Goal: Task Accomplishment & Management: Manage account settings

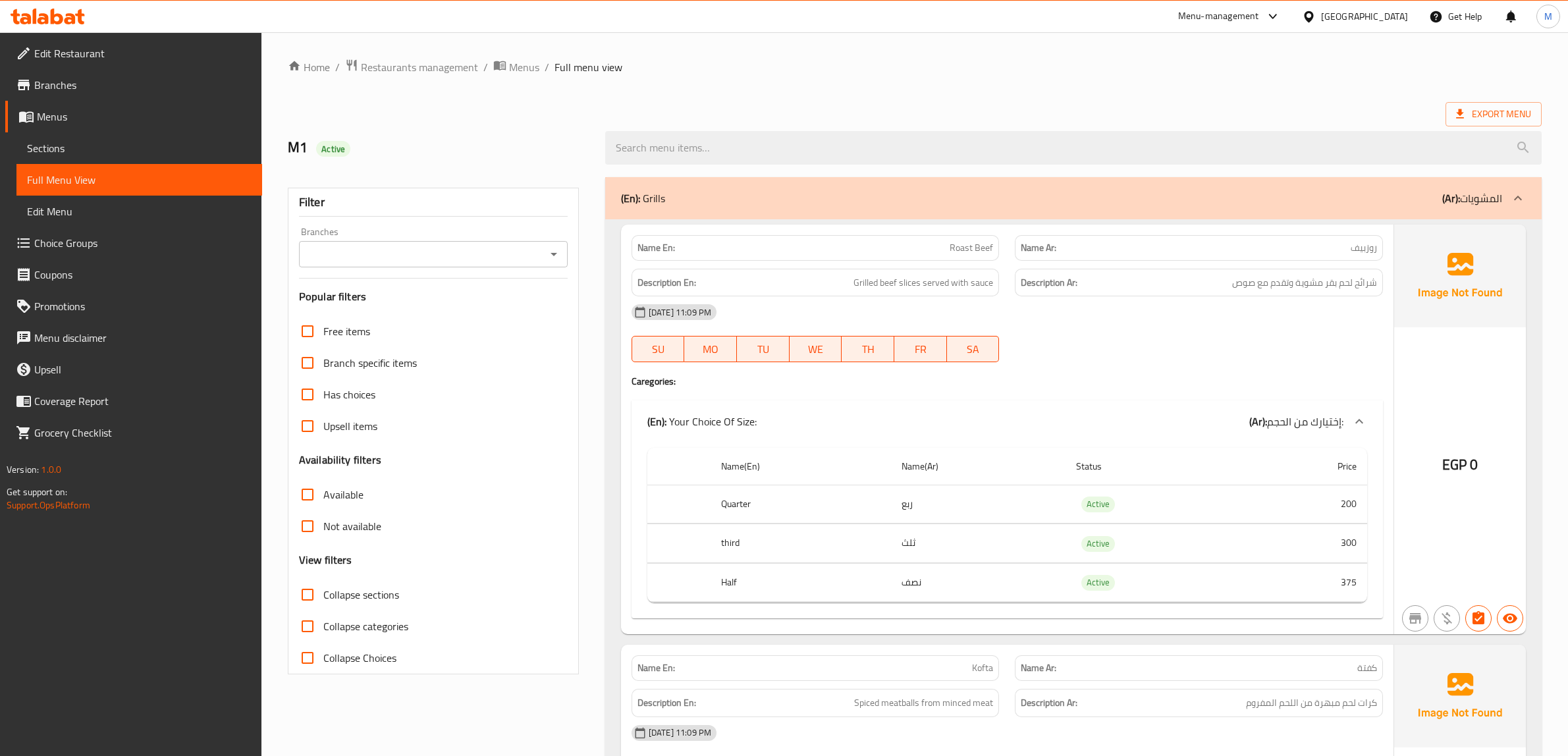
scroll to position [17208, 0]
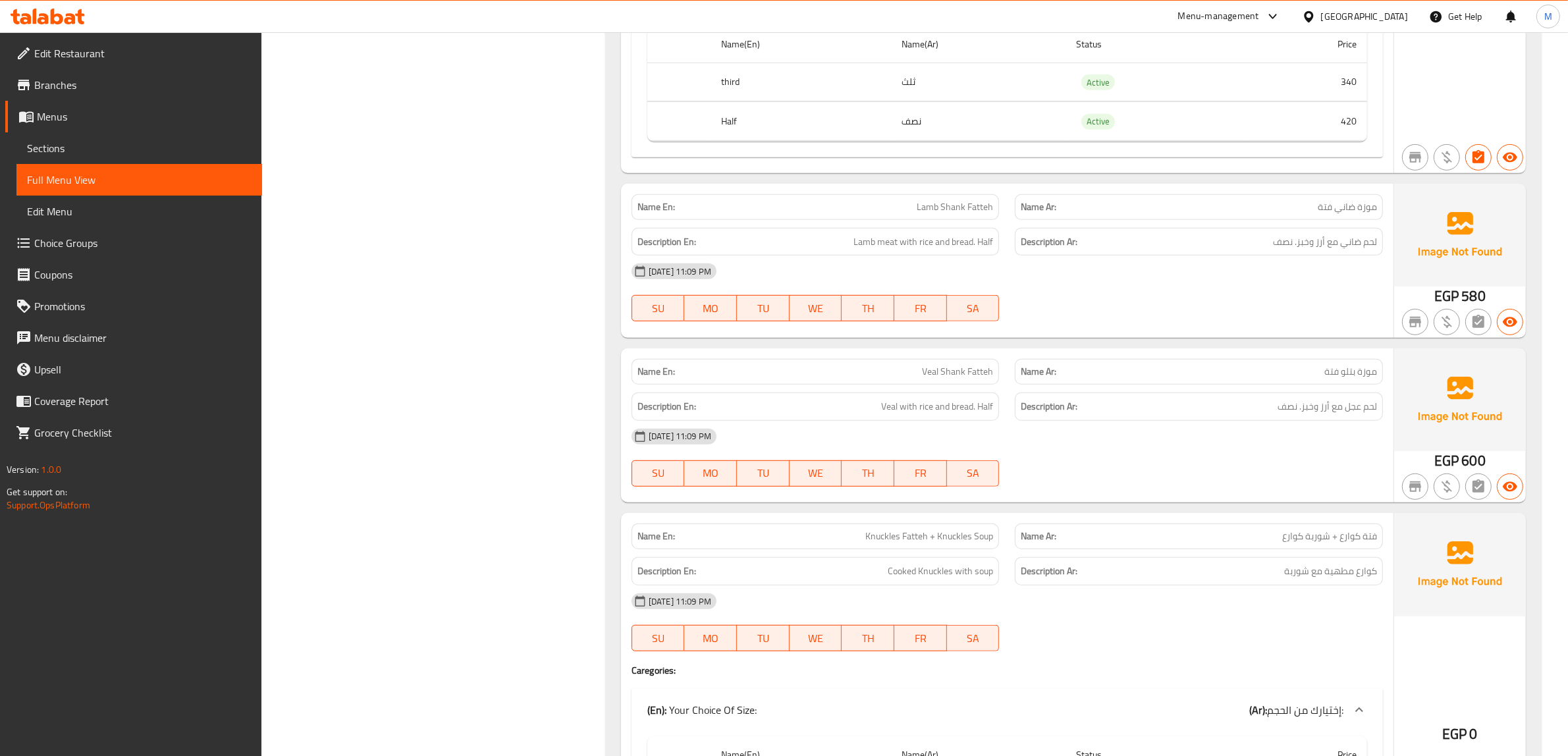
scroll to position [19677, 0]
copy span "Lamb Shank Fatteh"
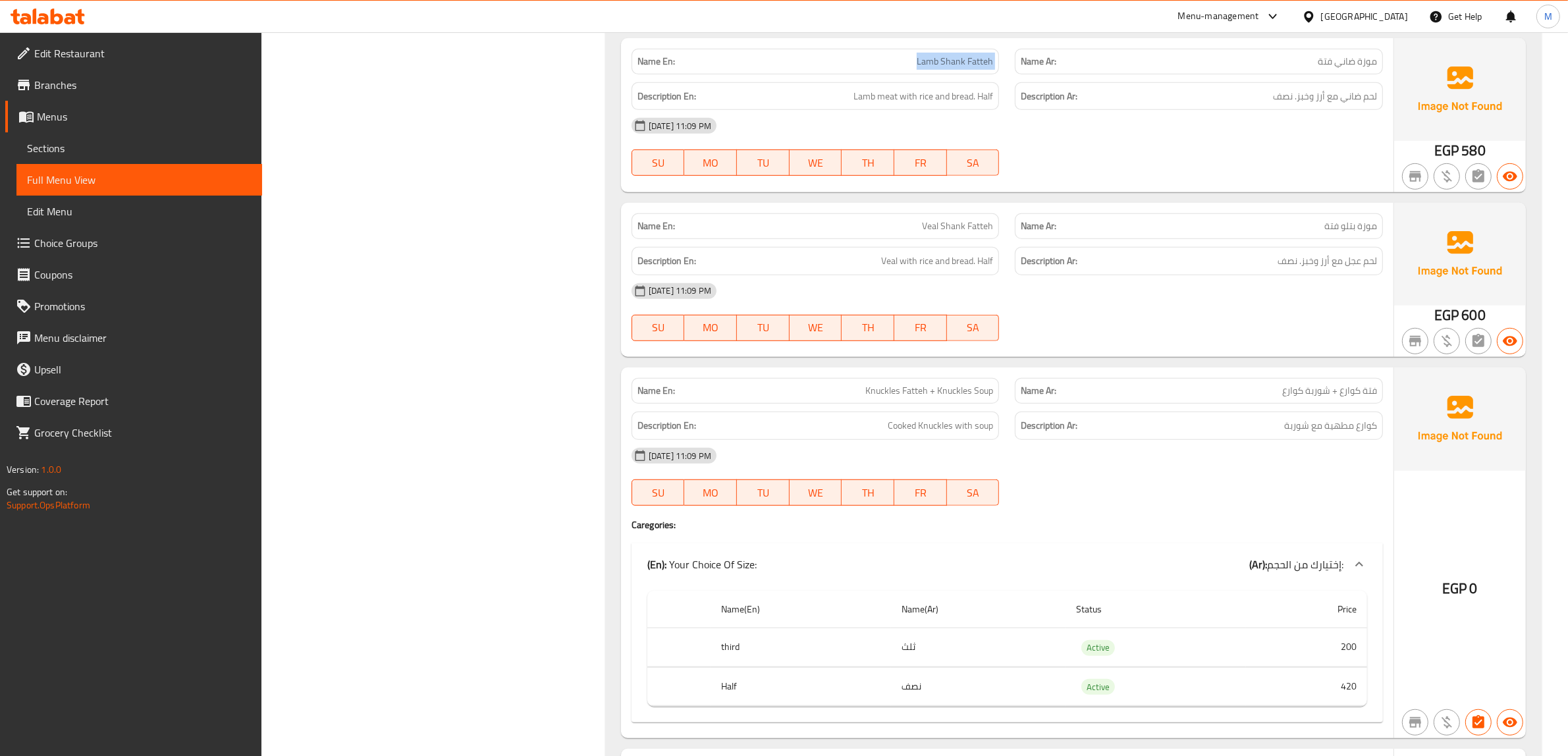
scroll to position [19842, 0]
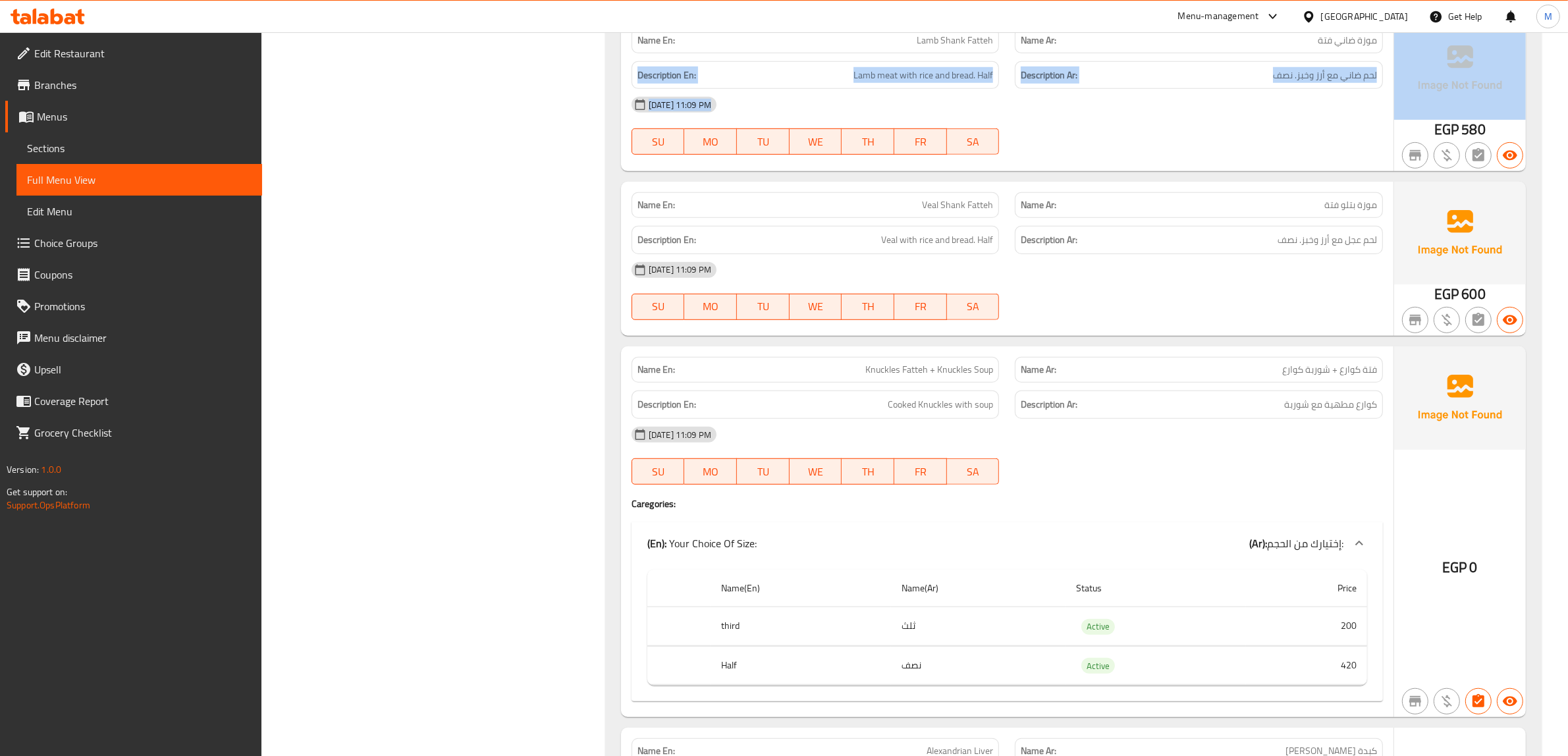
drag, startPoint x: 1304, startPoint y: 137, endPoint x: 1424, endPoint y: 149, distance: 120.6
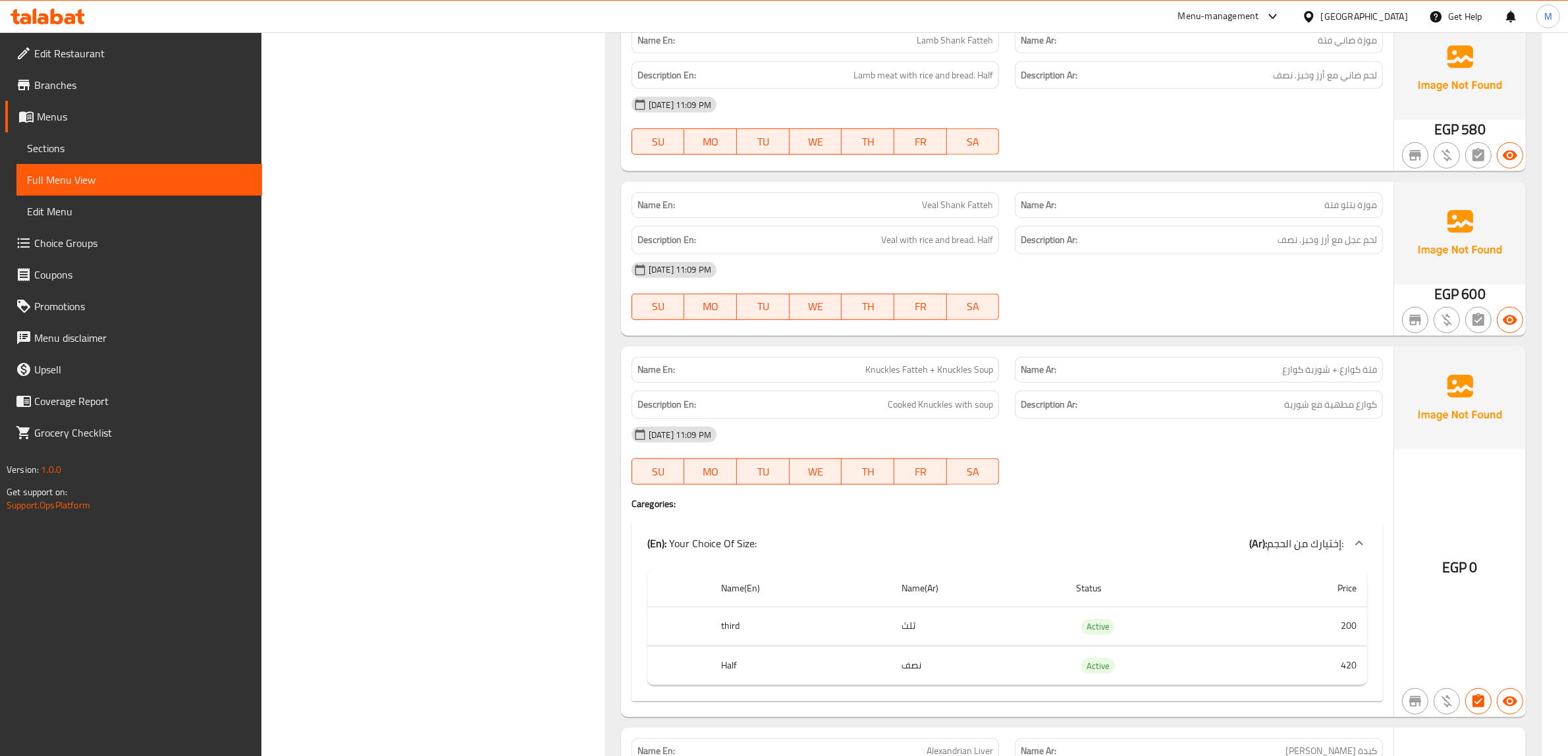
copy span "موزة ضاني فتة"
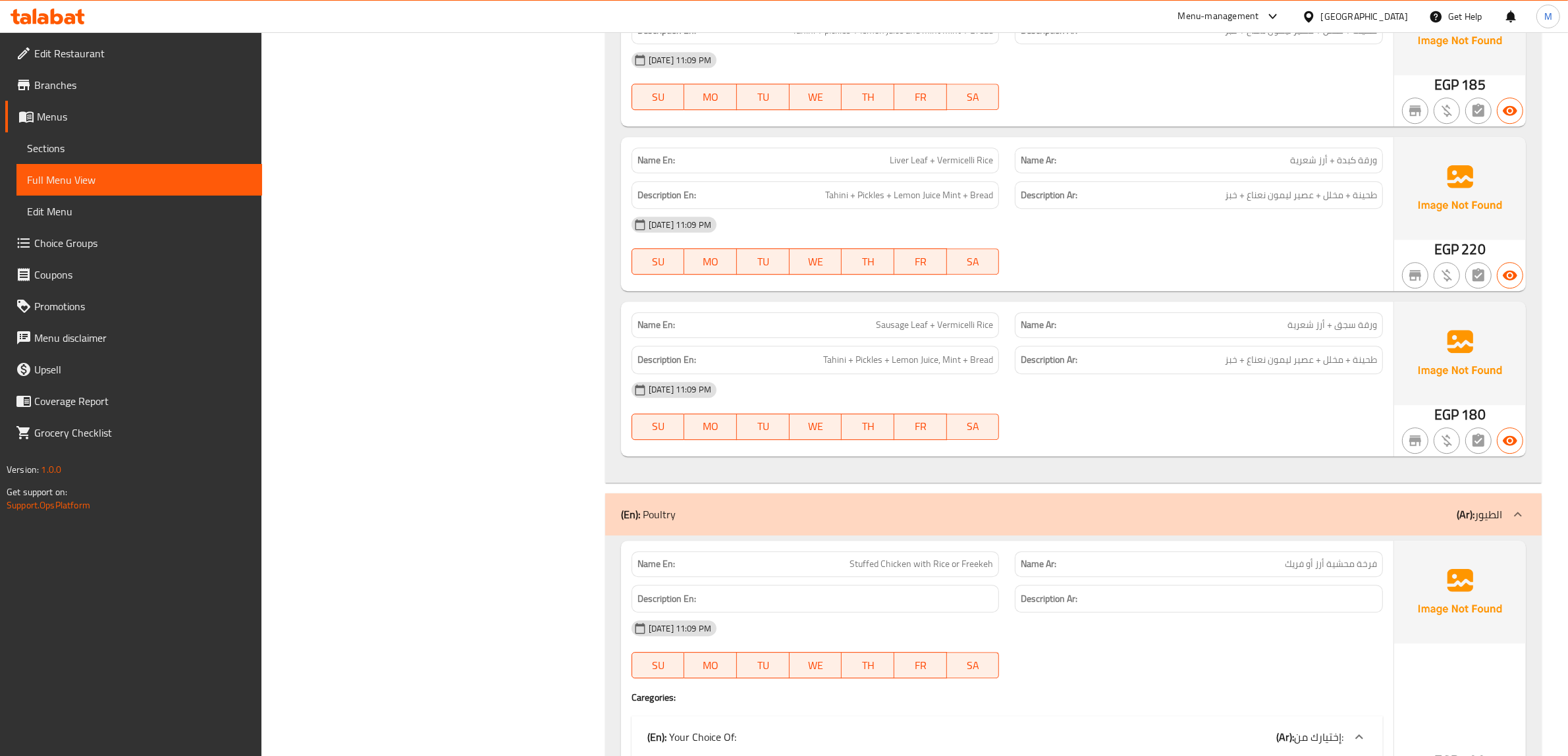
scroll to position [23629, 0]
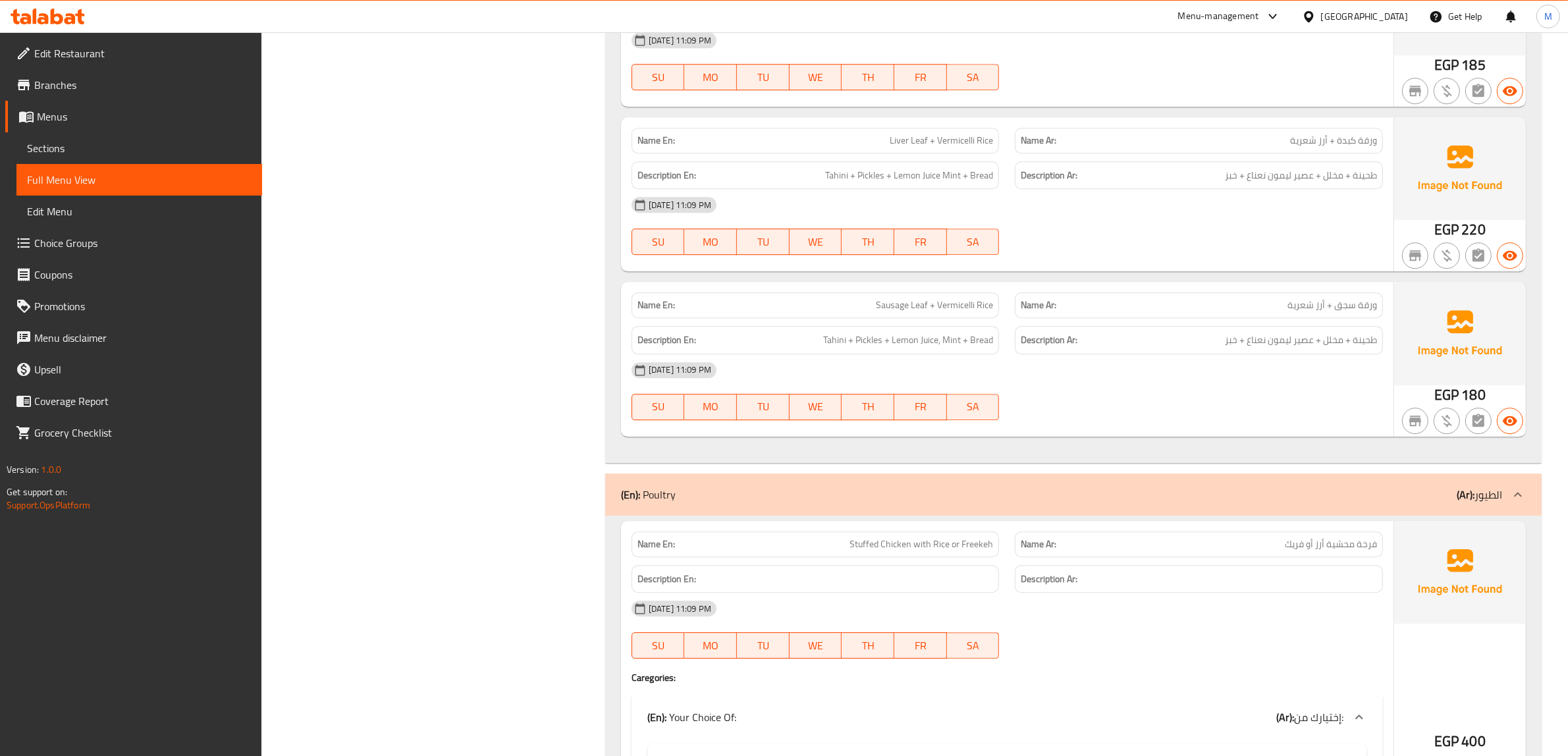
copy span "Leaf"
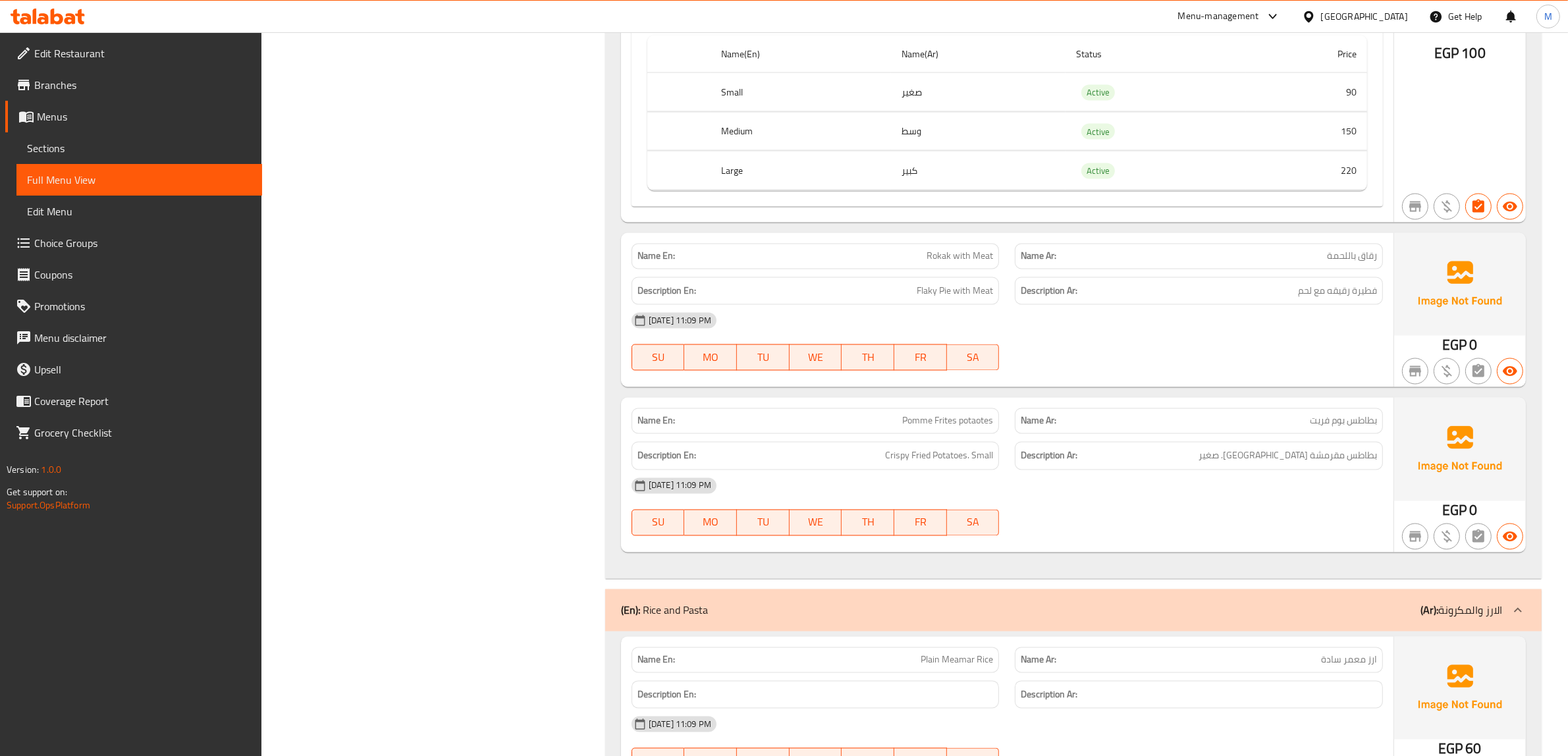
scroll to position [28076, 0]
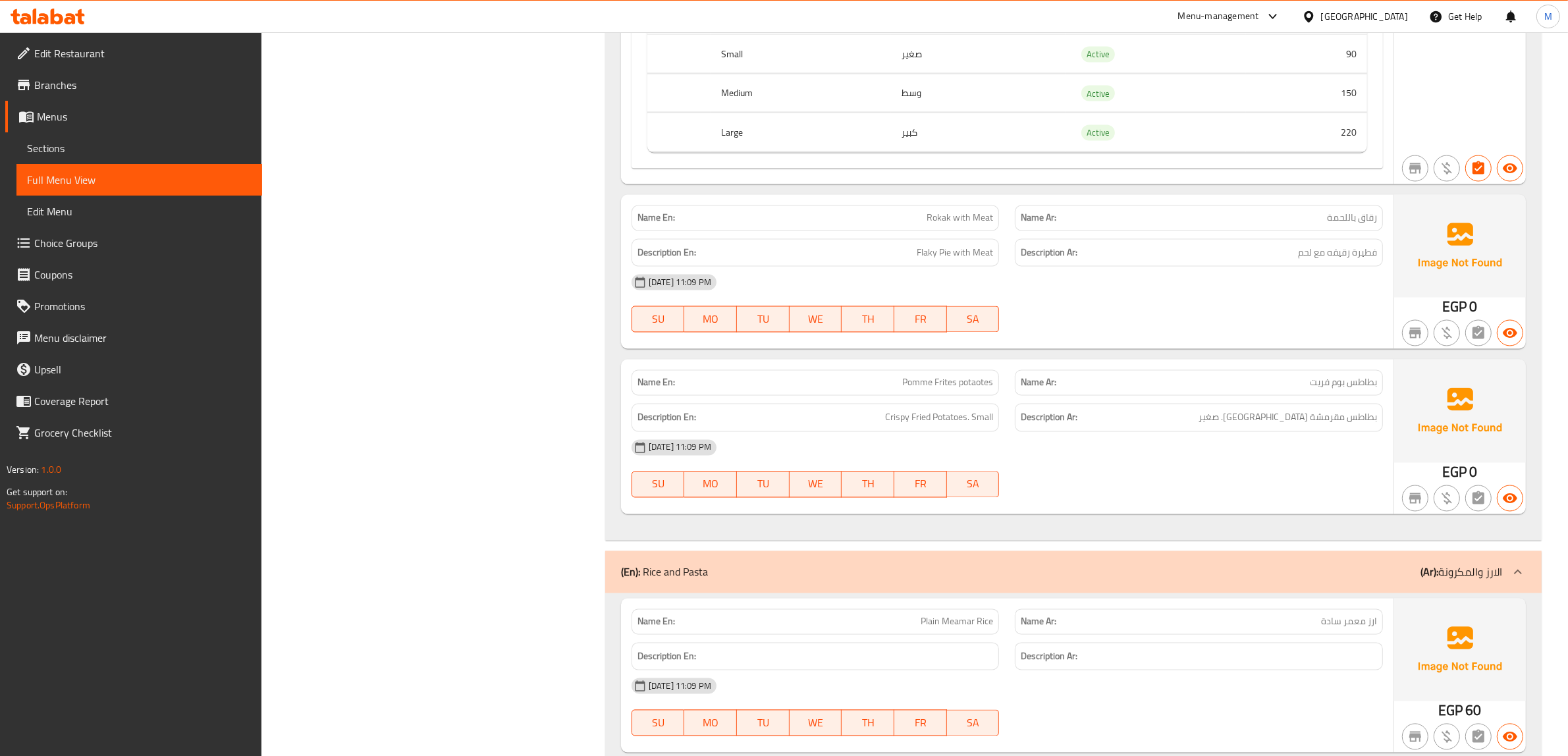
drag, startPoint x: 929, startPoint y: 517, endPoint x: 971, endPoint y: 526, distance: 43.0
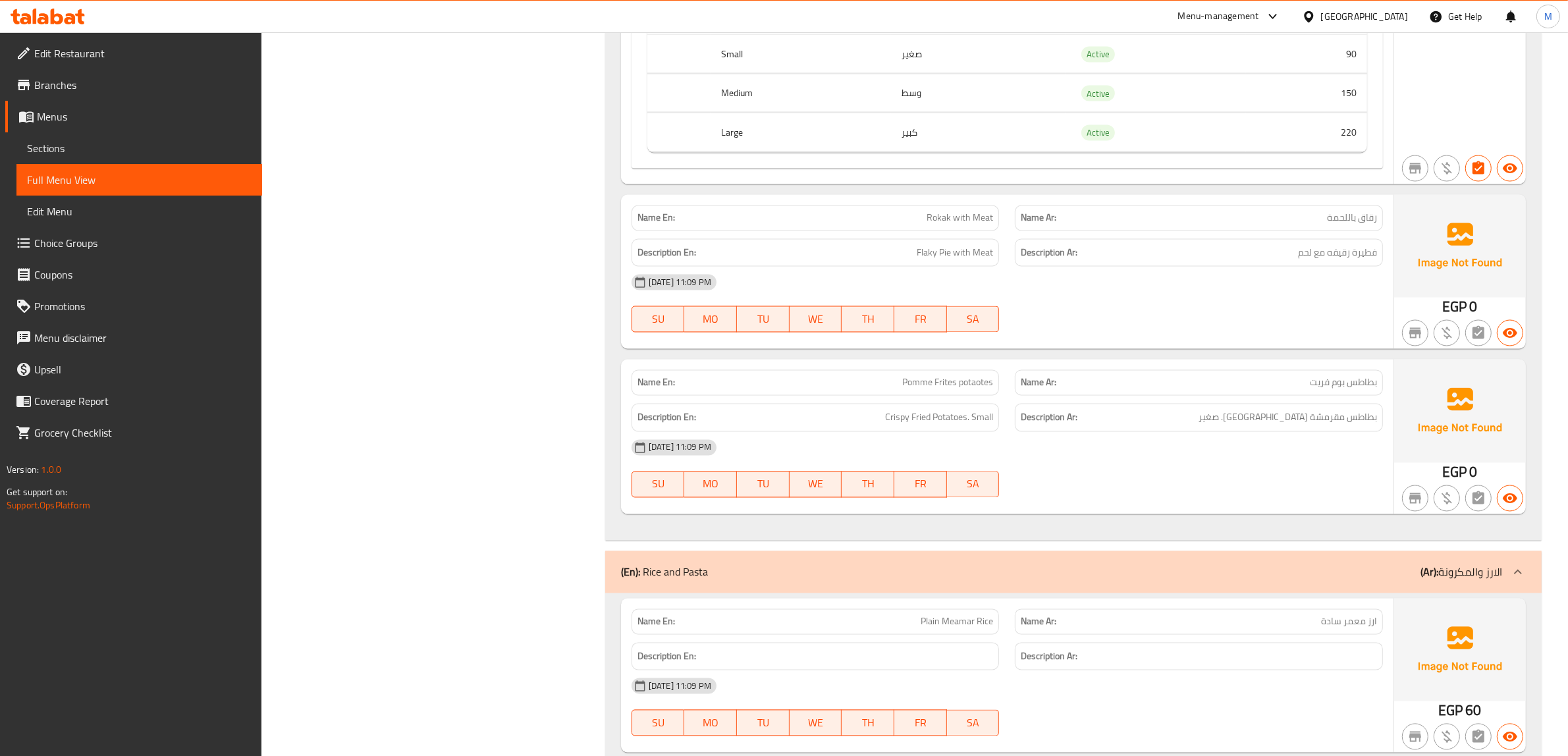
copy span "Pomme Frites potaotes"
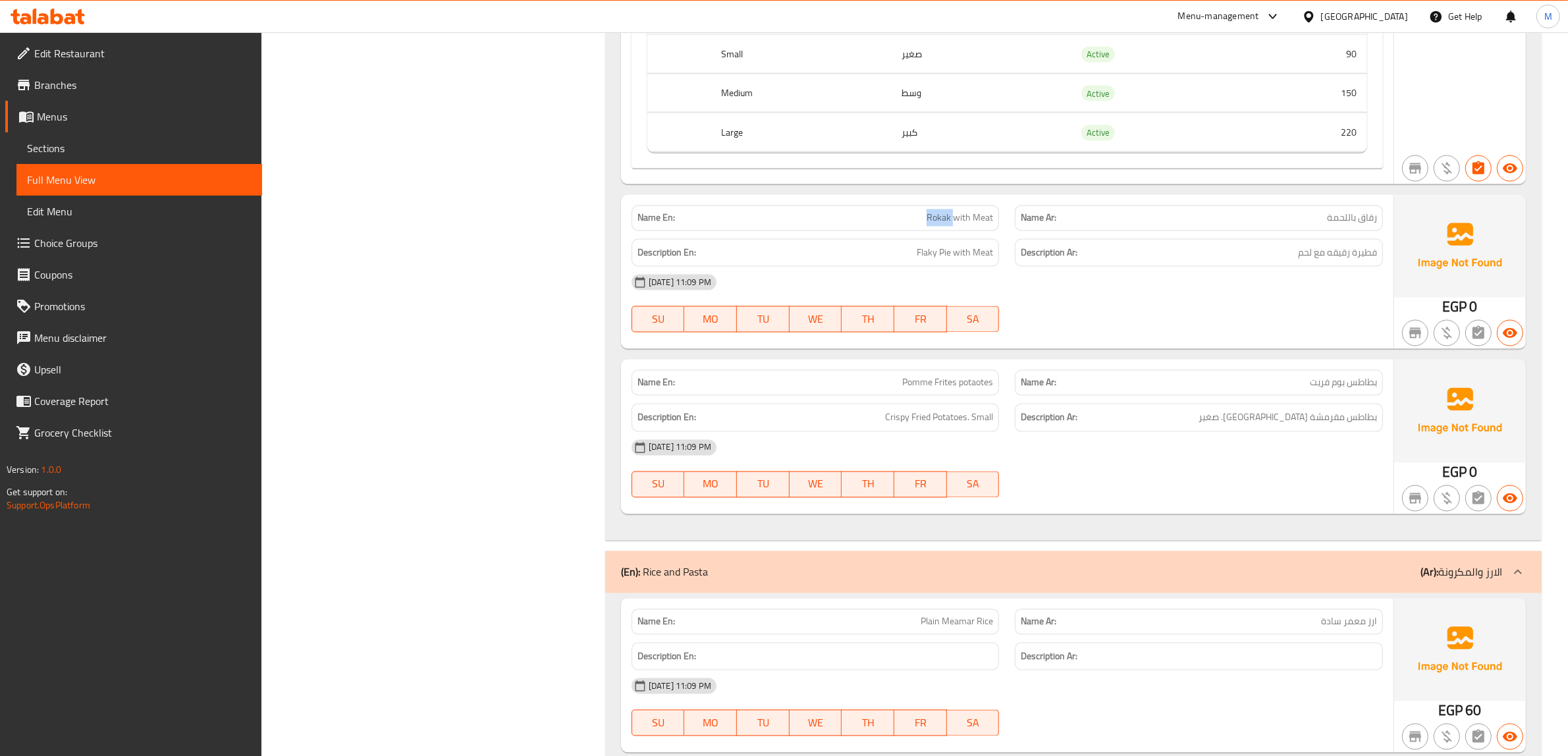
copy span "Rokak with Meat"
drag, startPoint x: 1484, startPoint y: 442, endPoint x: 1439, endPoint y: 445, distance: 45.1
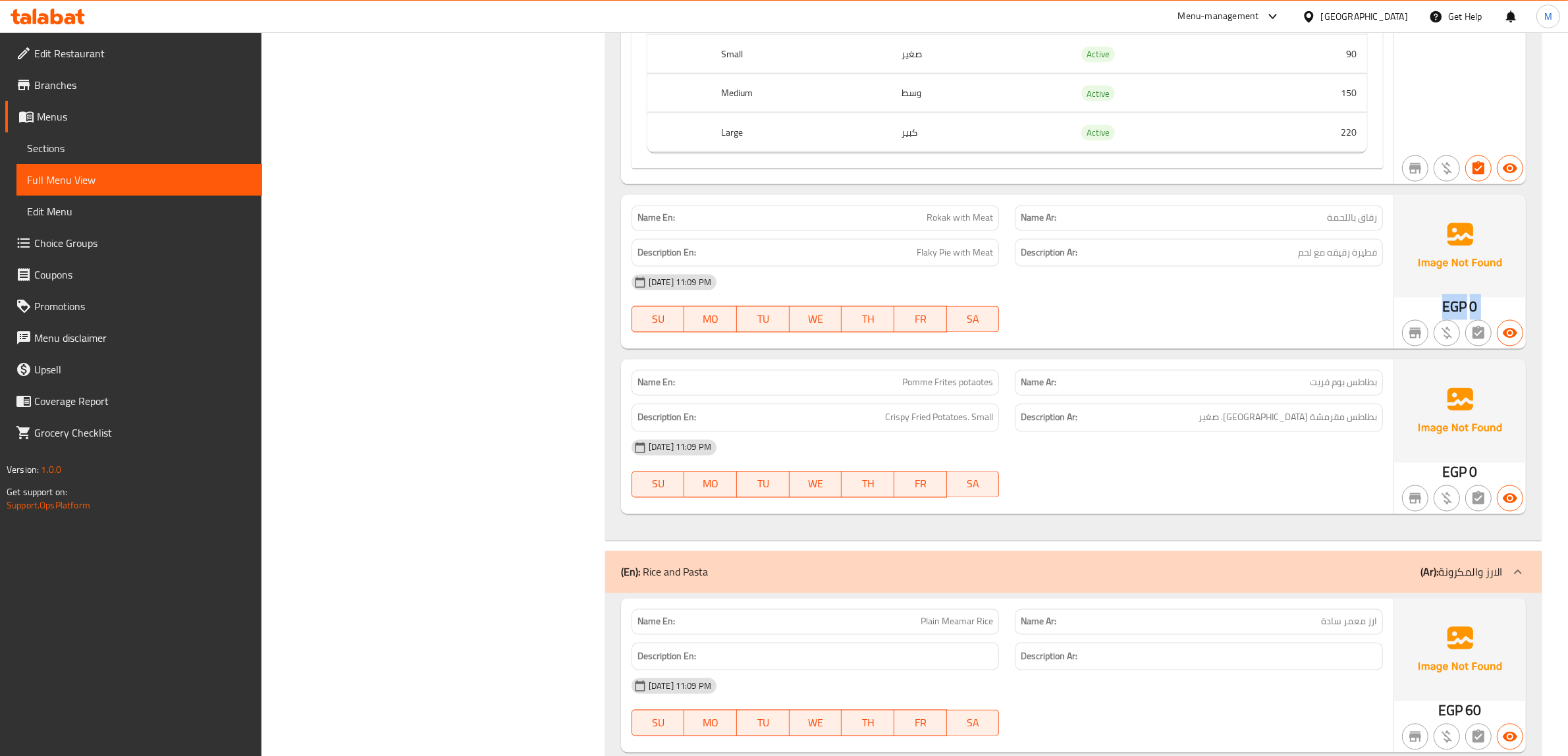
copy div "EGP 0"
drag, startPoint x: 1493, startPoint y: 439, endPoint x: 1435, endPoint y: 439, distance: 58.0
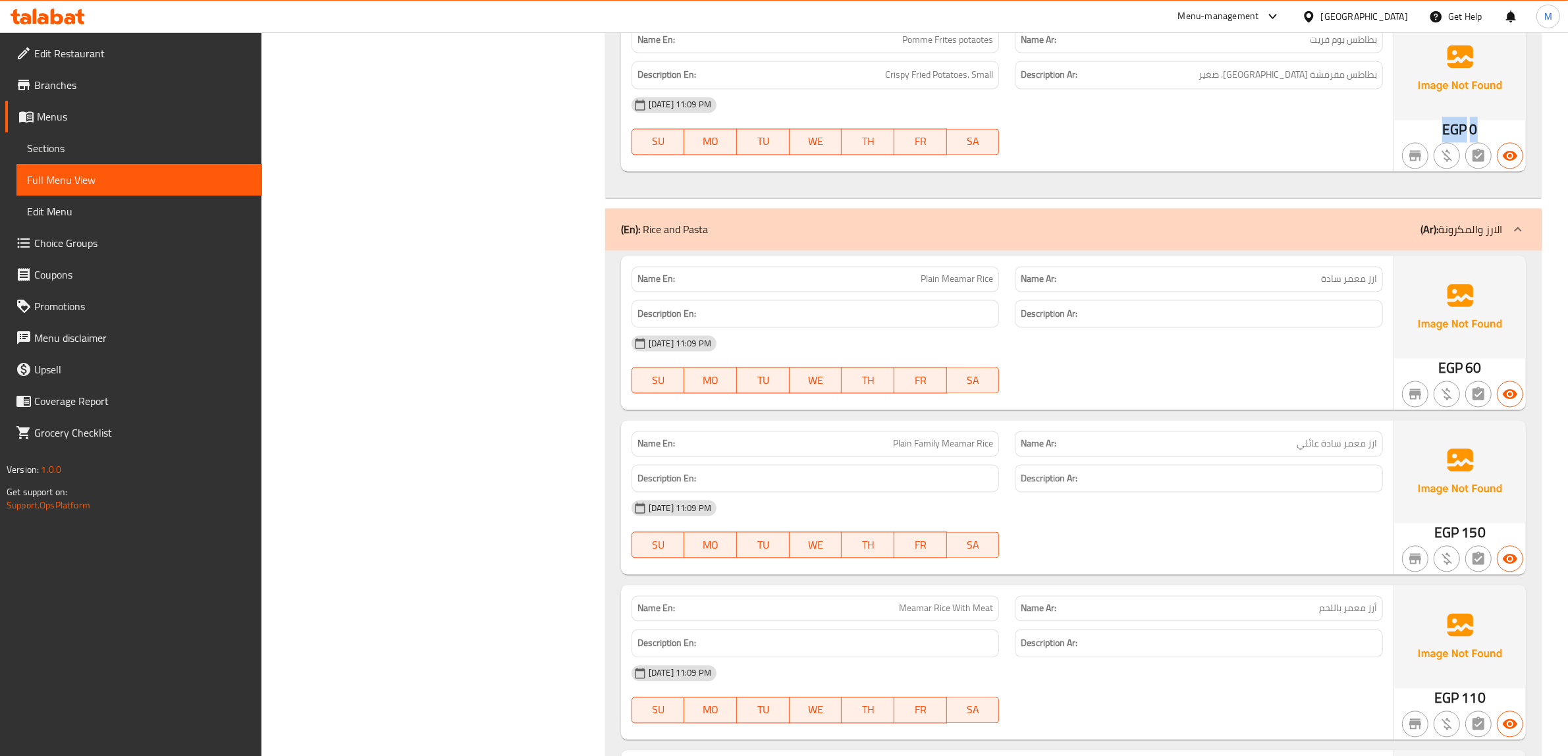
scroll to position [28713, 0]
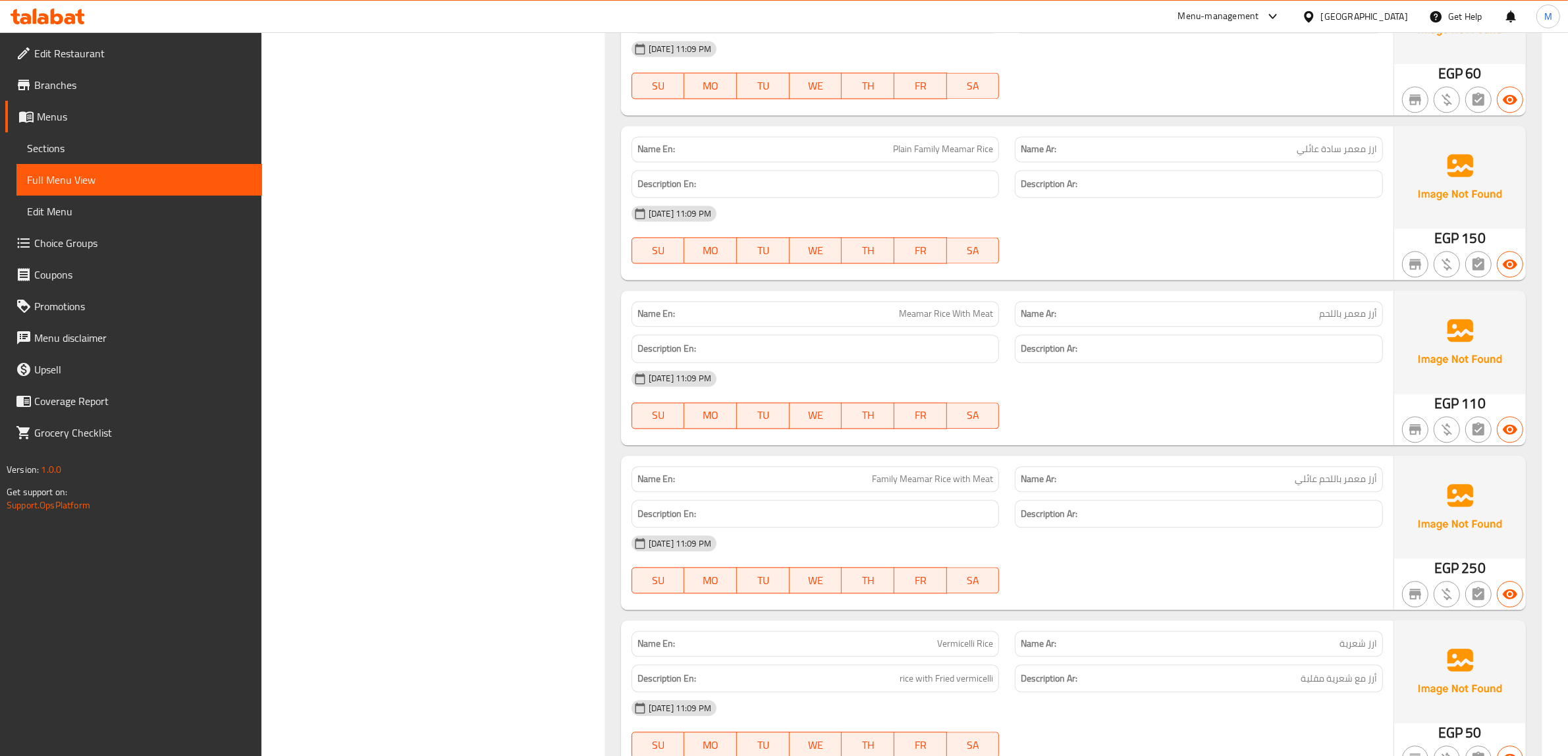
copy span "Plain Meamar Rice"
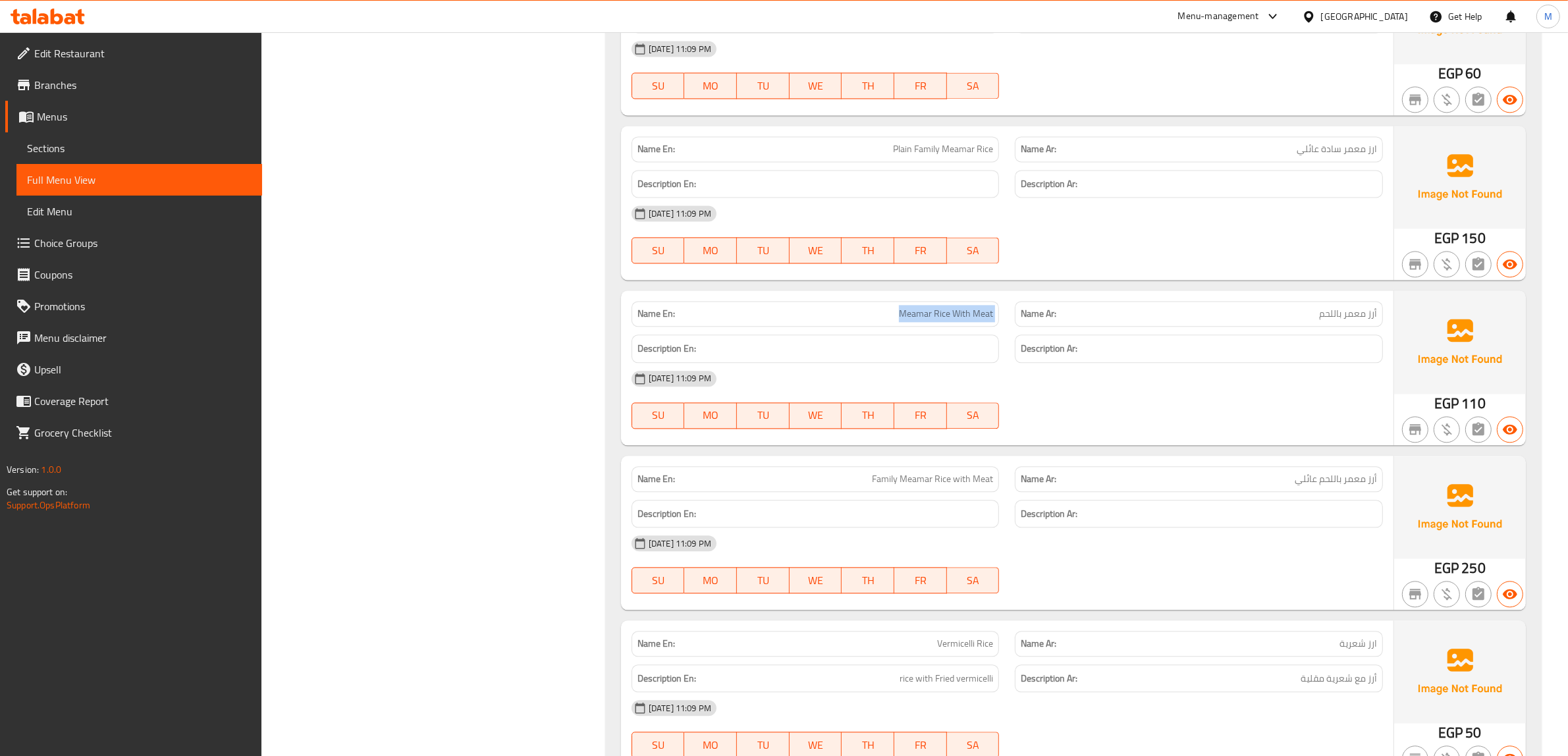
copy span "Meamar Rice With Meat"
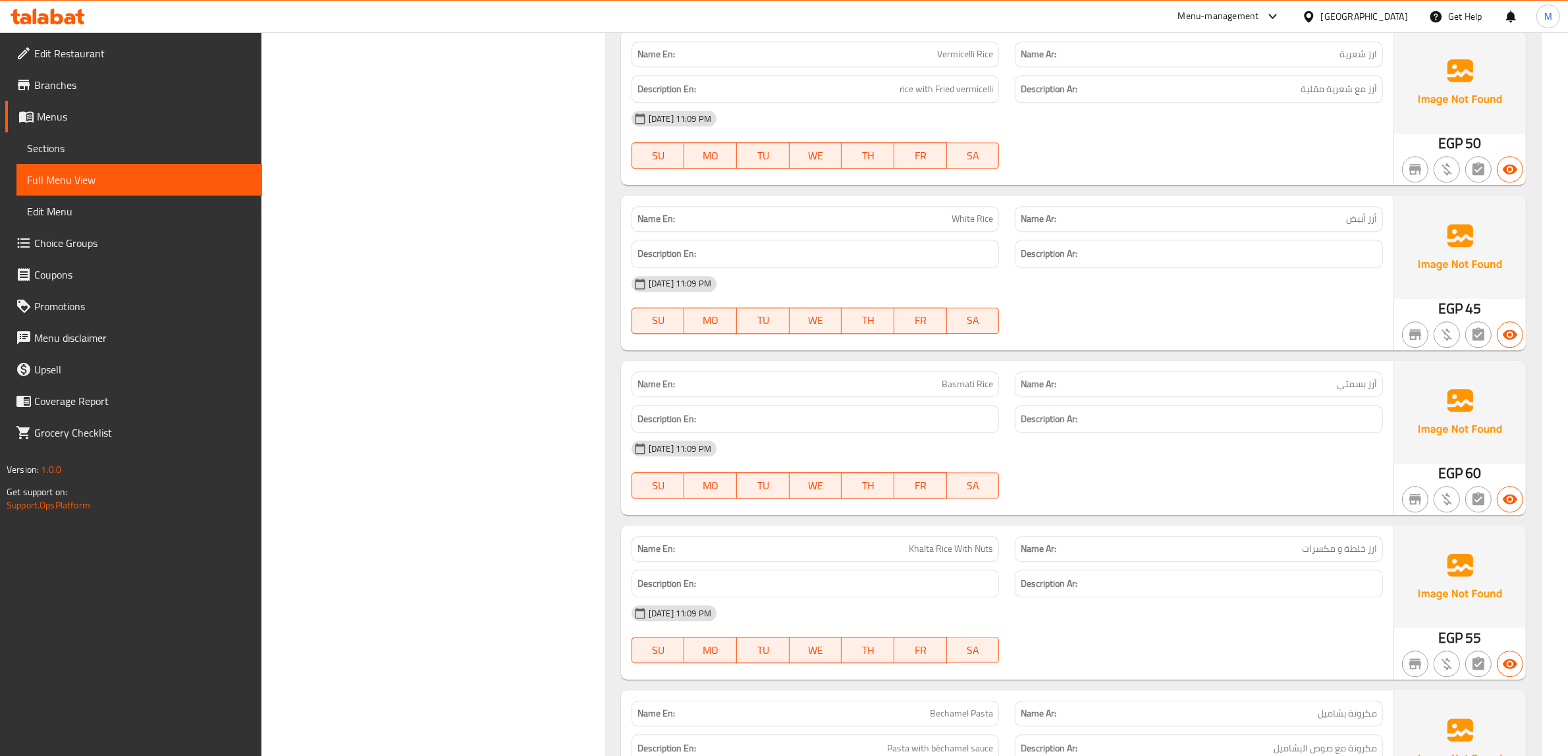
scroll to position [29290, 0]
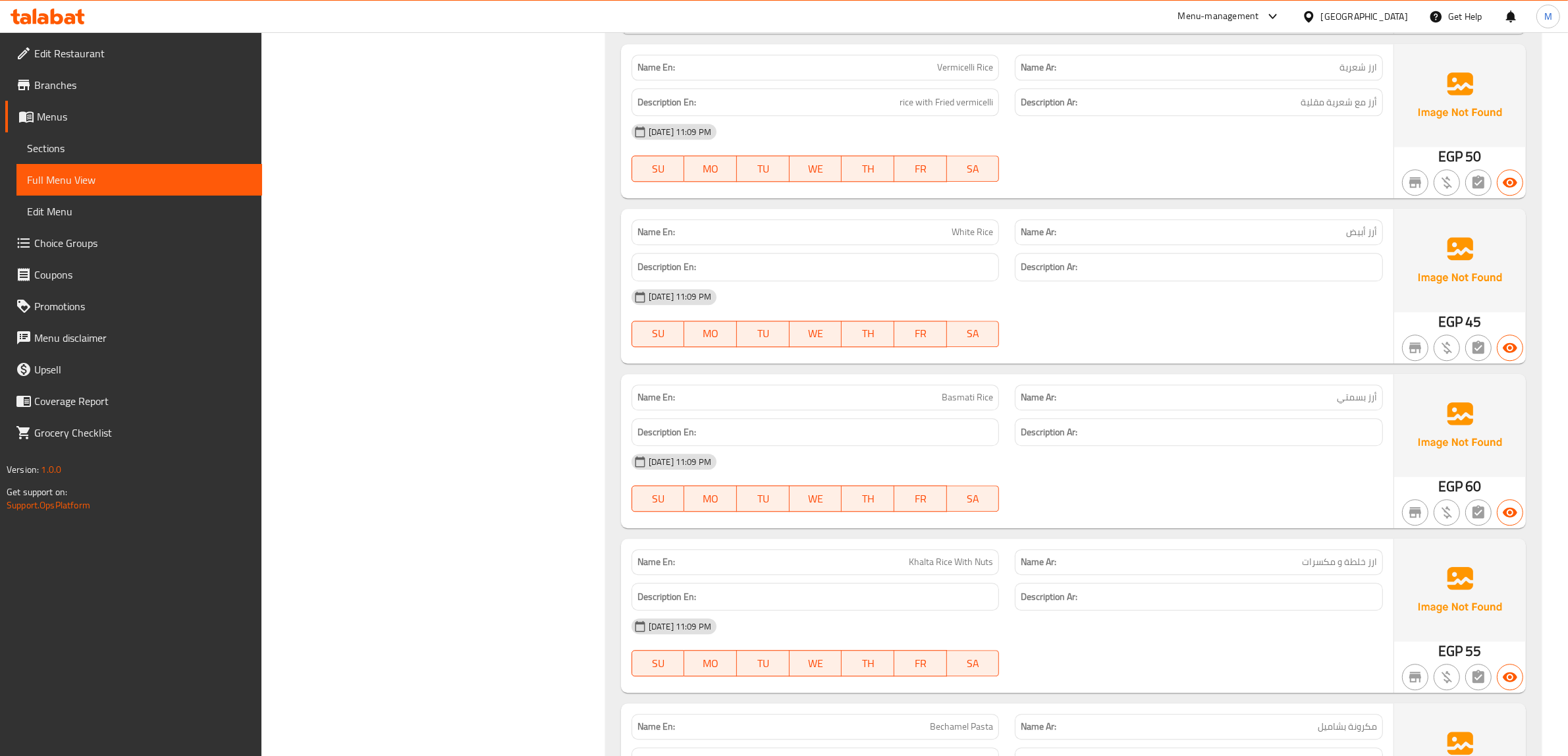
copy span "أرز أبيض"
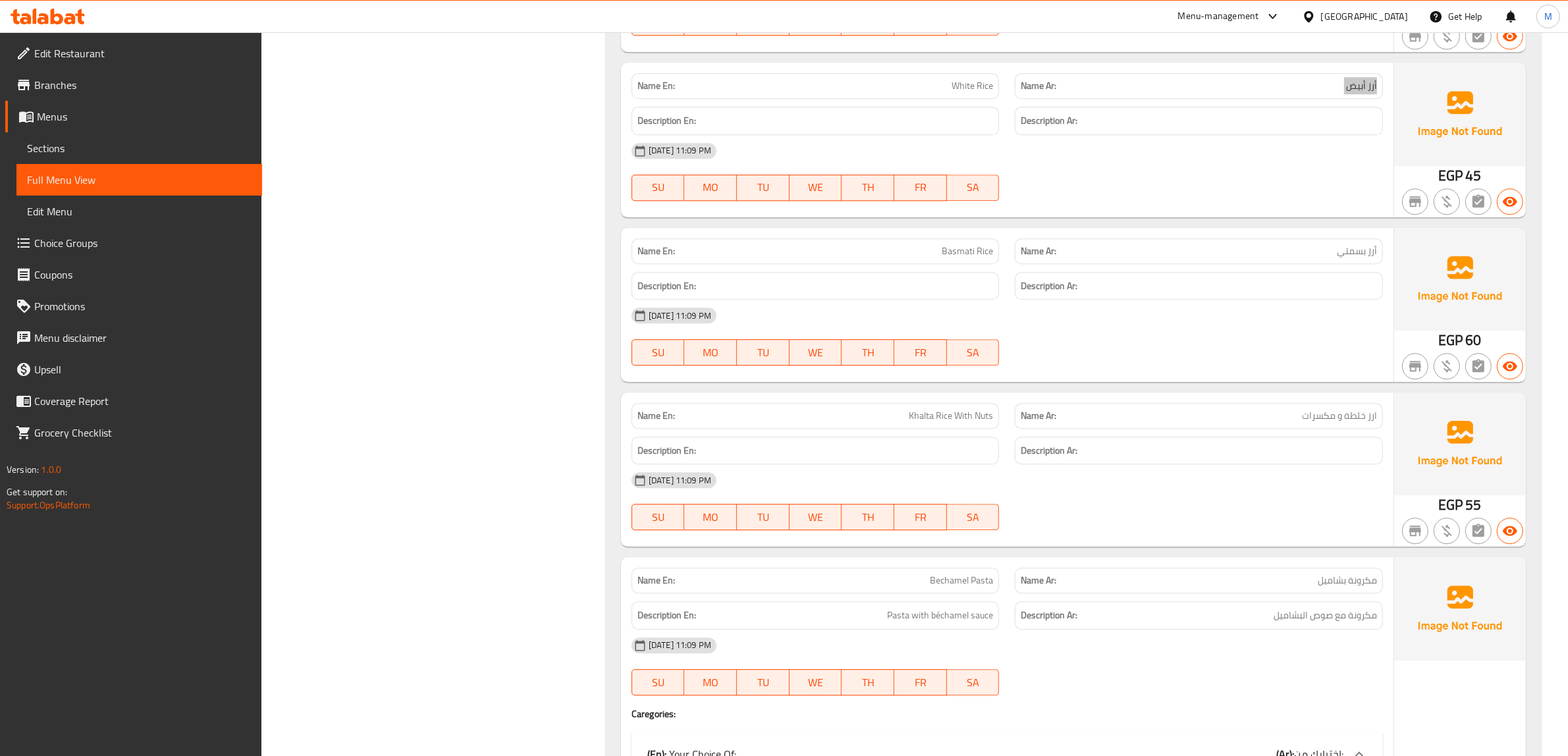
scroll to position [29536, 0]
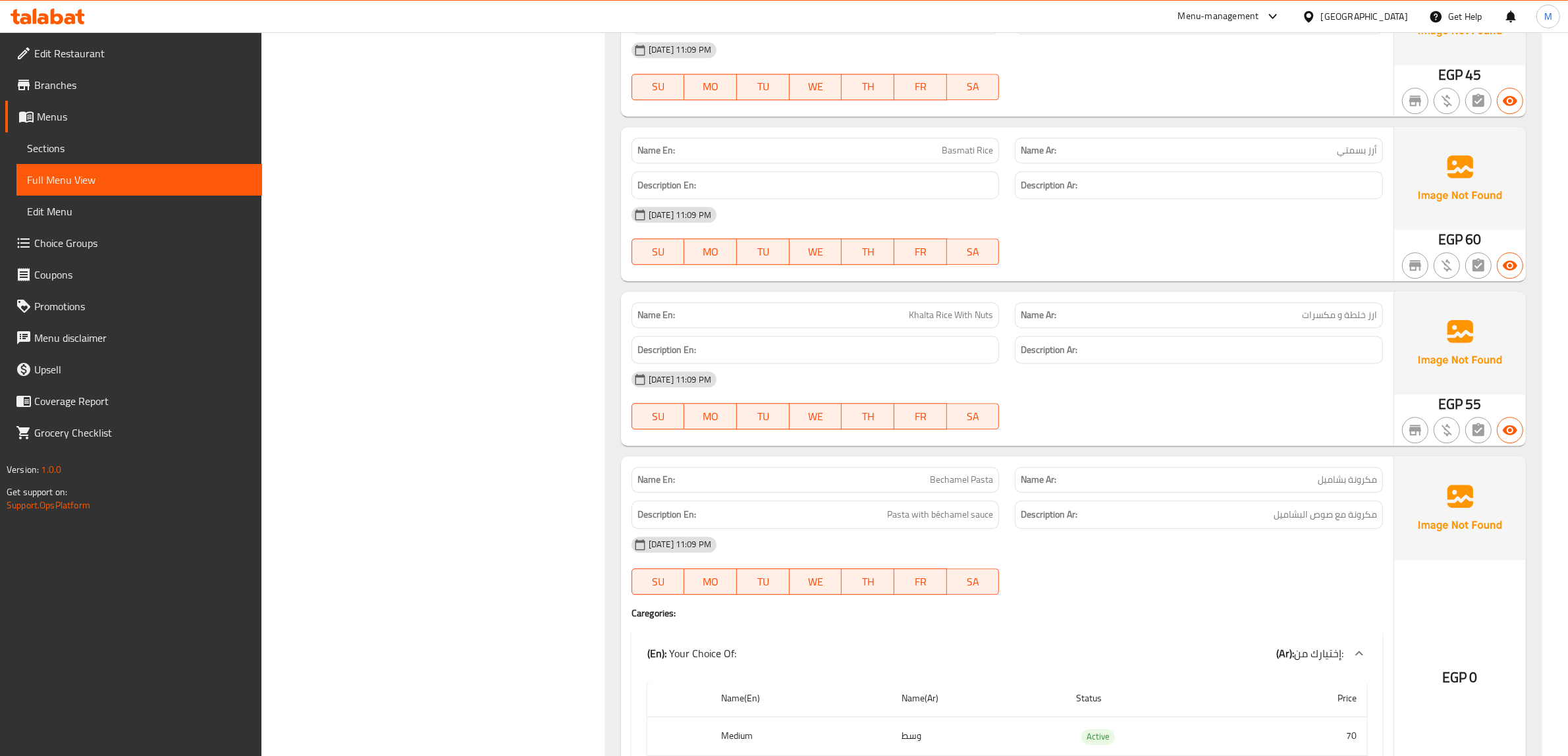
copy span "Khalta Rice With Nuts"
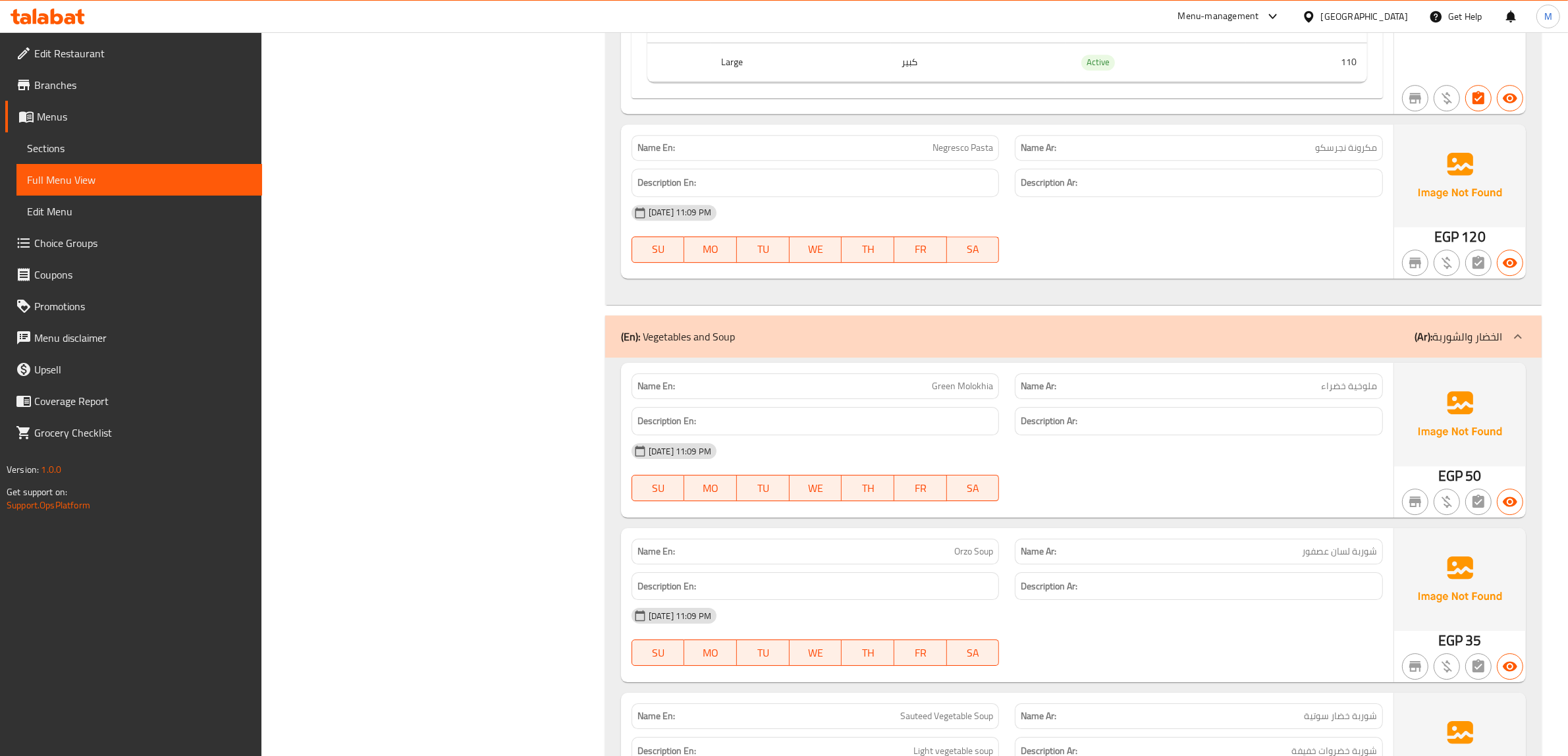
scroll to position [30278, 0]
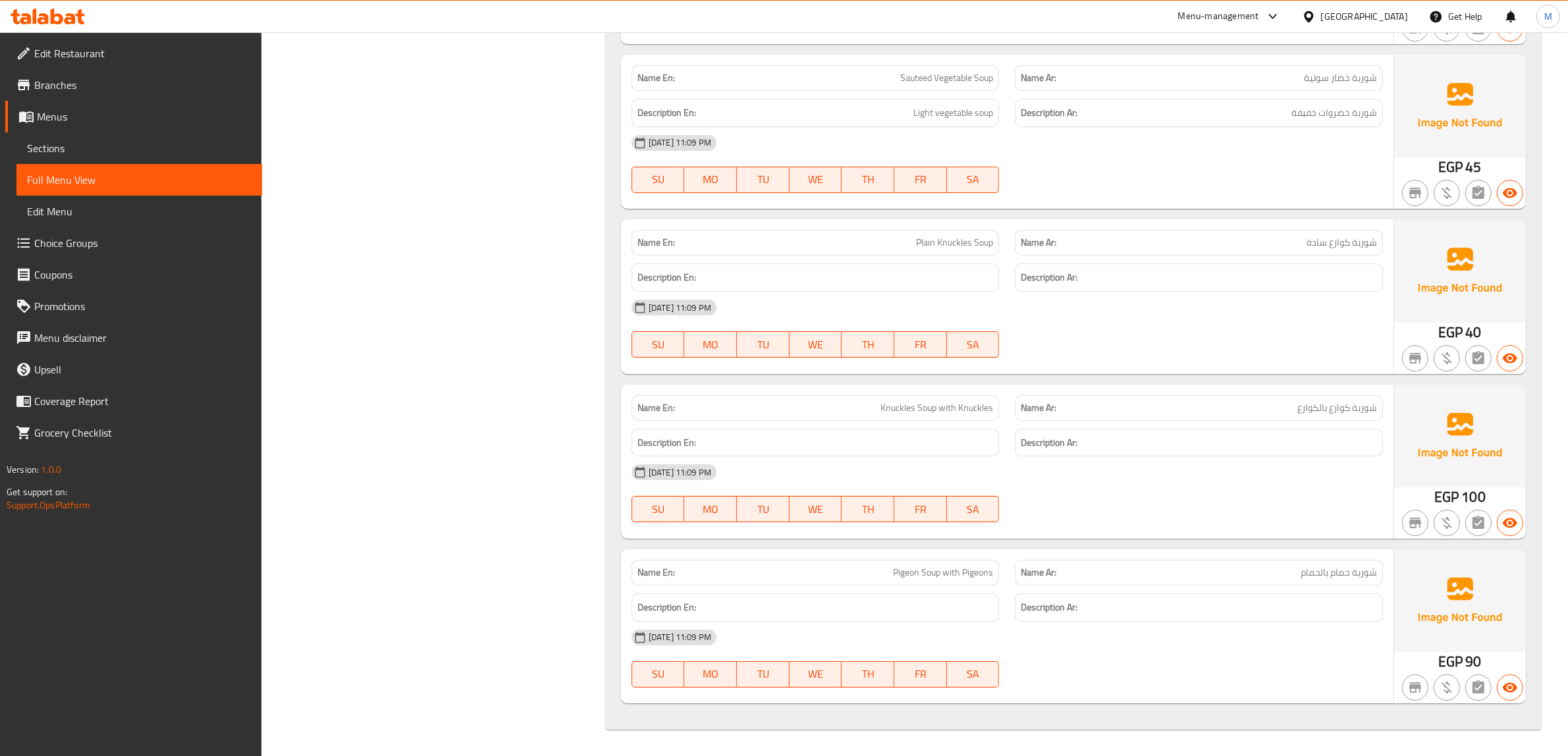
scroll to position [31022, 0]
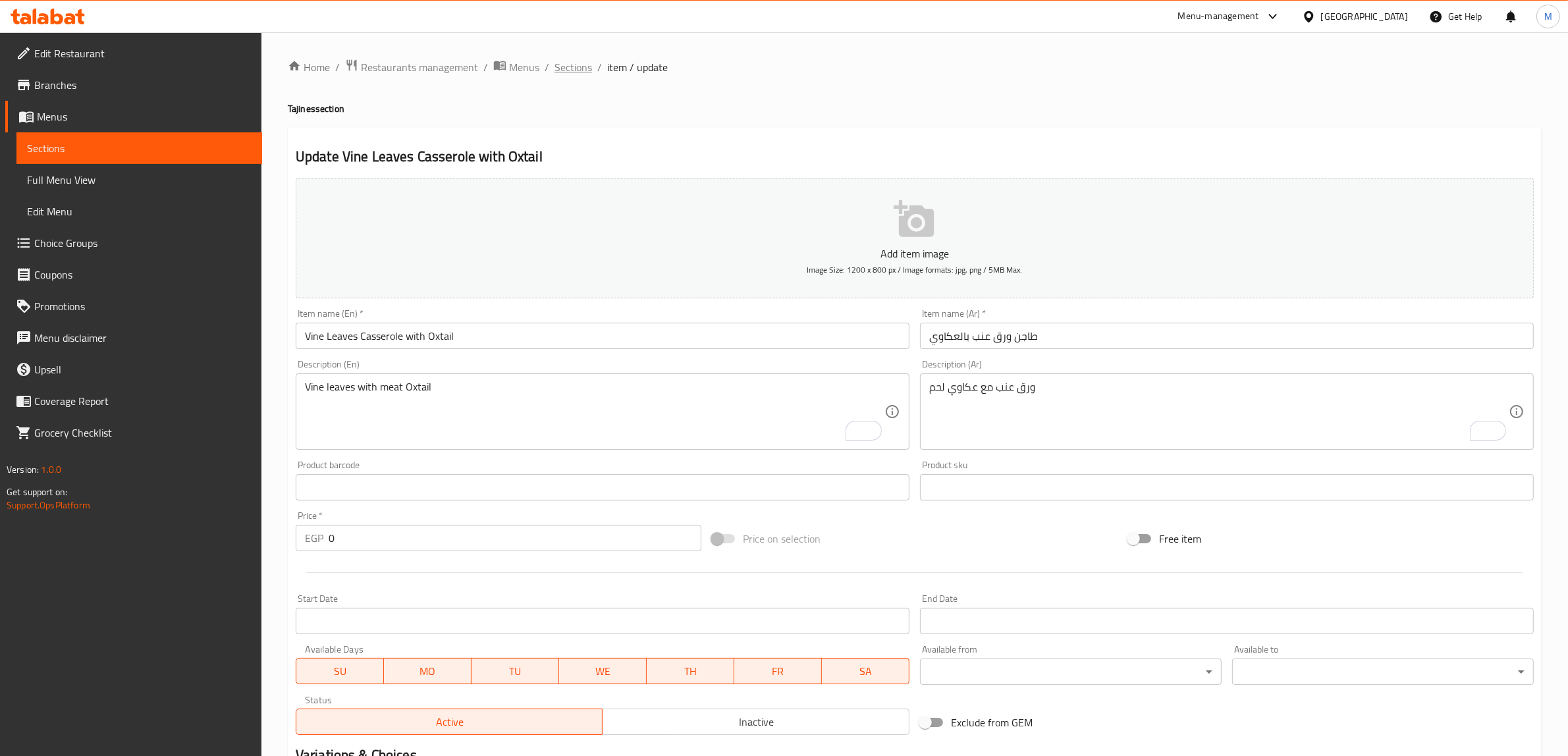
click at [555, 65] on span "Sections" at bounding box center [573, 66] width 38 height 16
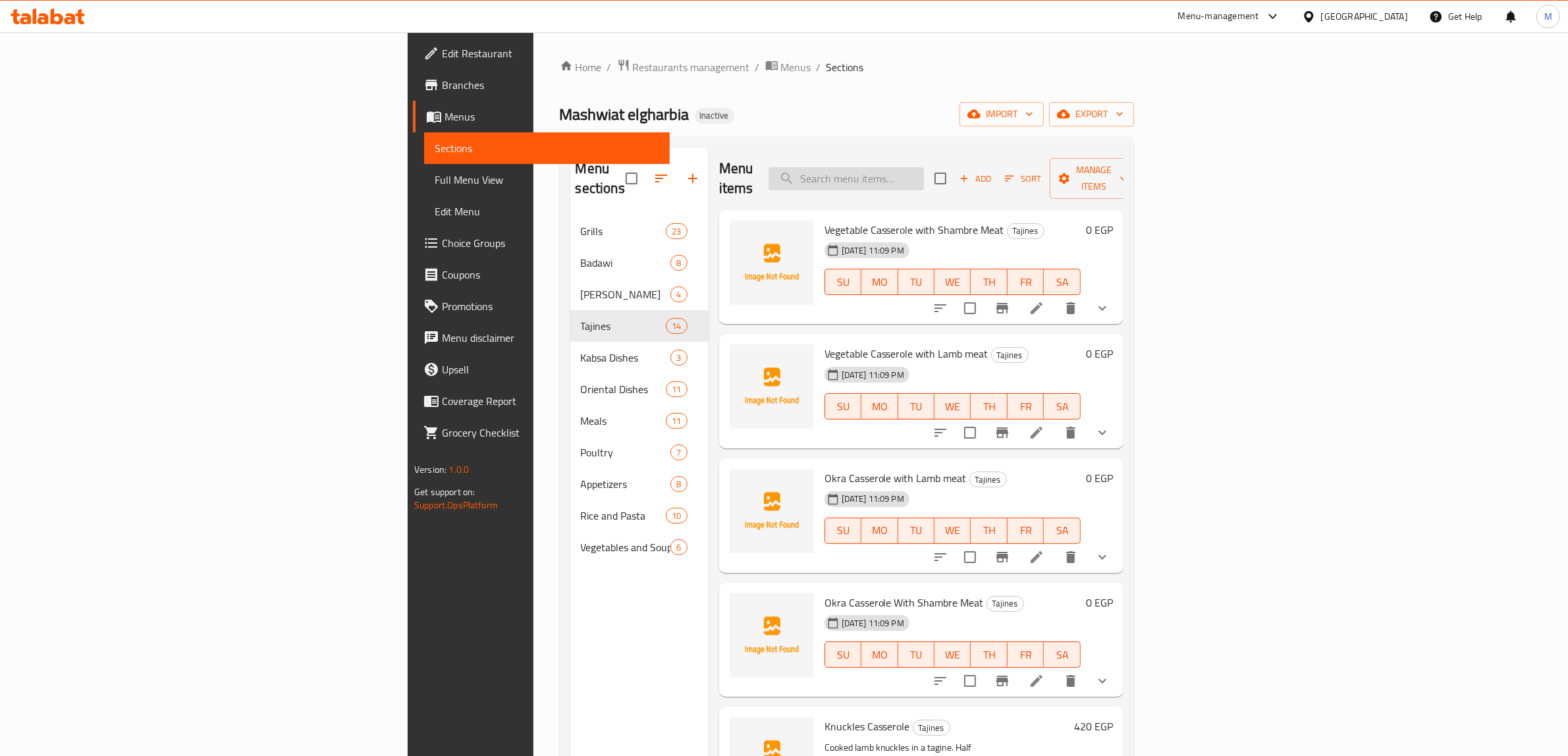
click at [924, 167] on input "search" at bounding box center [846, 179] width 156 height 23
paste input "Plain Okra Casserole"
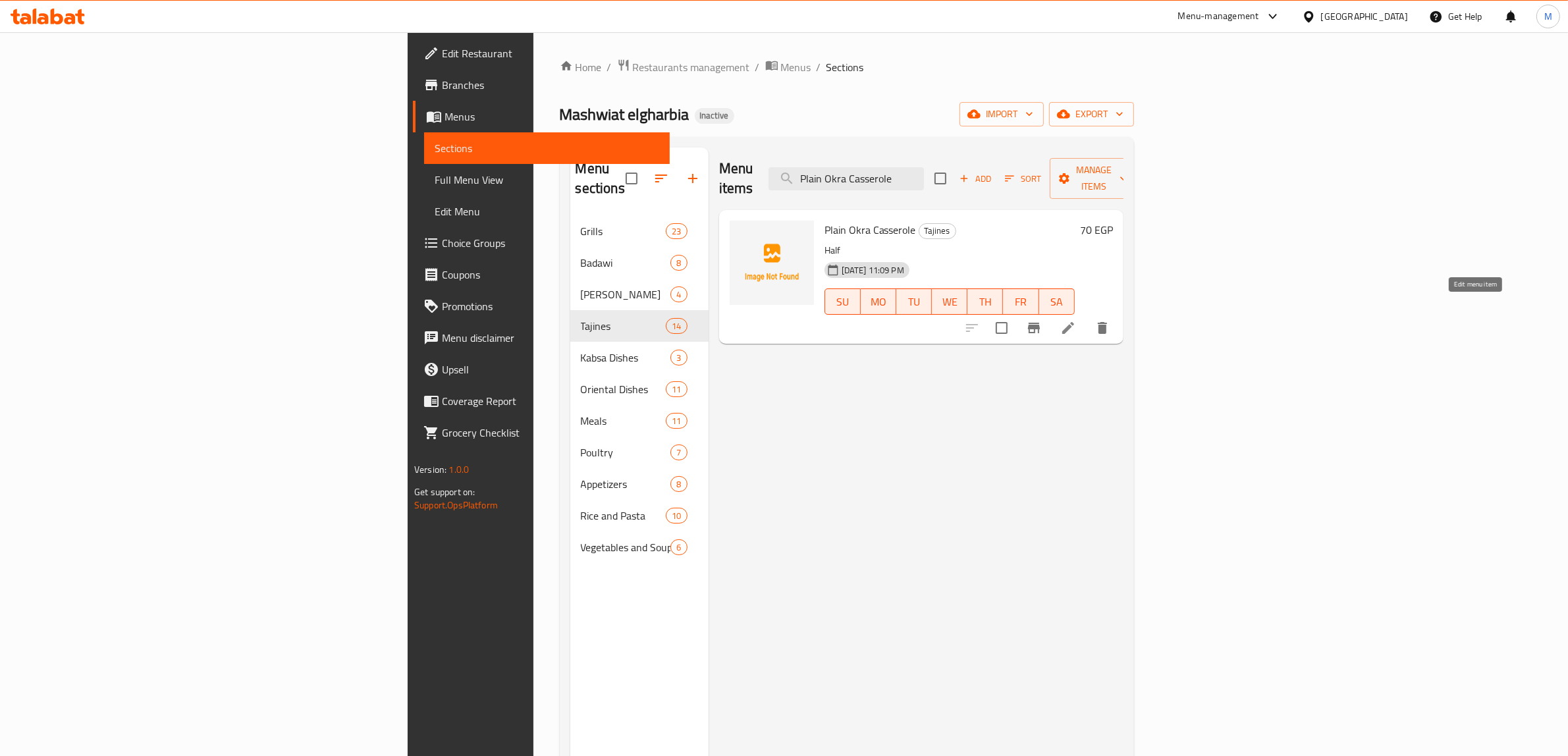
type input "Plain Okra Casserole"
click at [1076, 320] on icon at bounding box center [1068, 328] width 16 height 16
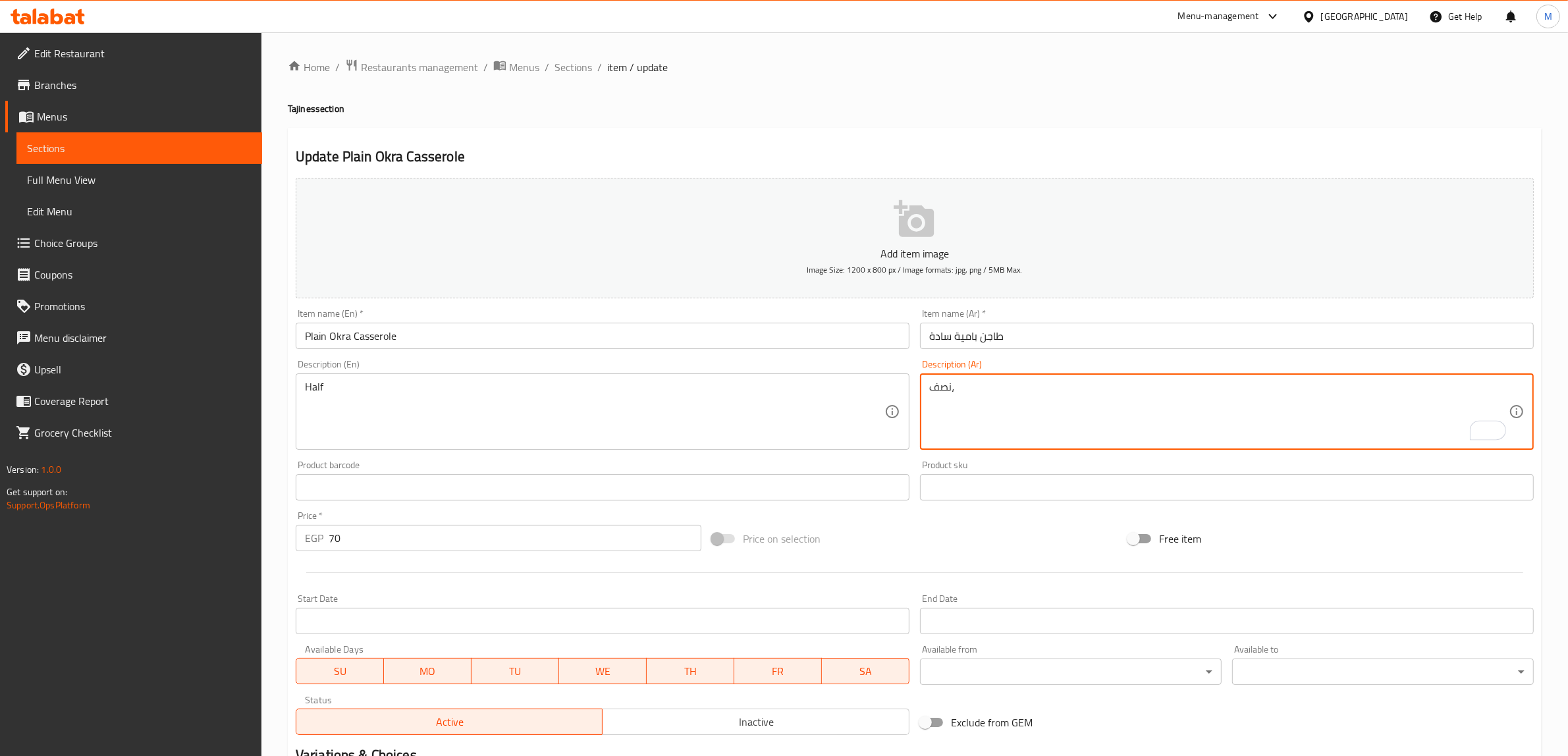
click at [1051, 394] on textarea "نصف،" at bounding box center [1219, 412] width 580 height 62
paste textarea "بامية بدون لحوم في طاجن"
type textarea "نصف، بامية بدون لحوم في طاجن"
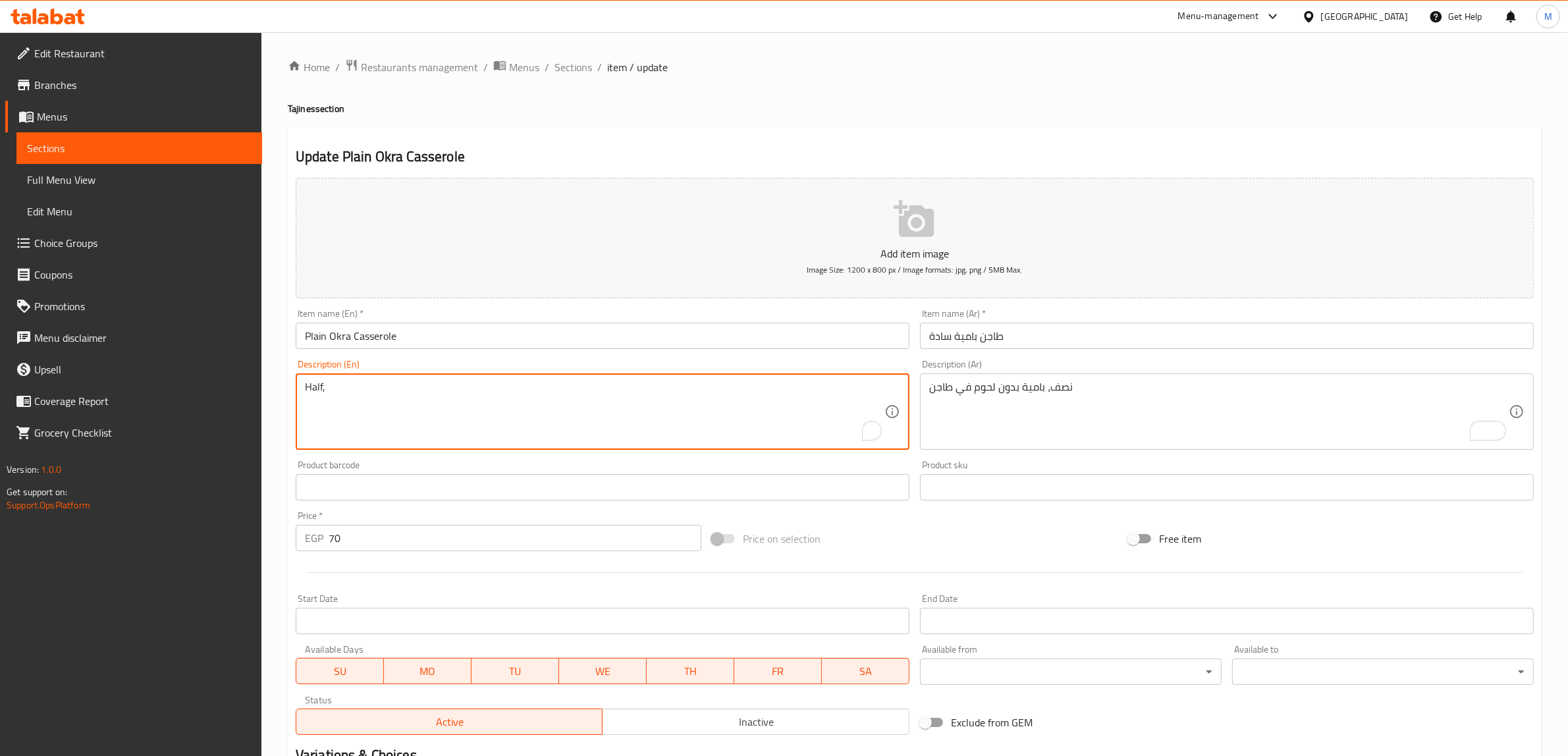
paste textarea "Meatless okra in a casserole"
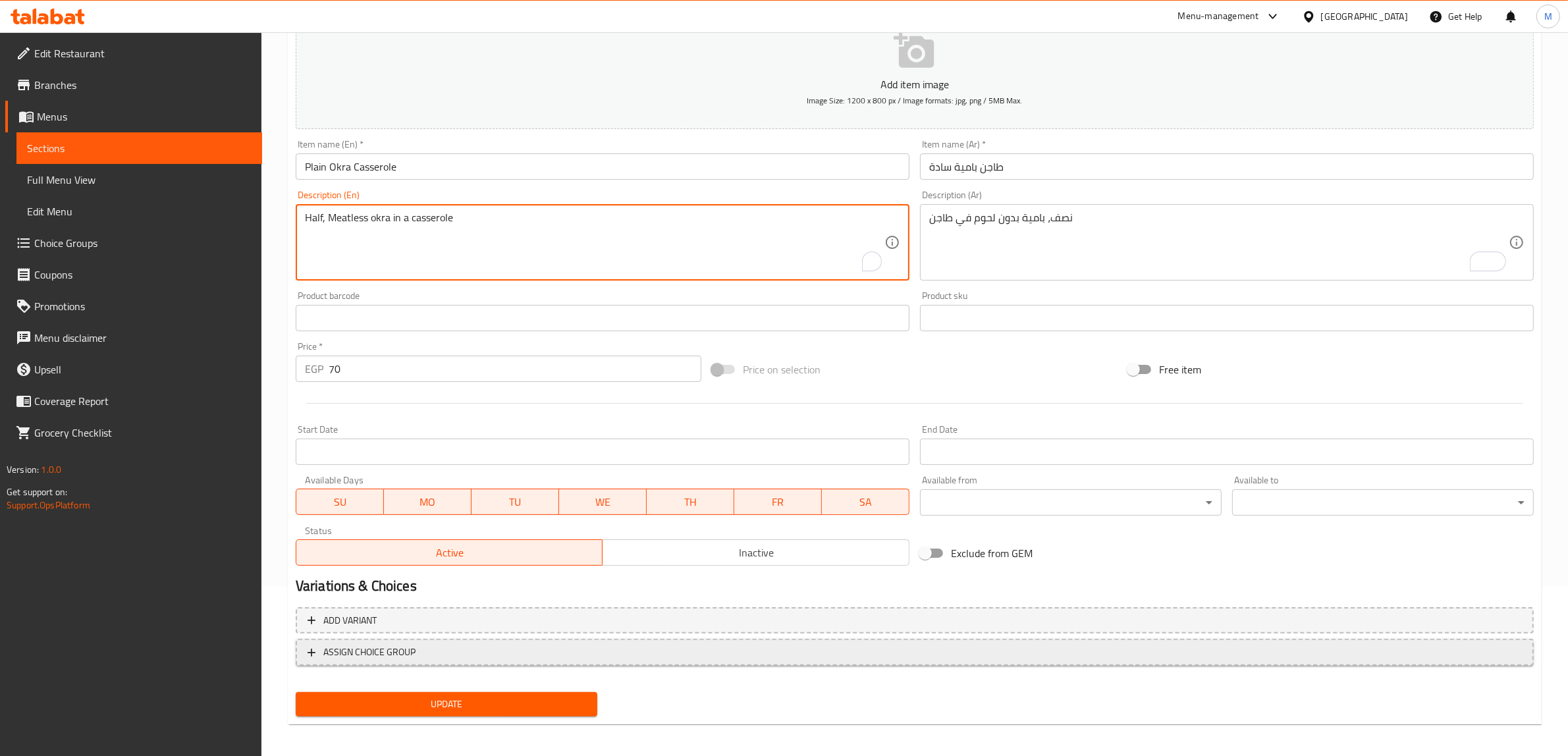
scroll to position [172, 0]
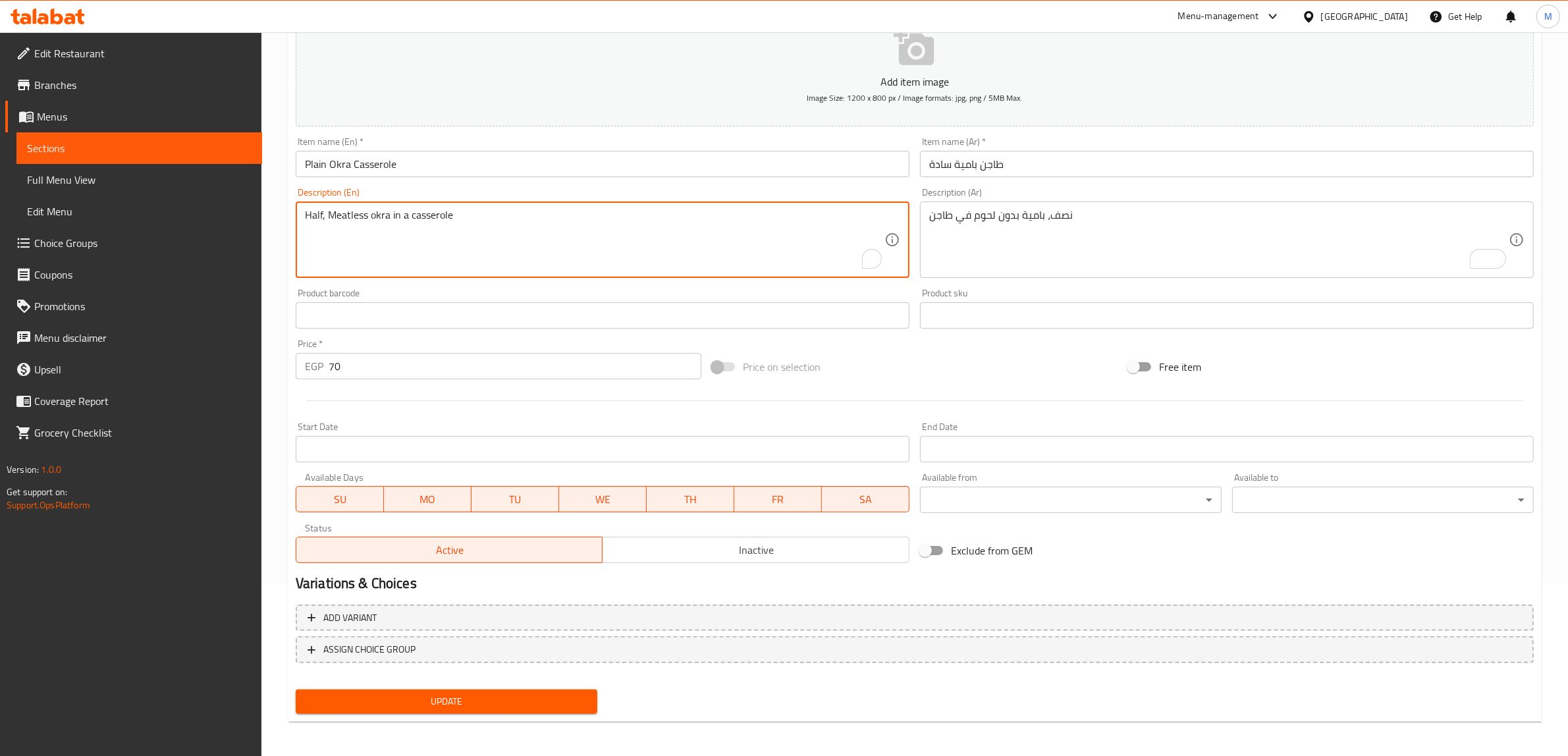
type textarea "Half, Meatless okra in a casserole"
click at [489, 704] on span "Update" at bounding box center [446, 702] width 281 height 16
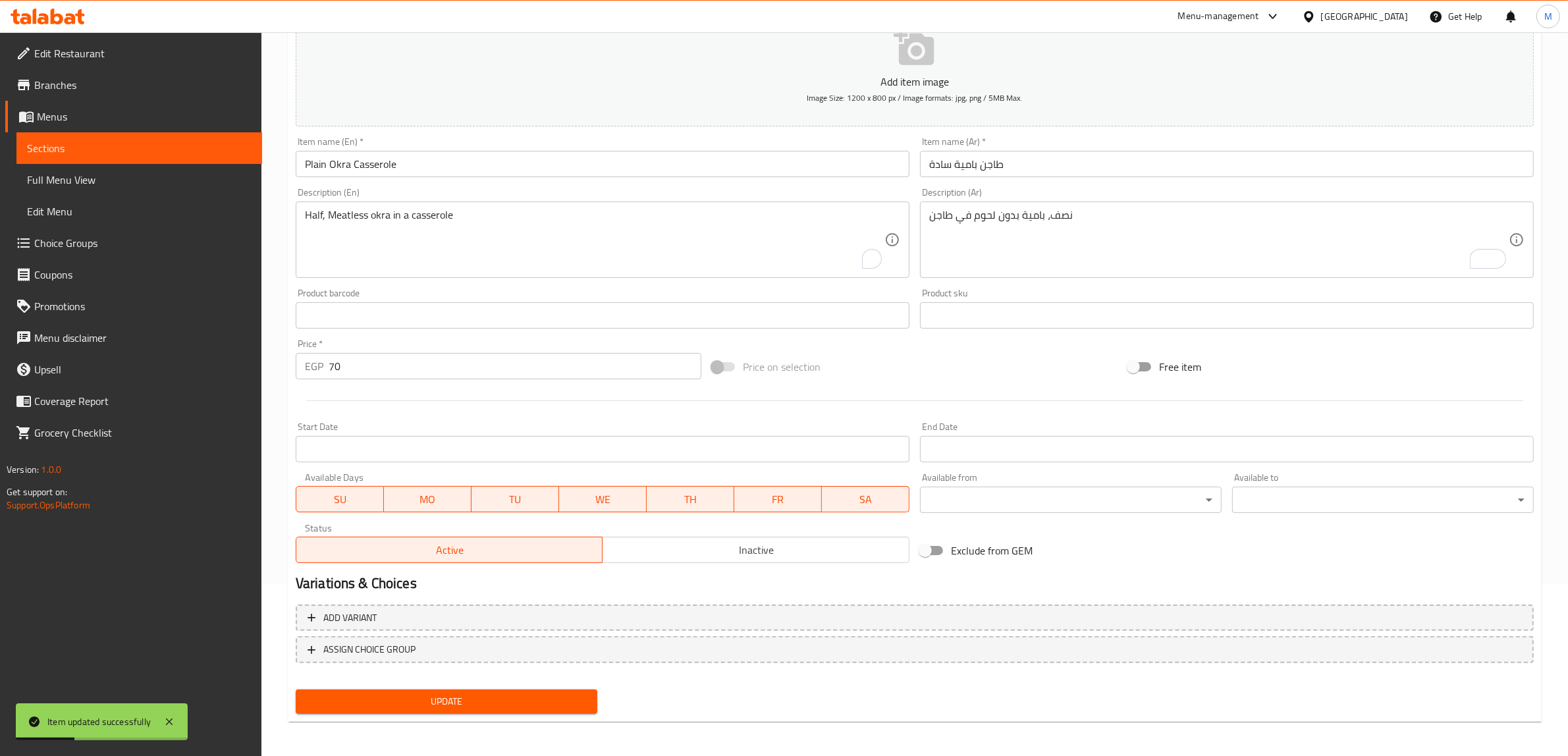
click at [489, 704] on span "Update" at bounding box center [446, 702] width 281 height 16
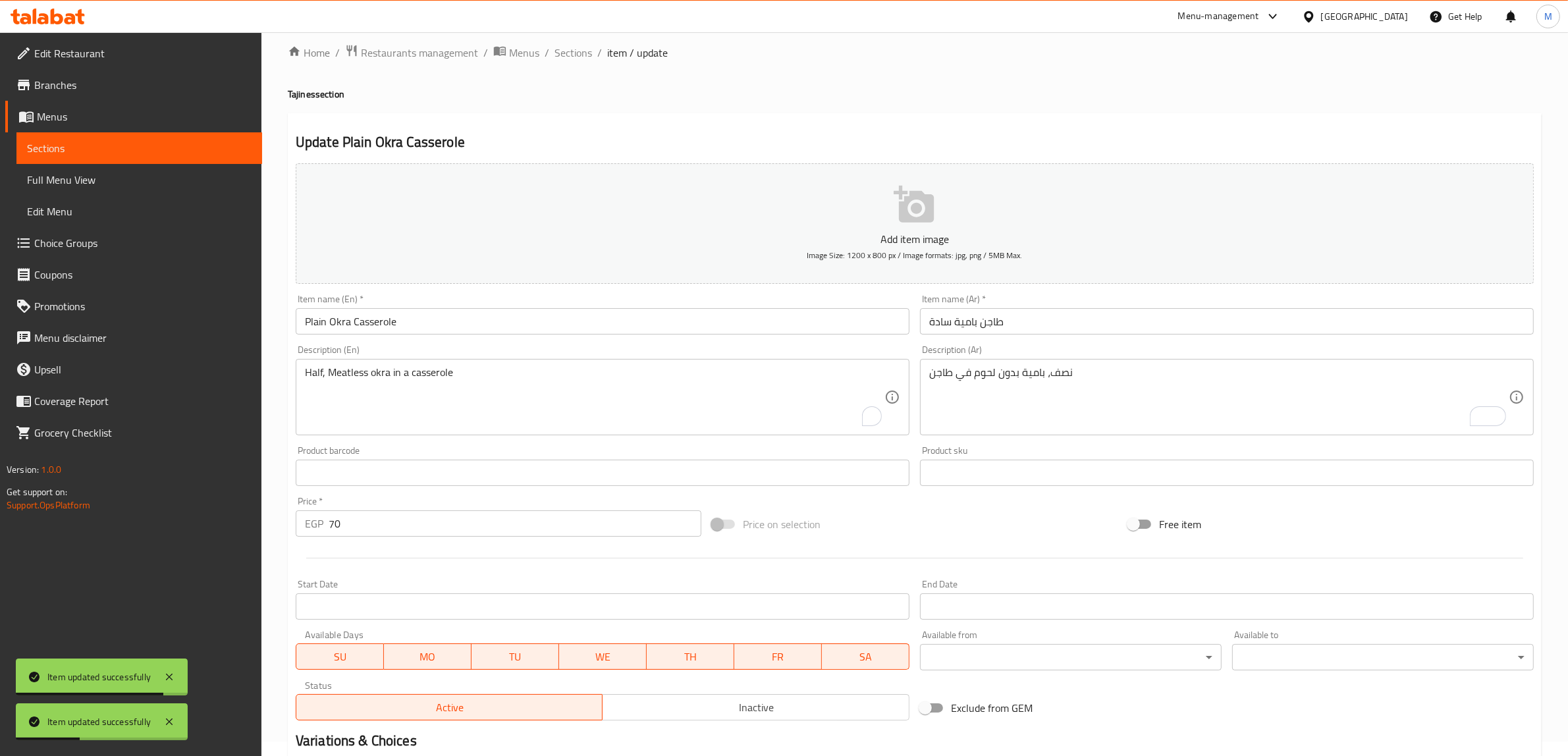
scroll to position [0, 0]
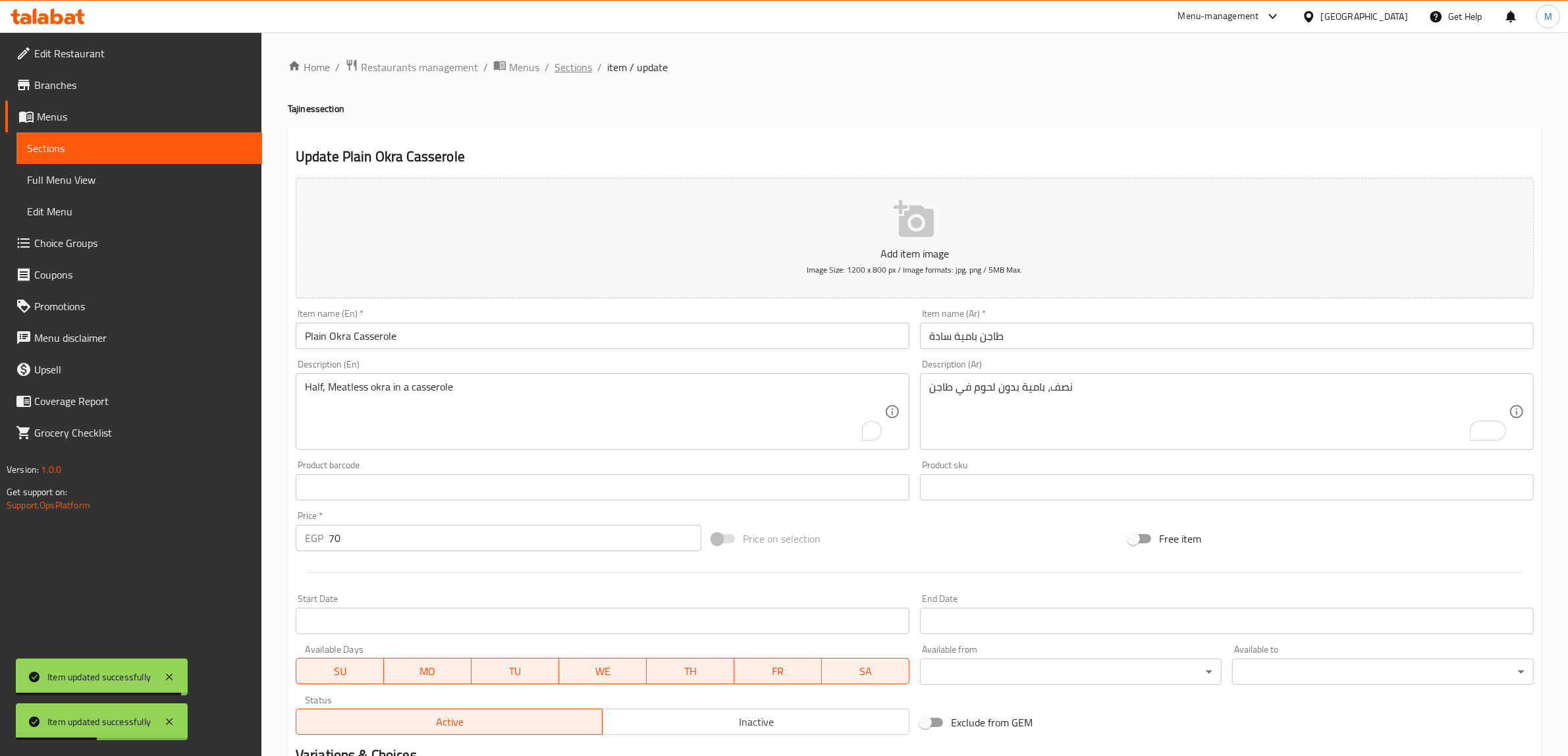
click at [563, 63] on span "Sections" at bounding box center [573, 66] width 38 height 16
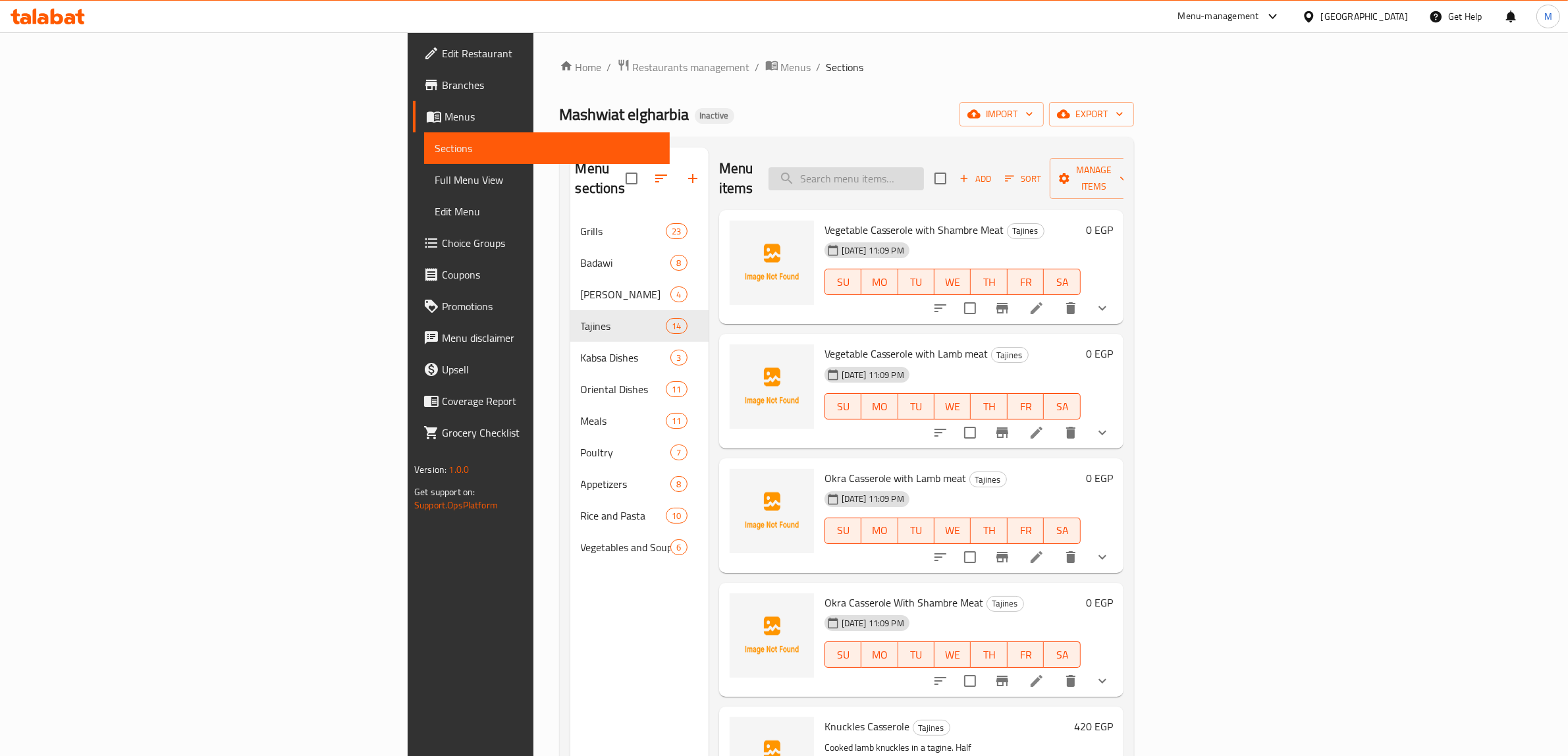
drag, startPoint x: 1023, startPoint y: 180, endPoint x: 1021, endPoint y: 170, distance: 10.2
click at [924, 179] on input "search" at bounding box center [846, 179] width 156 height 23
paste input "Lamb Shank Fatteh"
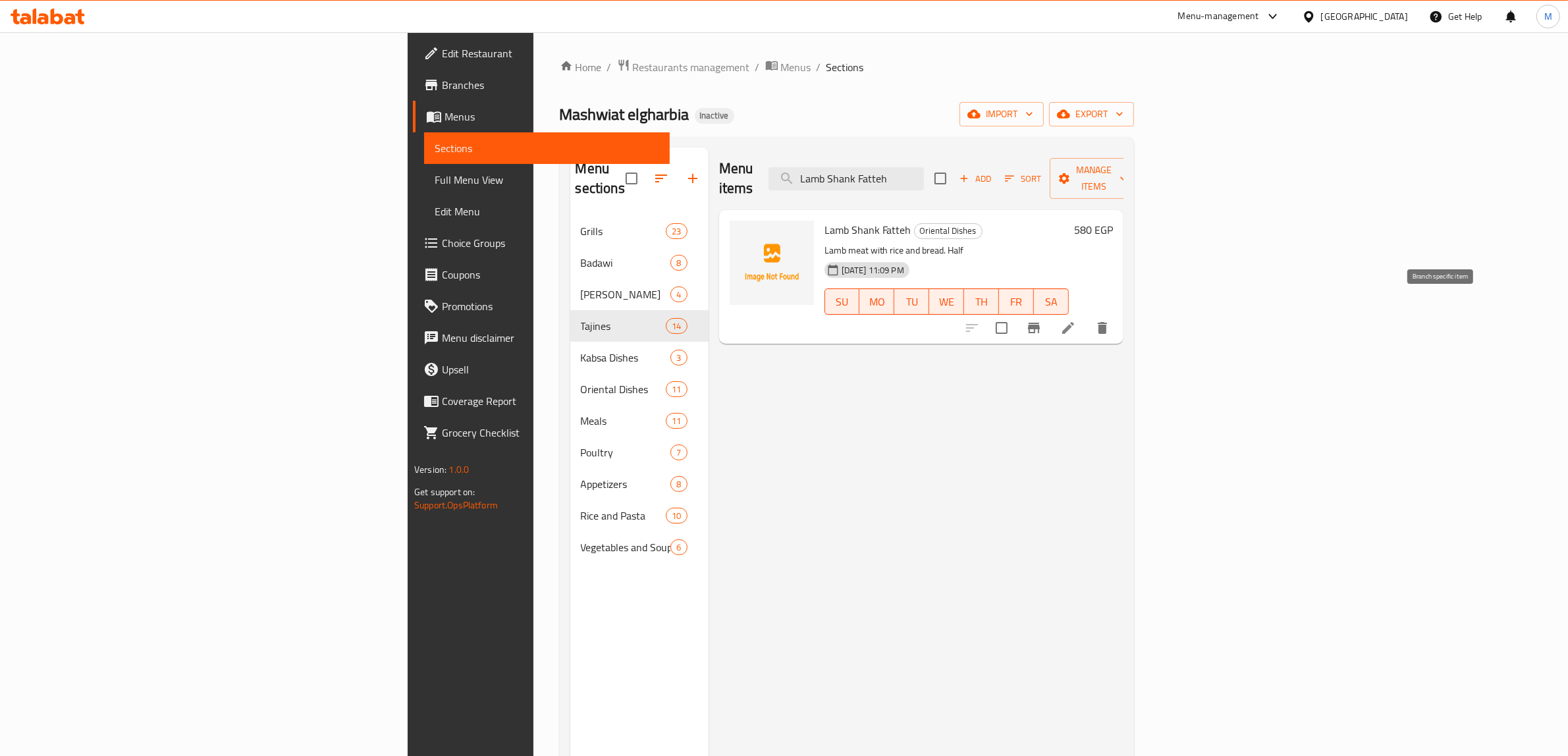
type input "Lamb Shank Fatteh"
click at [1087, 316] on li at bounding box center [1068, 328] width 37 height 24
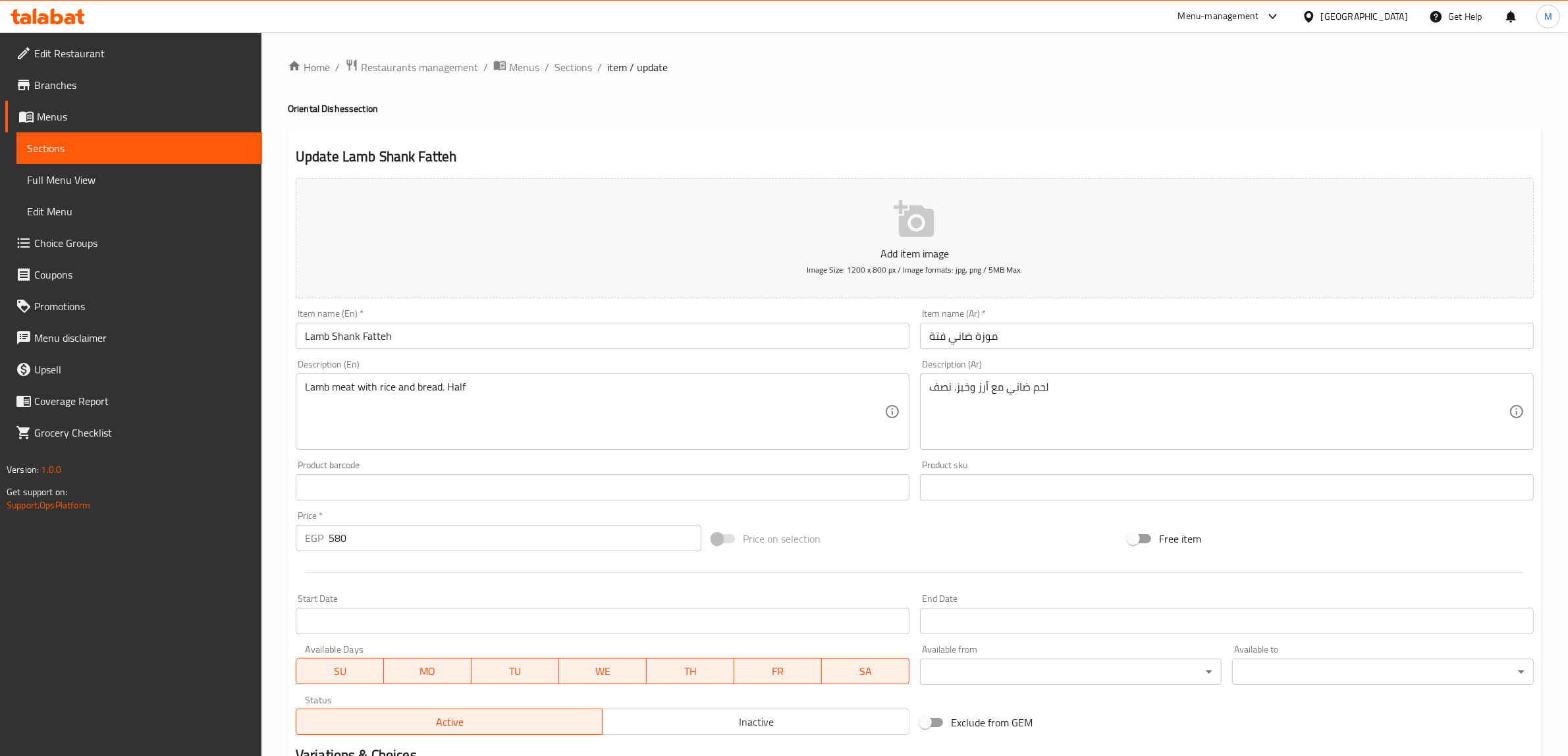
click at [303, 387] on div "Lamb meat with rice and bread. Half Description (En)" at bounding box center [602, 411] width 613 height 76
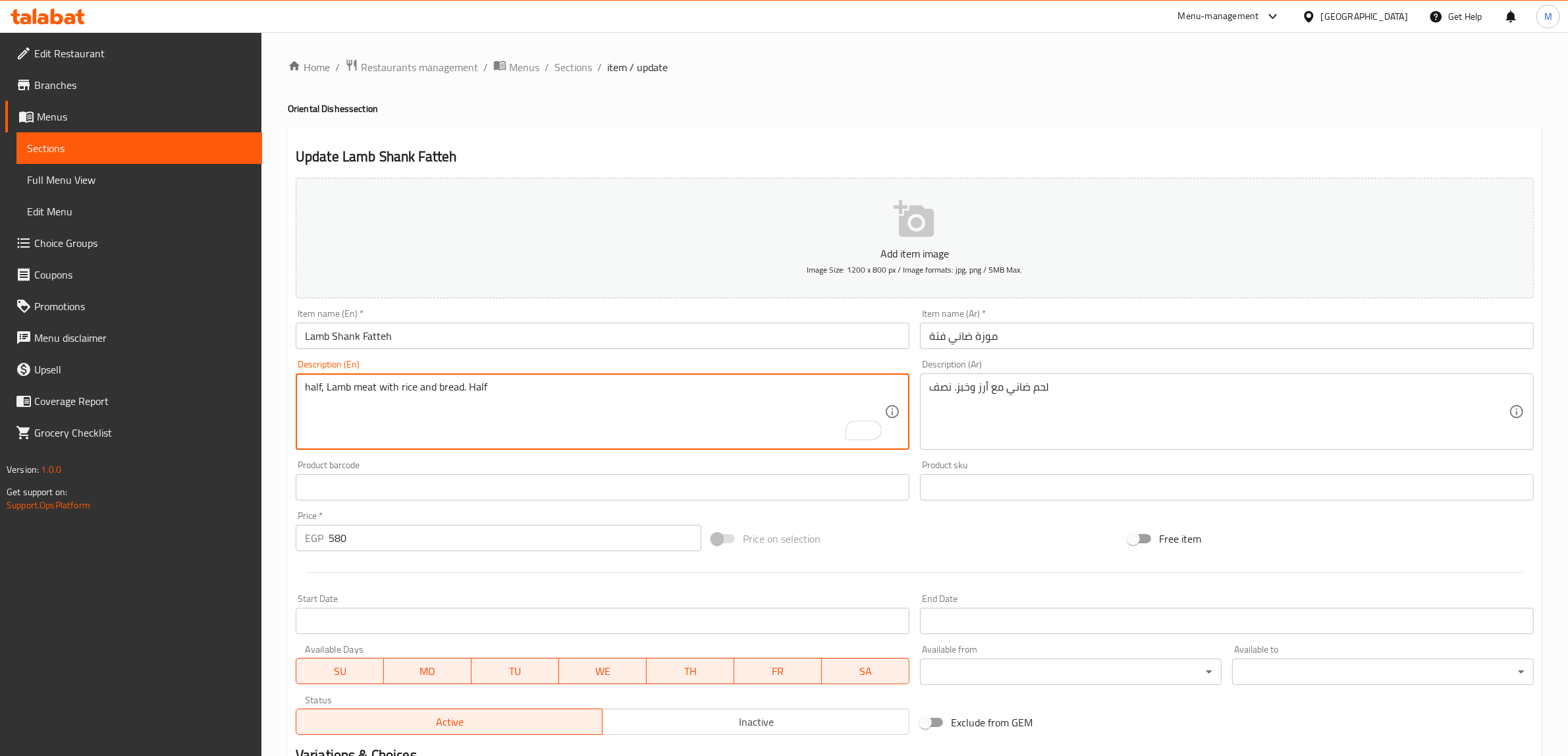
type textarea "half, Lamb meat with rice and bread. Half"
click at [581, 65] on span "Sections" at bounding box center [573, 66] width 38 height 16
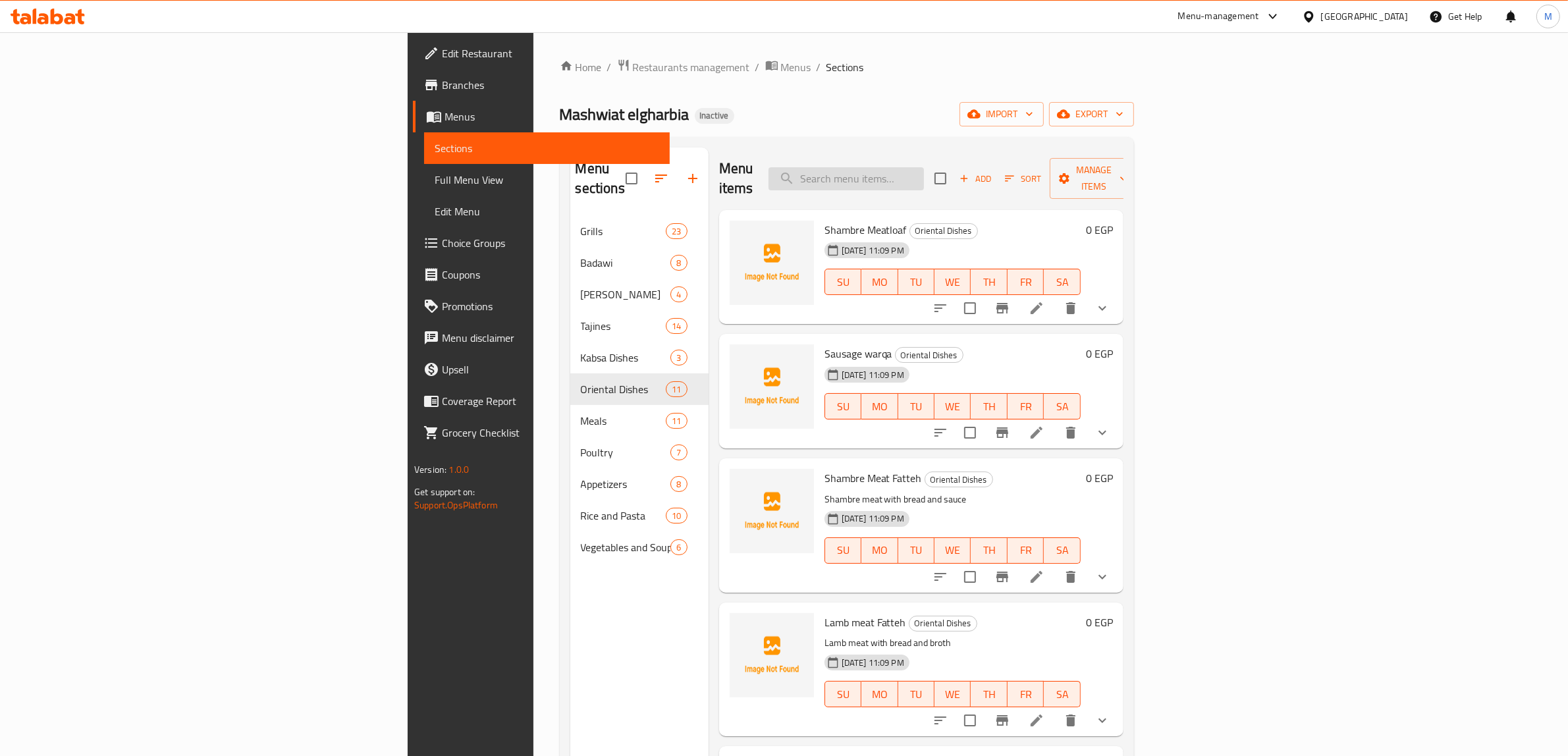
click at [924, 179] on input "search" at bounding box center [846, 179] width 156 height 23
paste input "موزة ضاني فتة"
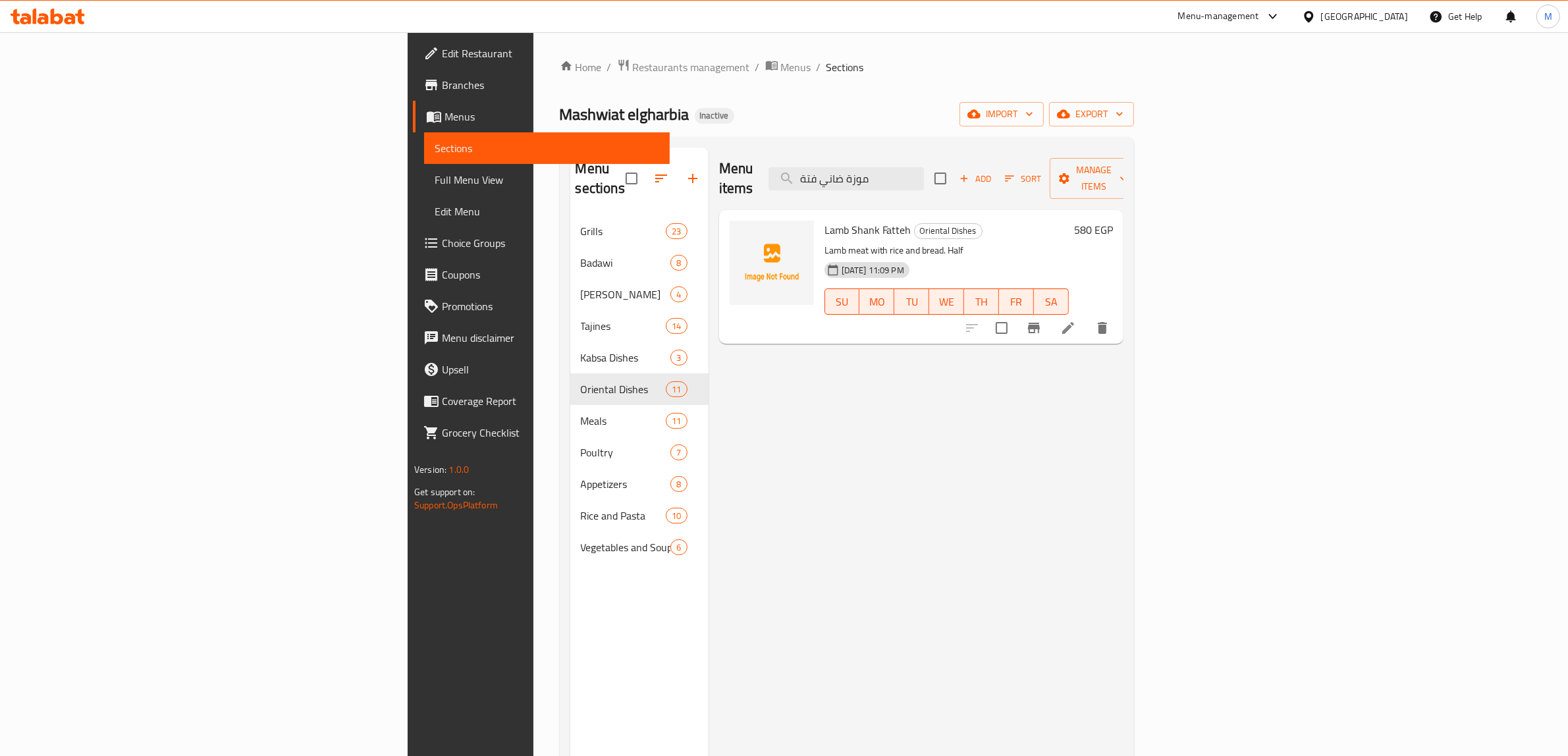
type input "موزة ضاني فتة"
click at [1087, 316] on li at bounding box center [1068, 328] width 37 height 24
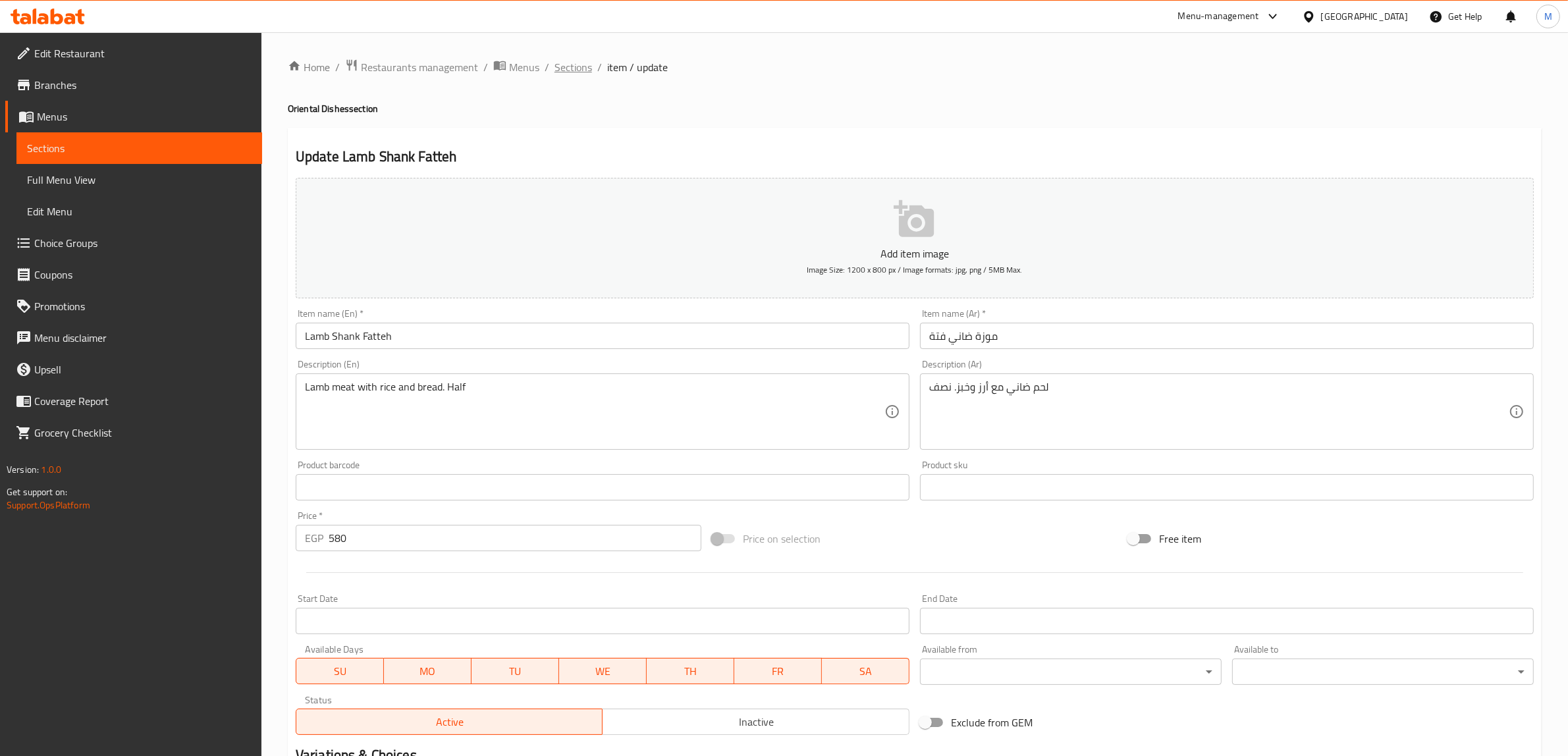
click at [560, 65] on span "Sections" at bounding box center [573, 66] width 38 height 16
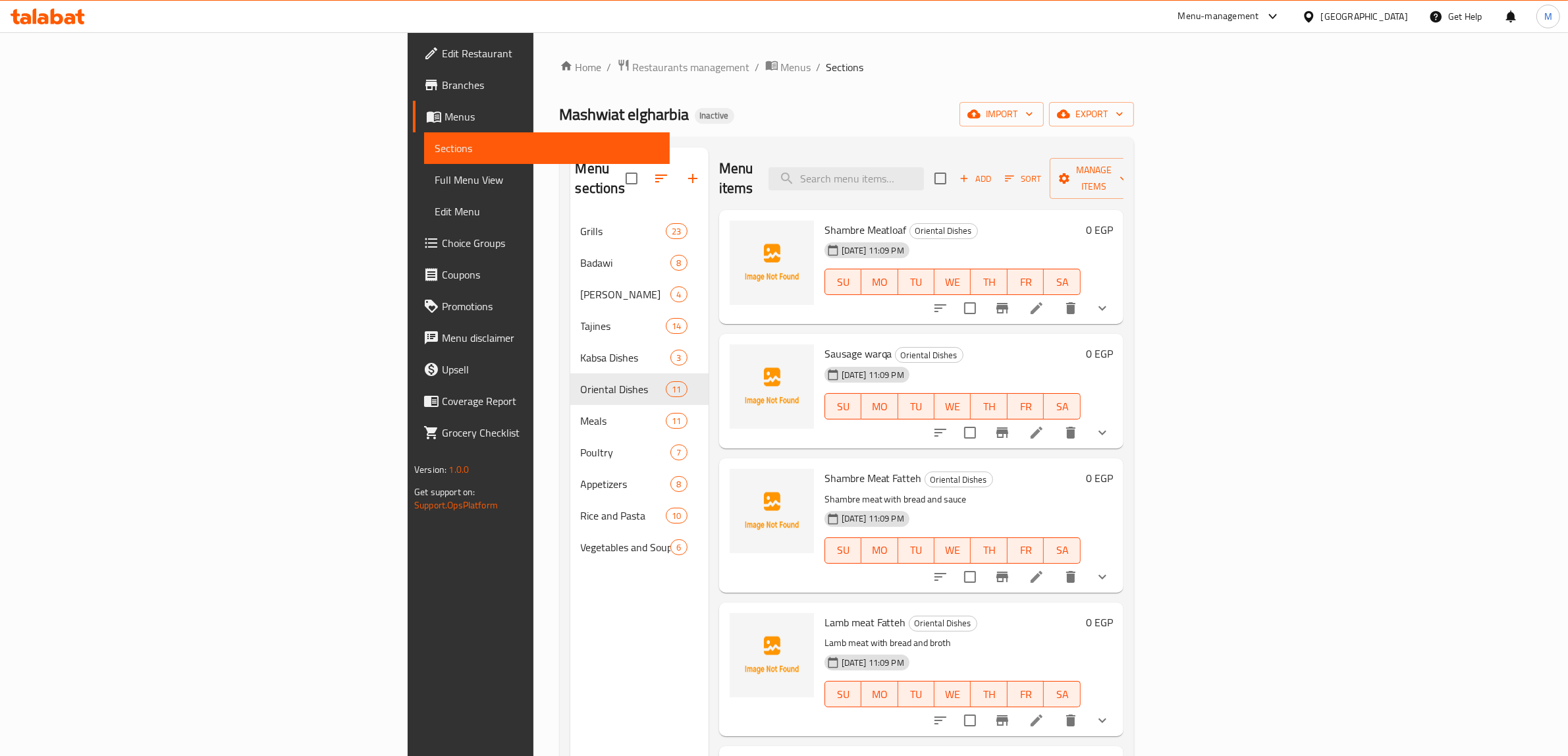
click at [958, 211] on div "Shambre Meatloaf Oriental Dishes 15-08-2025 11:09 PM SU MO TU WE TH FR SA 0 EGP" at bounding box center [921, 268] width 404 height 115
click at [973, 187] on div "Menu items Add Sort Manage items" at bounding box center [921, 179] width 404 height 62
click at [924, 173] on input "search" at bounding box center [846, 179] width 156 height 23
paste input "Leaf"
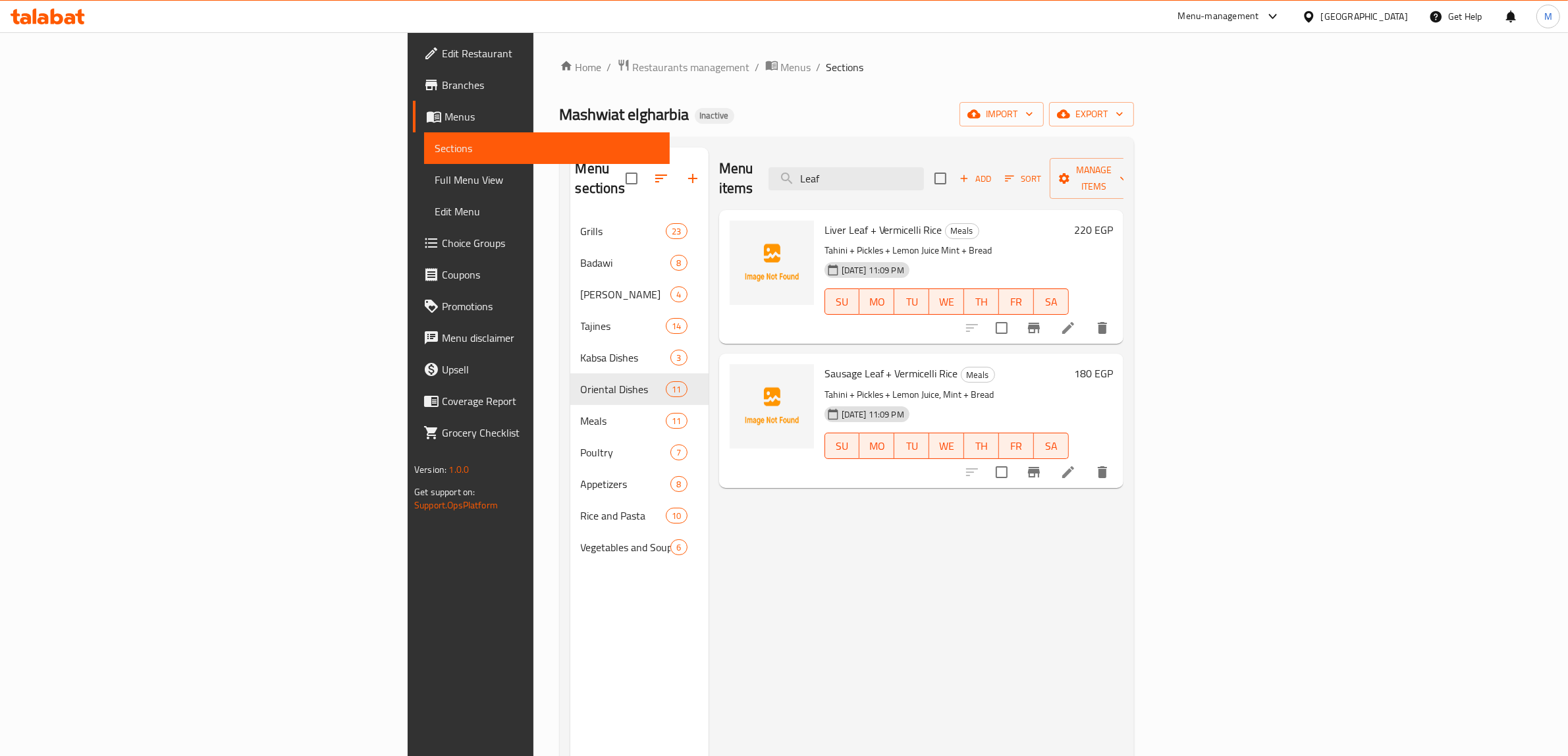
type input "Leaf"
click at [1087, 316] on li at bounding box center [1068, 328] width 37 height 24
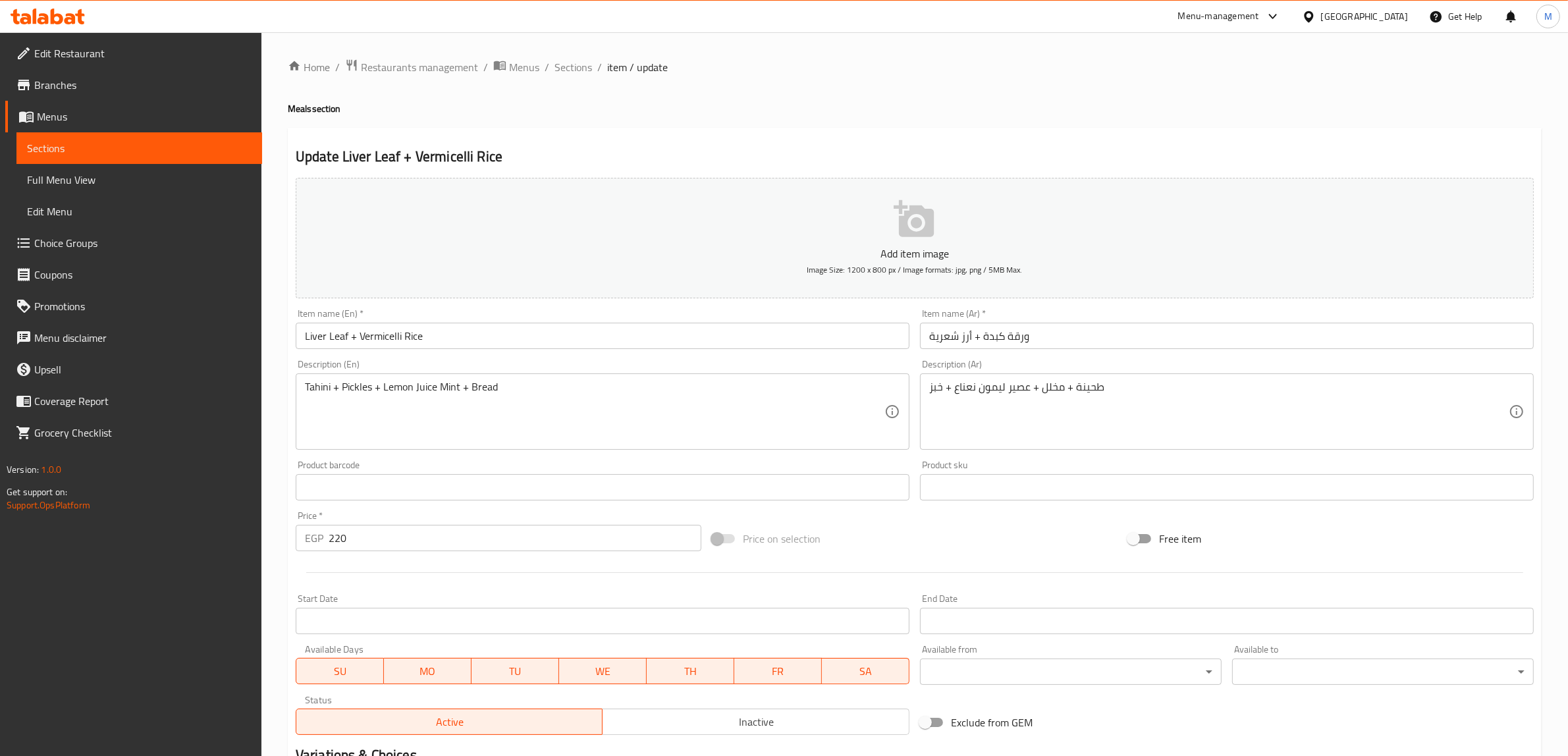
click at [337, 331] on input "Liver Leaf + Vermicelli Rice" at bounding box center [602, 336] width 613 height 26
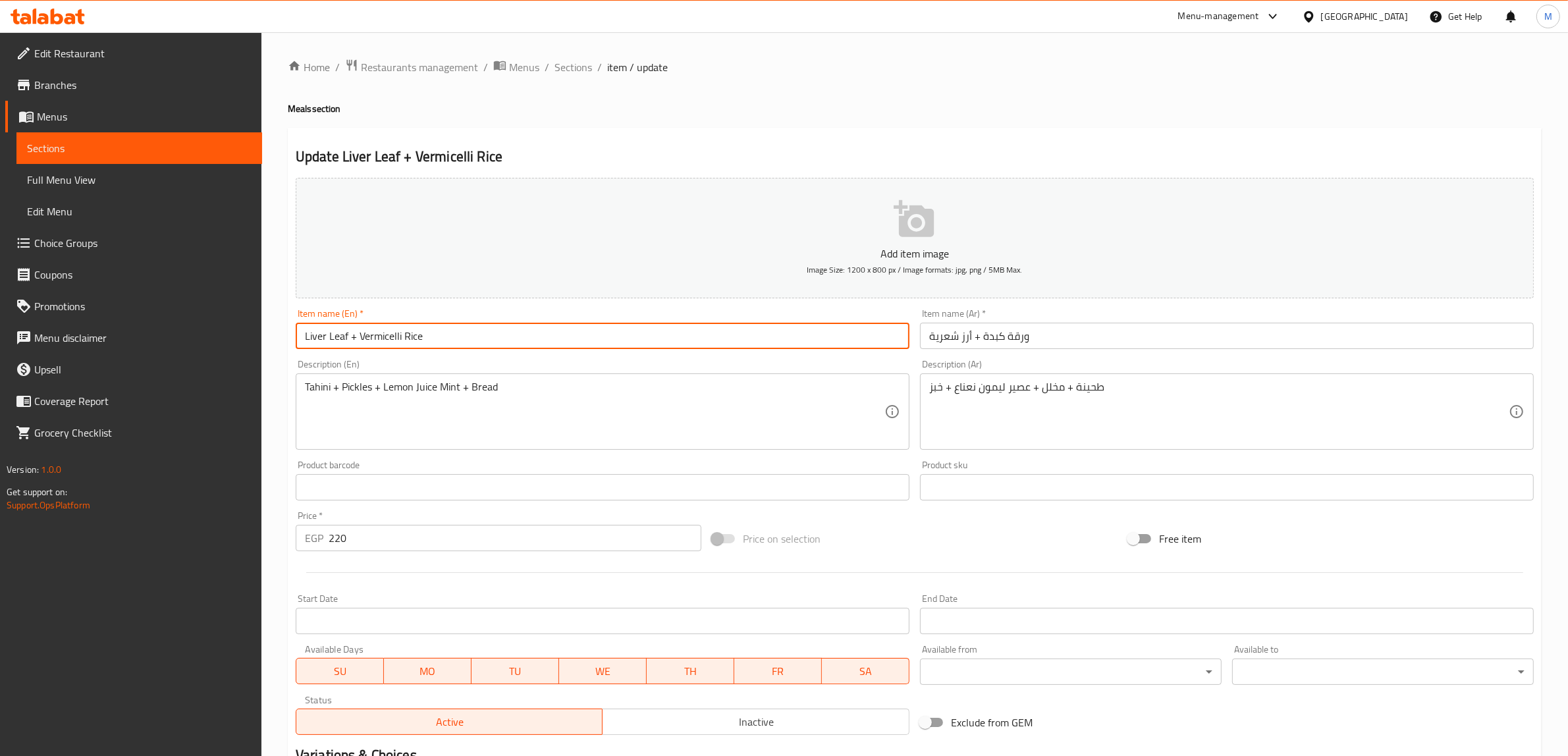
click at [337, 331] on input "Liver Leaf + Vermicelli Rice" at bounding box center [602, 336] width 613 height 26
click at [338, 333] on input "Liver waraqa + Vermicelli Rice" at bounding box center [602, 336] width 613 height 26
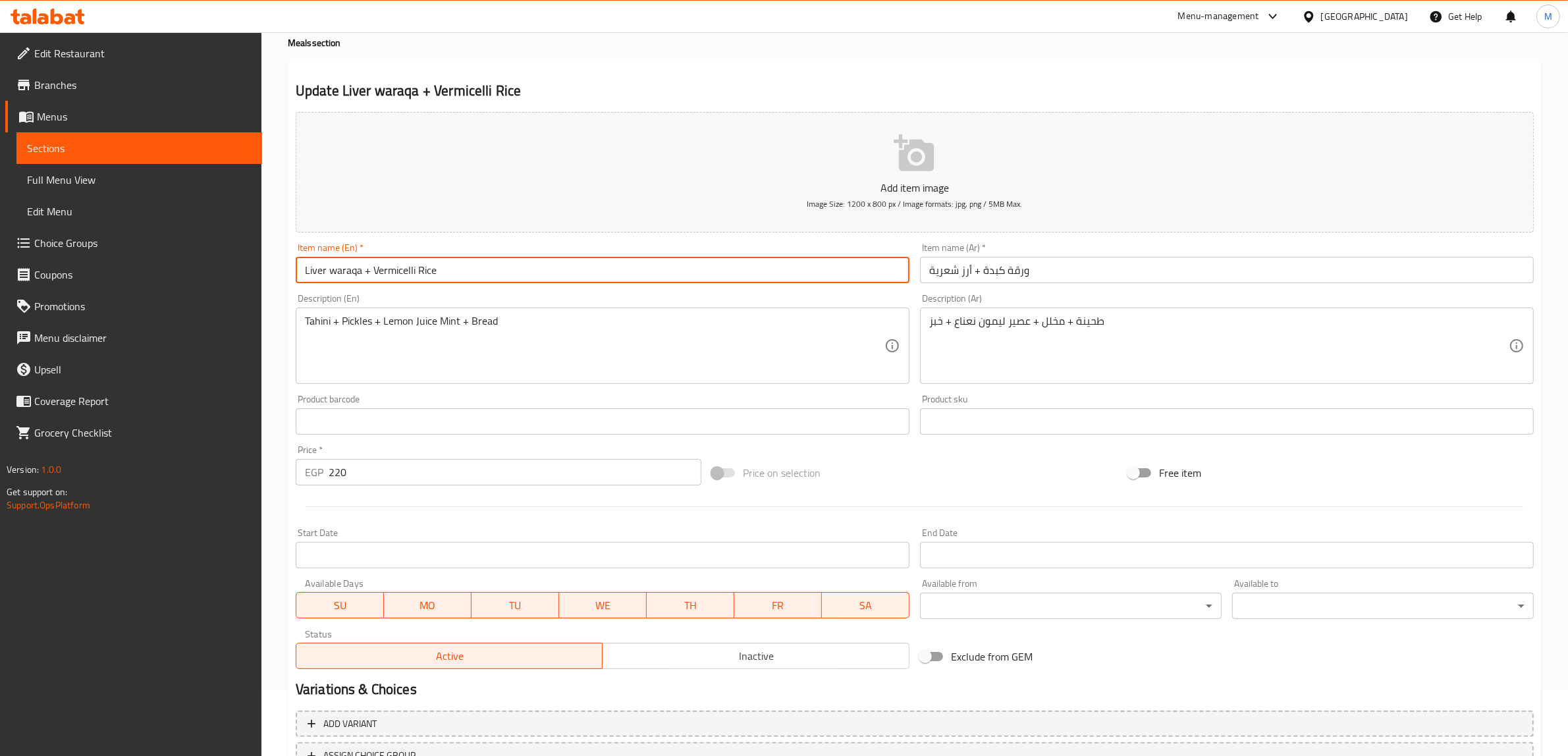
scroll to position [165, 0]
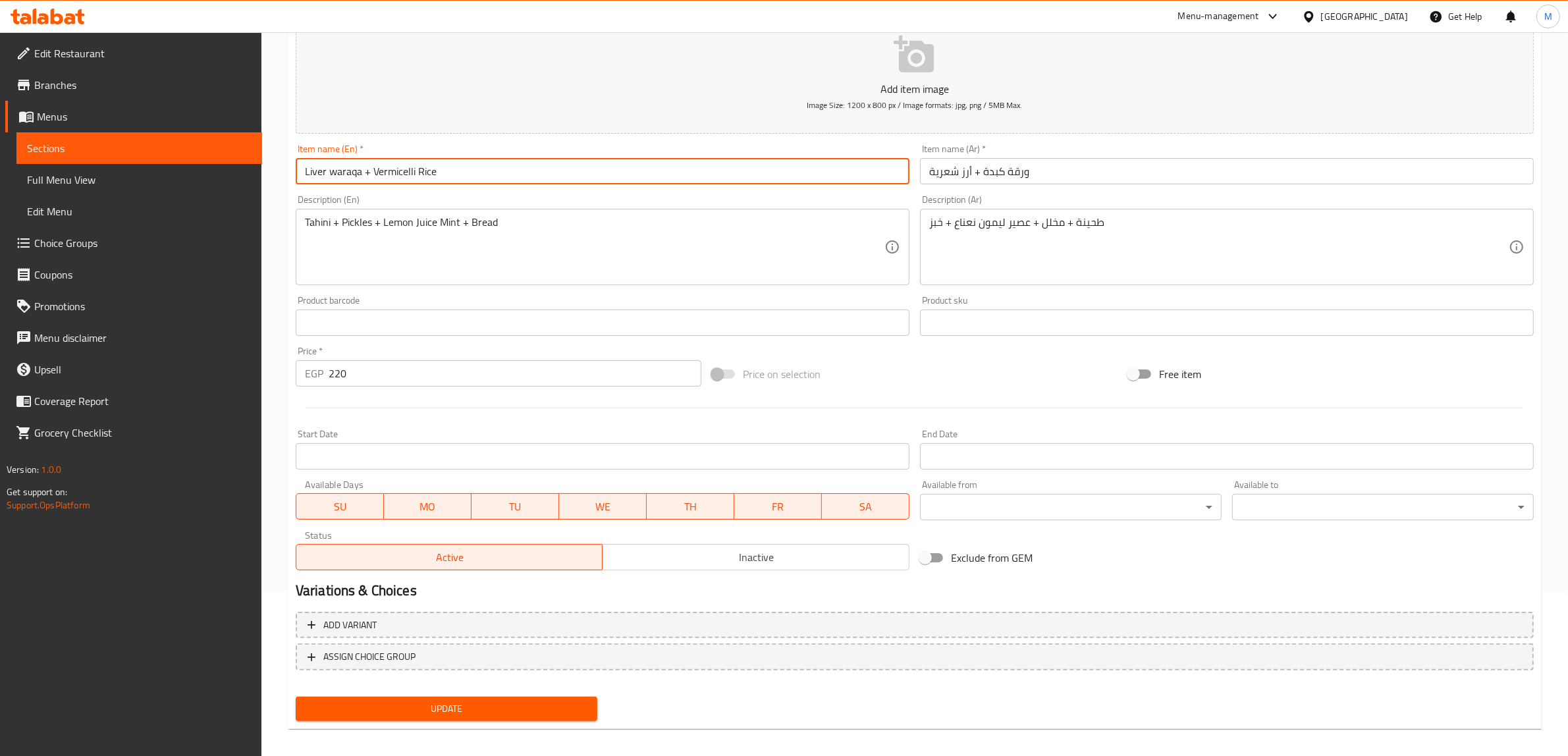
type input "Liver waraqa + Vermicelli Rice"
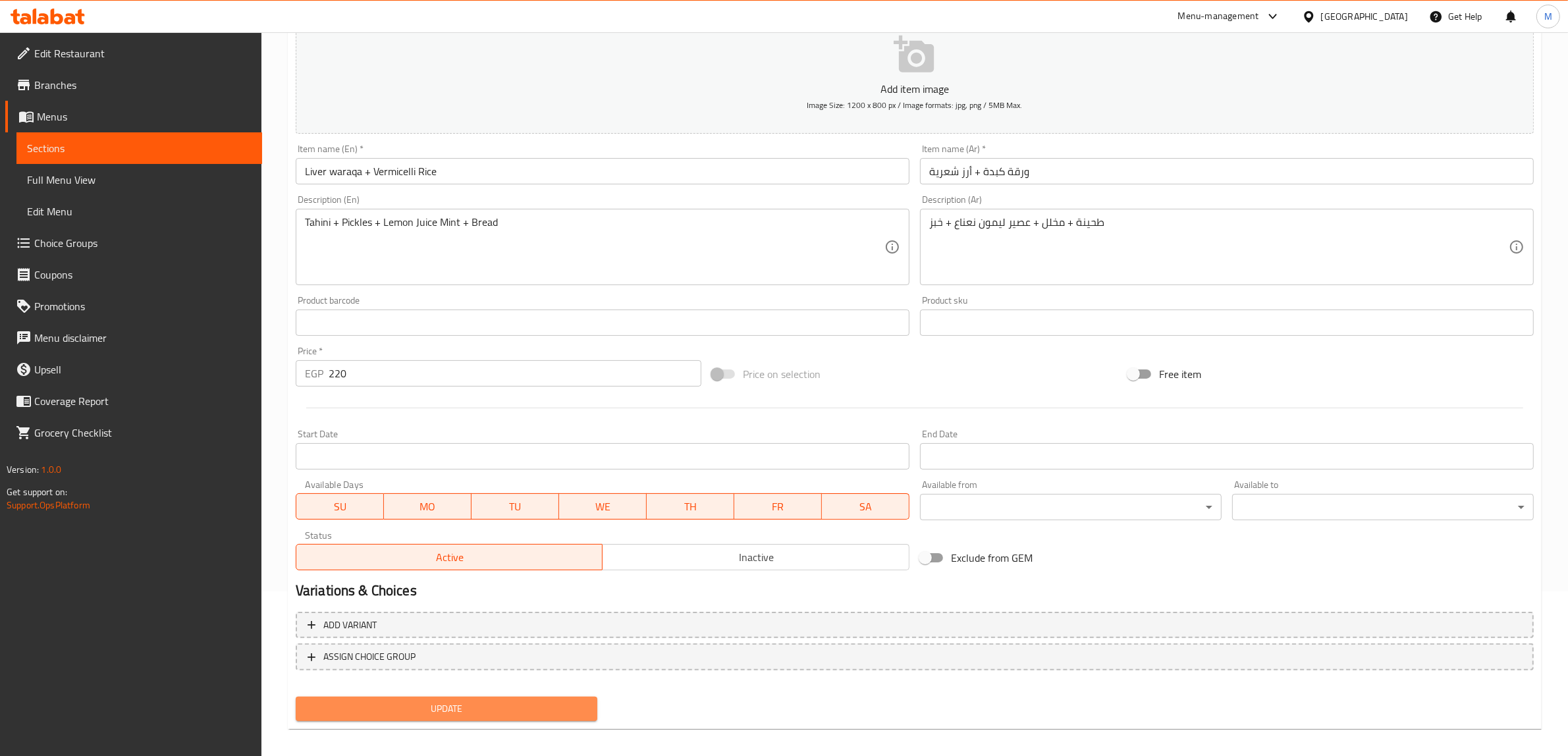
click at [485, 706] on span "Update" at bounding box center [446, 709] width 281 height 16
click at [545, 703] on span "Update" at bounding box center [446, 709] width 281 height 16
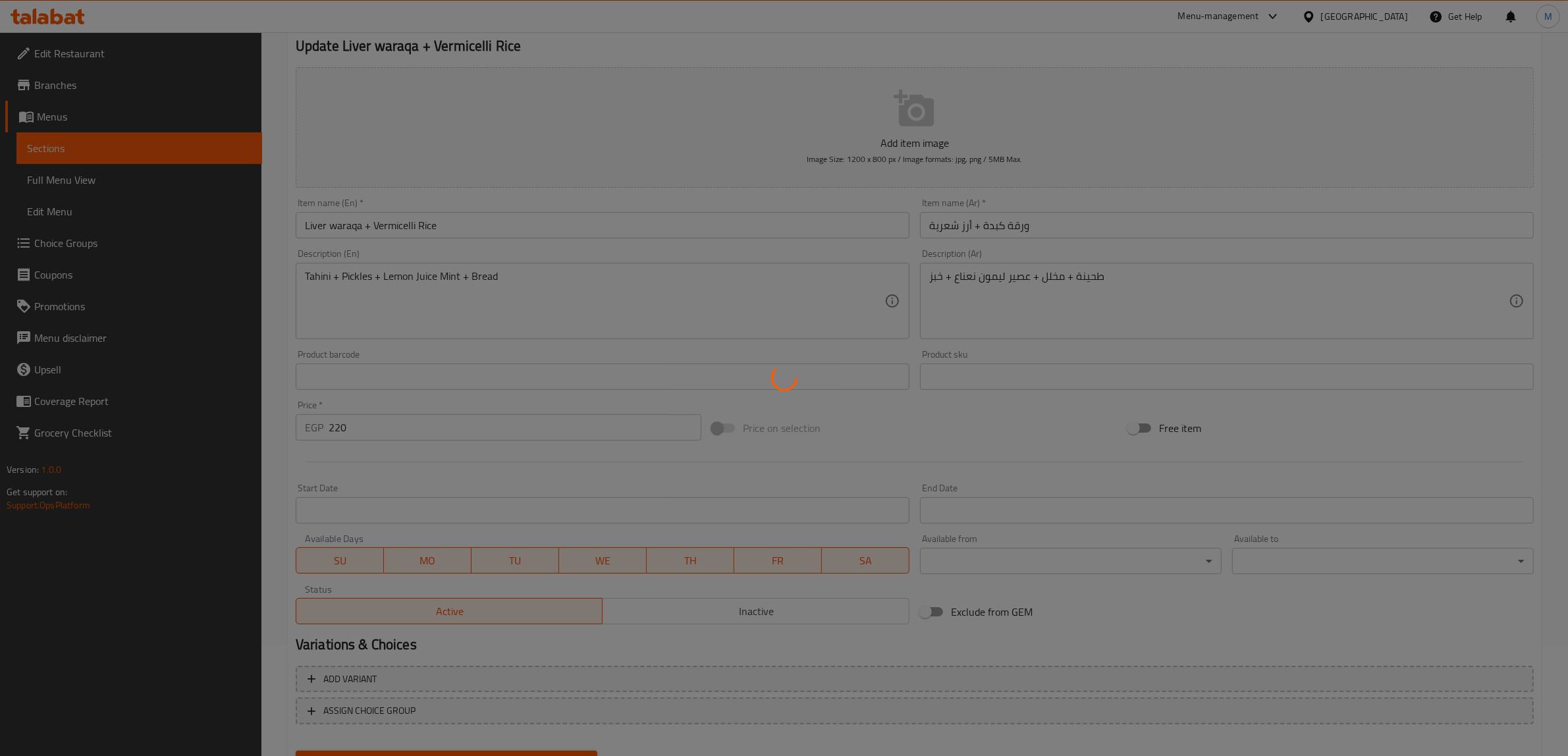
scroll to position [83, 0]
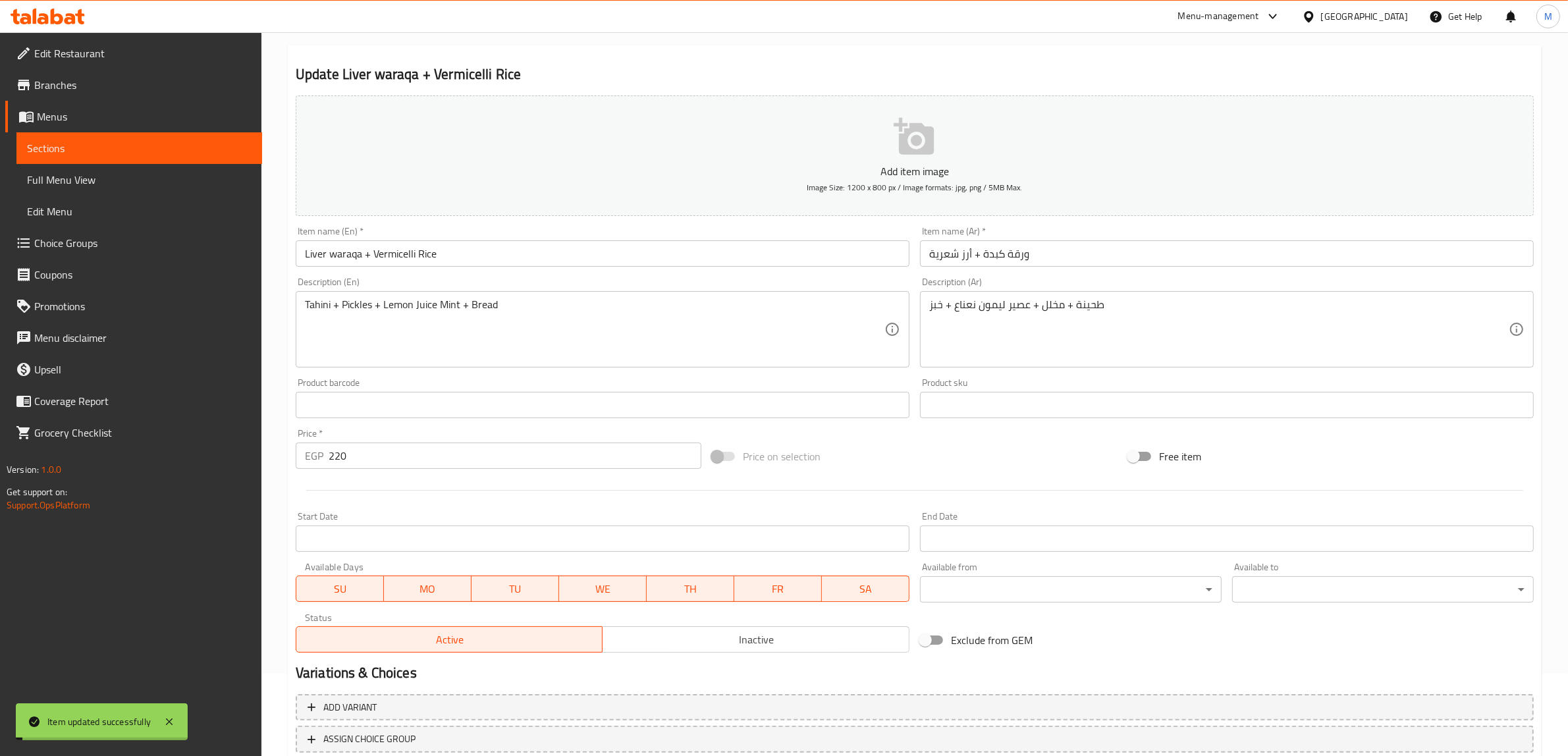
click at [341, 264] on input "Liver waraqa + Vermicelli Rice" at bounding box center [602, 254] width 613 height 26
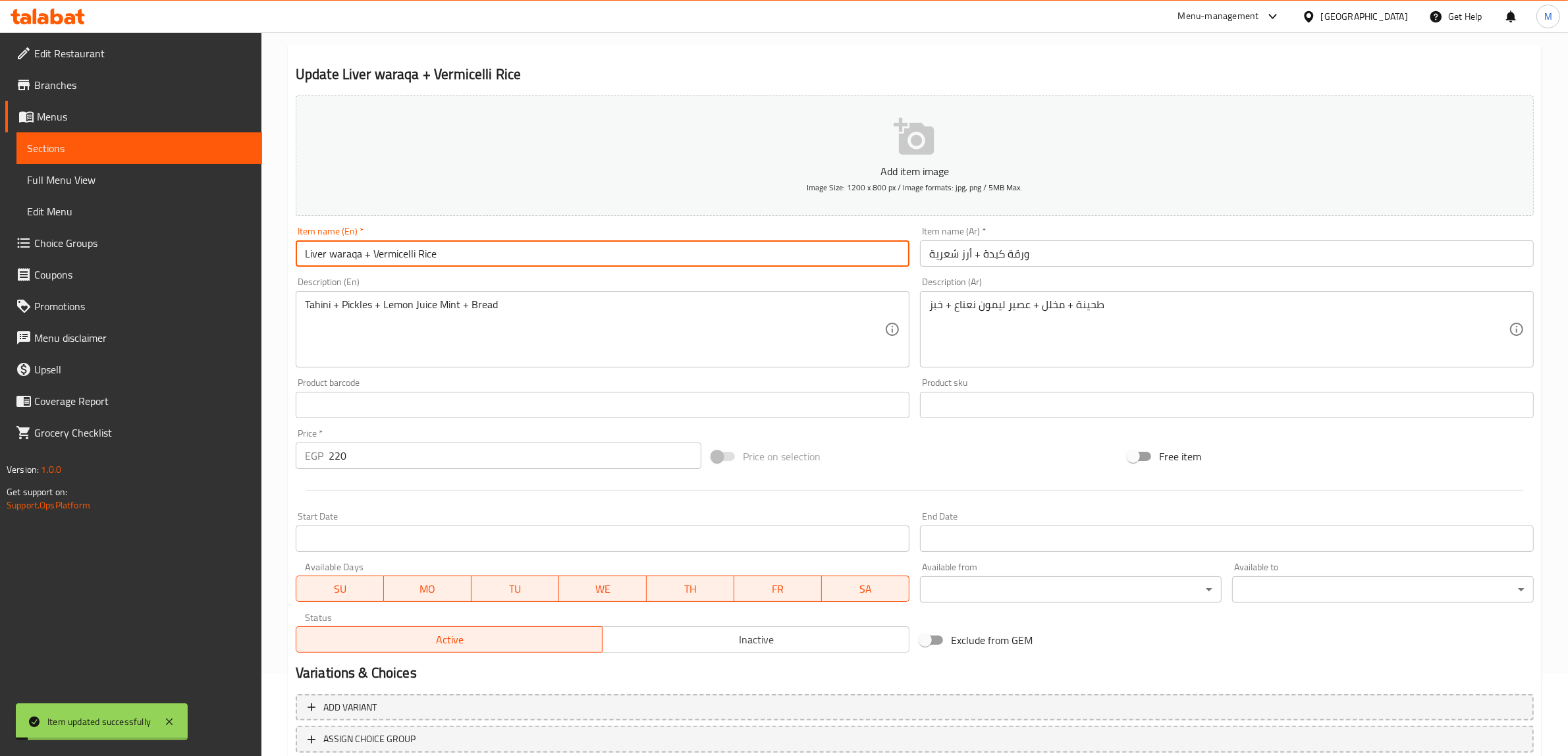
click at [341, 264] on input "Liver waraqa + Vermicelli Rice" at bounding box center [602, 254] width 613 height 26
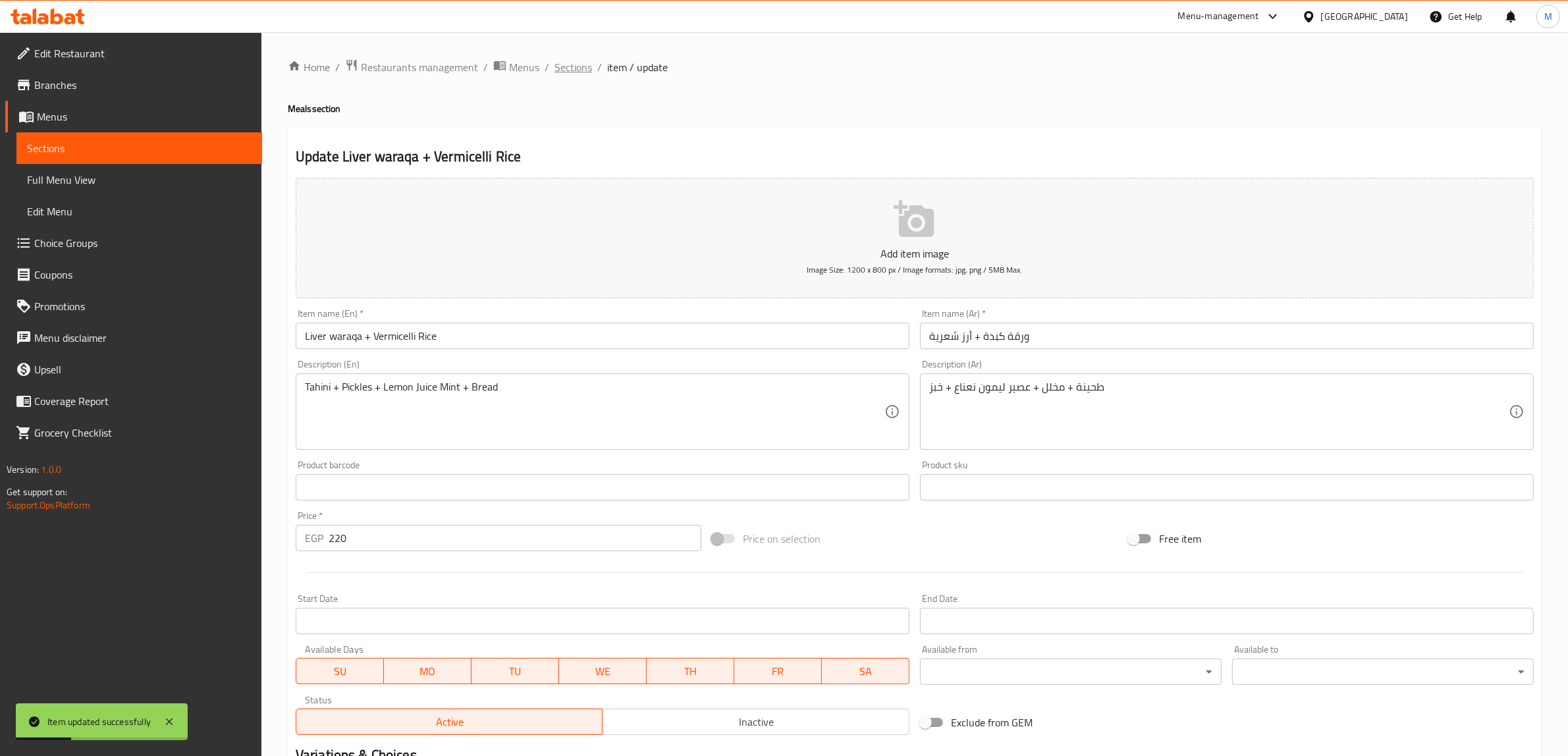
click at [583, 66] on span "Sections" at bounding box center [573, 66] width 38 height 16
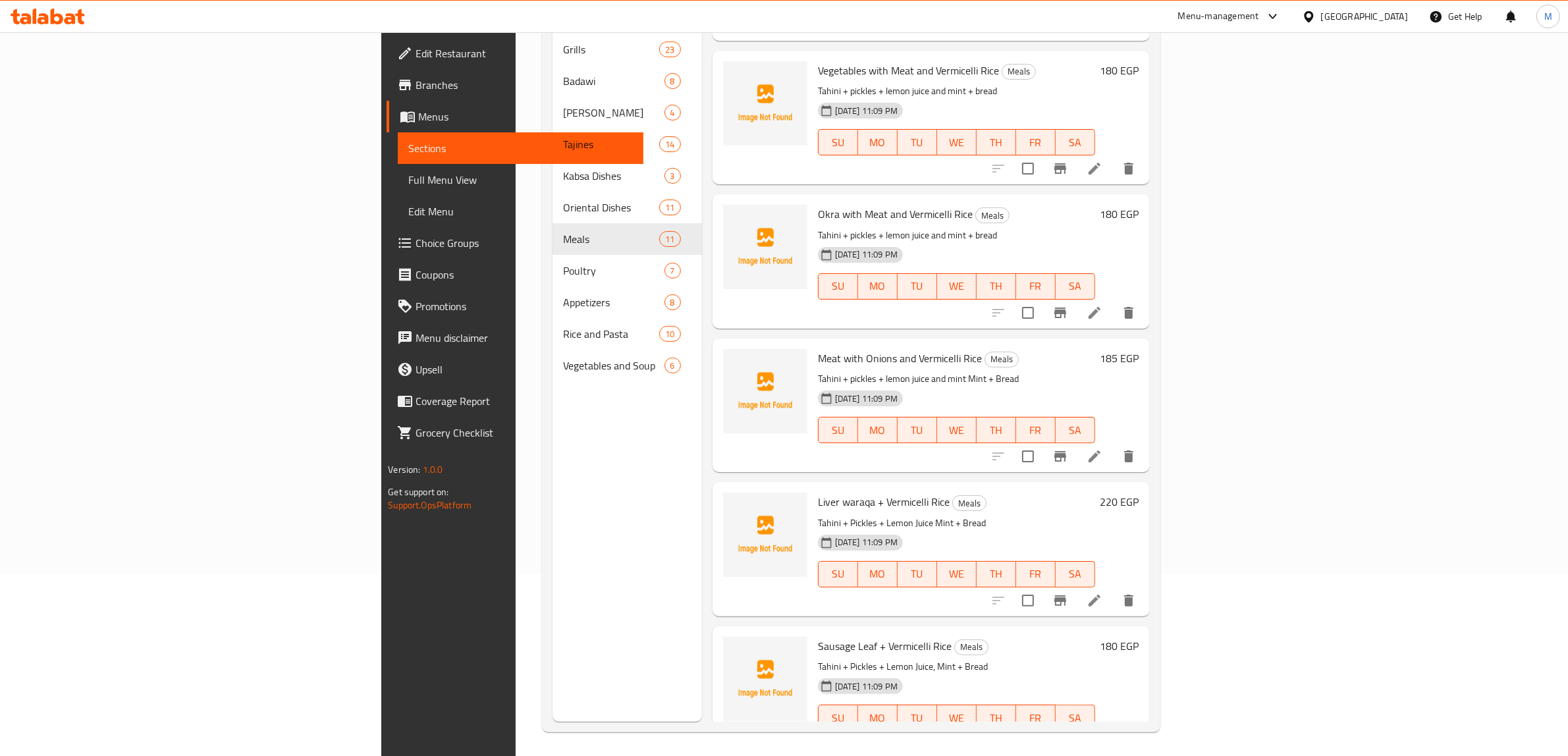
scroll to position [185, 0]
click at [1100, 736] on icon at bounding box center [1094, 741] width 11 height 11
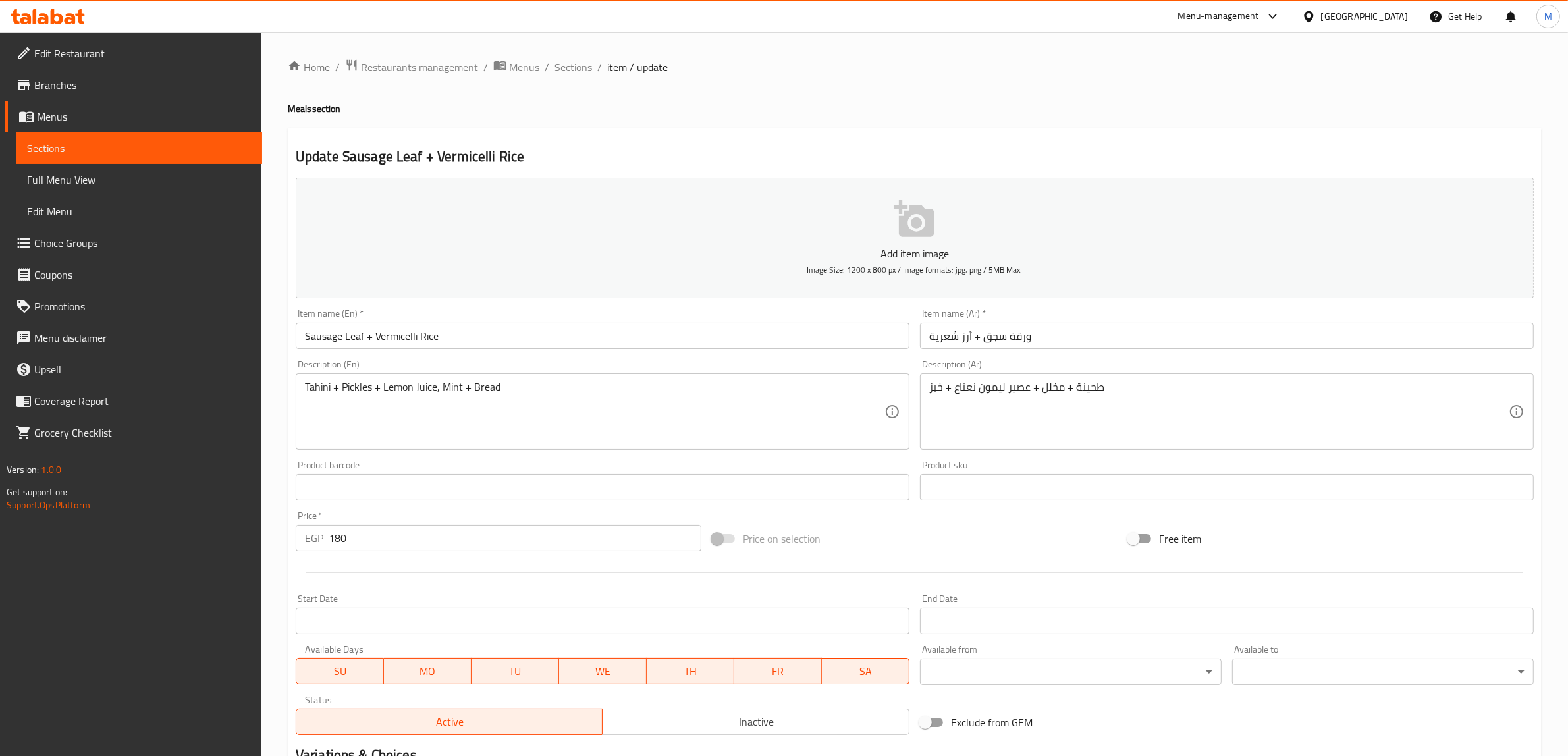
click at [357, 336] on input "Sausage Leaf + Vermicelli Rice" at bounding box center [602, 336] width 613 height 26
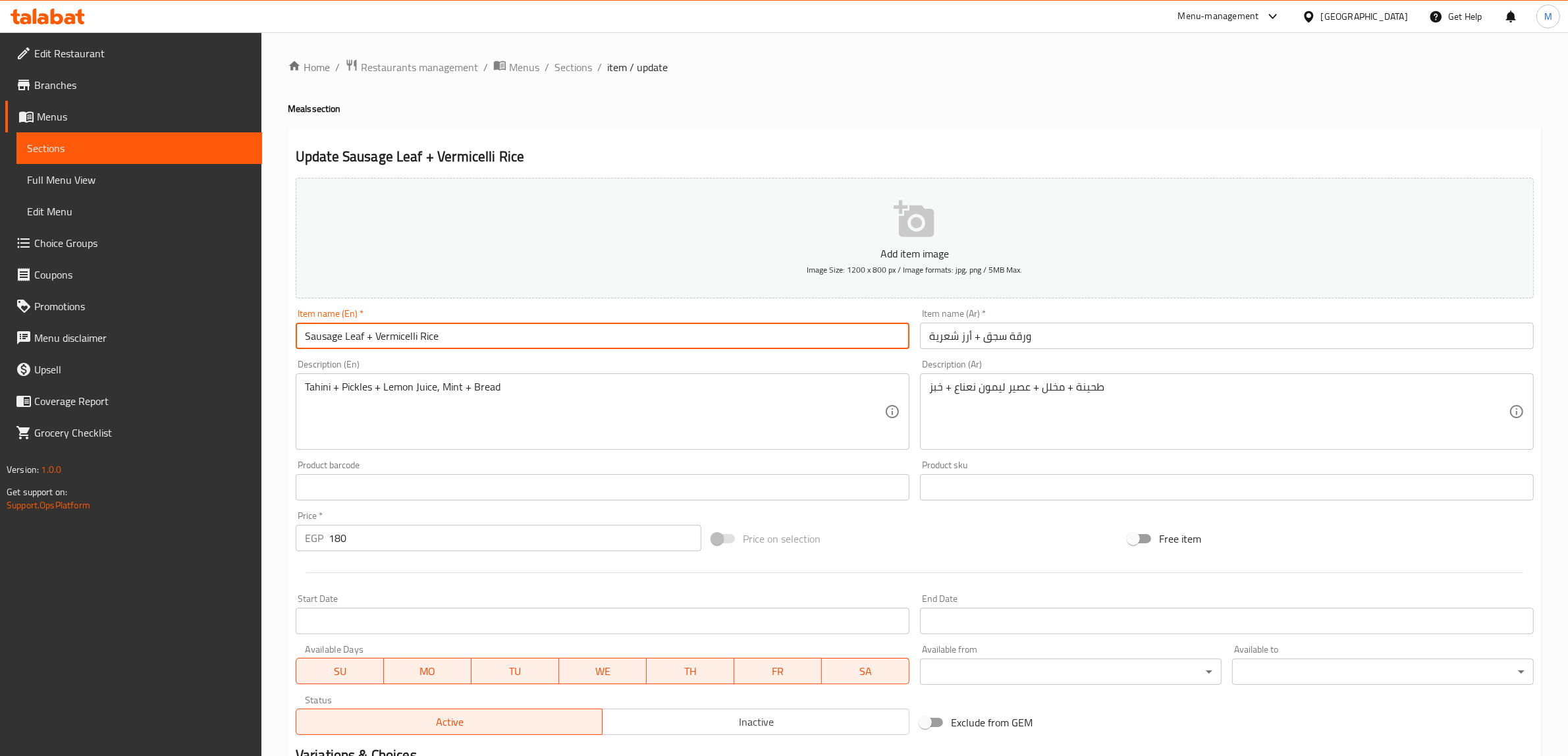
click at [357, 336] on input "Sausage Leaf + Vermicelli Rice" at bounding box center [602, 336] width 613 height 26
paste input "waraqa"
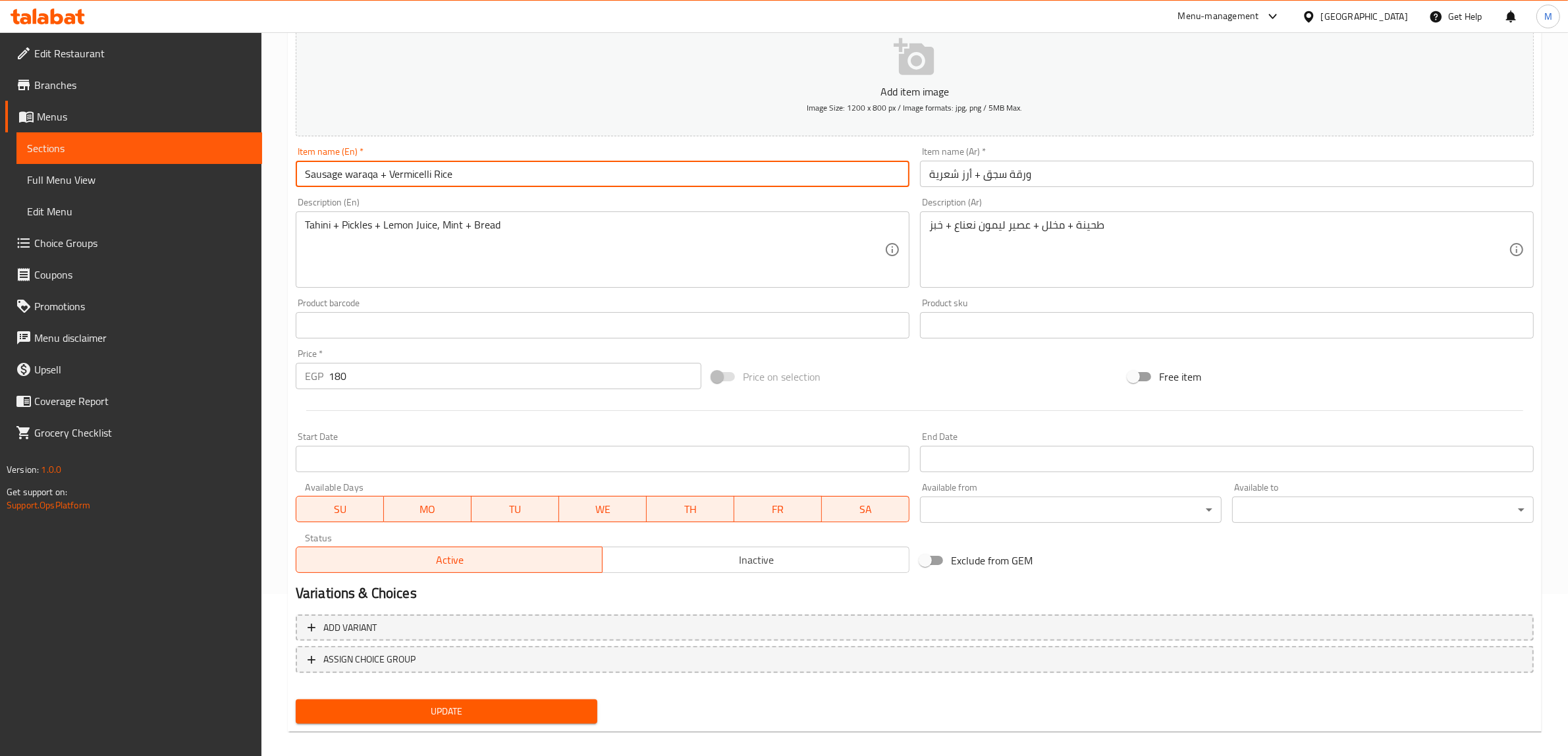
scroll to position [172, 0]
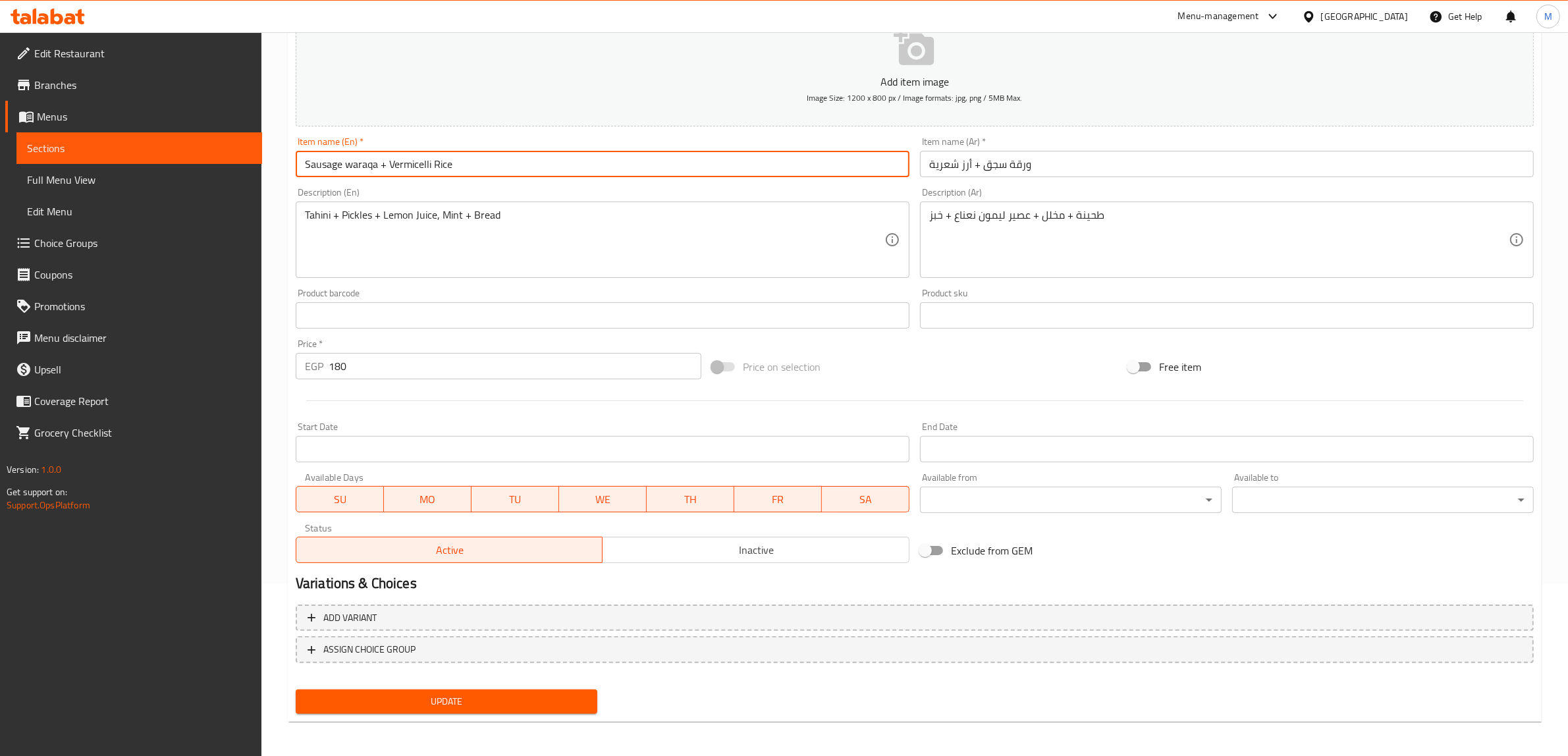
type input "Sausage waraqa + Vermicelli Rice"
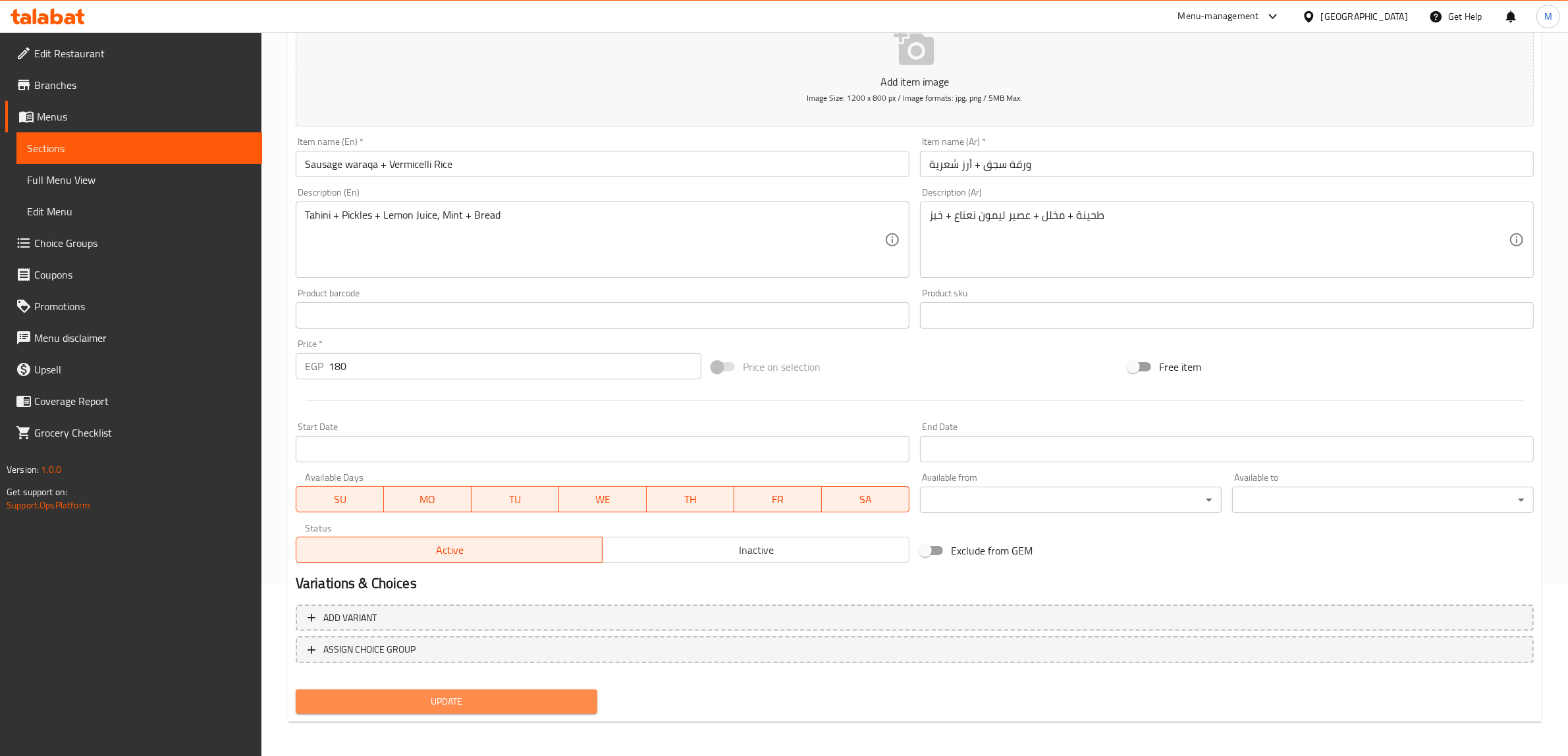
click at [491, 702] on span "Update" at bounding box center [446, 702] width 281 height 16
click at [491, 703] on span "Update" at bounding box center [446, 702] width 281 height 16
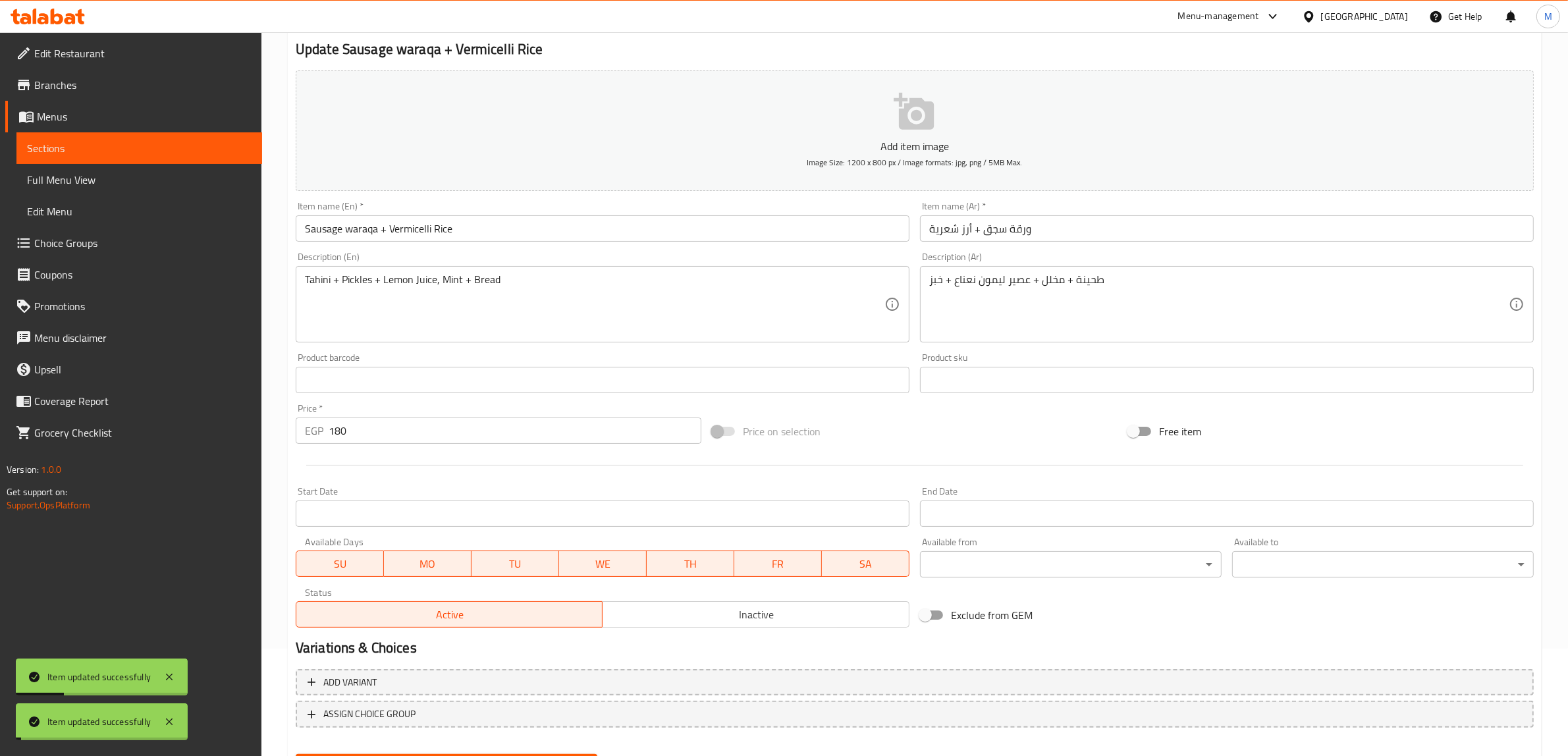
scroll to position [0, 0]
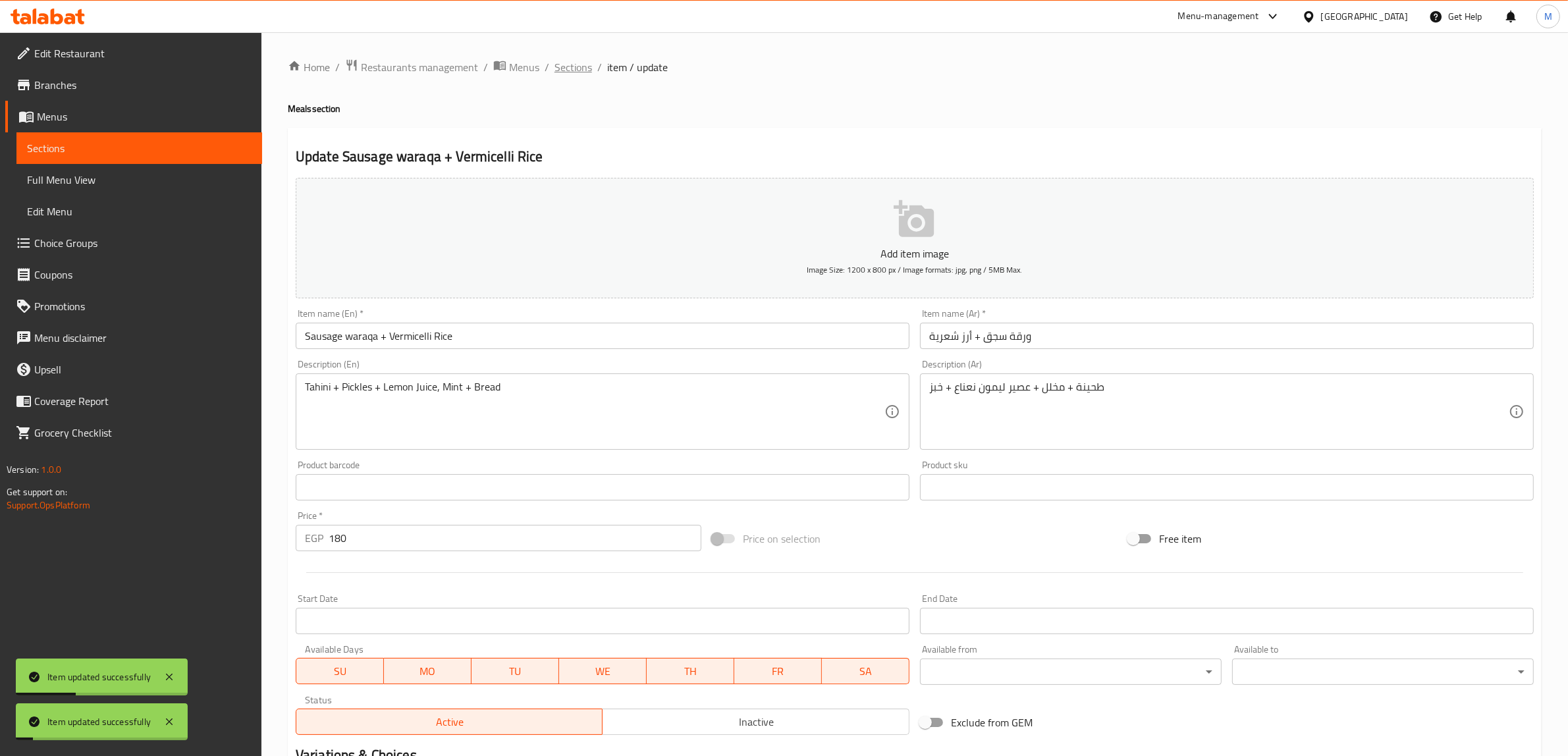
click at [577, 67] on span "Sections" at bounding box center [573, 66] width 38 height 16
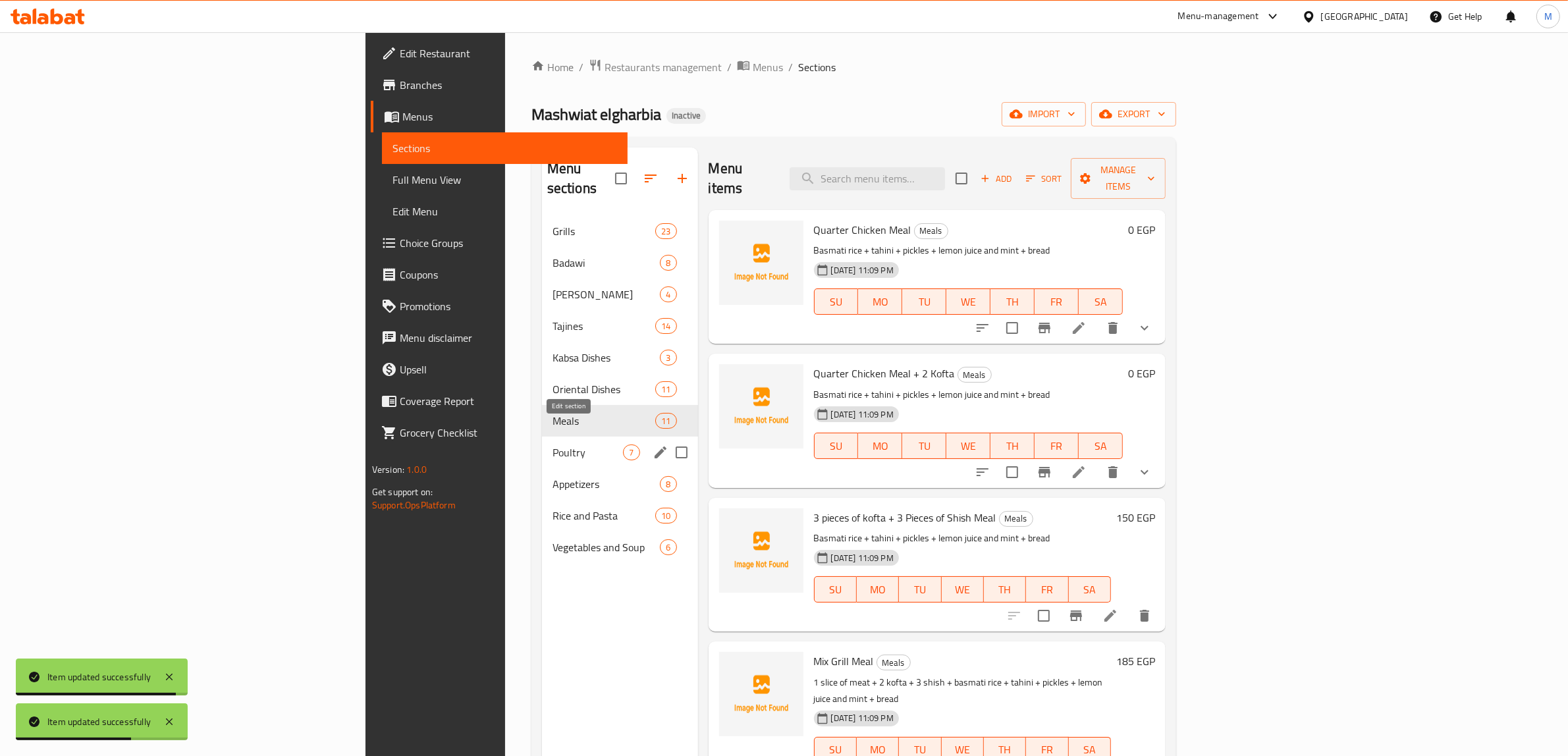
click at [654, 446] on icon "edit" at bounding box center [660, 452] width 11 height 11
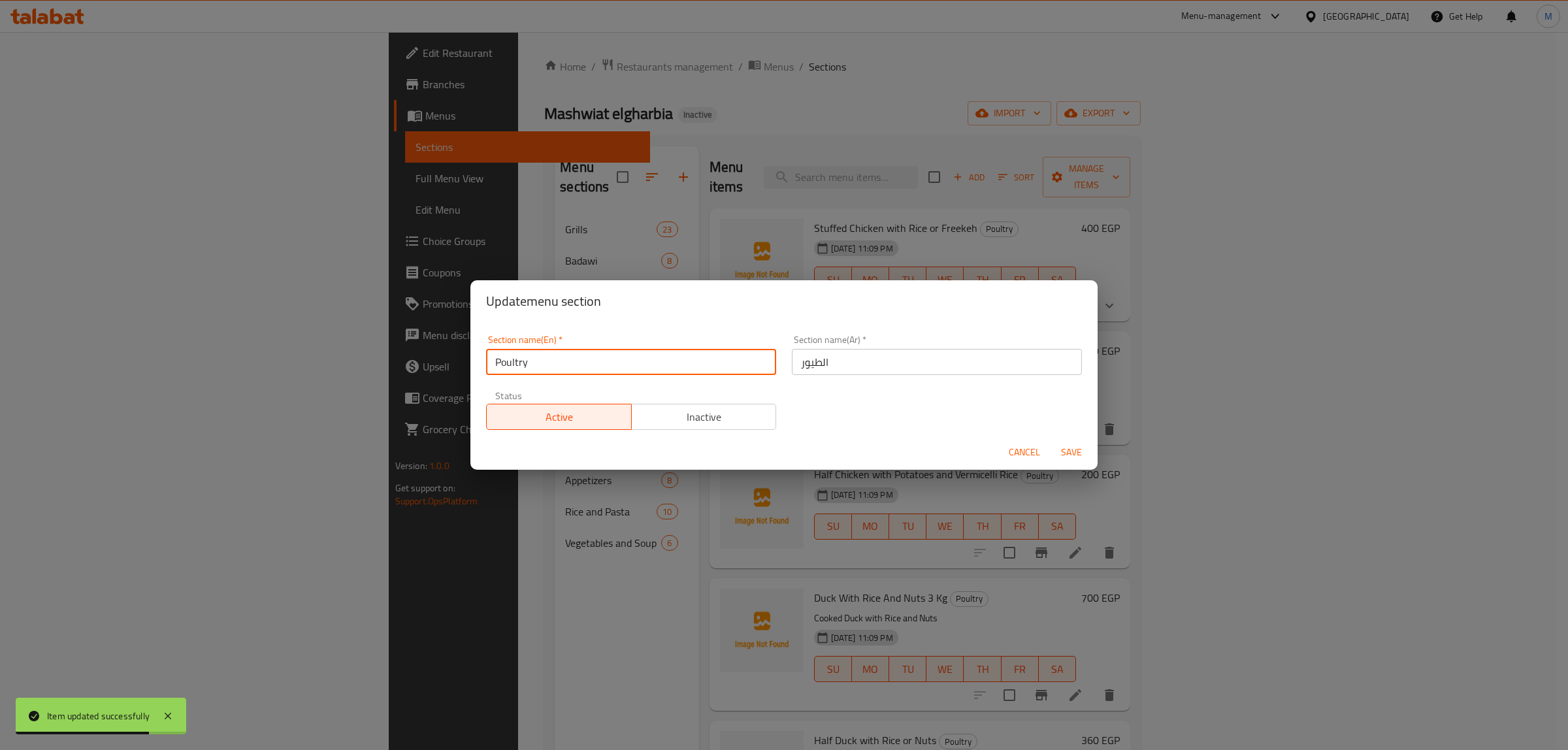
drag, startPoint x: 551, startPoint y: 362, endPoint x: 448, endPoint y: 354, distance: 103.3
click at [448, 354] on div "Update menu section Section name(En)   * Poultry Section name(En) * Section nam…" at bounding box center [784, 375] width 1568 height 750
type input "Birds"
click at [1050, 440] on button "Save" at bounding box center [1071, 453] width 41 height 24
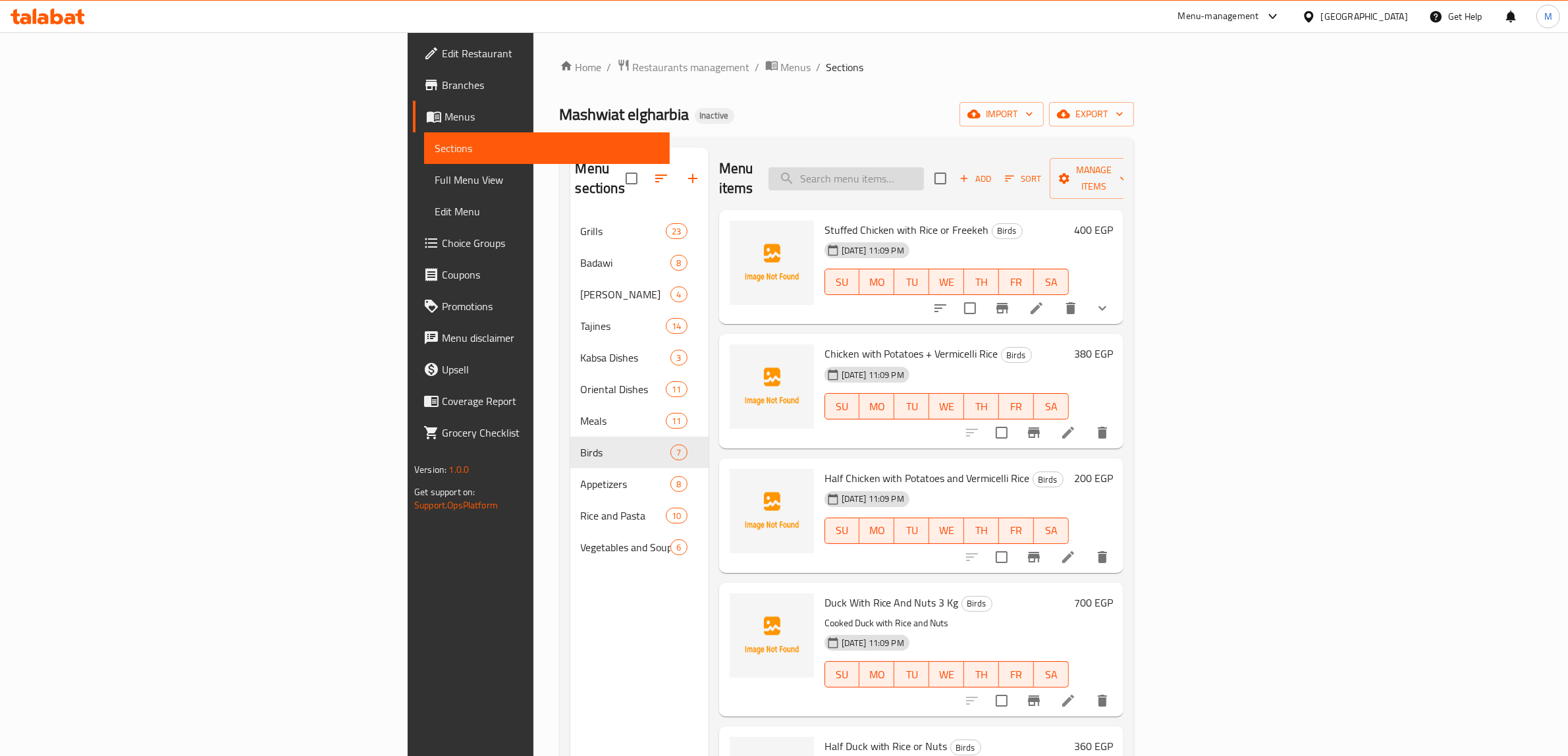
click at [924, 174] on input "search" at bounding box center [846, 179] width 156 height 23
paste input "waraqa"
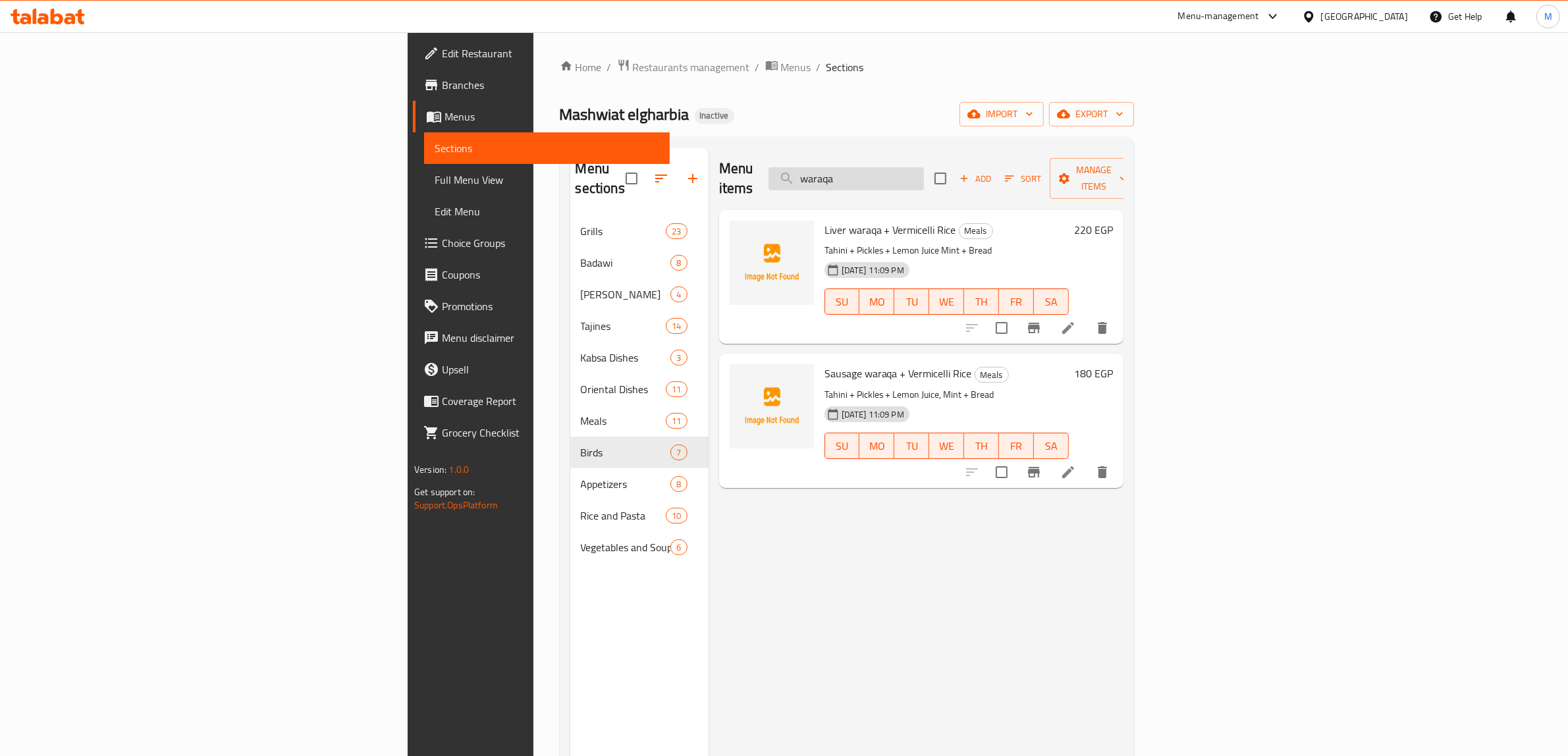
click at [924, 167] on input "waraqa" at bounding box center [846, 179] width 156 height 23
paste input "Pomme Frites potaotes"
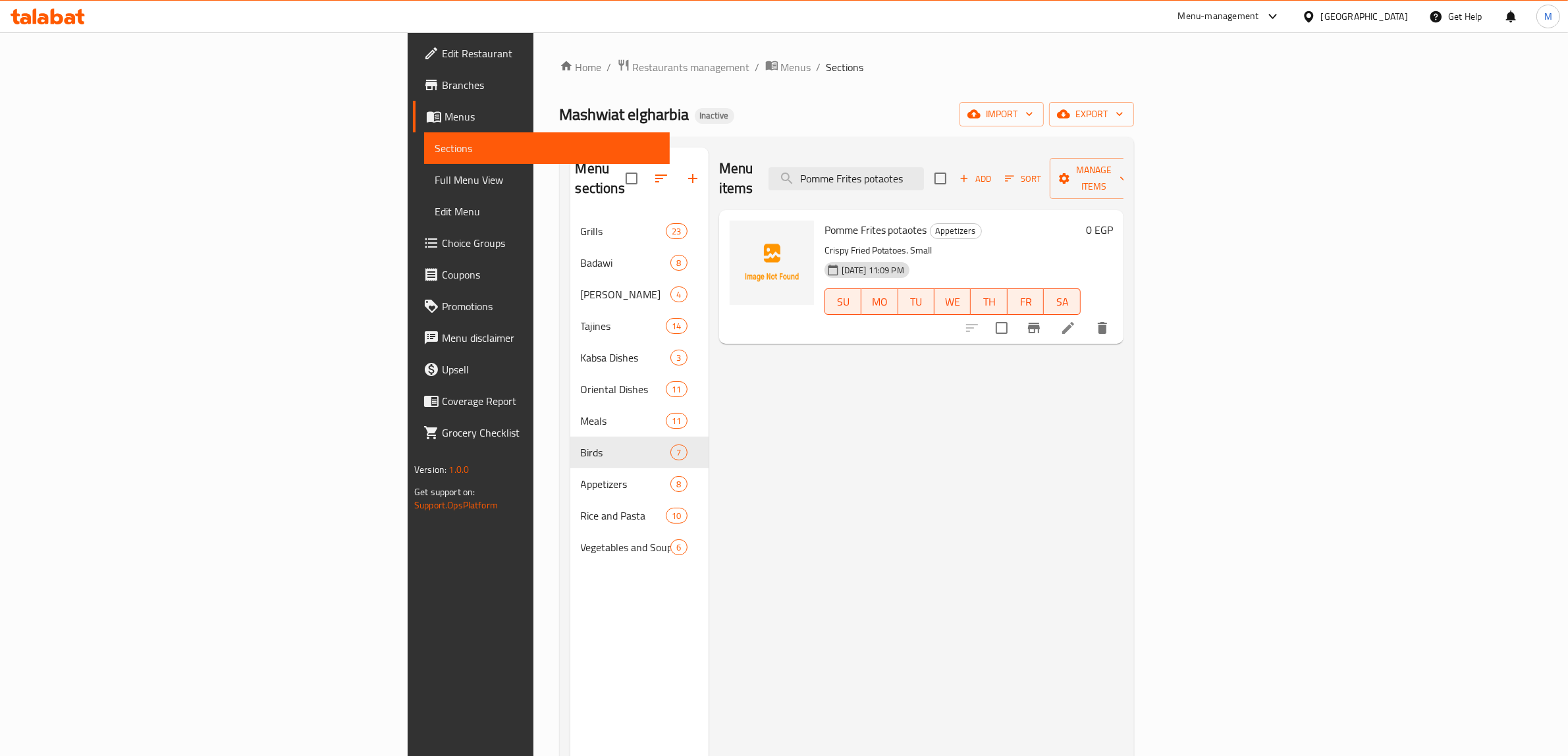
type input "Pomme Frites potaotes"
click at [1113, 220] on h6 "0 EGP" at bounding box center [1099, 229] width 27 height 19
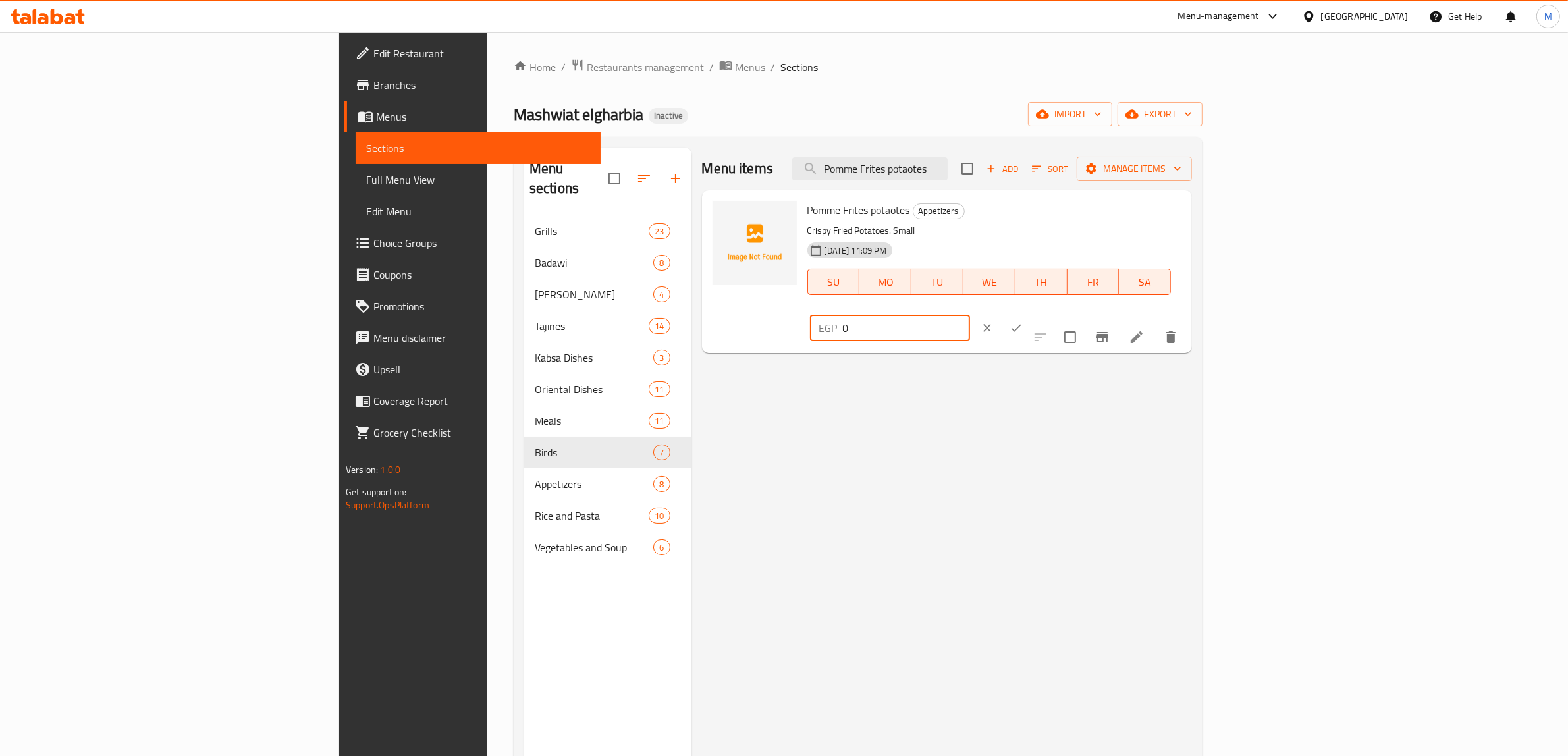
drag, startPoint x: 1368, startPoint y: 215, endPoint x: 1277, endPoint y: 203, distance: 91.8
click at [1187, 203] on div "Pomme Frites potaotes Appetizers Crispy Fried Potatoes. Small 15-08-2025 11:09 …" at bounding box center [994, 272] width 385 height 152
type input "55"
click at [1023, 321] on icon "ok" at bounding box center [1016, 328] width 13 height 13
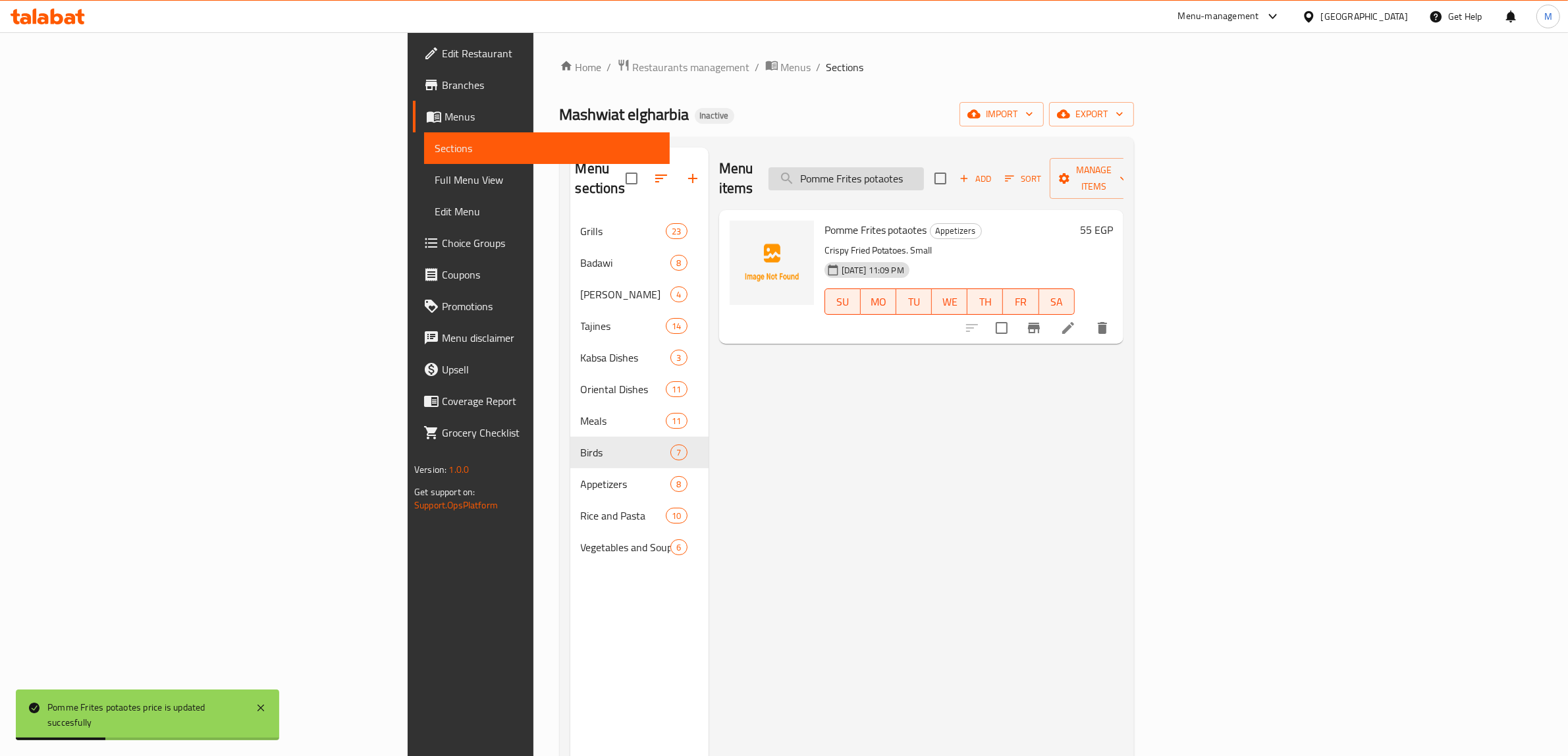
click at [924, 167] on input "Pomme Frites potaotes" at bounding box center [846, 179] width 156 height 23
paste input "Rokak with Meat"
click at [924, 167] on input "Pomme Frites potaotes" at bounding box center [846, 179] width 156 height 23
type input "Rokak with Meat"
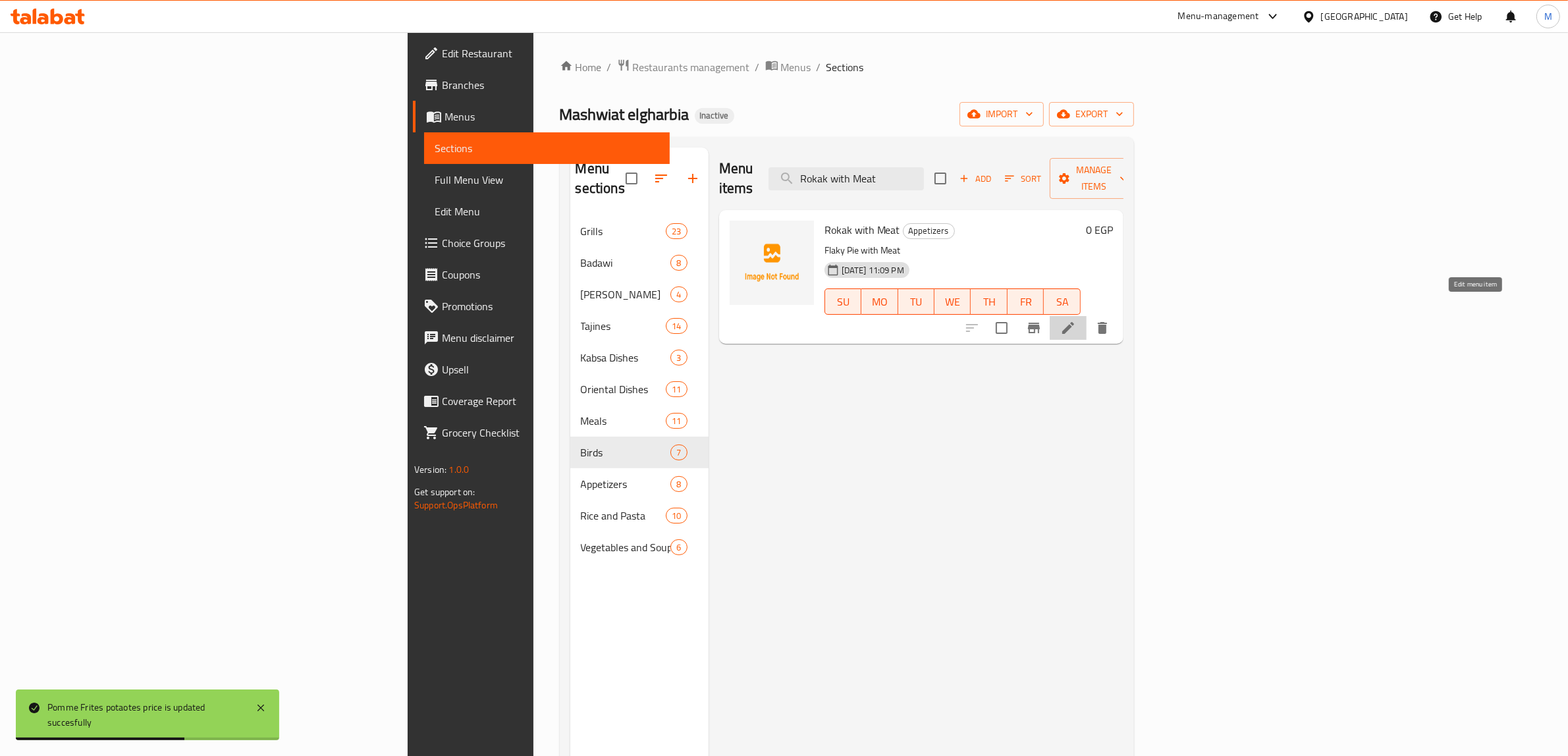
click at [1076, 320] on icon at bounding box center [1068, 328] width 16 height 16
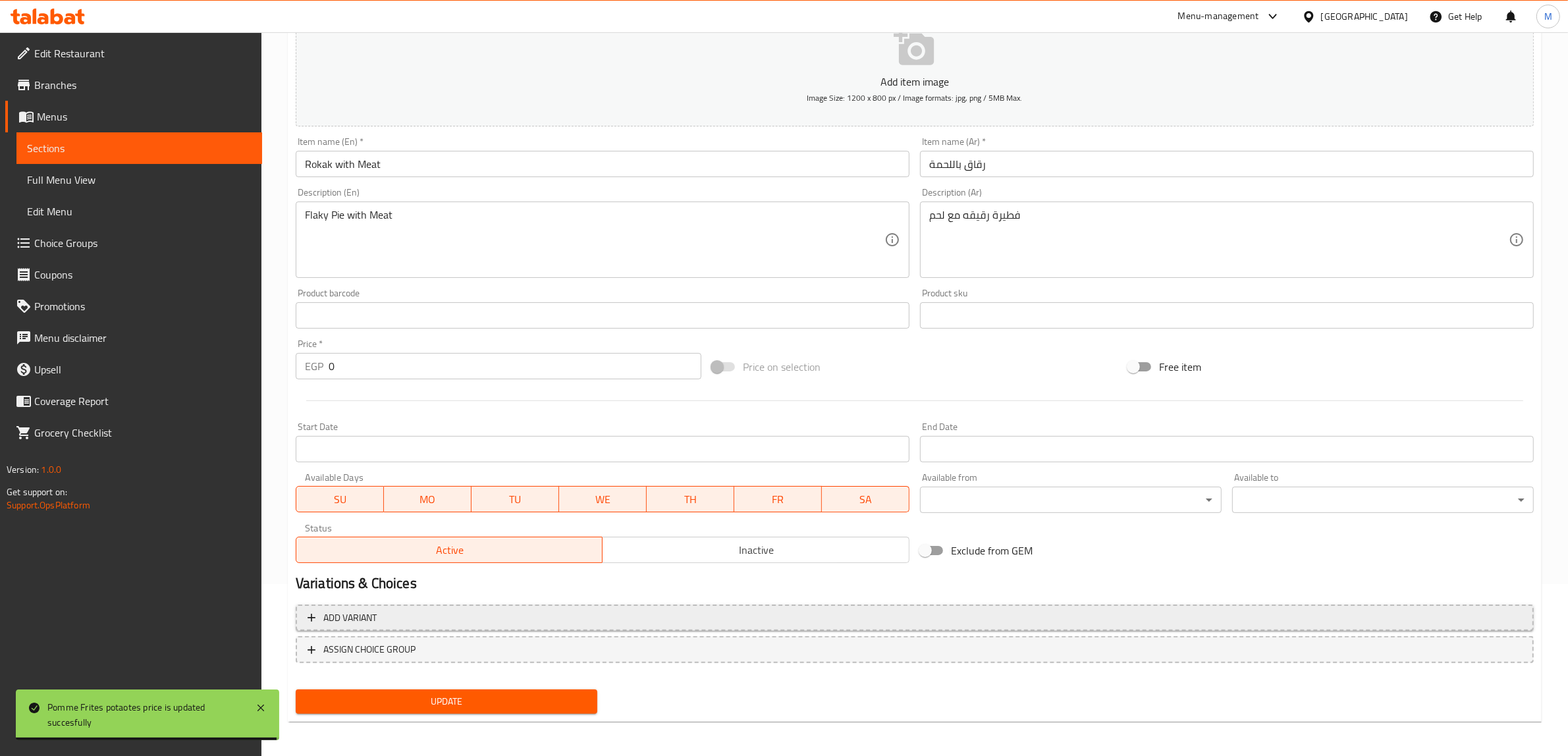
click at [779, 619] on span "Add variant" at bounding box center [915, 618] width 1214 height 16
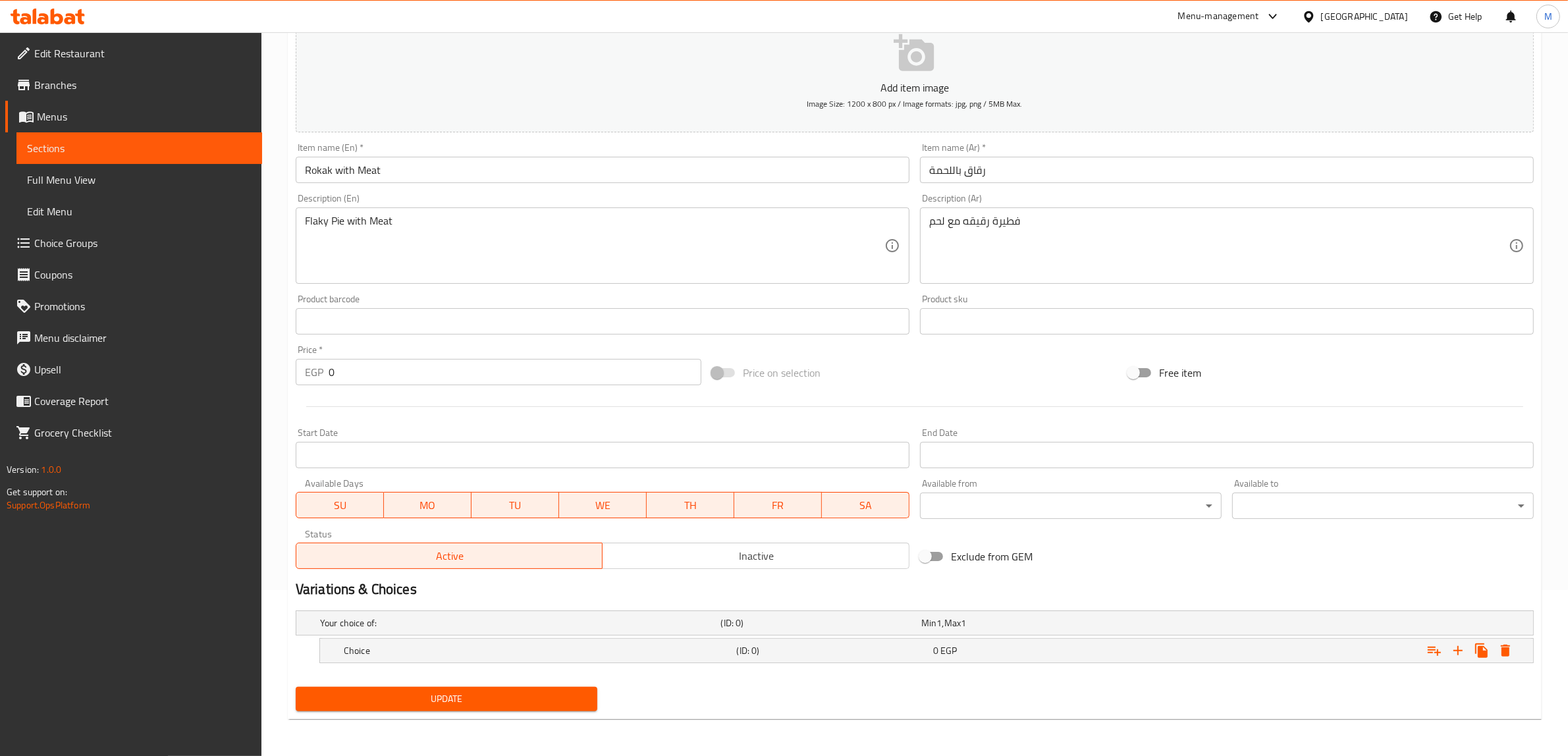
scroll to position [165, 0]
click at [784, 631] on h5 "(ID: 0)" at bounding box center [819, 624] width 195 height 13
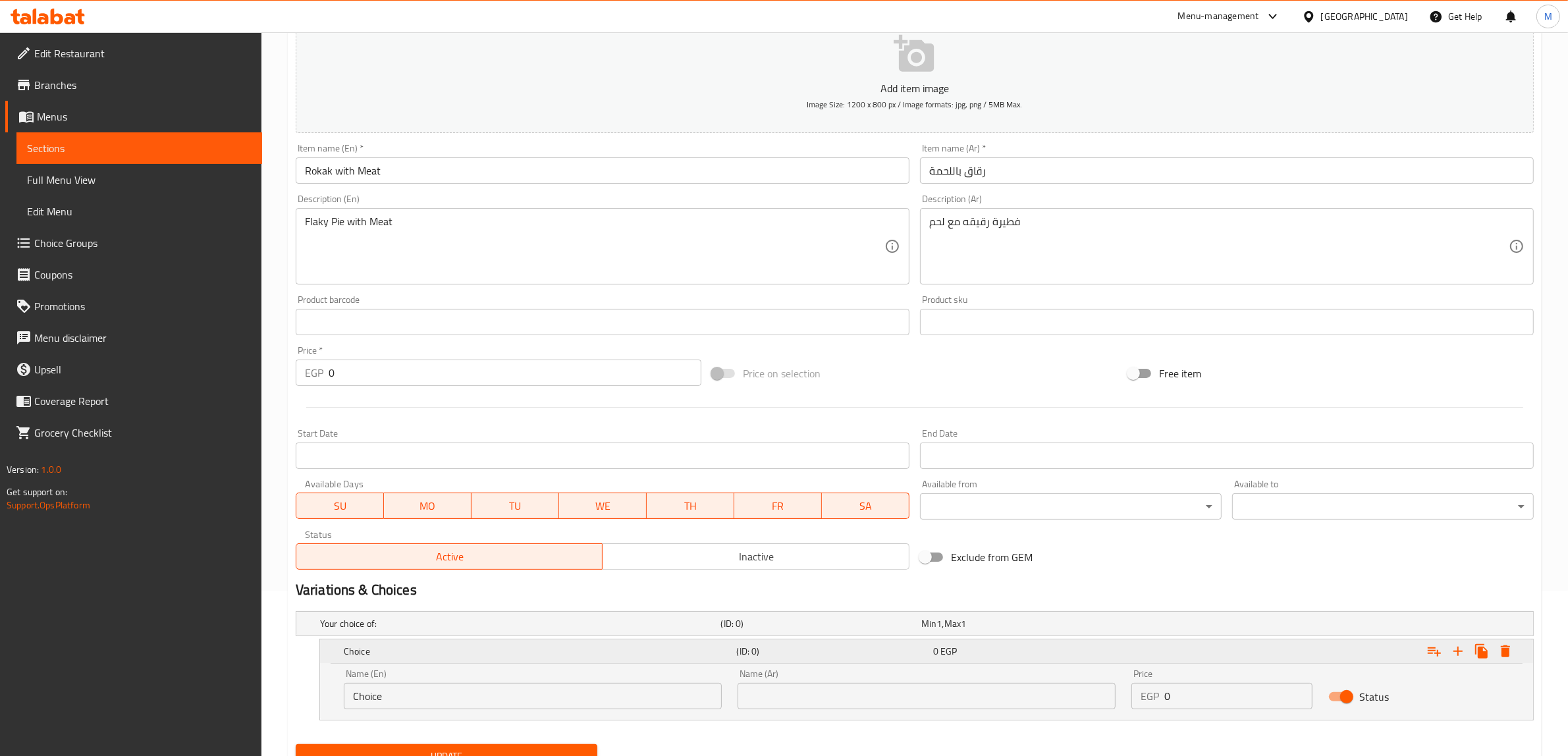
scroll to position [222, 0]
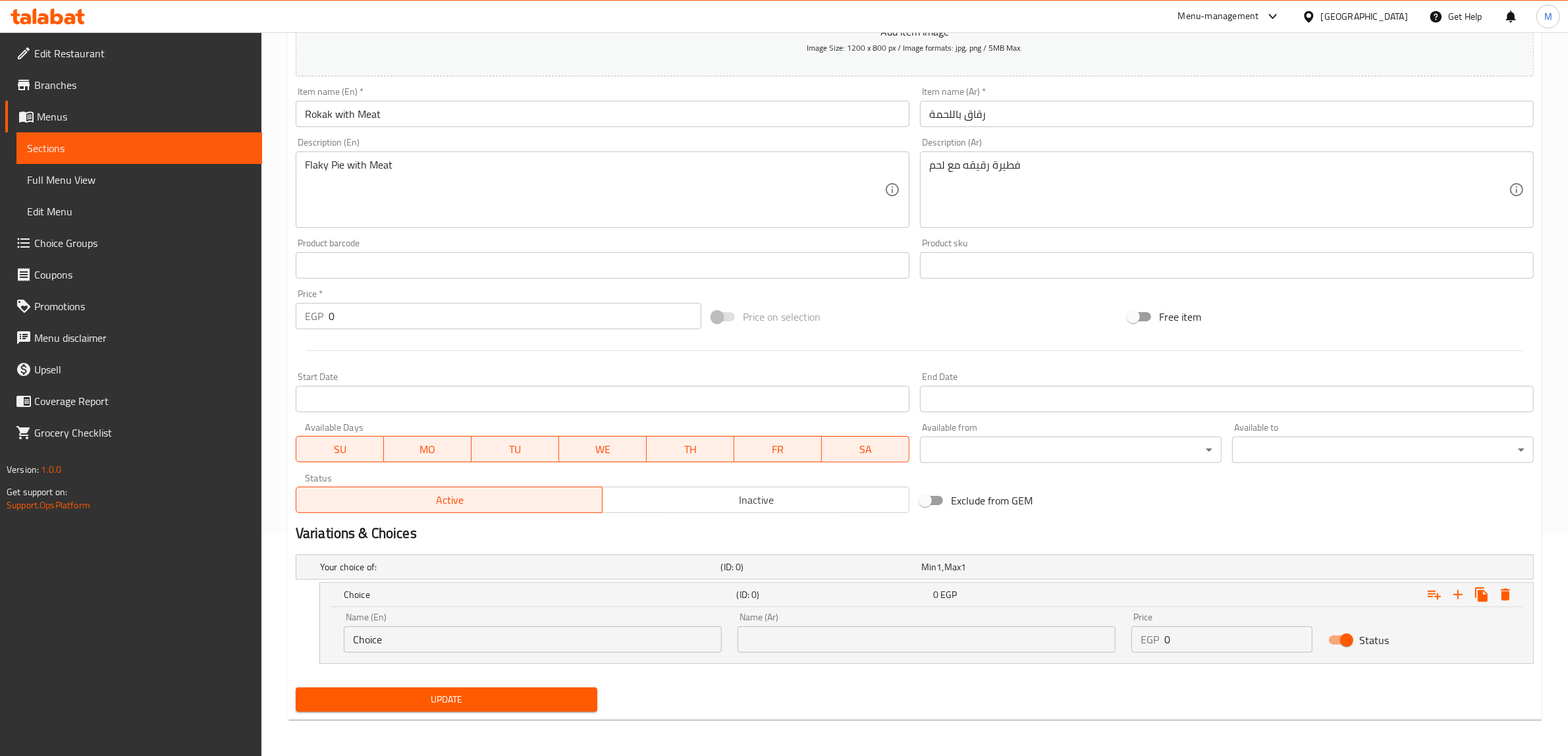
click at [540, 632] on input "Choice" at bounding box center [533, 640] width 378 height 26
type input "Small"
click at [866, 642] on input "text" at bounding box center [927, 640] width 378 height 26
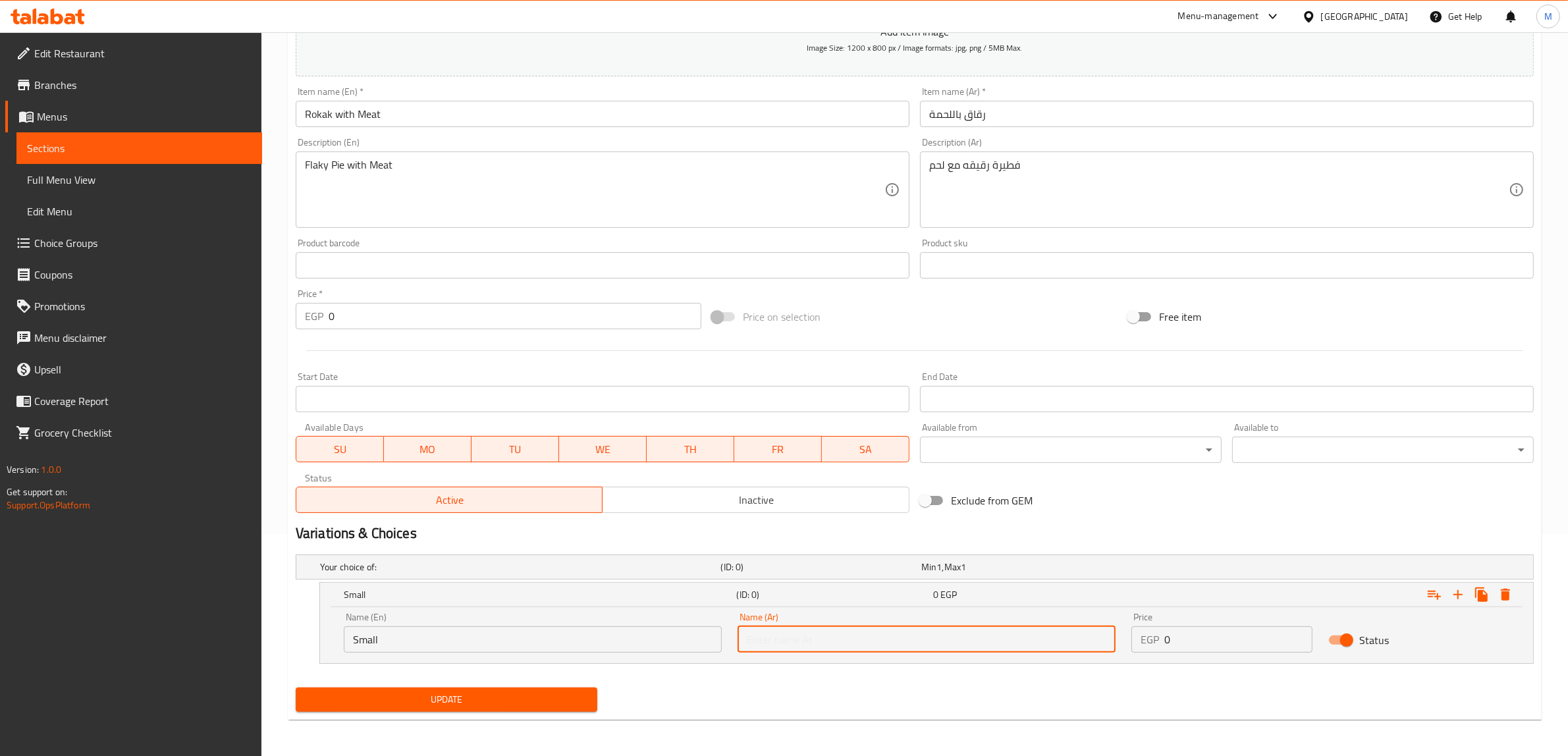
type input "صغير"
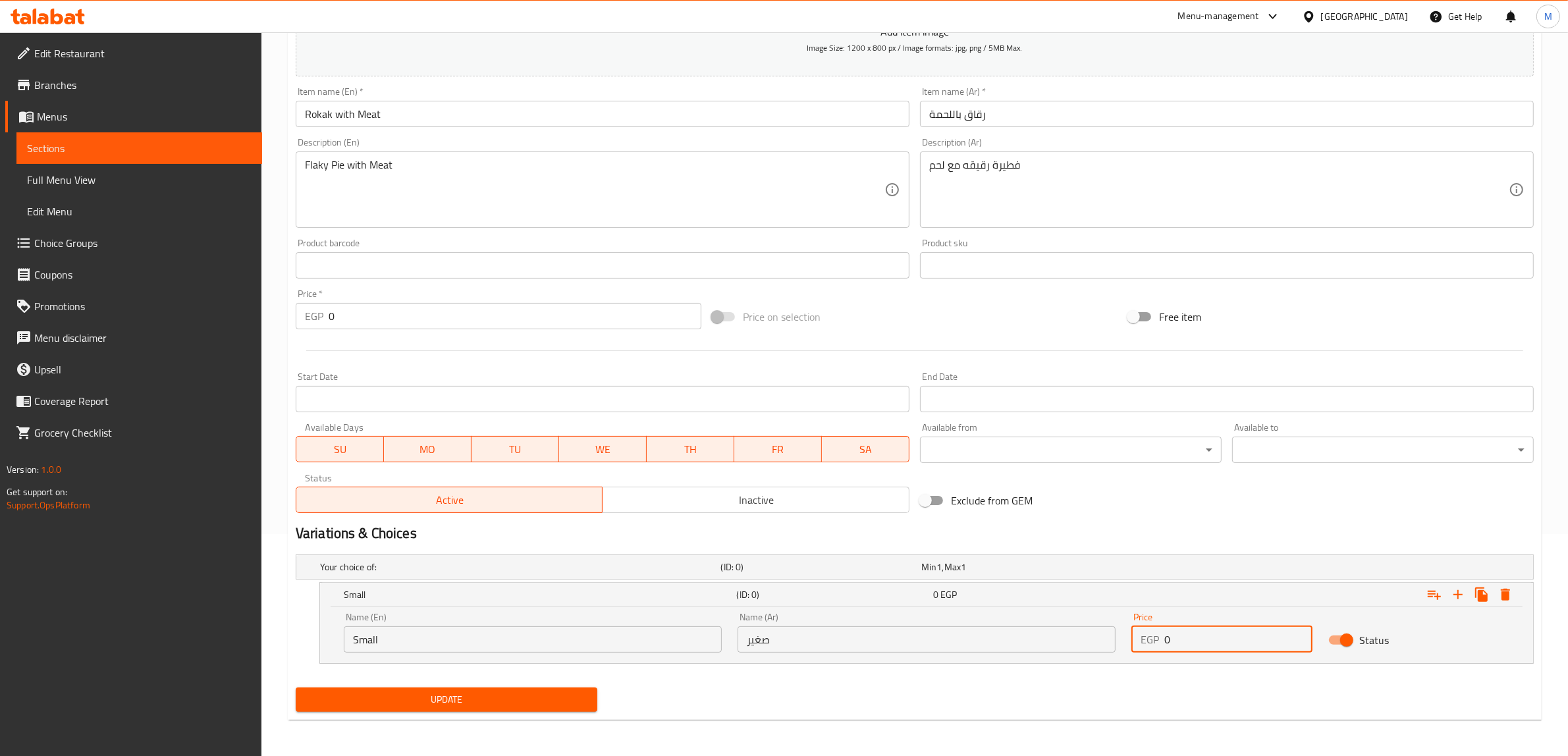
drag, startPoint x: 1150, startPoint y: 631, endPoint x: 1136, endPoint y: 627, distance: 14.6
click at [1136, 627] on div "EGP 0 Price" at bounding box center [1222, 640] width 181 height 26
type input "90"
click at [1457, 591] on icon "Expand" at bounding box center [1457, 595] width 9 height 9
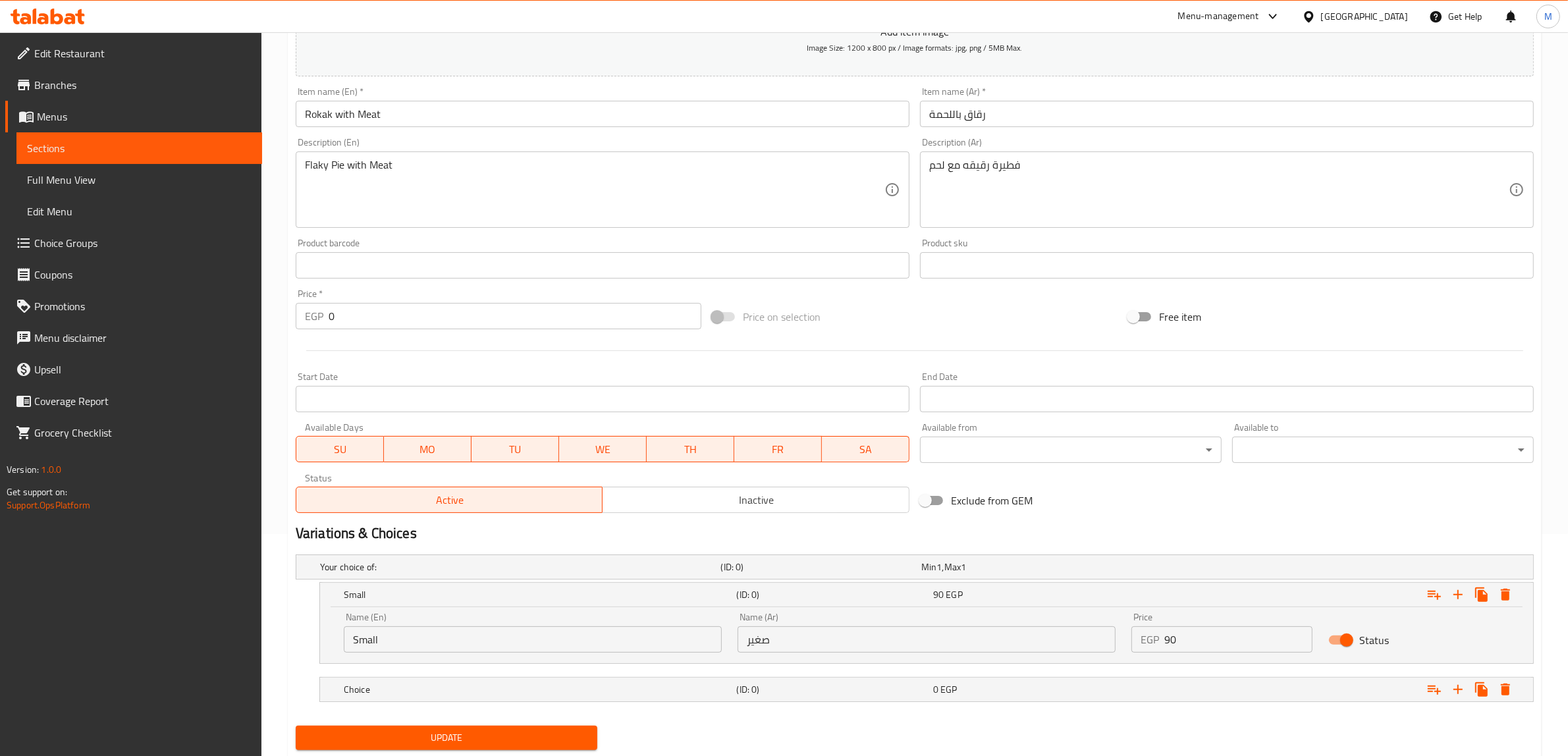
scroll to position [260, 0]
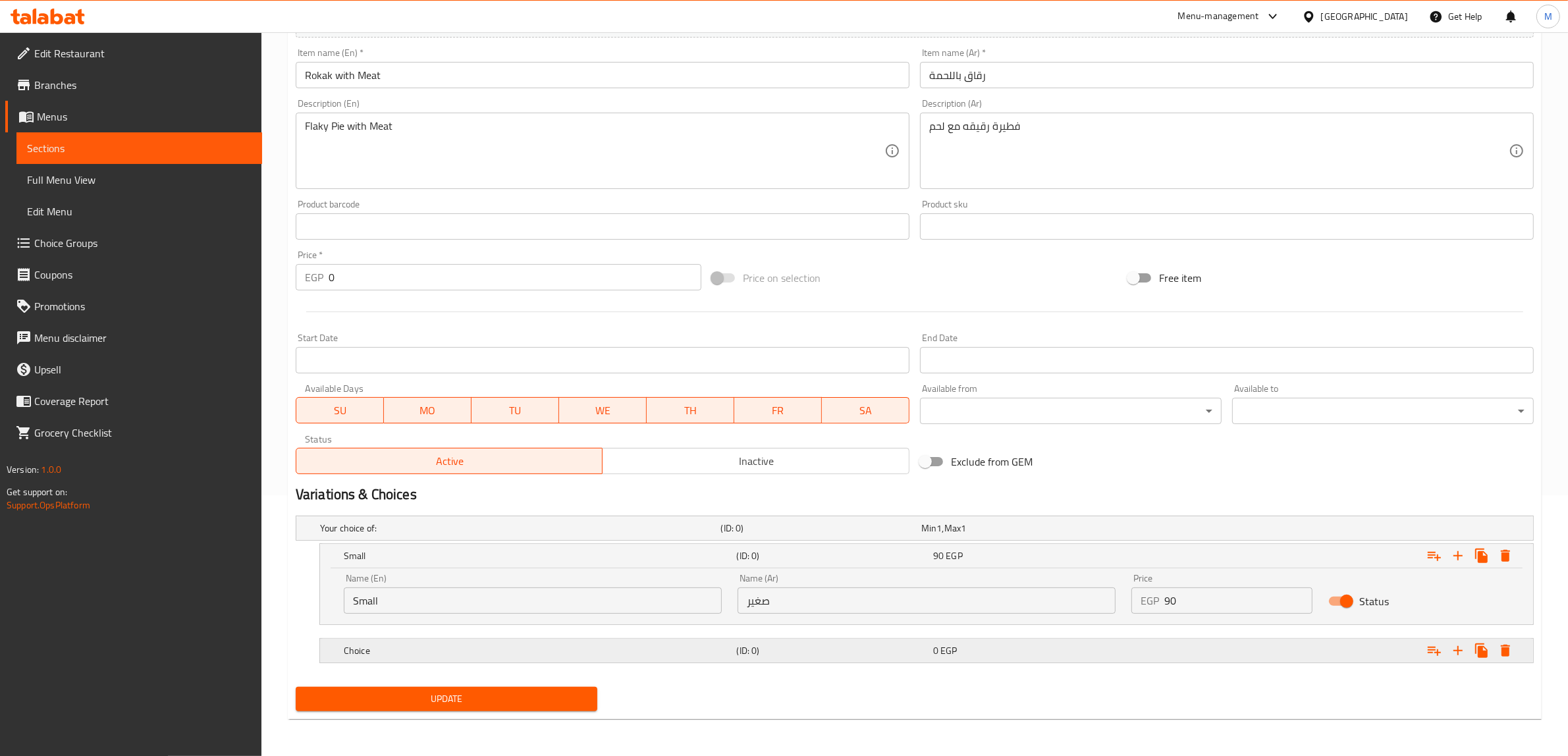
click at [614, 535] on h5 "Choice" at bounding box center [517, 528] width 395 height 13
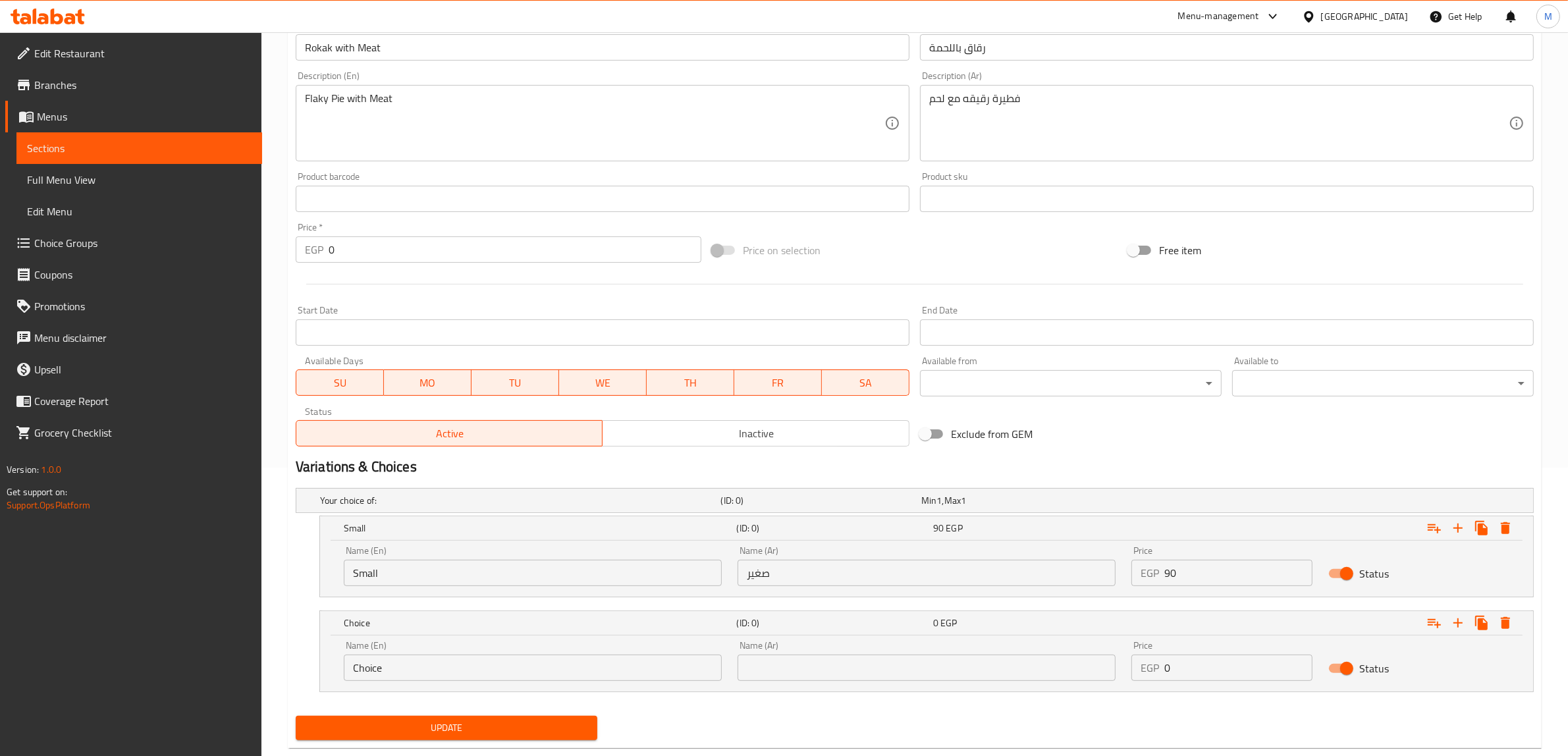
scroll to position [317, 0]
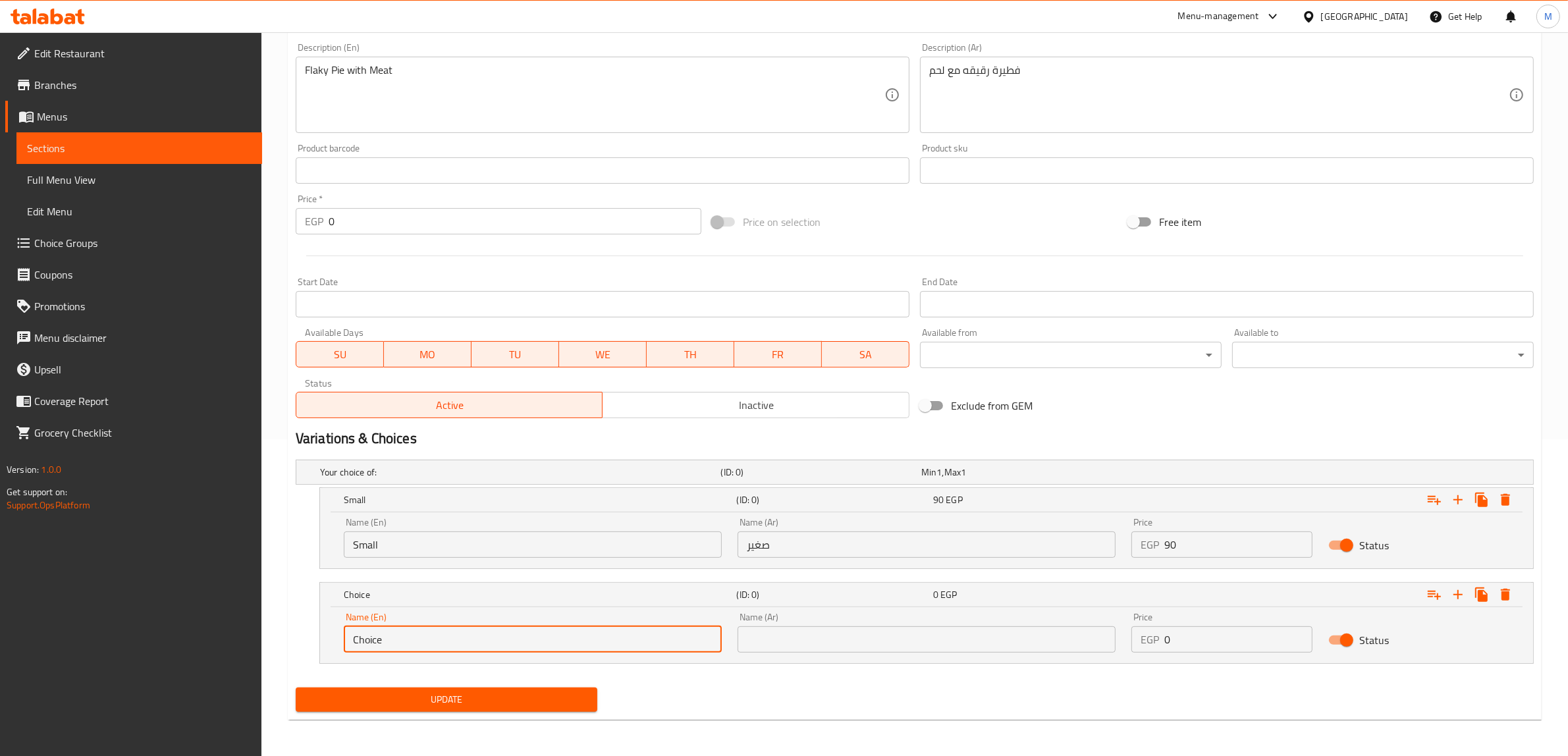
click at [590, 637] on input "Choice" at bounding box center [533, 640] width 378 height 26
click at [590, 640] on input "Choice" at bounding box center [533, 640] width 378 height 26
click at [620, 627] on input "text" at bounding box center [533, 640] width 378 height 26
type input "medium"
click at [843, 637] on input "text" at bounding box center [927, 640] width 378 height 26
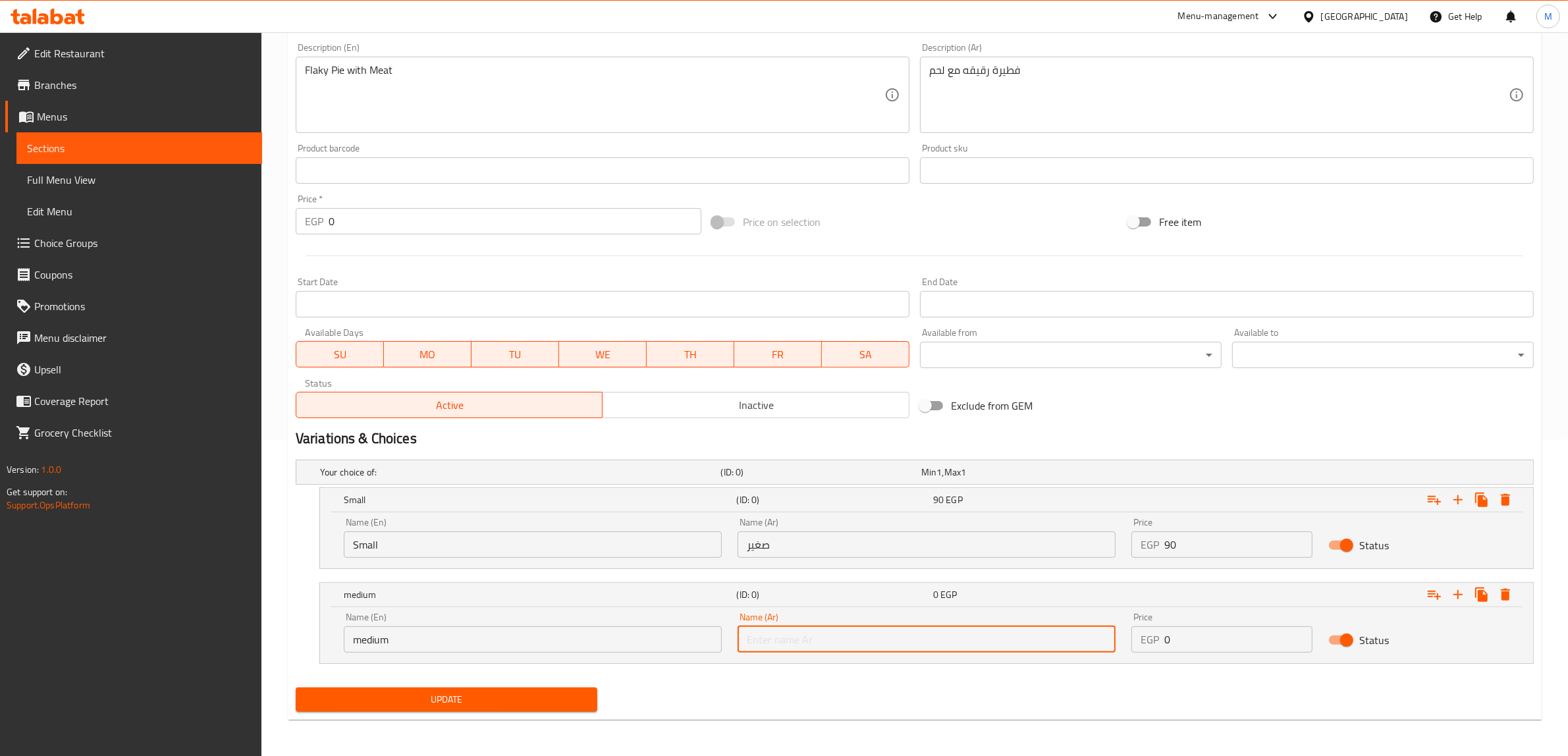
type input "وسط"
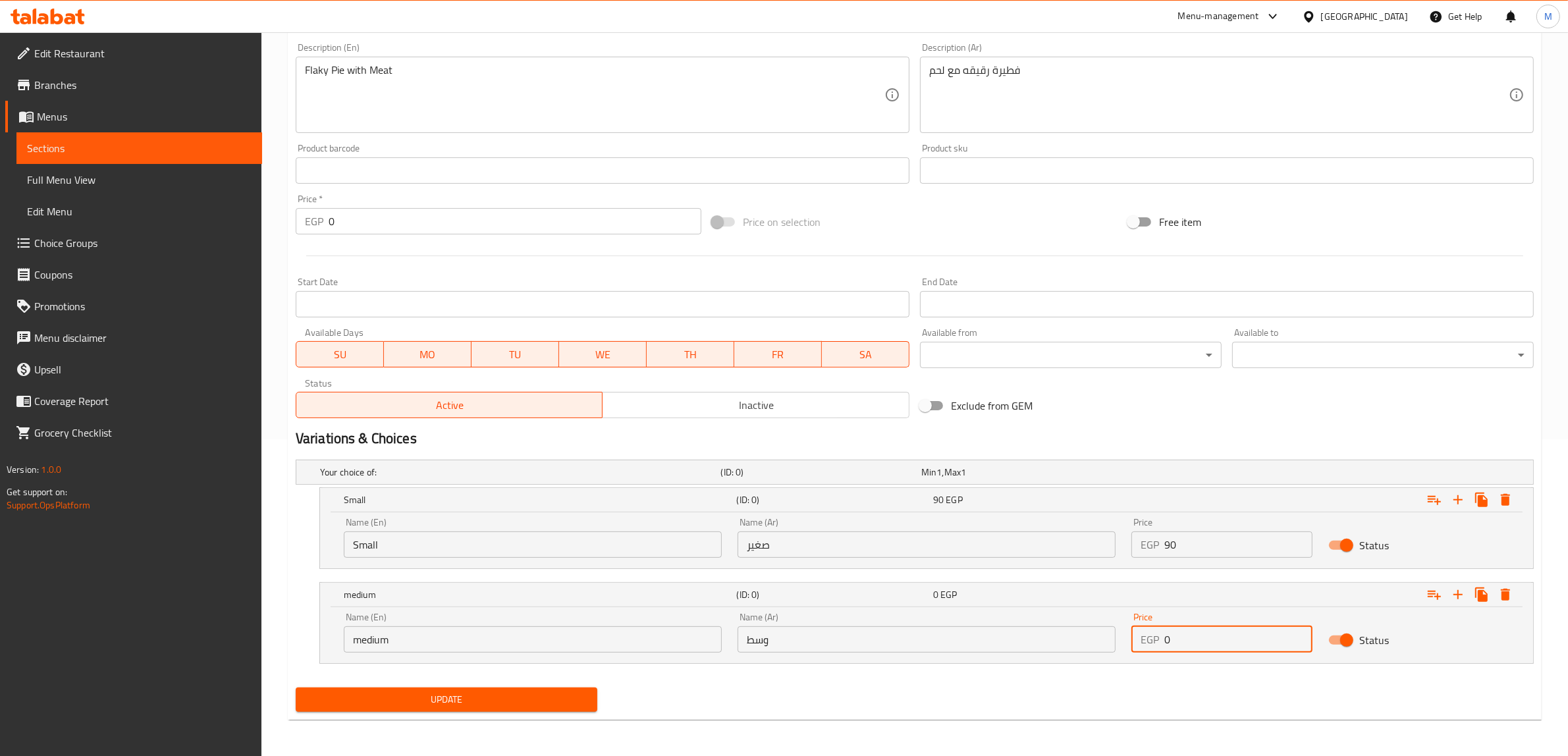
drag, startPoint x: 1180, startPoint y: 641, endPoint x: 1156, endPoint y: 639, distance: 24.1
click at [1156, 639] on div "EGP 0 Price" at bounding box center [1222, 640] width 181 height 26
type input "150"
click at [1453, 594] on icon "Expand" at bounding box center [1457, 595] width 16 height 16
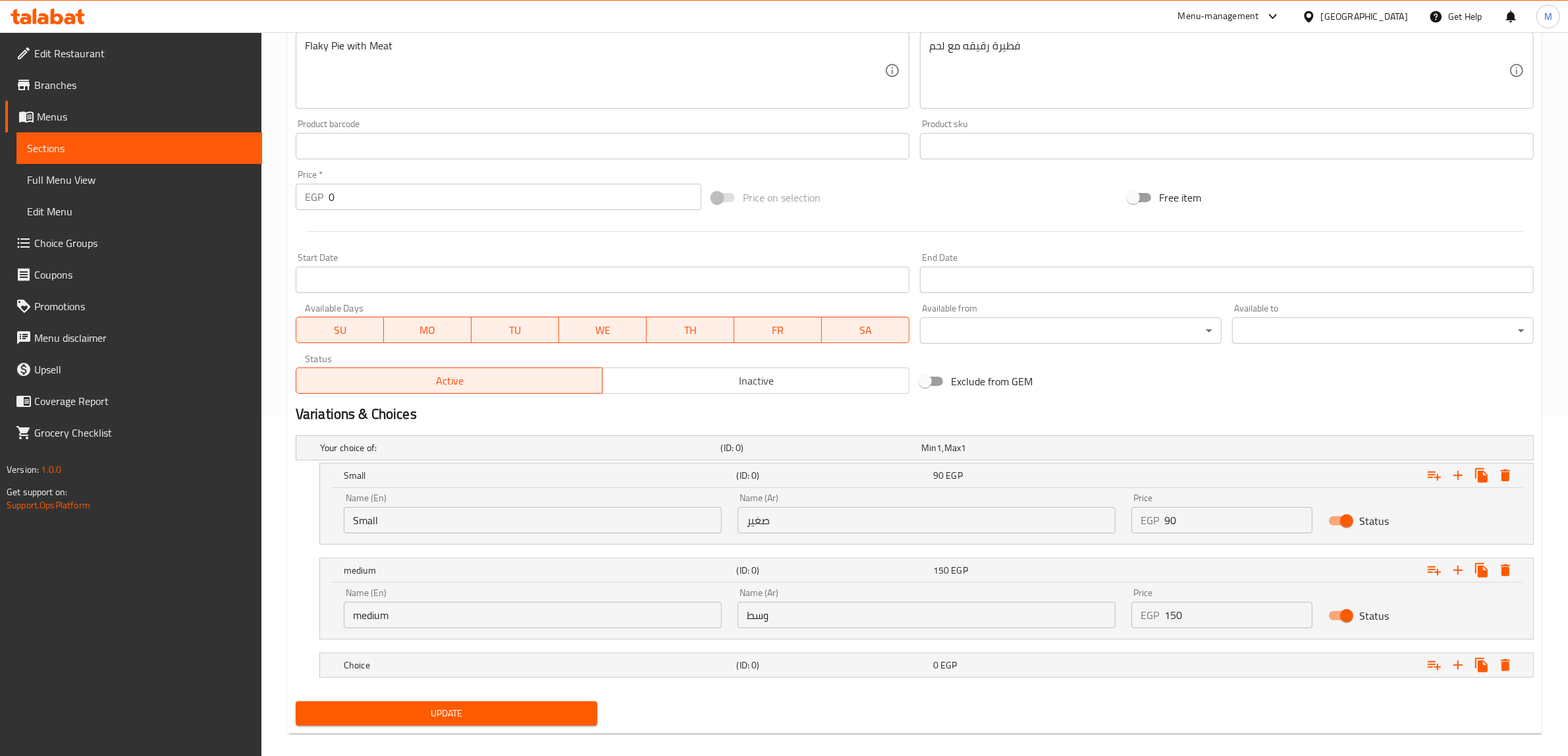
scroll to position [355, 0]
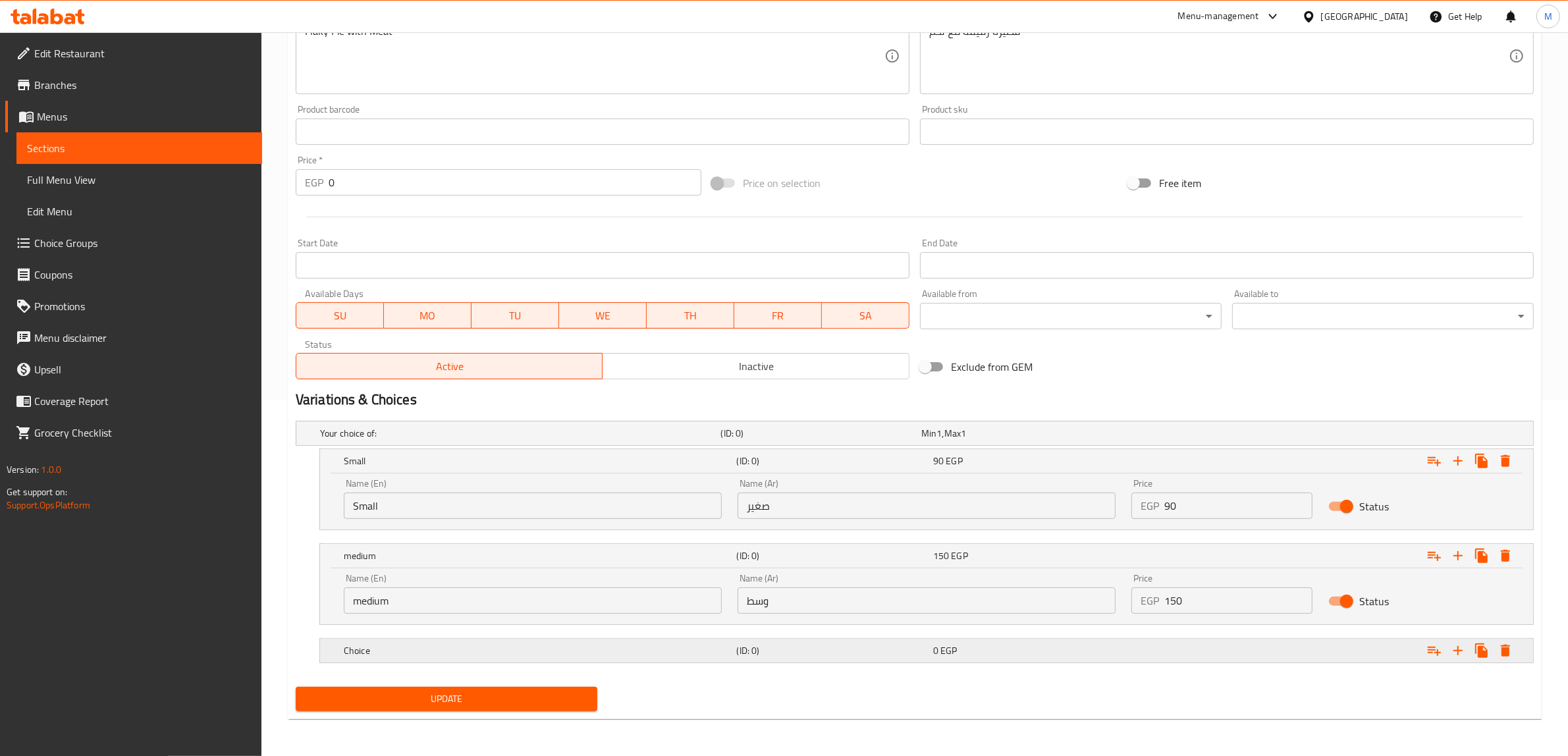
click at [590, 440] on h5 "Choice" at bounding box center [517, 433] width 395 height 13
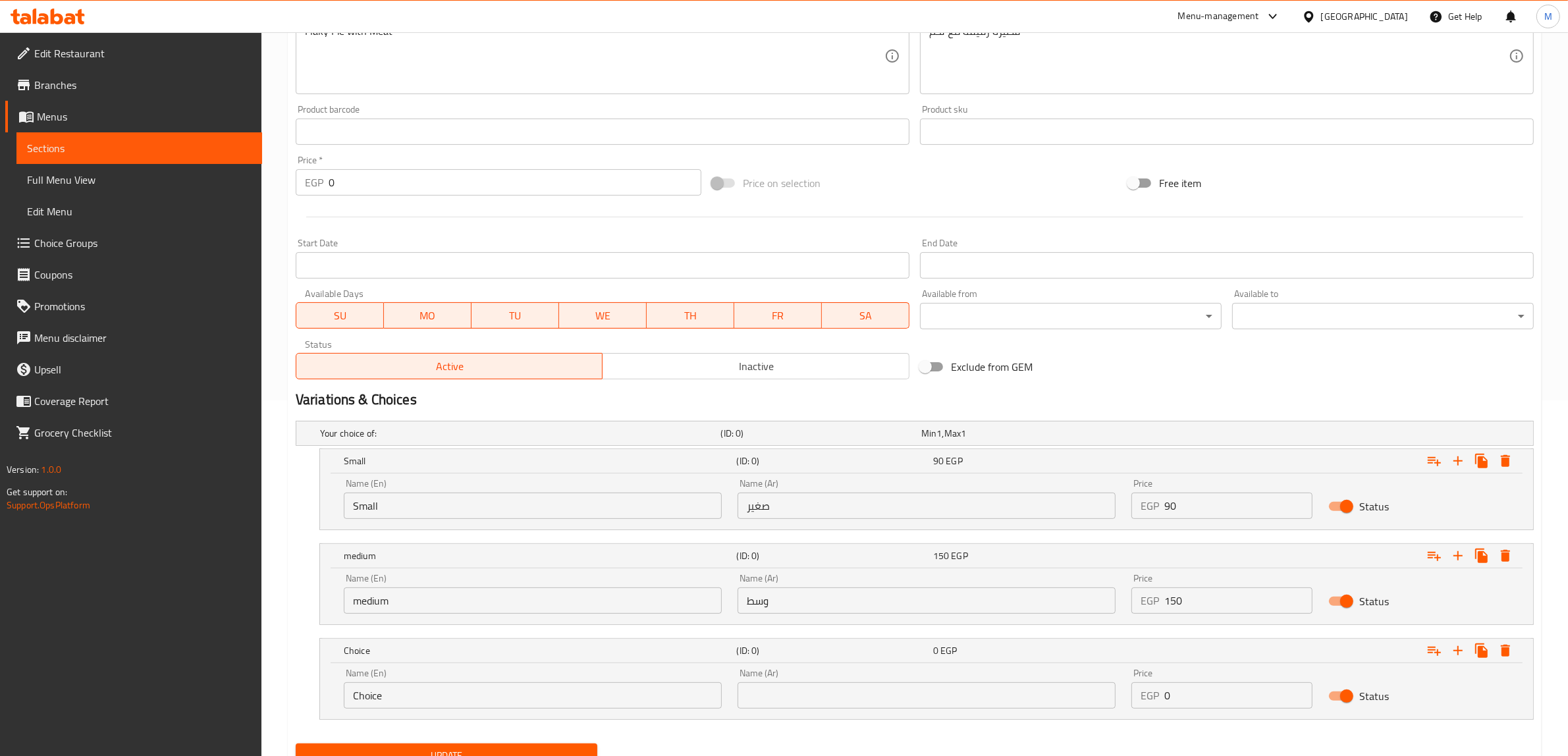
click at [544, 690] on input "Choice" at bounding box center [533, 695] width 378 height 26
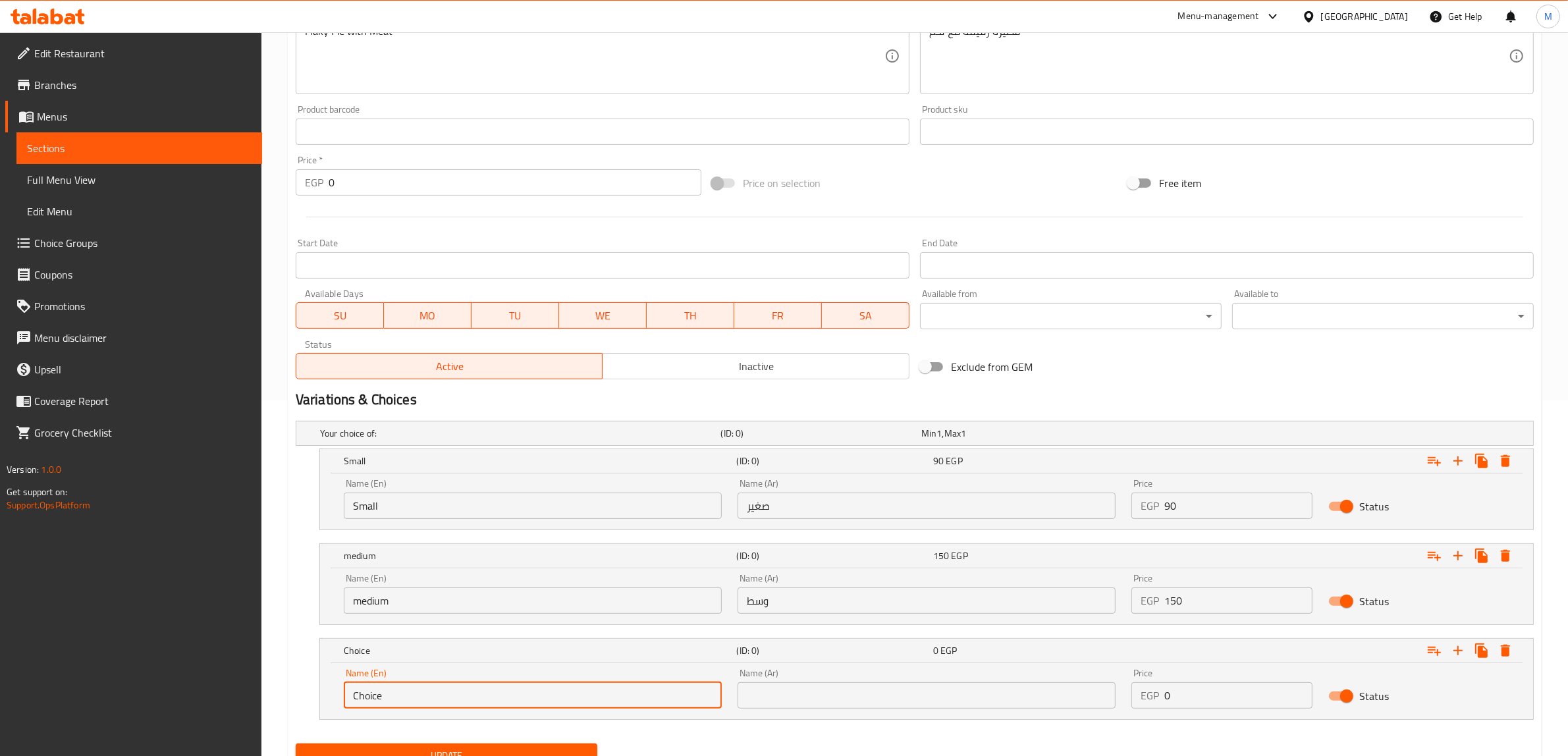
click at [544, 690] on input "Choice" at bounding box center [533, 695] width 378 height 26
click at [542, 690] on input "text" at bounding box center [533, 695] width 378 height 26
type input "large"
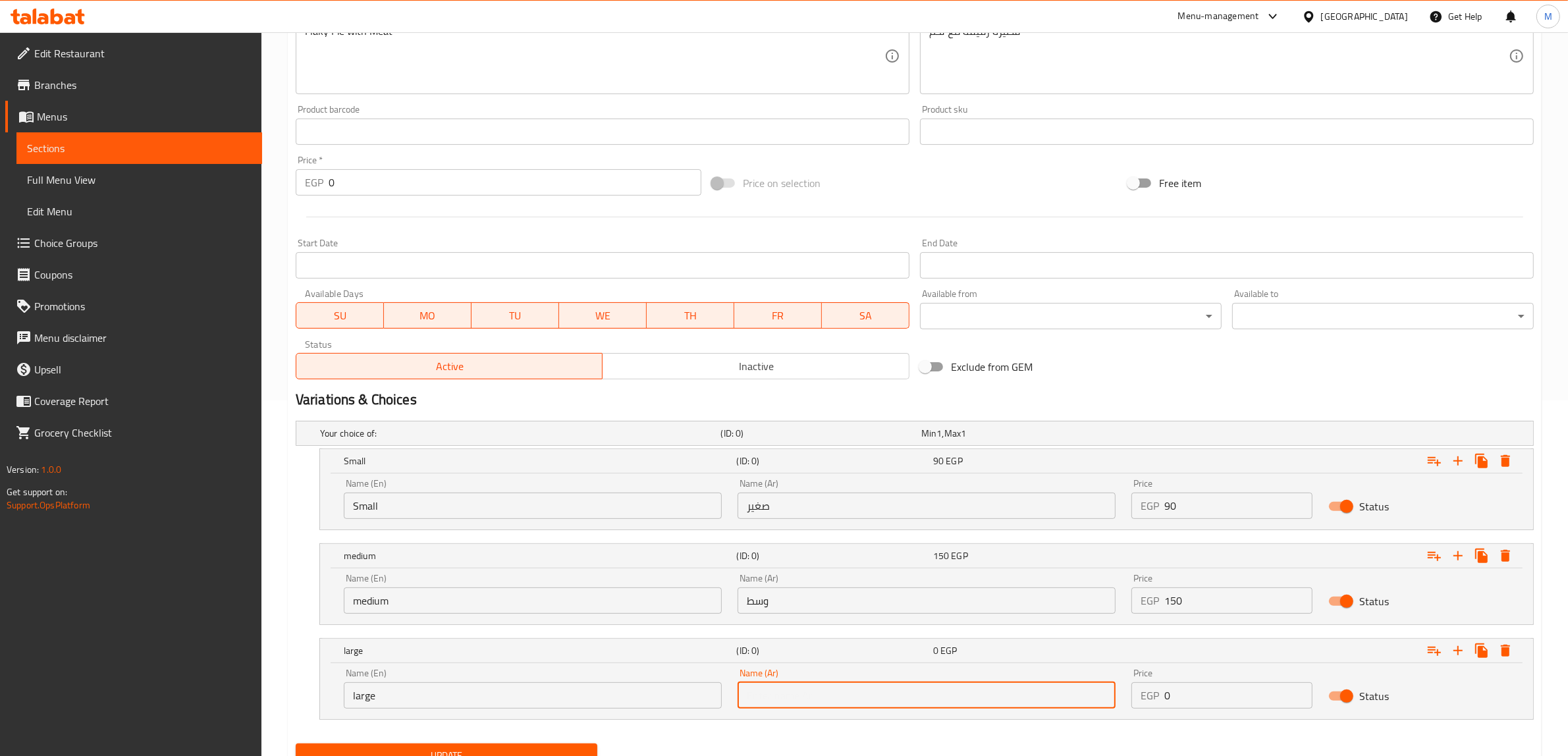
click at [782, 690] on input "text" at bounding box center [927, 695] width 378 height 26
type input "كبير"
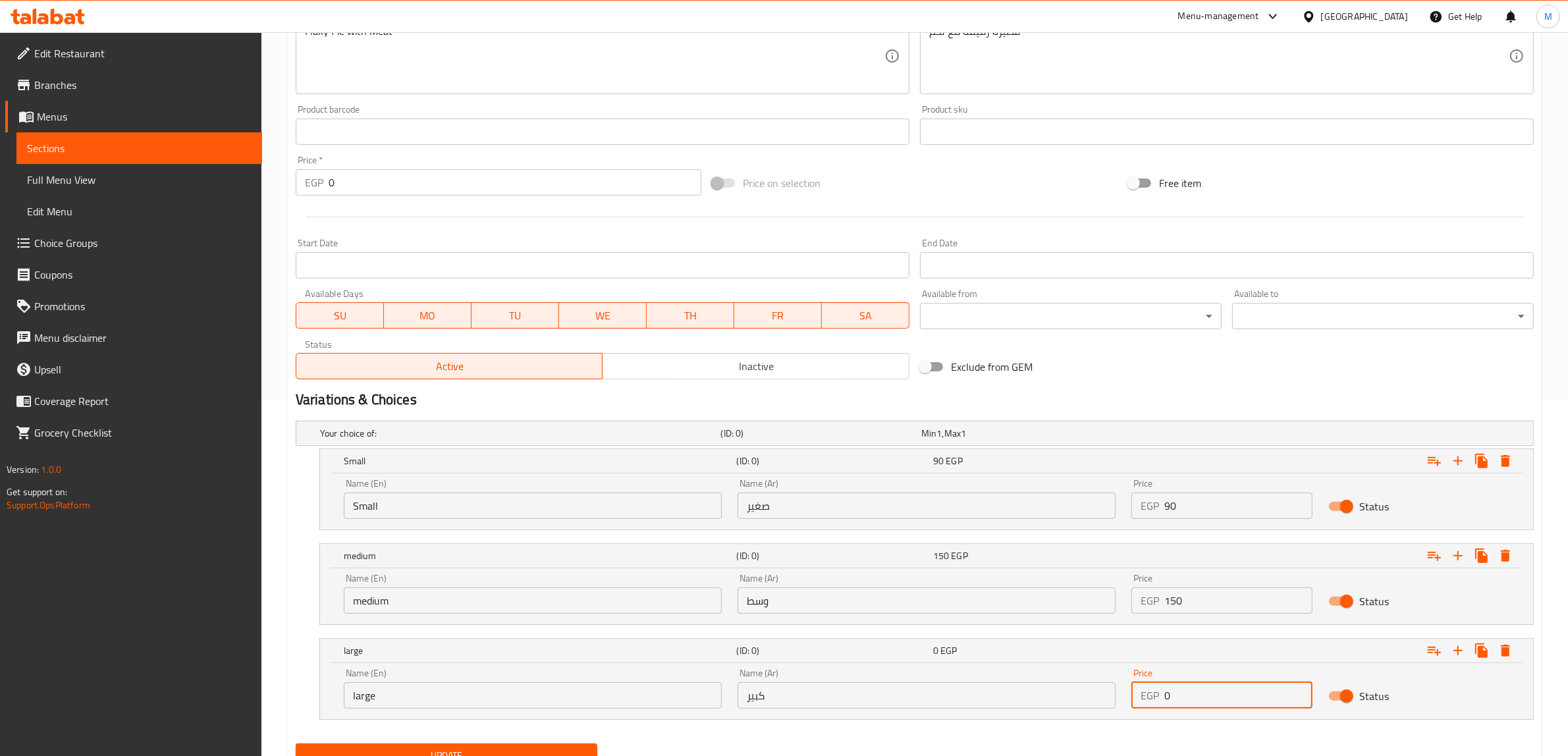
drag, startPoint x: 1193, startPoint y: 685, endPoint x: 1154, endPoint y: 686, distance: 39.0
click at [1154, 686] on div "EGP 0 Price" at bounding box center [1222, 695] width 181 height 26
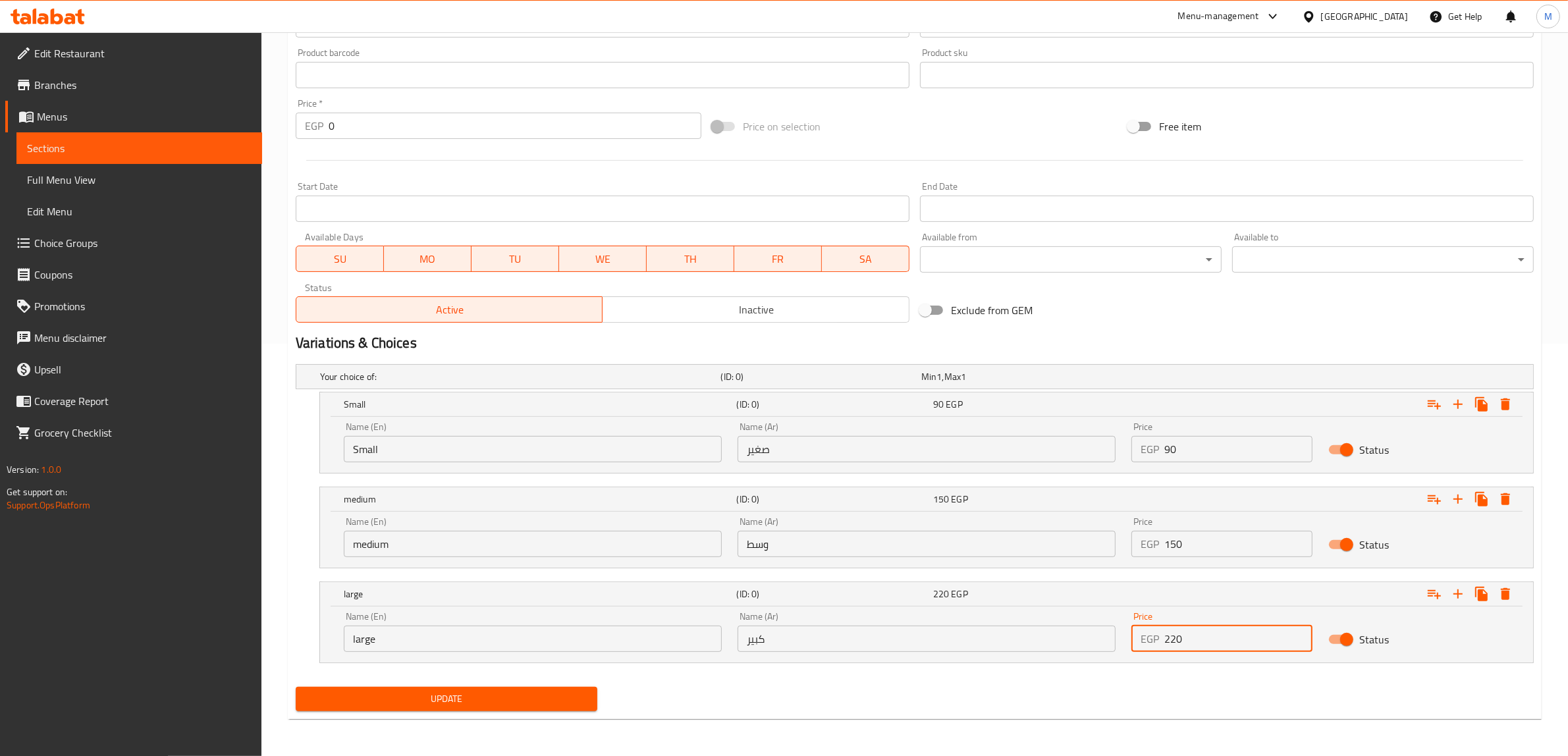
type input "220"
click at [563, 706] on span "Update" at bounding box center [446, 699] width 281 height 16
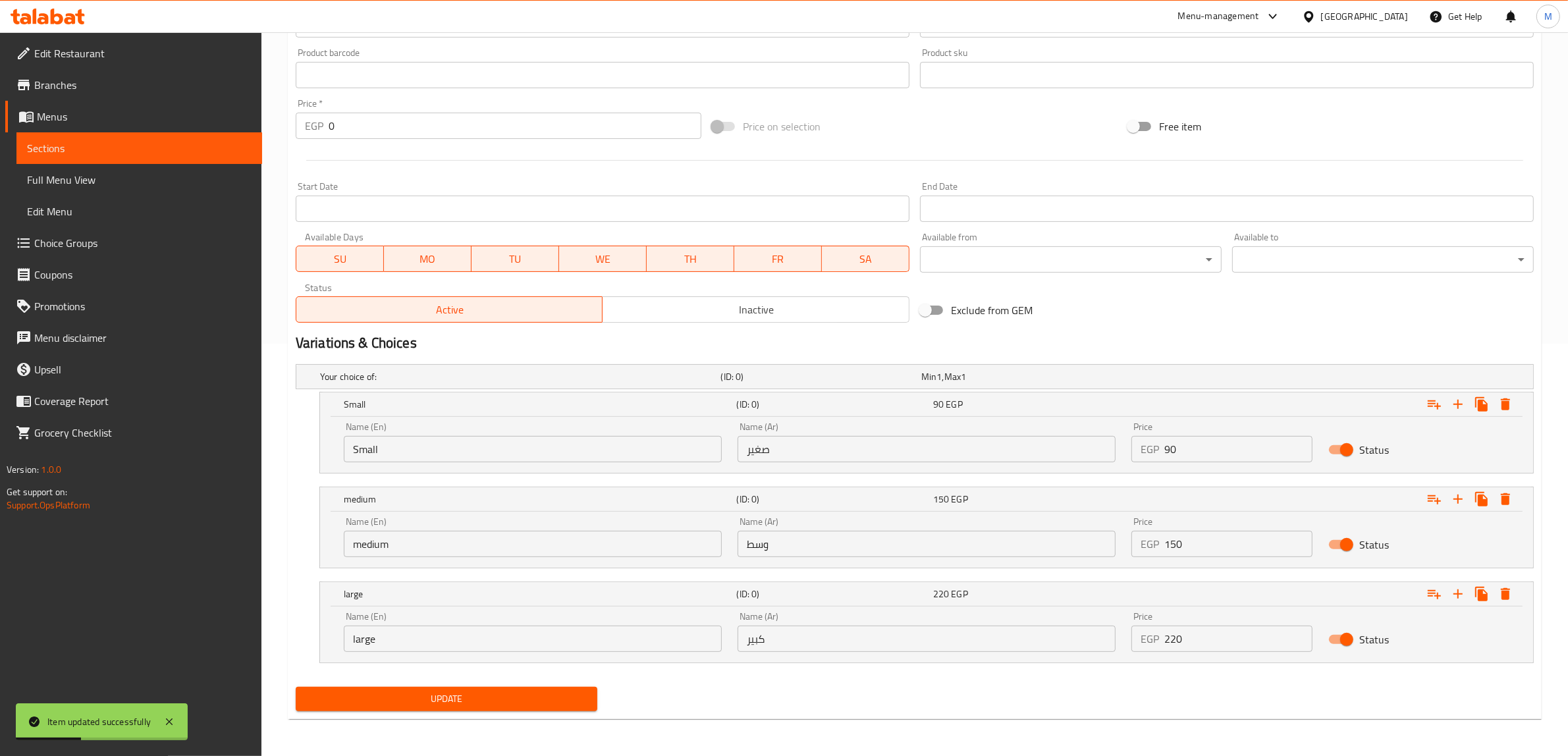
click at [513, 701] on span "Update" at bounding box center [446, 699] width 281 height 16
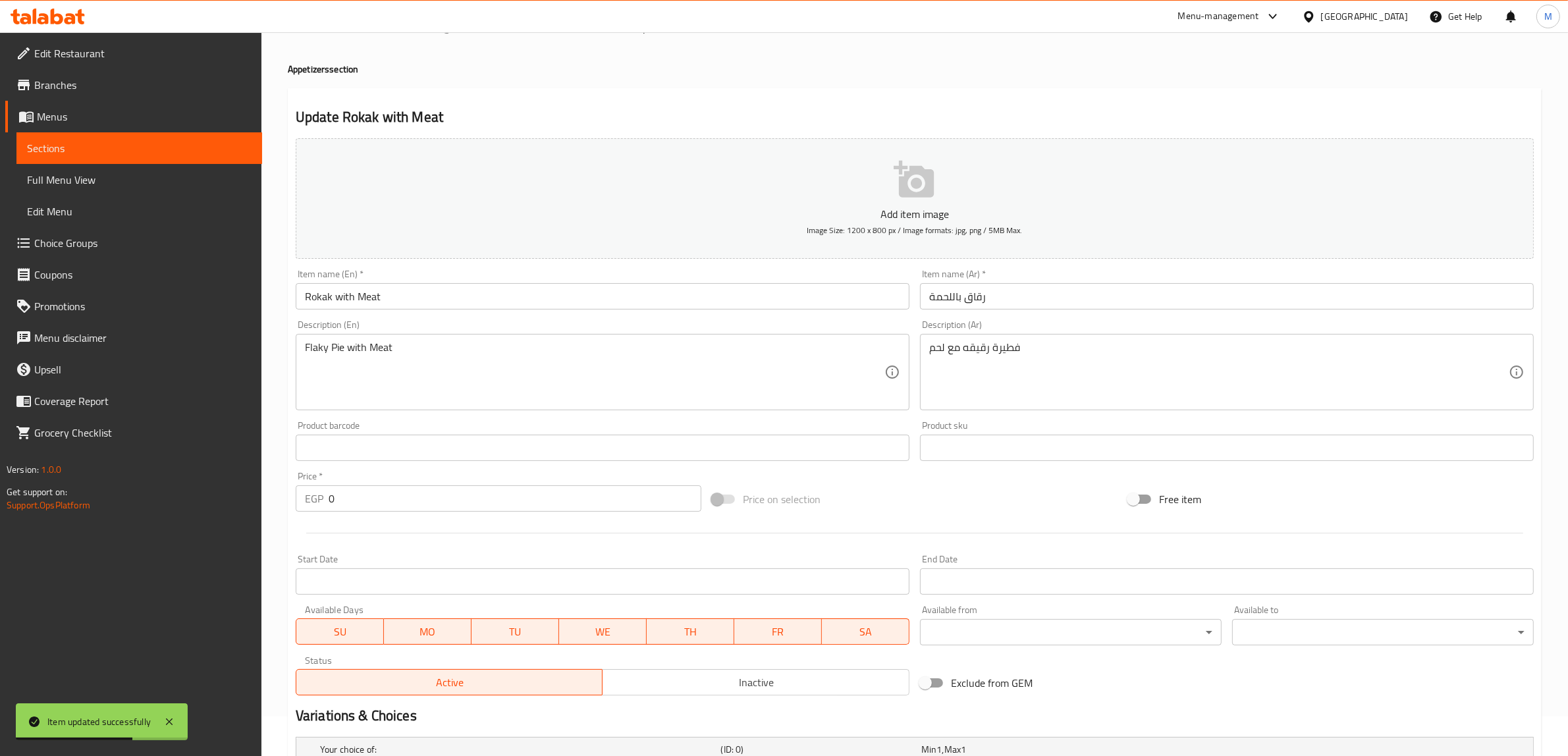
scroll to position [0, 0]
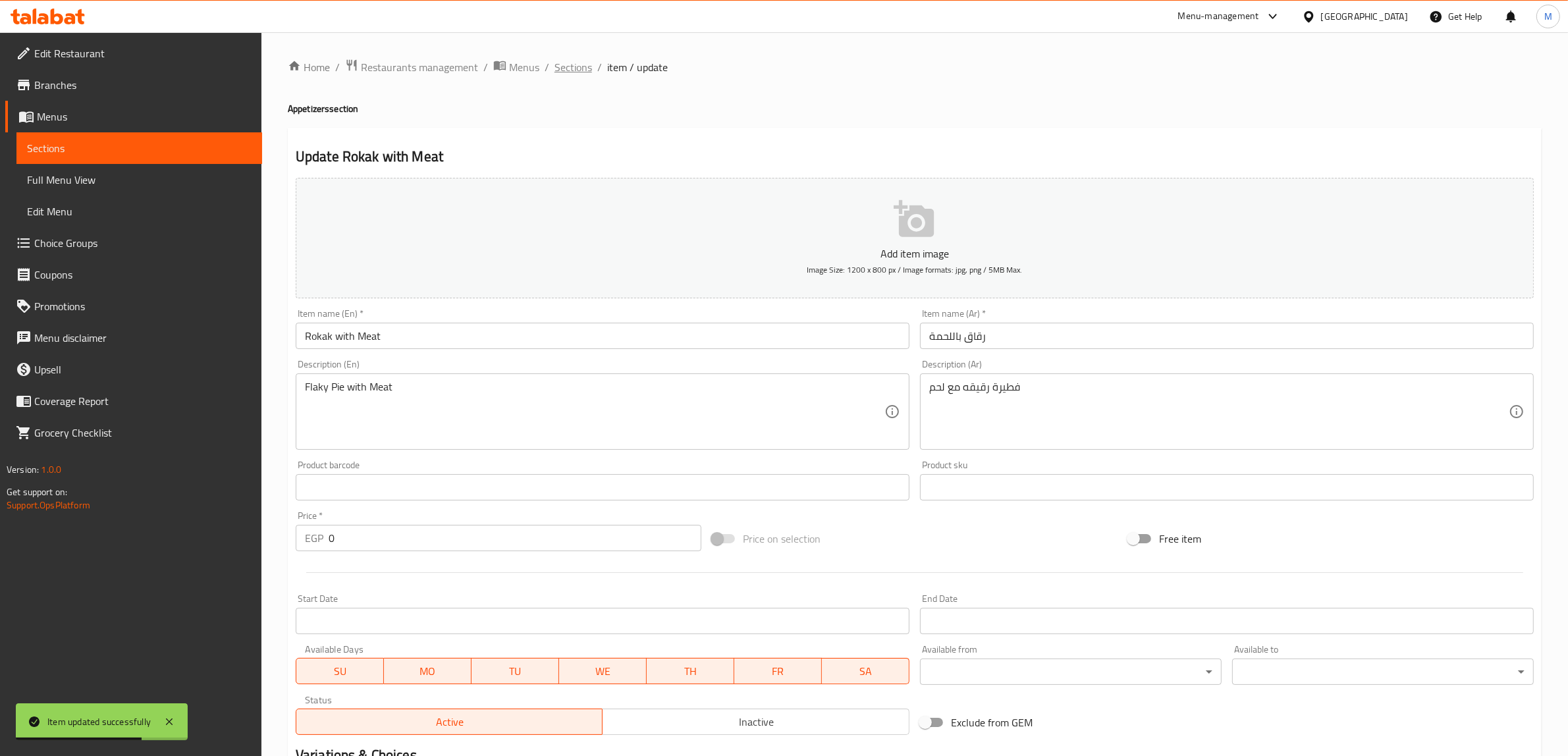
click at [580, 68] on span "Sections" at bounding box center [573, 66] width 38 height 16
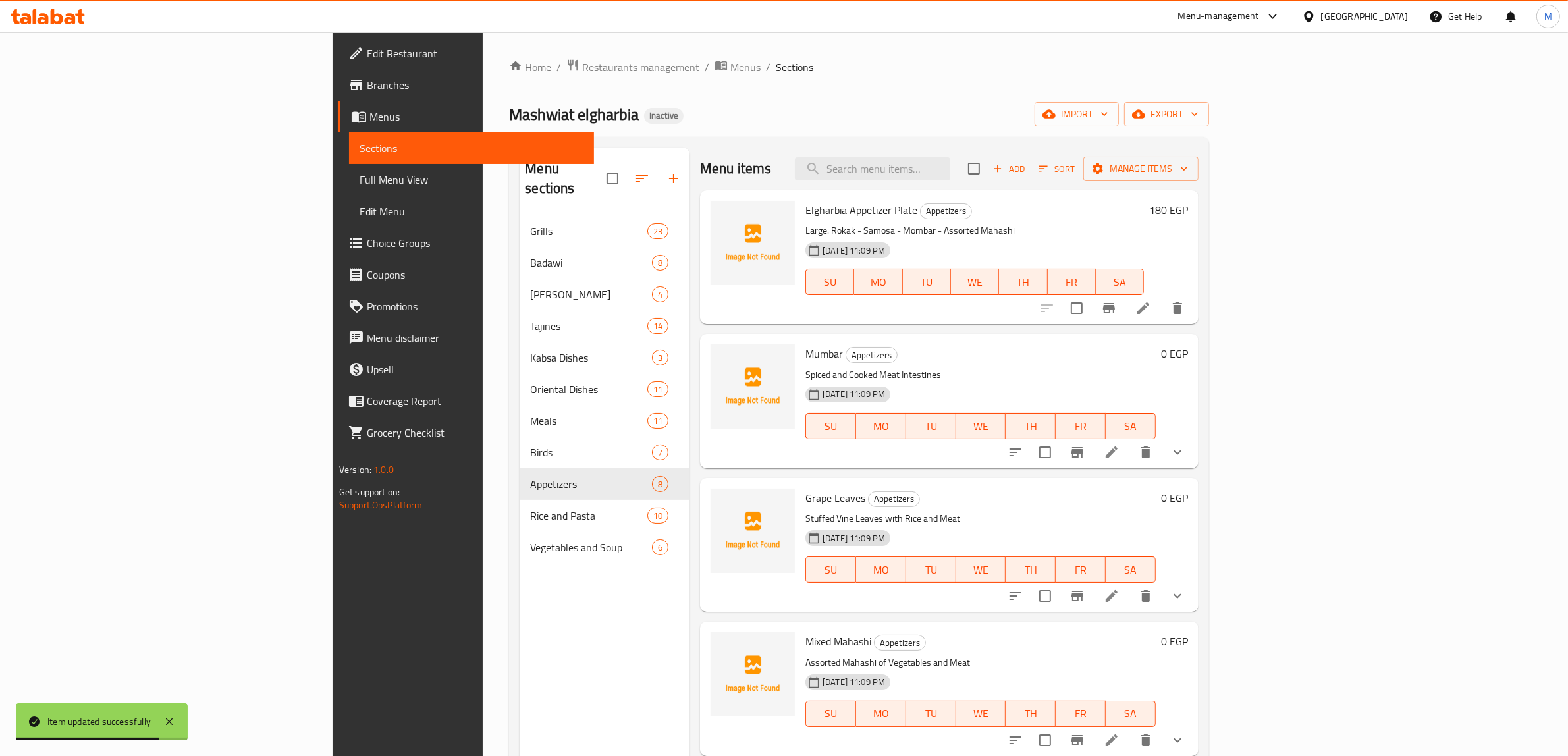
click at [959, 156] on div "Menu items Add Sort Manage items" at bounding box center [949, 169] width 499 height 43
click at [950, 172] on input "search" at bounding box center [873, 169] width 156 height 23
paste input "Plain Meamar Rice"
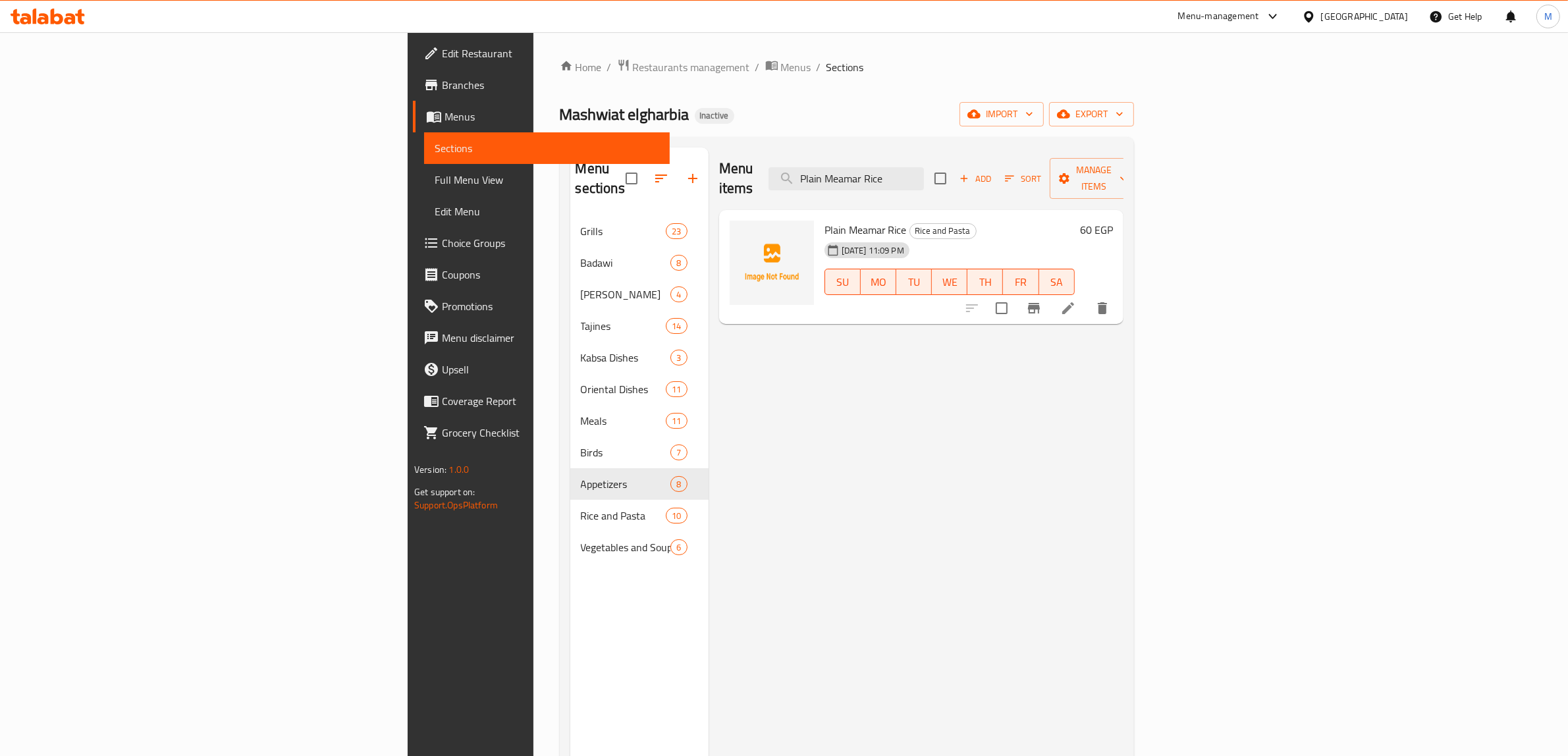
click at [991, 184] on div "Menu items Plain Meamar Rice Add Sort Manage items" at bounding box center [921, 179] width 404 height 62
click at [924, 178] on input "Plain Meamar Rice" at bounding box center [846, 179] width 156 height 23
paste input "Meamar Rice With Meat"
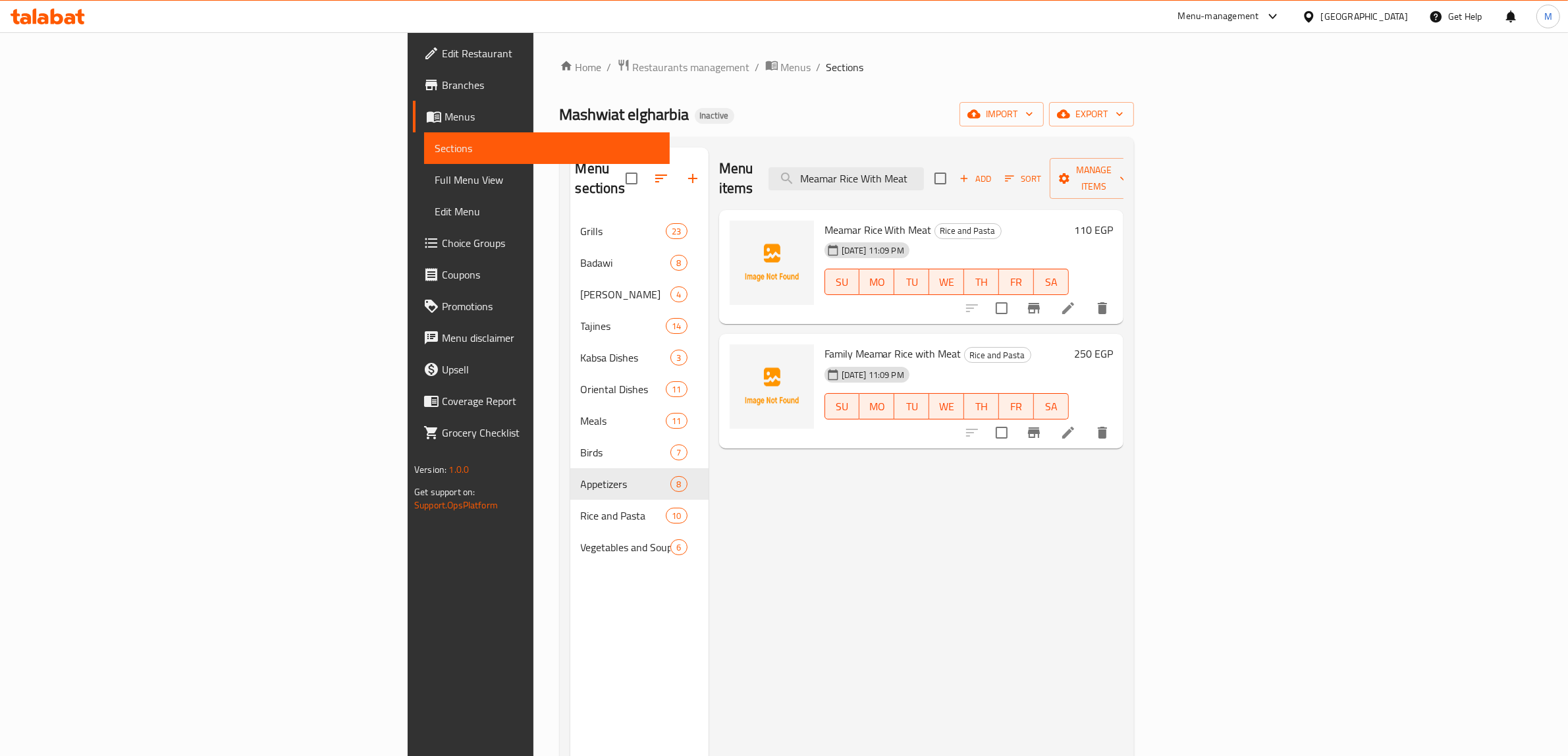
type input "Meamar Rice With Meat"
click at [1087, 297] on li at bounding box center [1068, 308] width 37 height 24
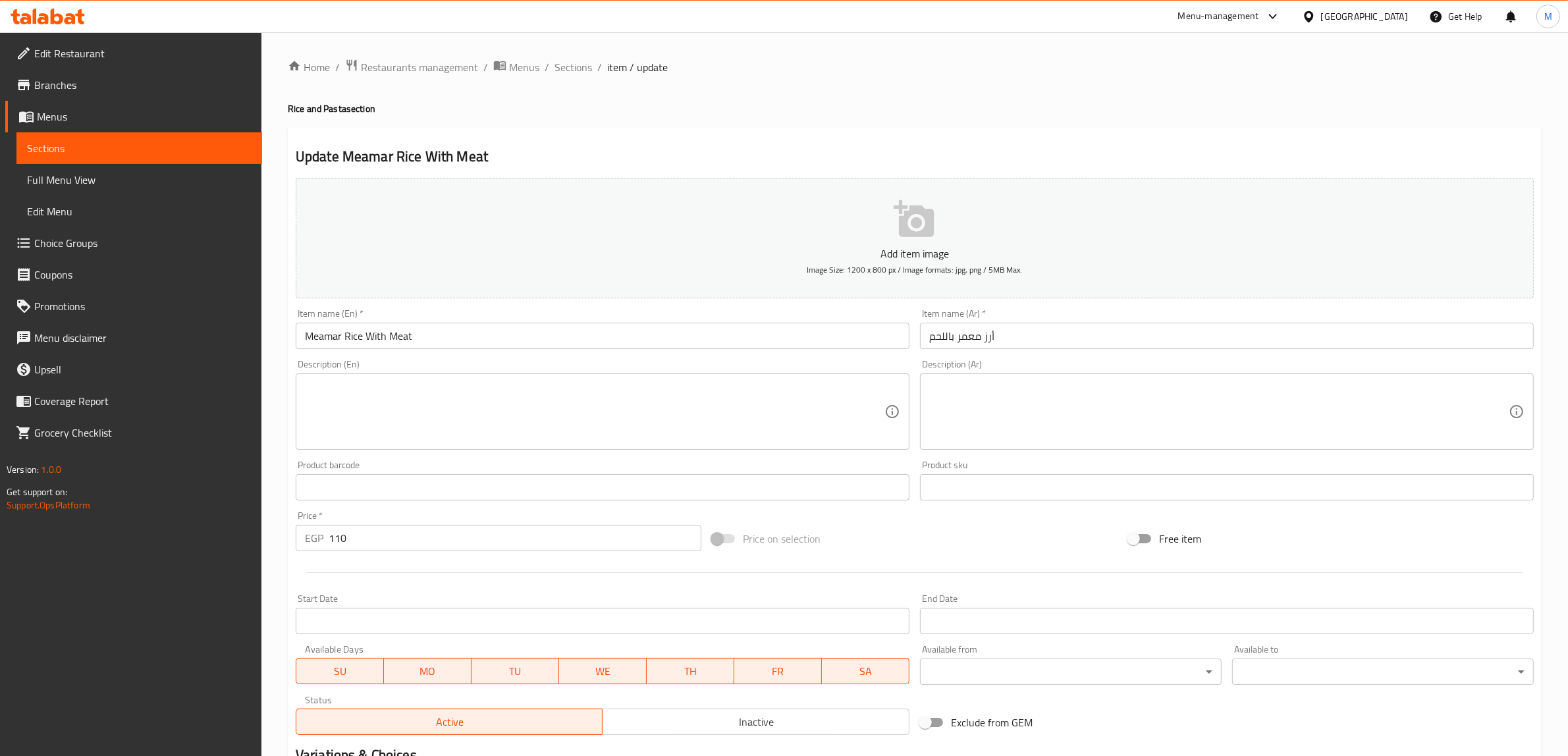
drag, startPoint x: 1320, startPoint y: 420, endPoint x: 1313, endPoint y: 422, distance: 7.3
click at [1318, 420] on textarea at bounding box center [1219, 412] width 580 height 62
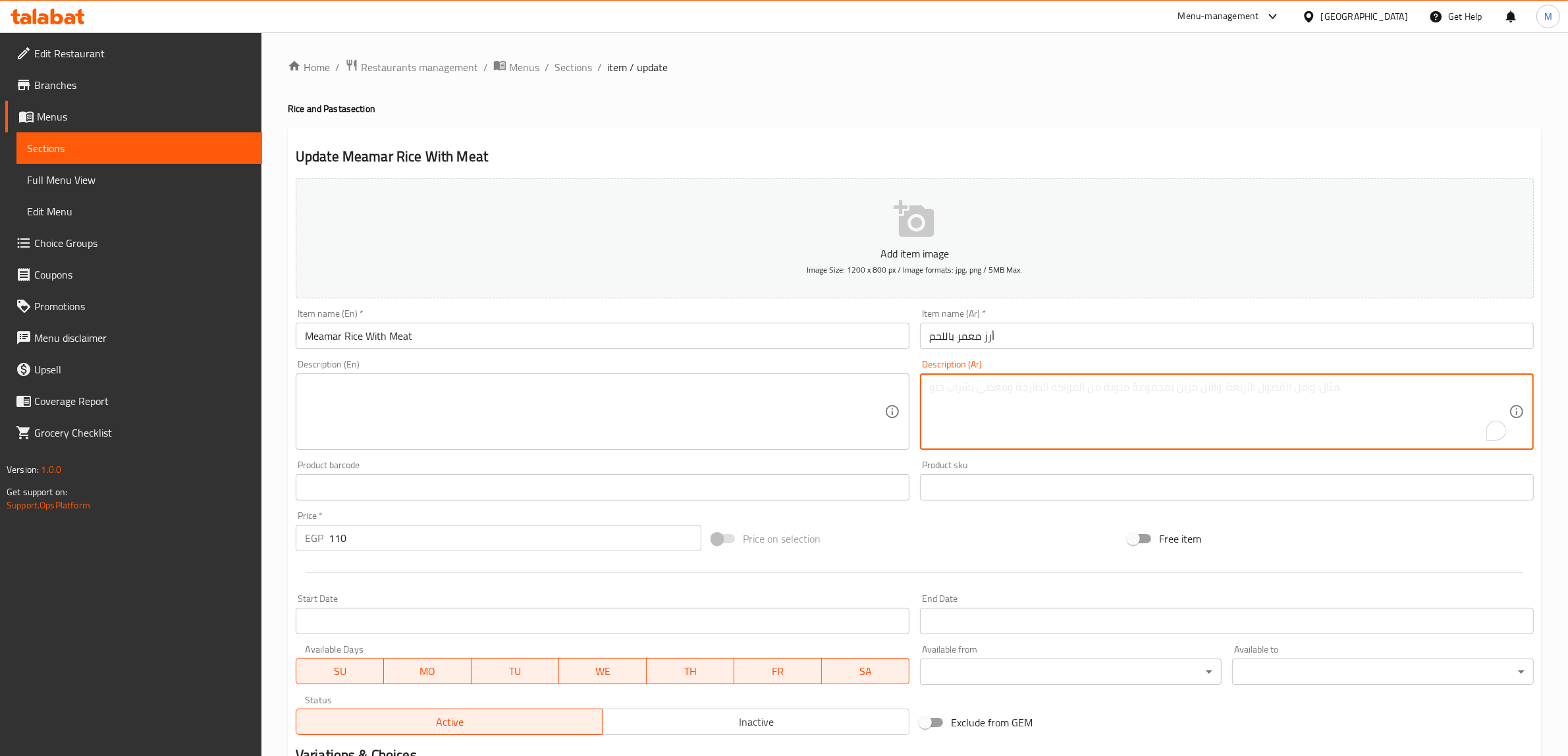
paste textarea "أرز مع لحم مطهو"
type textarea "أرز مع لحم مطهو"
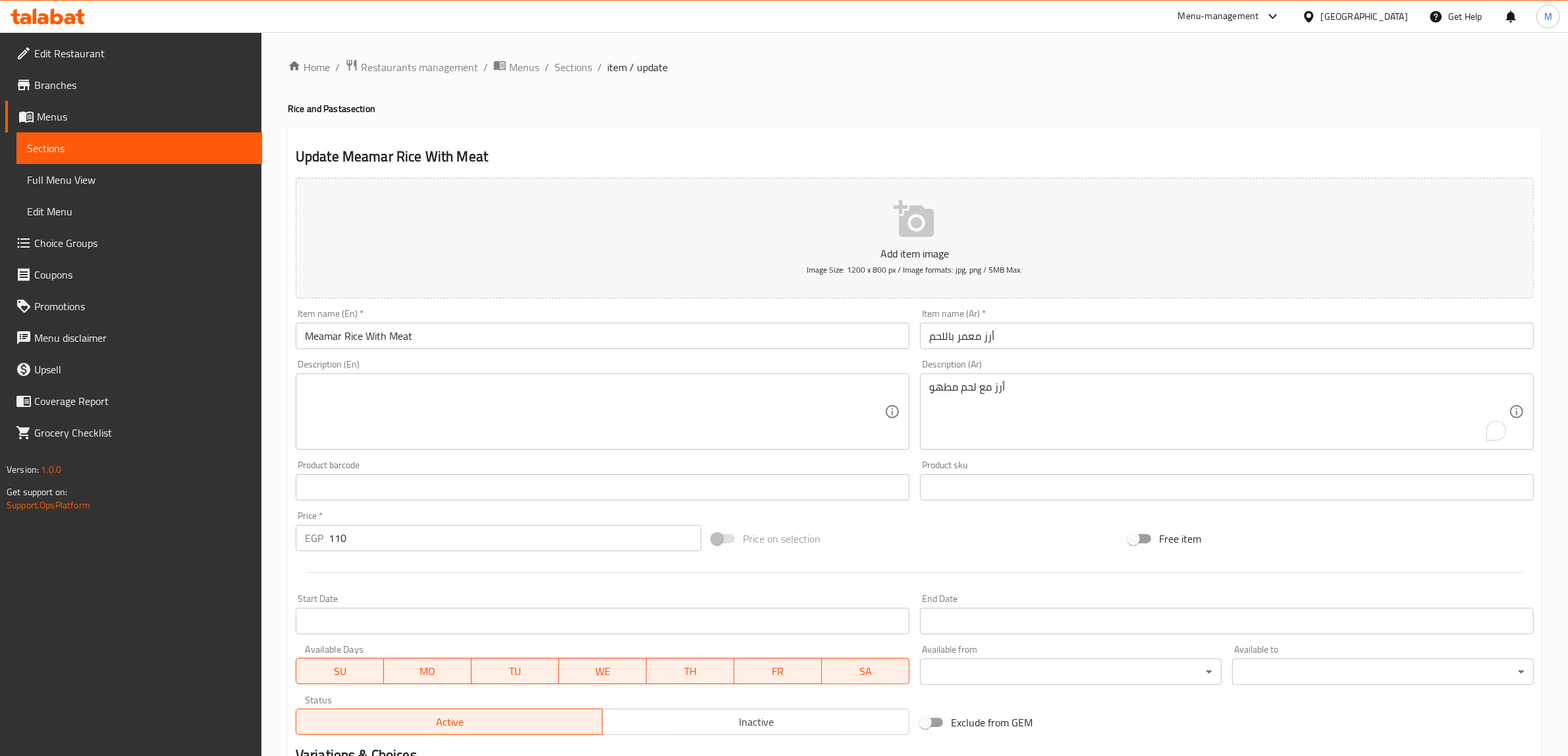
click at [633, 390] on textarea at bounding box center [594, 412] width 580 height 62
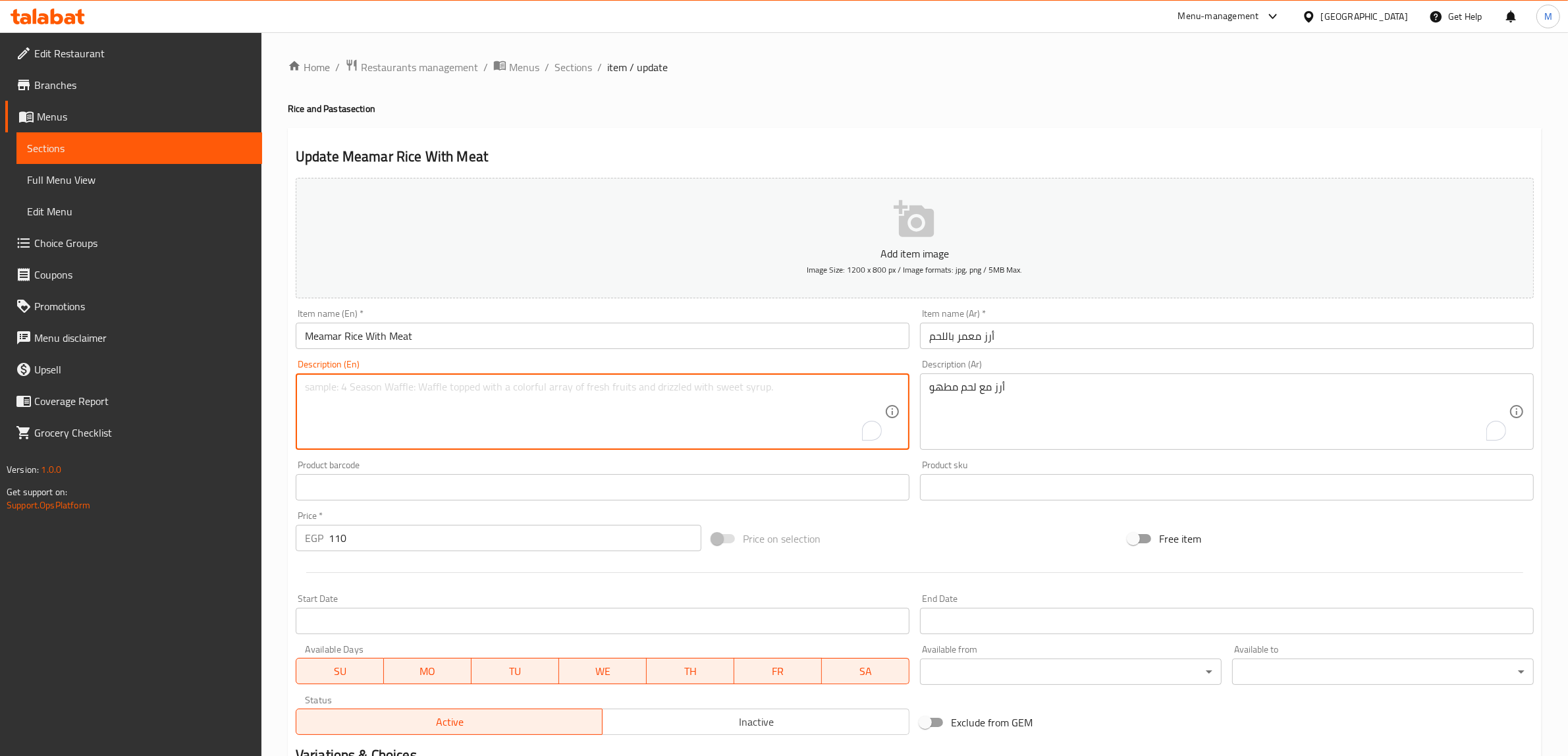
paste textarea "rice with cooked meat"
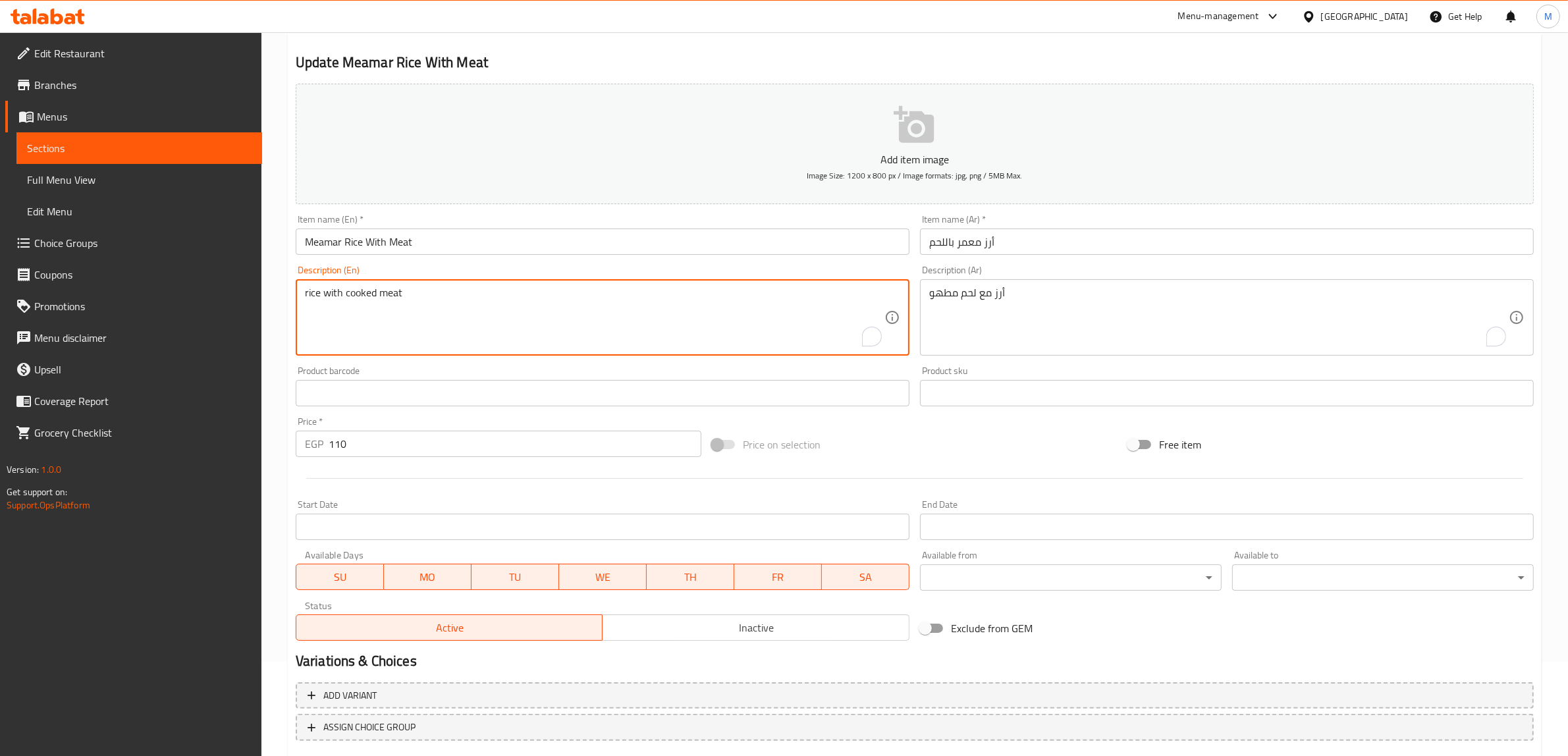
scroll to position [172, 0]
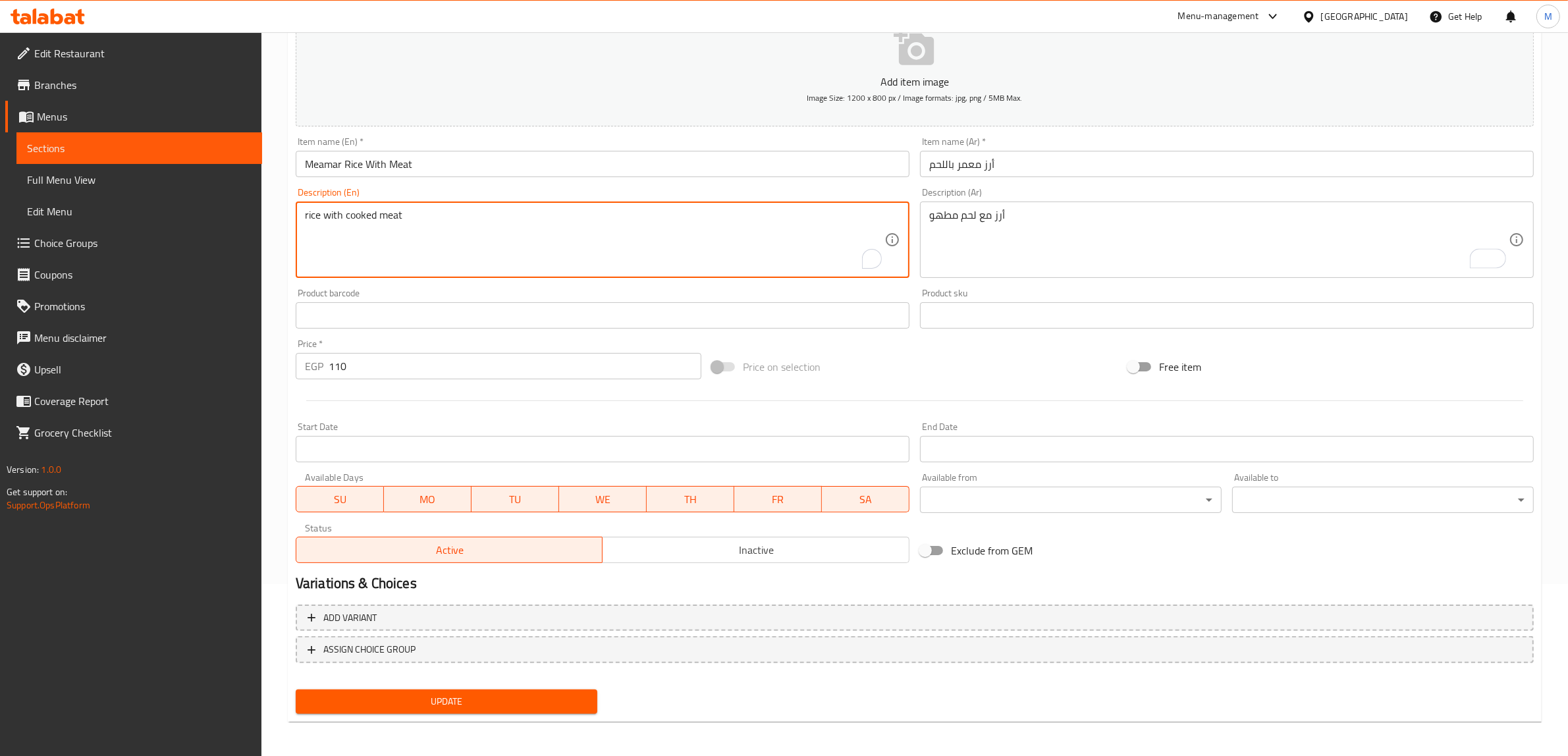
type textarea "rice with cooked meat"
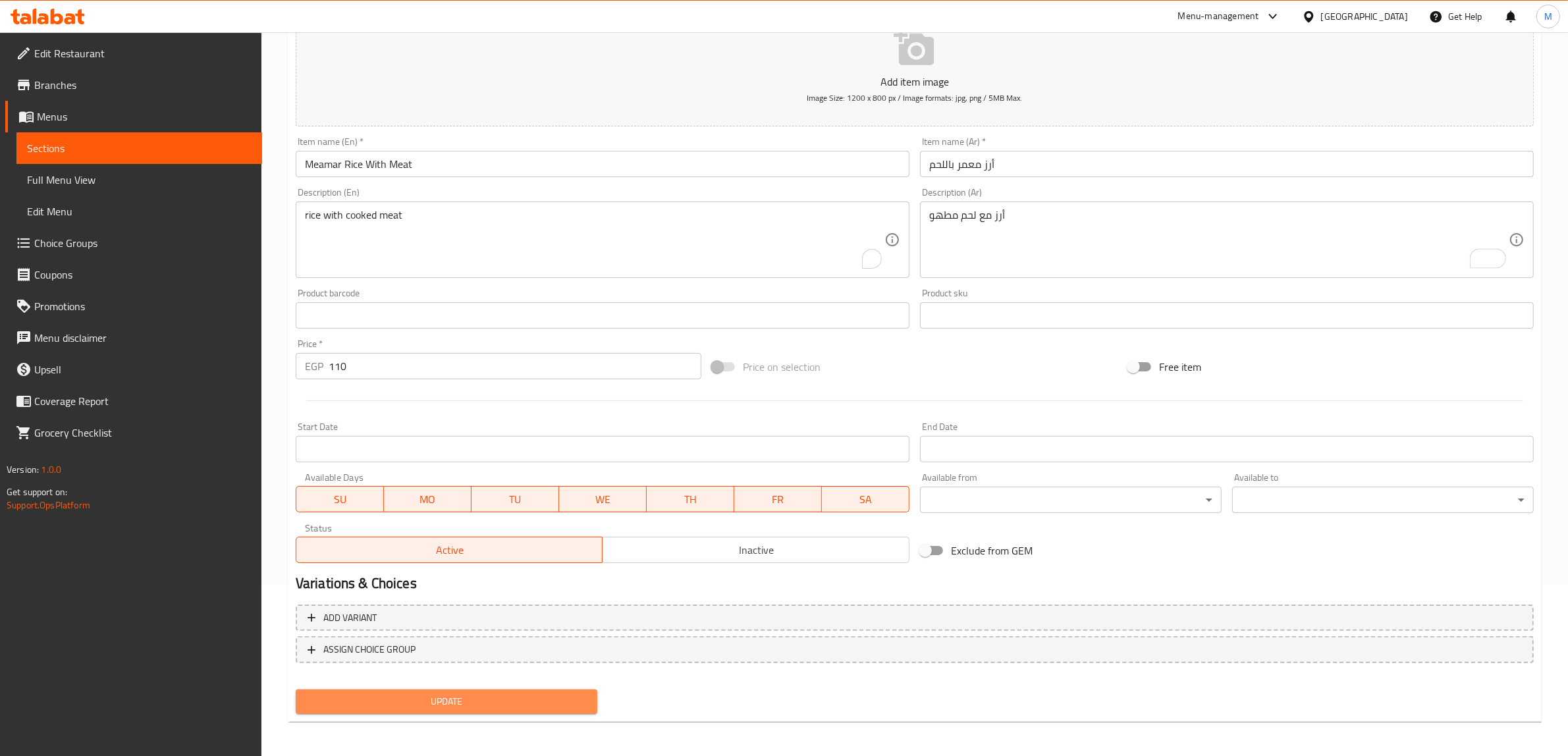
click at [486, 699] on span "Update" at bounding box center [446, 702] width 281 height 16
click at [515, 705] on span "Update" at bounding box center [446, 702] width 281 height 16
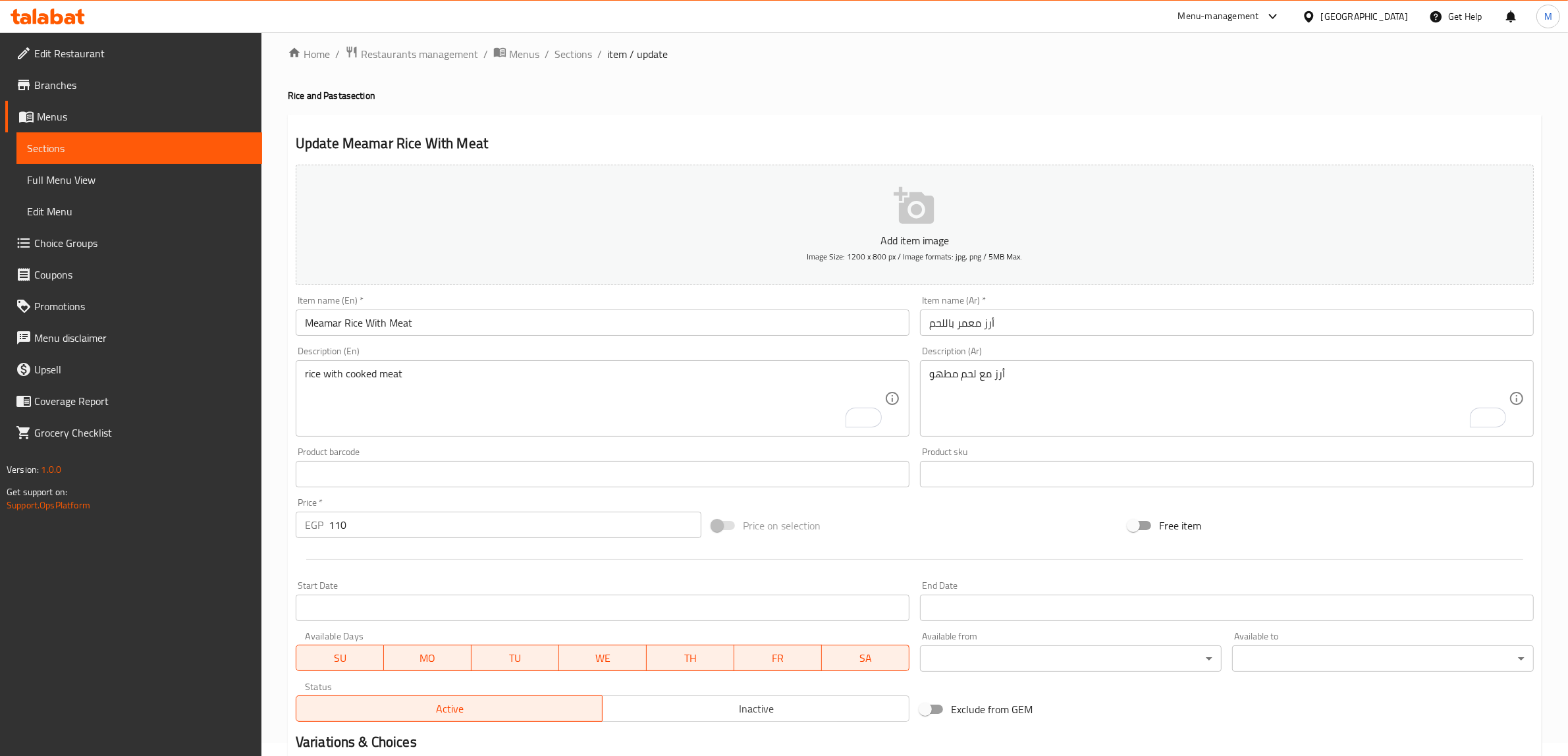
scroll to position [0, 0]
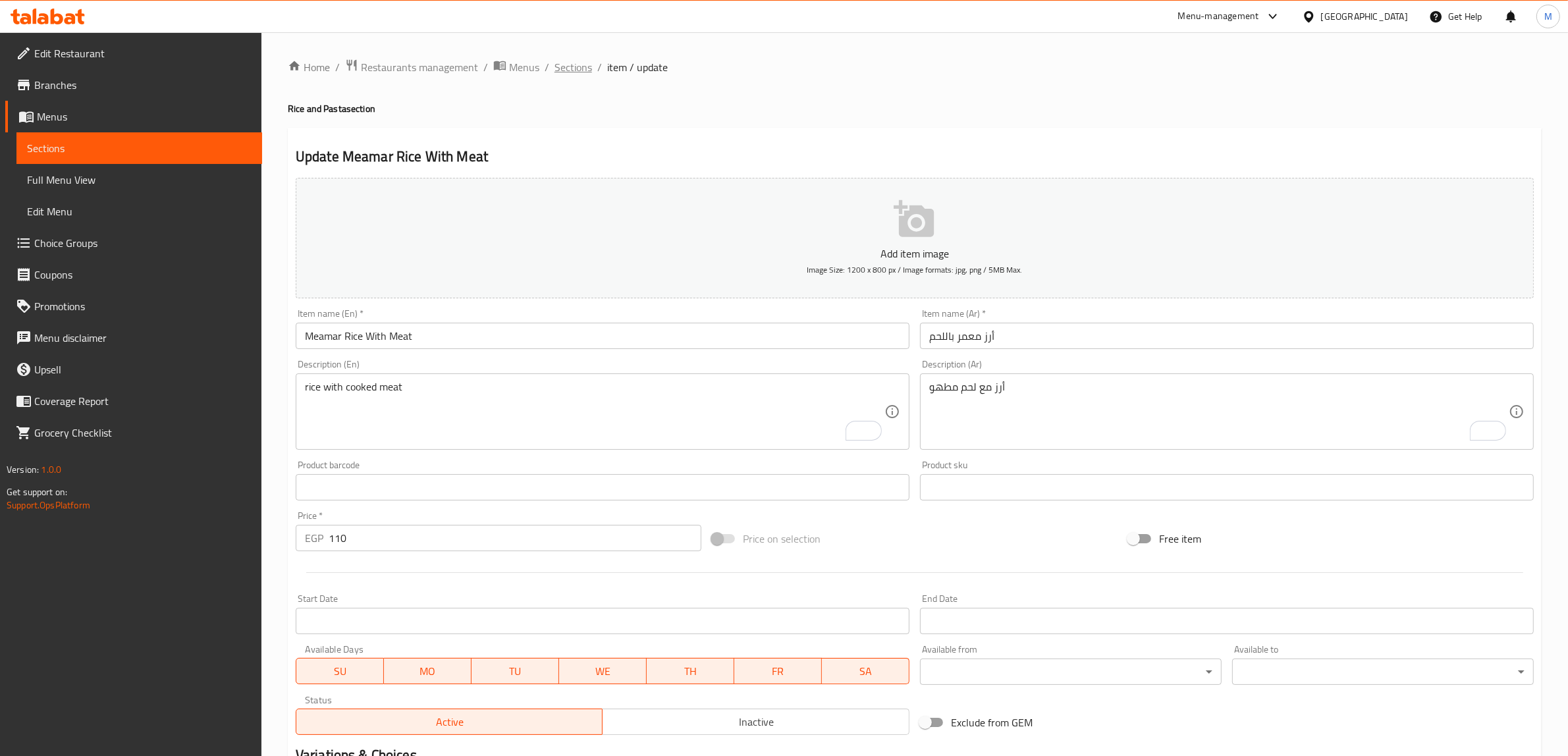
click at [560, 78] on div "Home / Restaurants management / Menus / Sections / item / update Rice and Pasta…" at bounding box center [914, 482] width 1254 height 846
click at [563, 70] on span "Sections" at bounding box center [573, 66] width 38 height 16
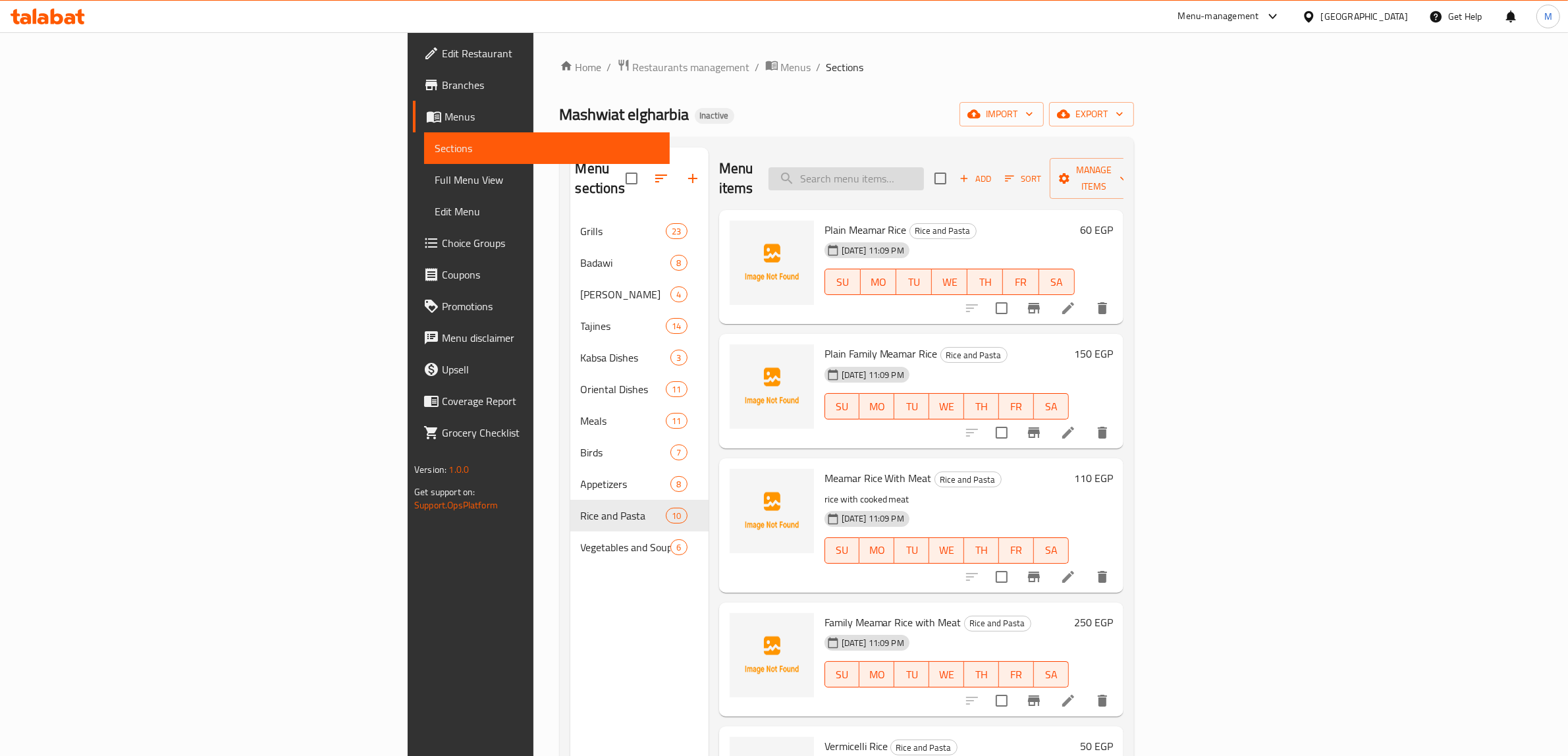
click at [924, 167] on input "search" at bounding box center [846, 179] width 156 height 23
paste input "أرز أبيض"
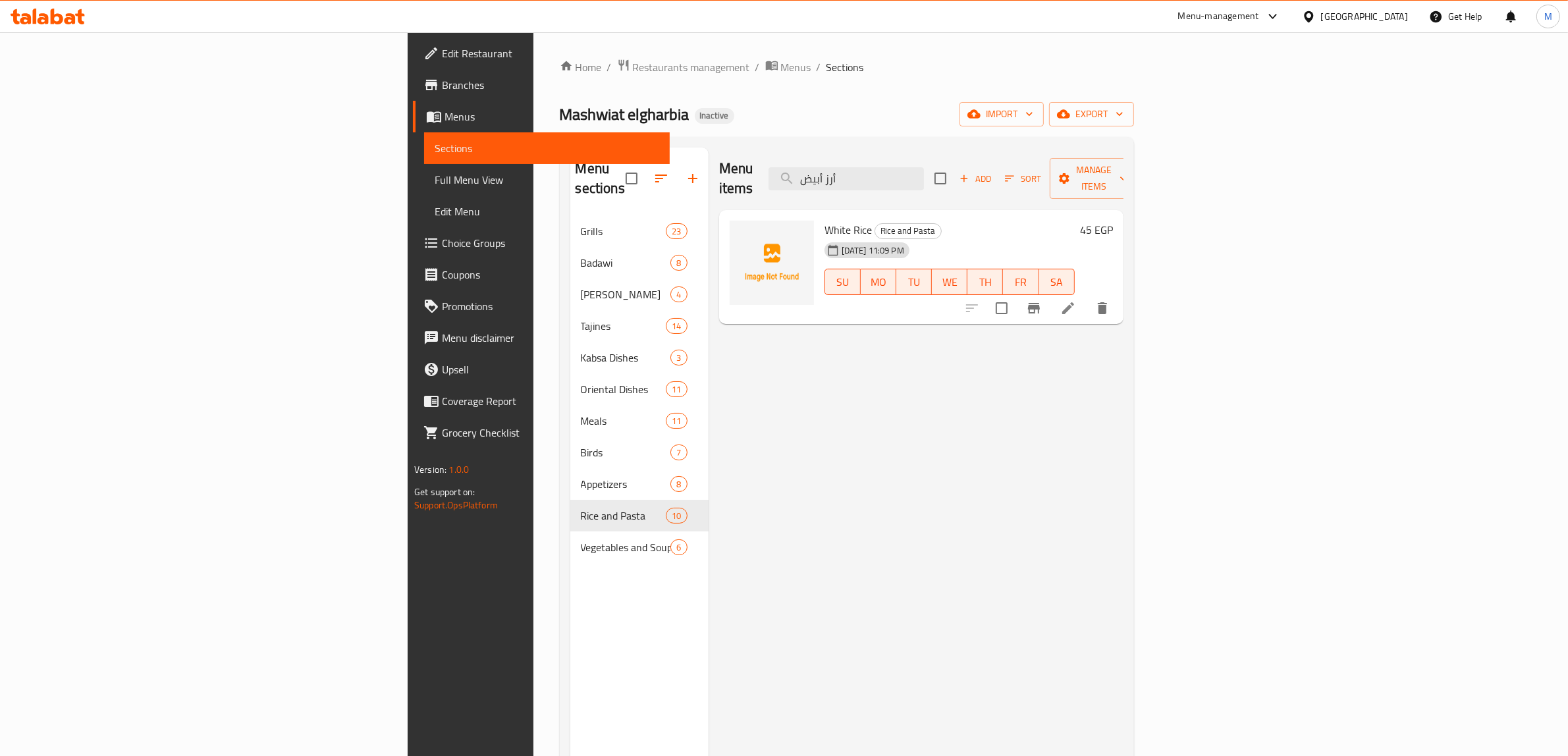
type input "أرز أبيض"
click at [1087, 297] on li at bounding box center [1068, 308] width 37 height 24
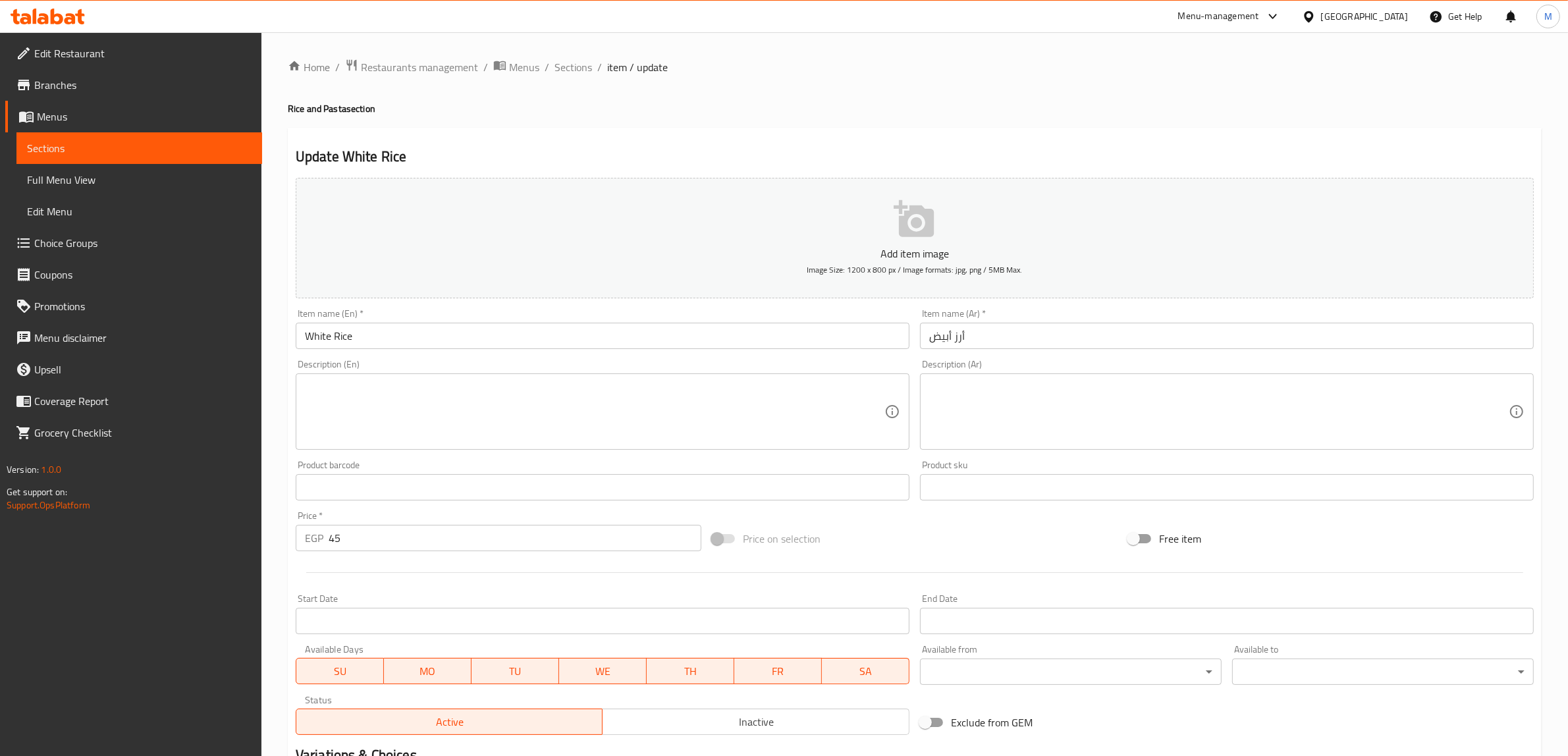
click at [1088, 426] on textarea at bounding box center [1219, 412] width 580 height 62
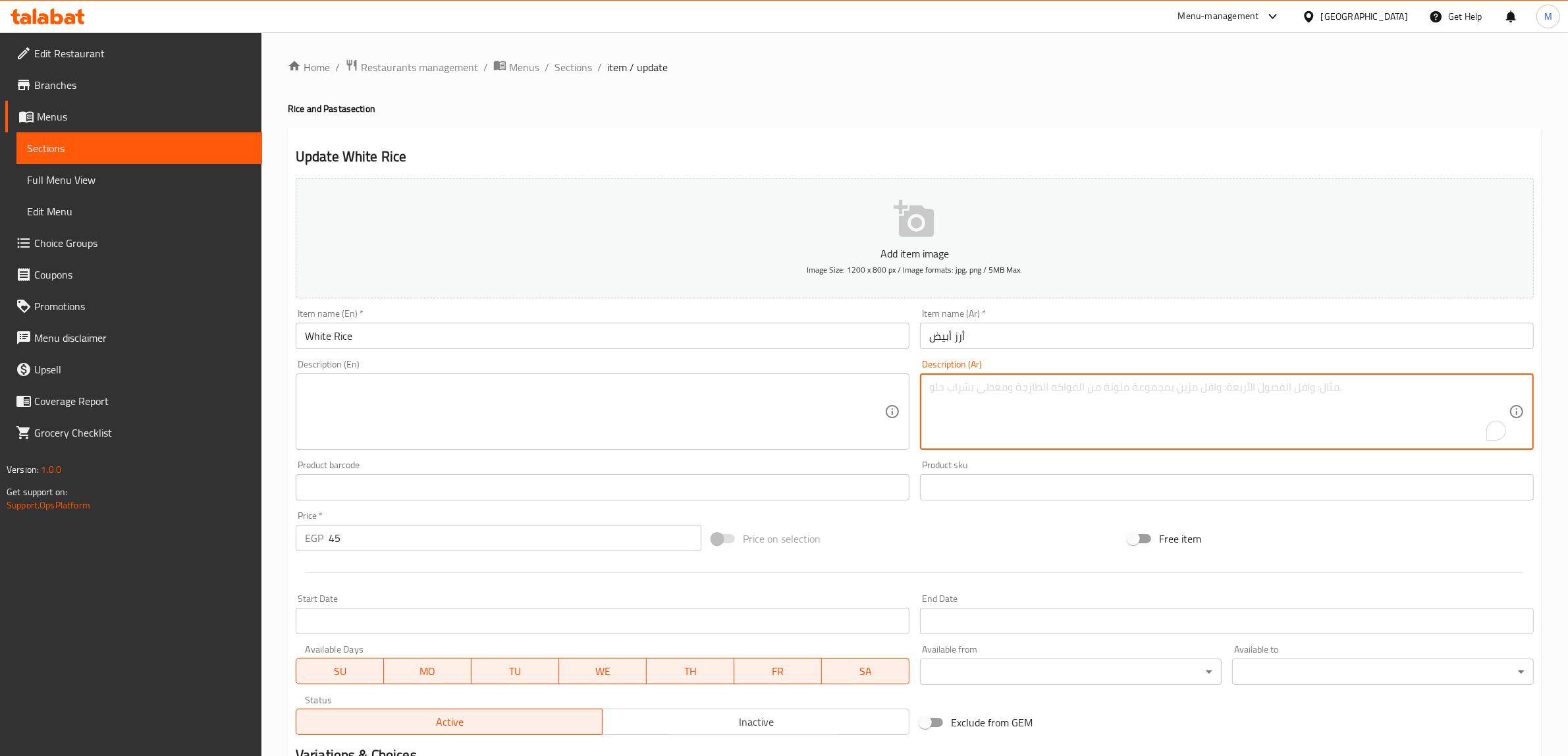
paste textarea "* أرز بسيط مطهو"
click at [929, 388] on textarea "* أرز بسيط مطهو" at bounding box center [1219, 412] width 580 height 62
type textarea "أرز بسيط مطهو"
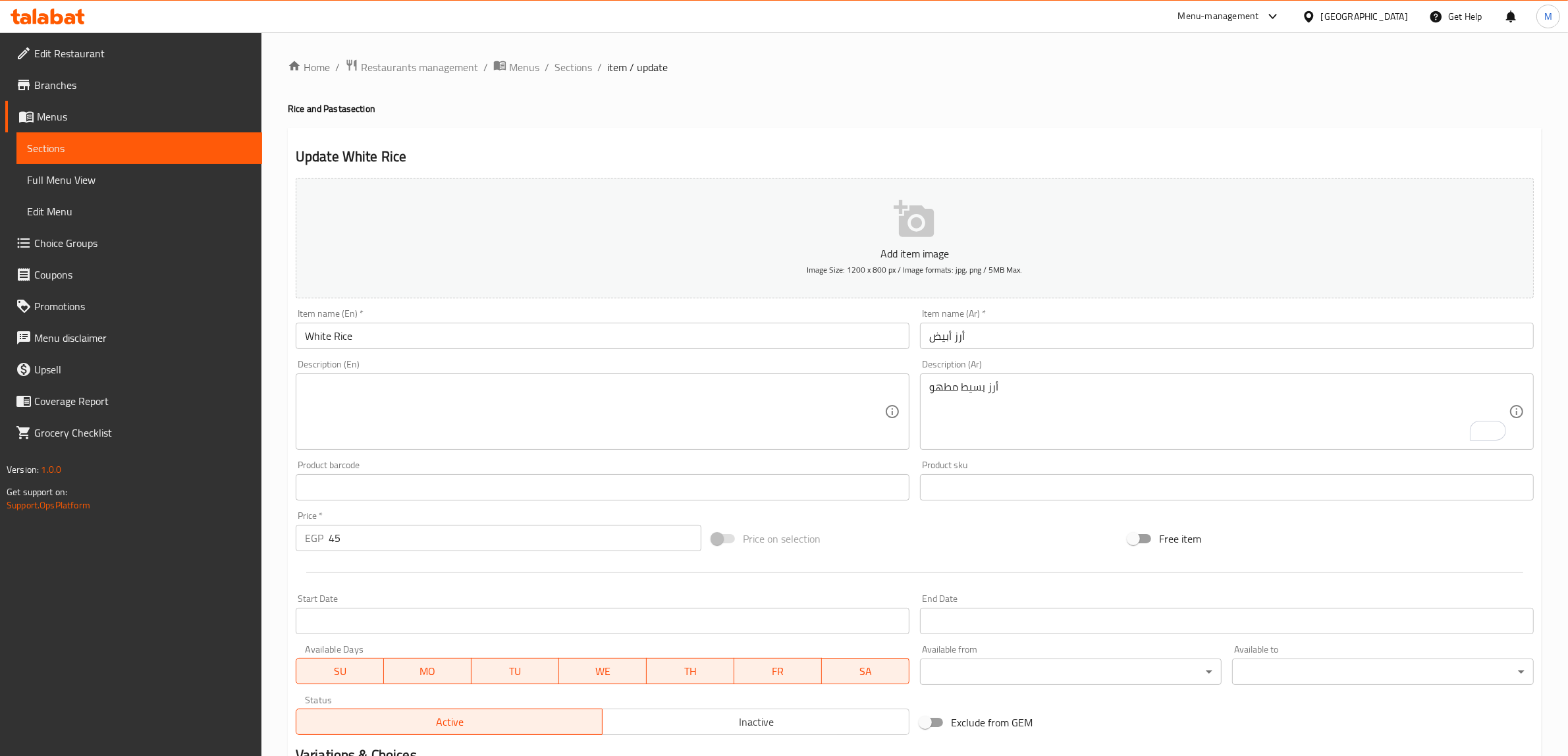
click at [504, 390] on textarea at bounding box center [594, 412] width 580 height 62
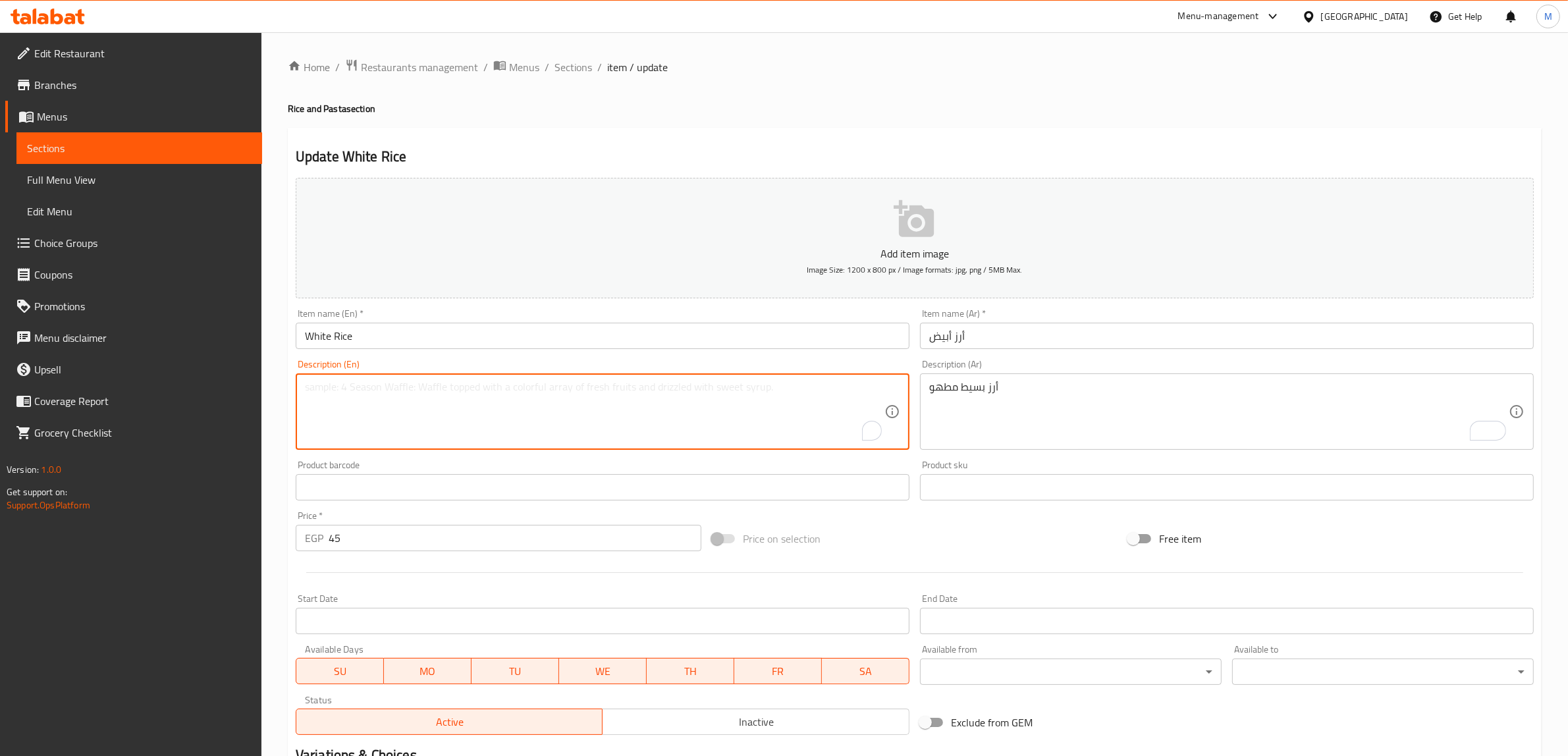
paste textarea "simple cooked rice"
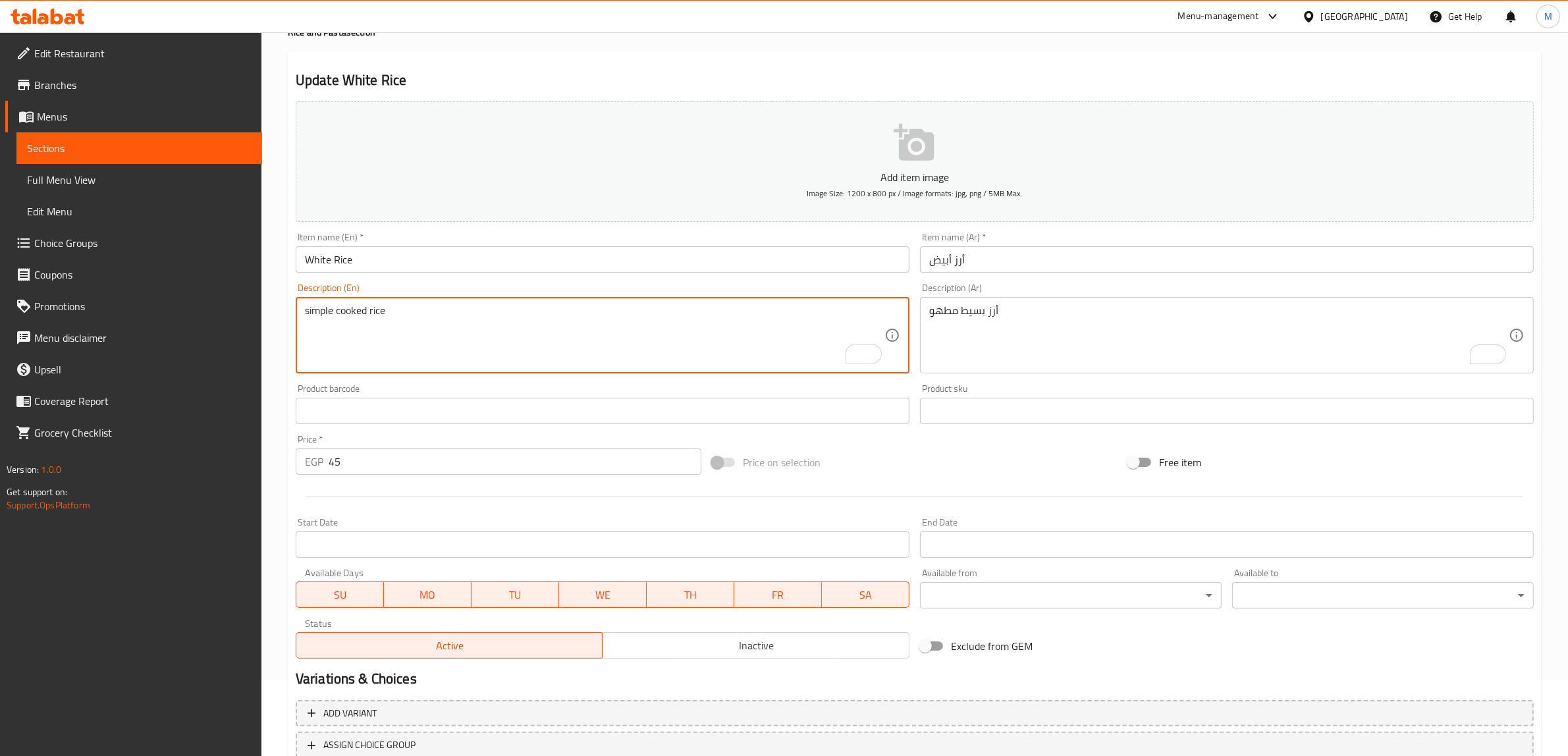
scroll to position [172, 0]
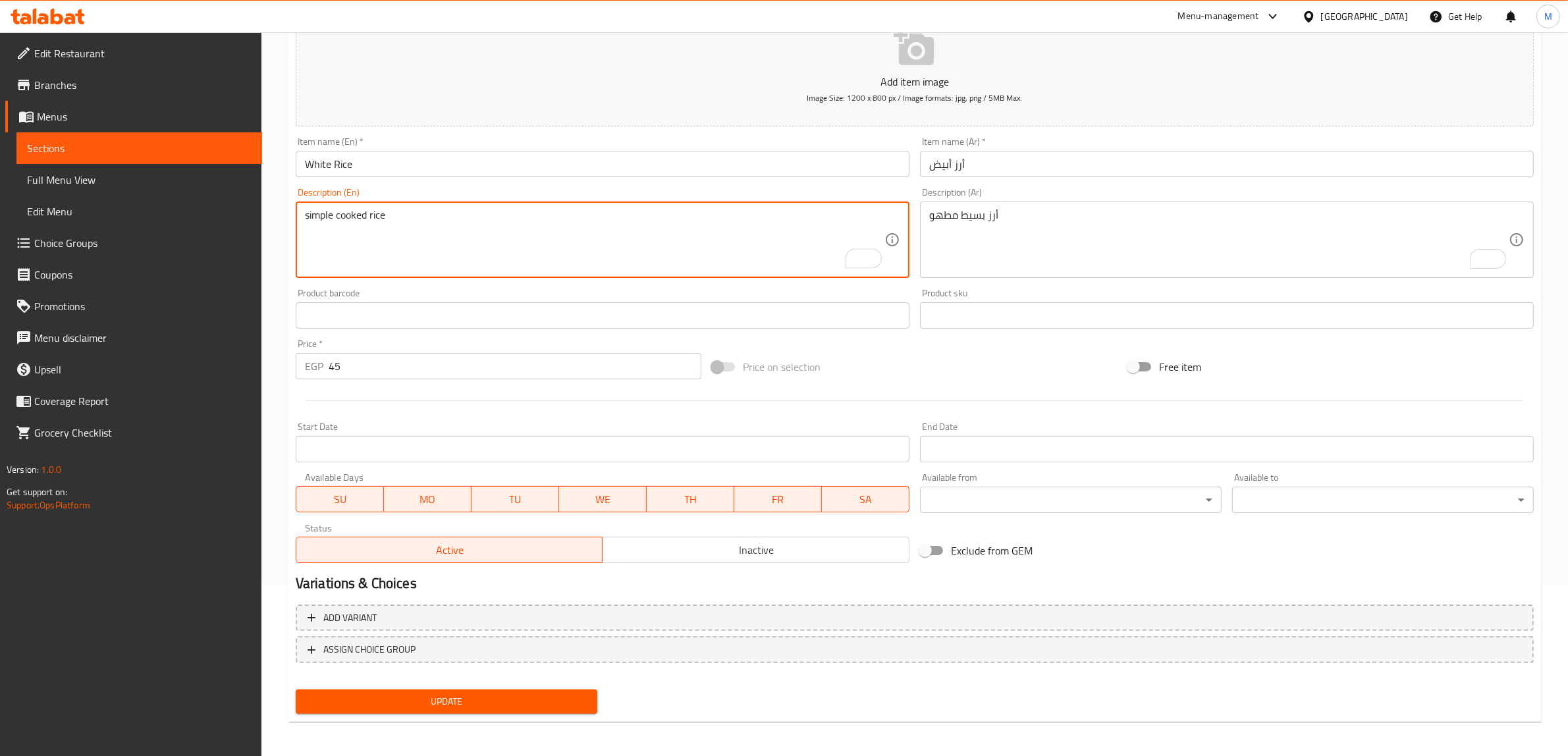
type textarea "simple cooked rice"
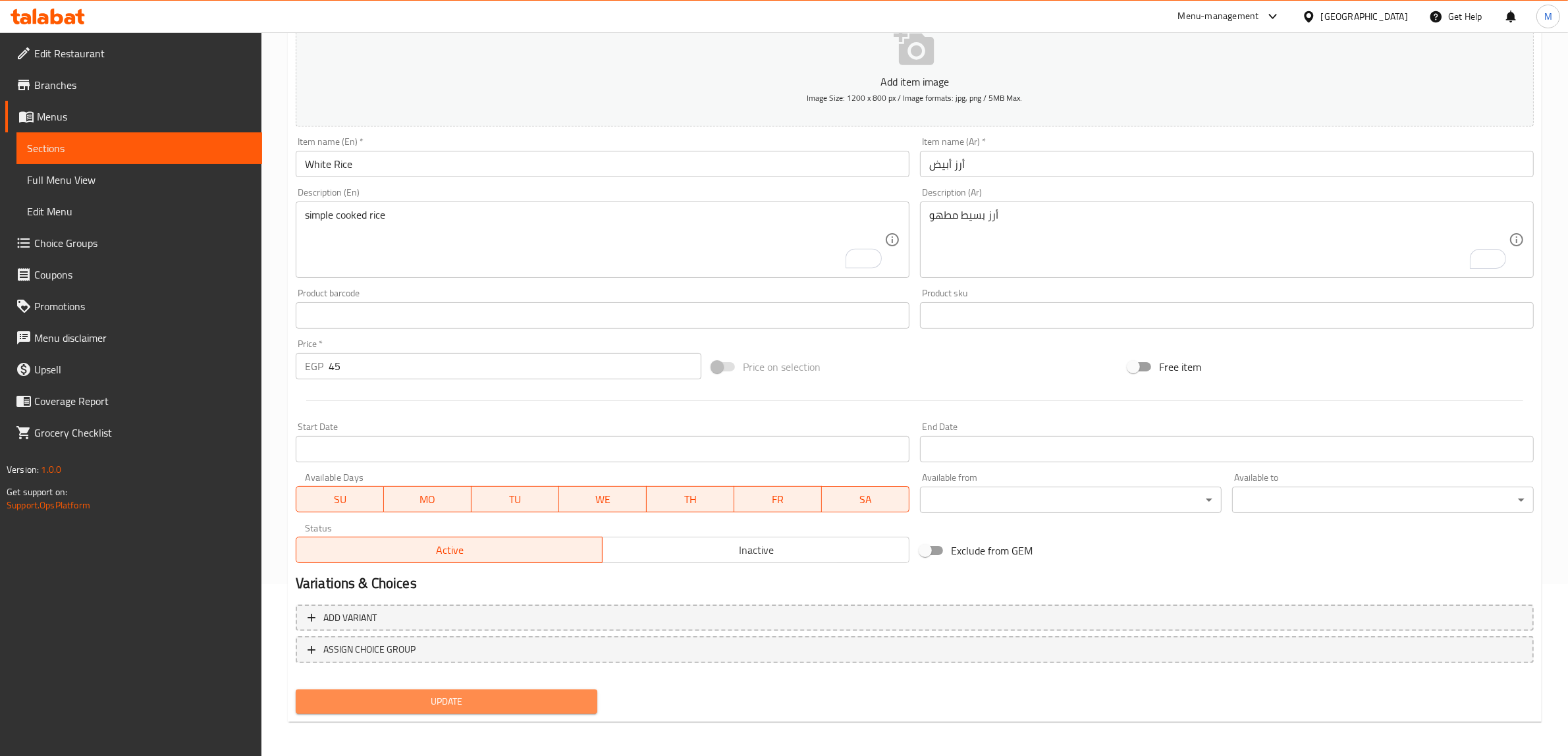
click at [489, 701] on span "Update" at bounding box center [446, 702] width 281 height 16
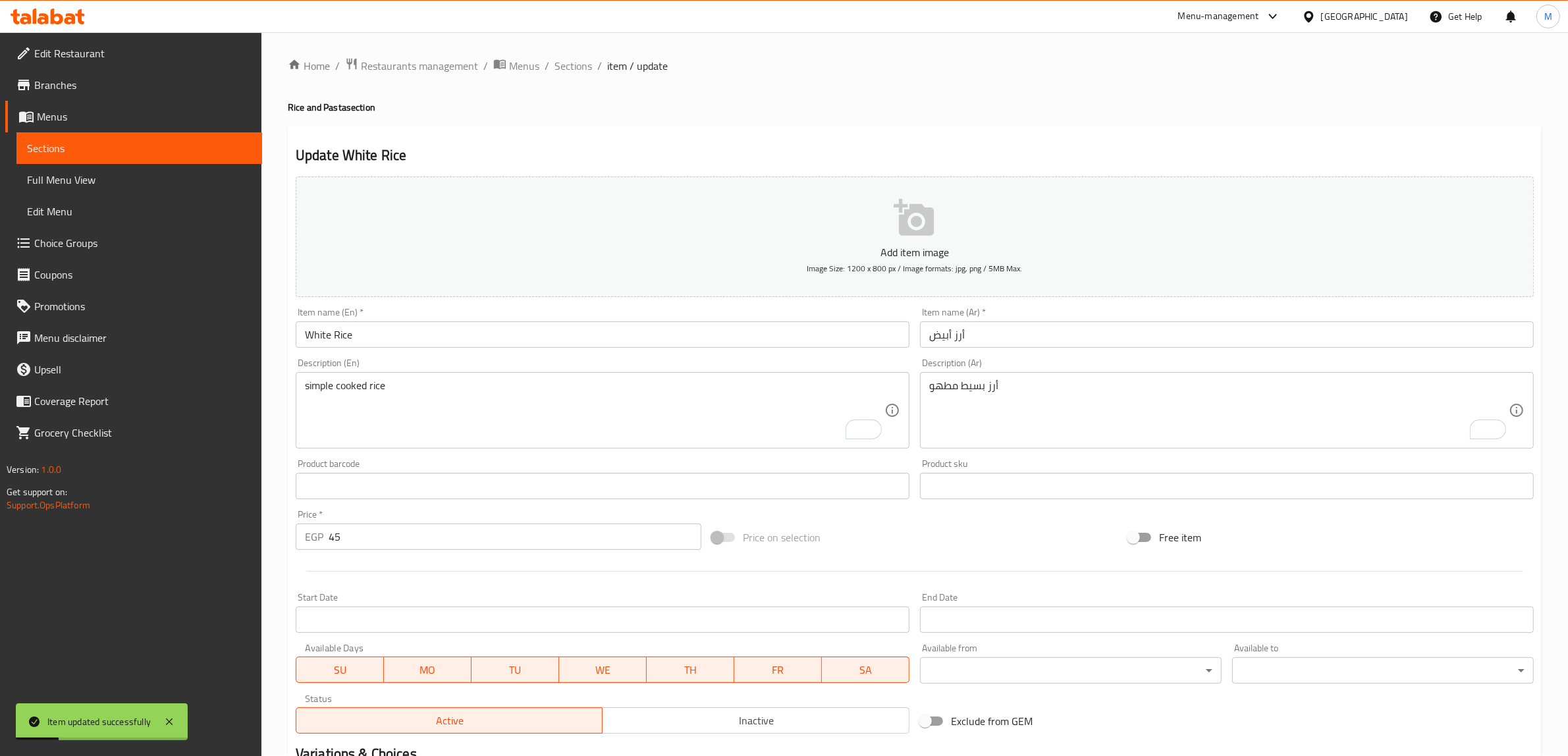
scroll to position [0, 0]
click at [572, 63] on span "Sections" at bounding box center [573, 66] width 38 height 16
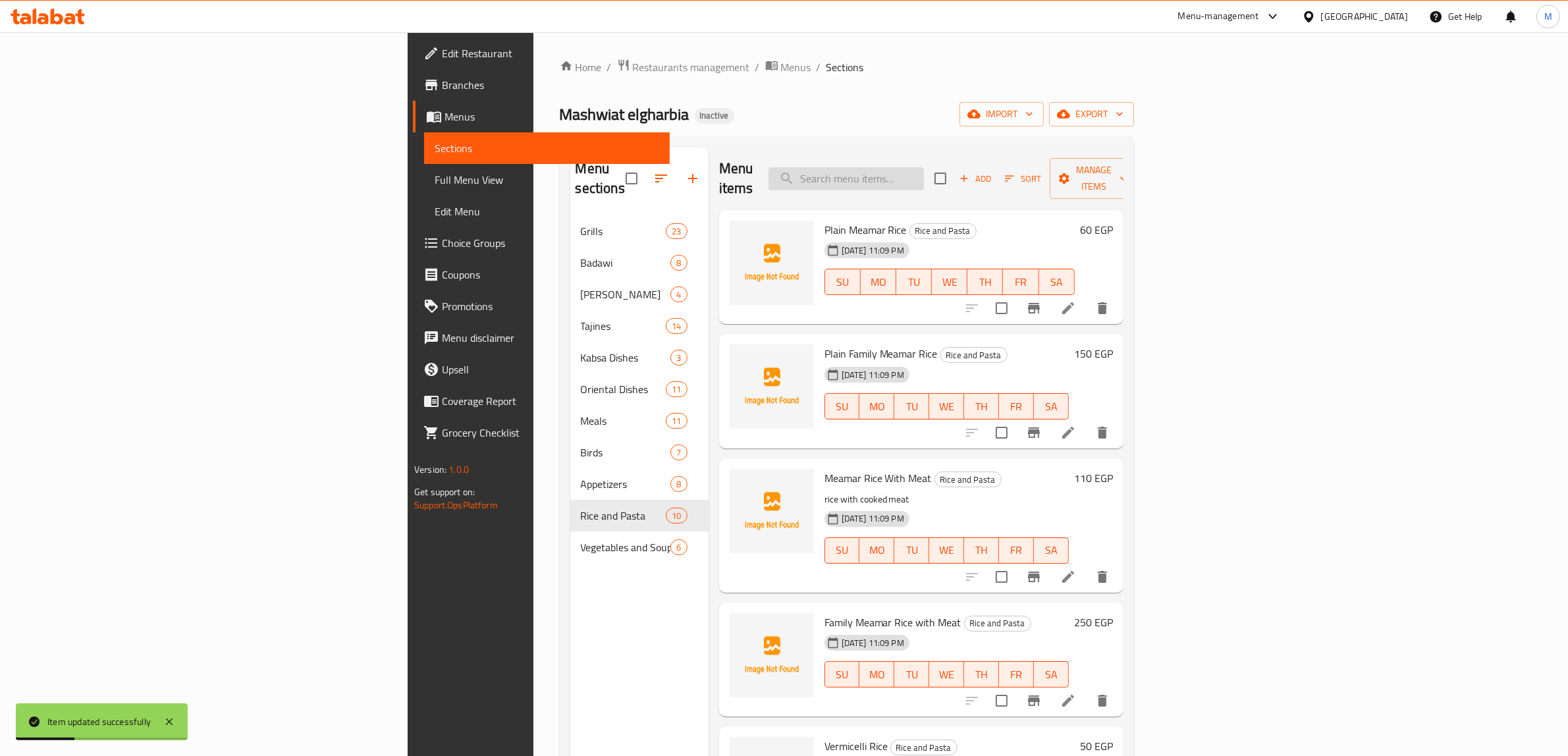
click at [924, 173] on input "search" at bounding box center [846, 179] width 156 height 23
paste input "Khalta Rice With Nuts"
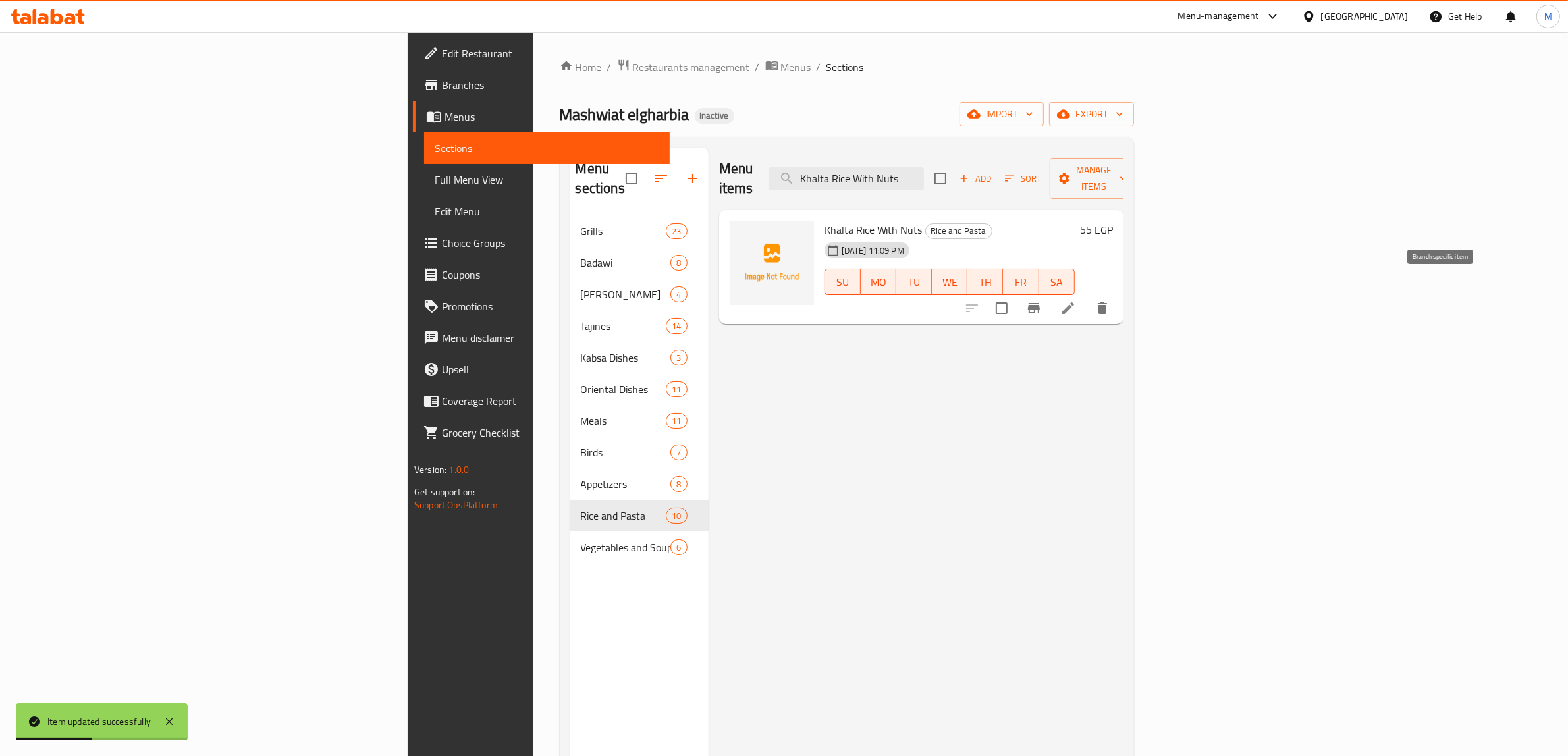
type input "Khalta Rice With Nuts"
click at [1087, 297] on li at bounding box center [1068, 308] width 37 height 24
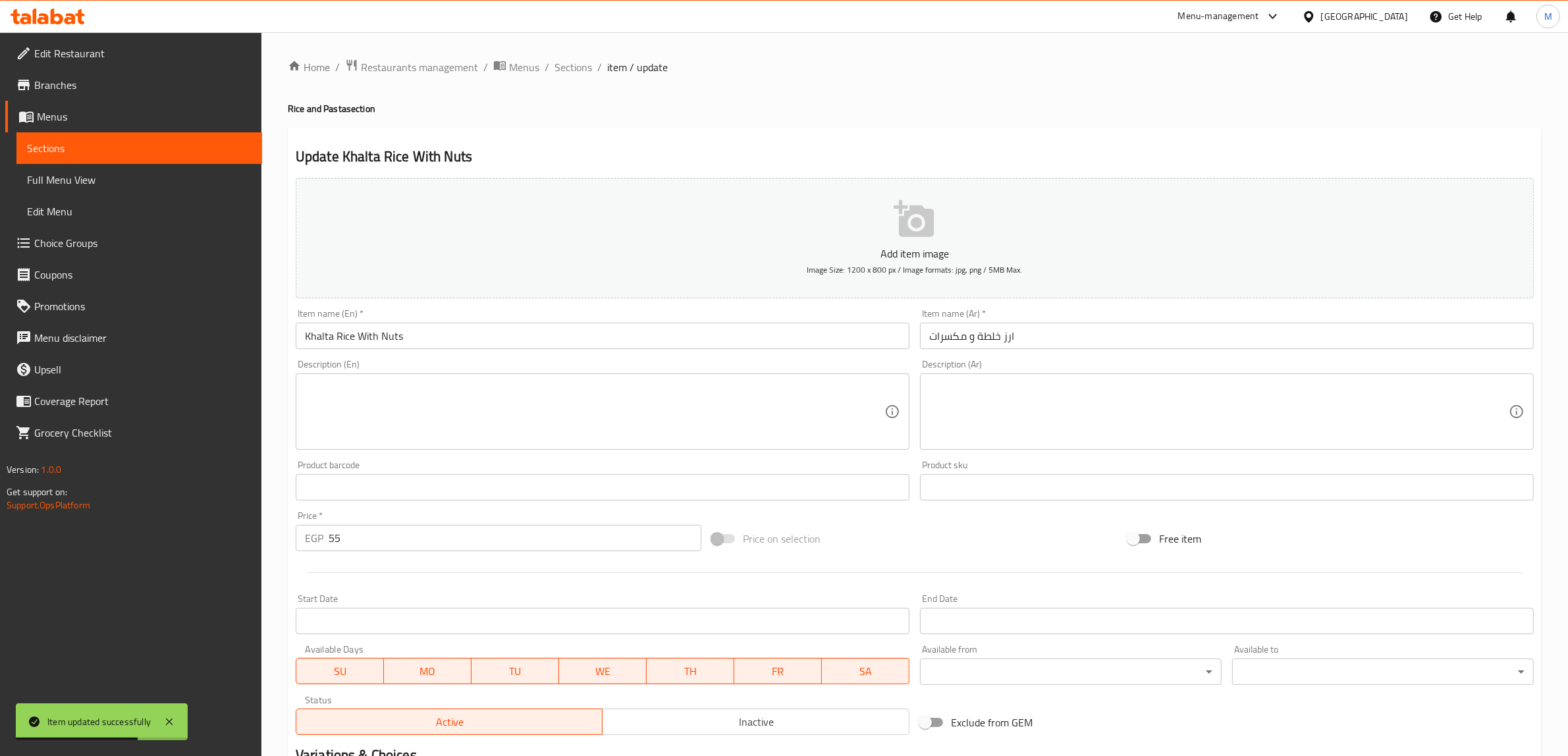
click at [1067, 402] on textarea at bounding box center [1219, 412] width 580 height 62
paste textarea "أرز مع مكونات ونكهات متنوعة"
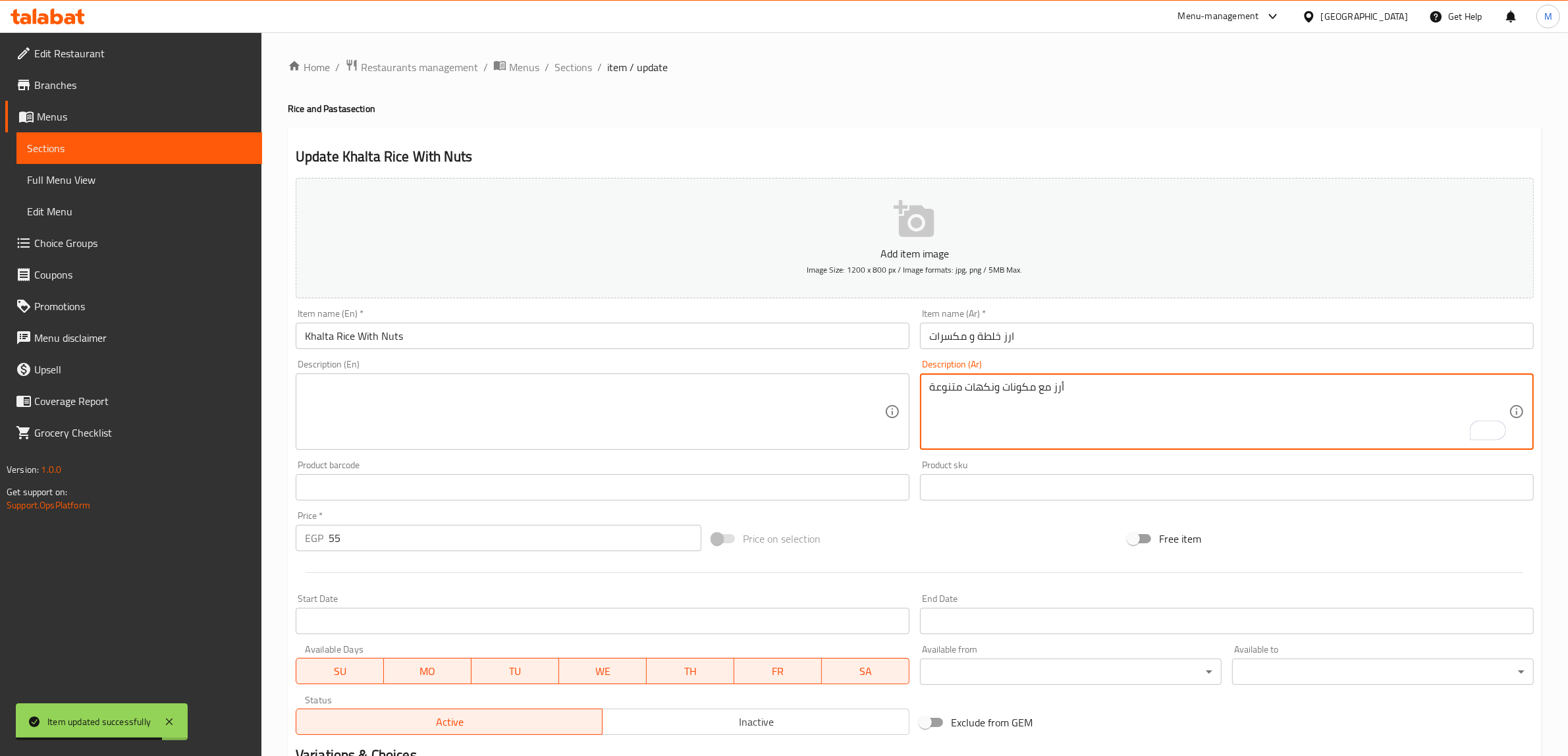
type textarea "أرز مع مكونات ونكهات متنوعة"
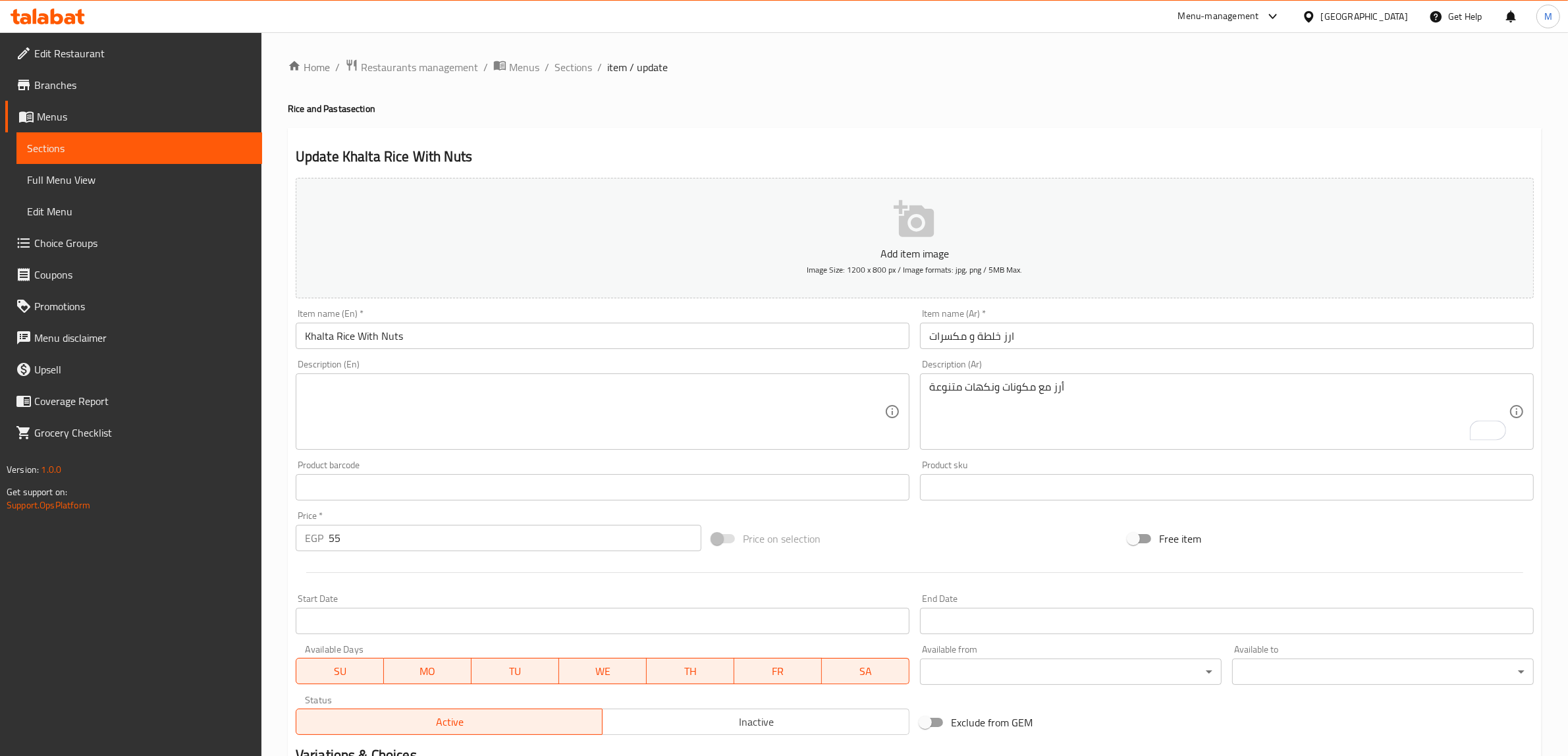
click at [580, 432] on textarea at bounding box center [594, 412] width 580 height 62
paste textarea "Rice with various ingredients and flavors"
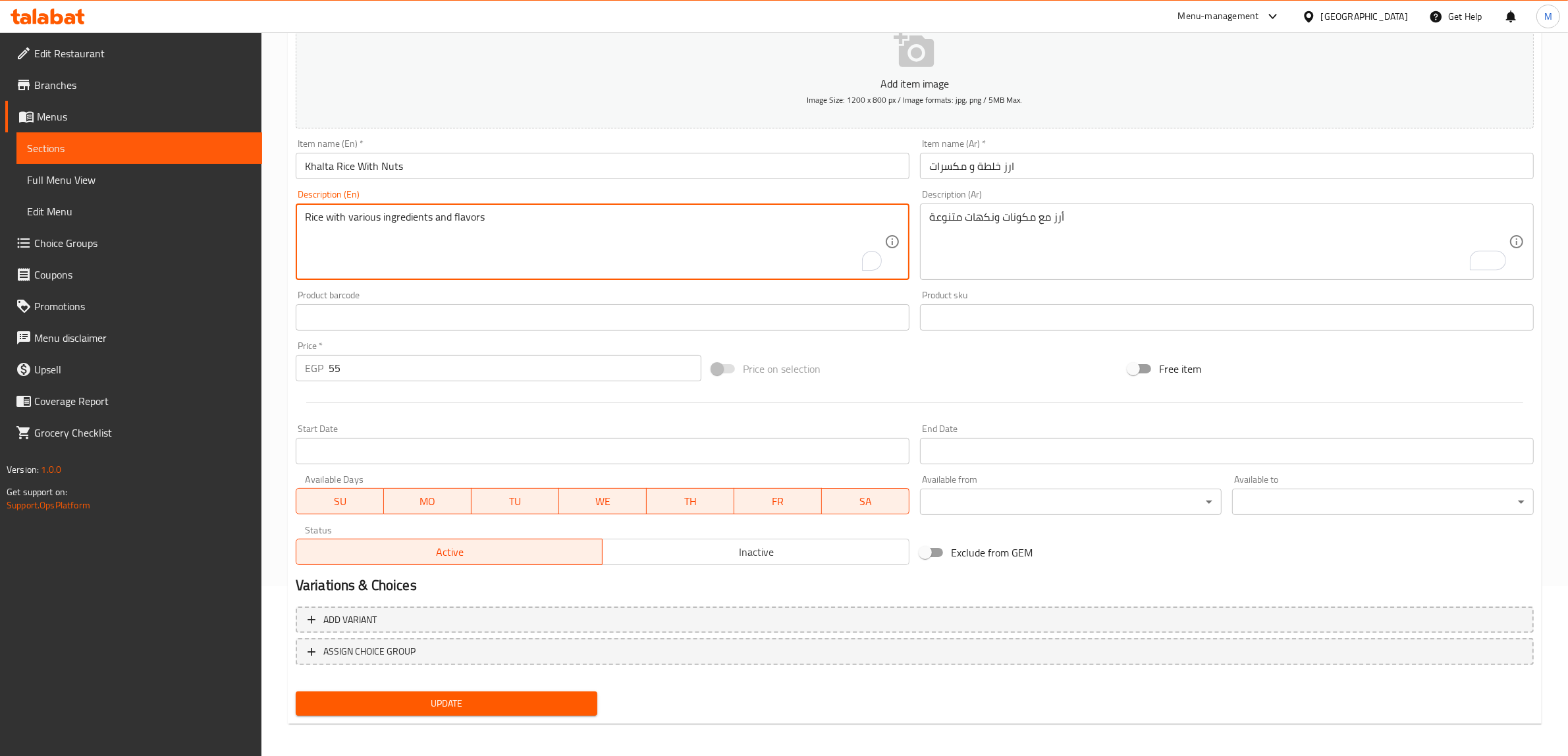
scroll to position [172, 0]
type textarea "Rice with various ingredients and flavors"
click at [517, 690] on button "Update" at bounding box center [446, 702] width 301 height 25
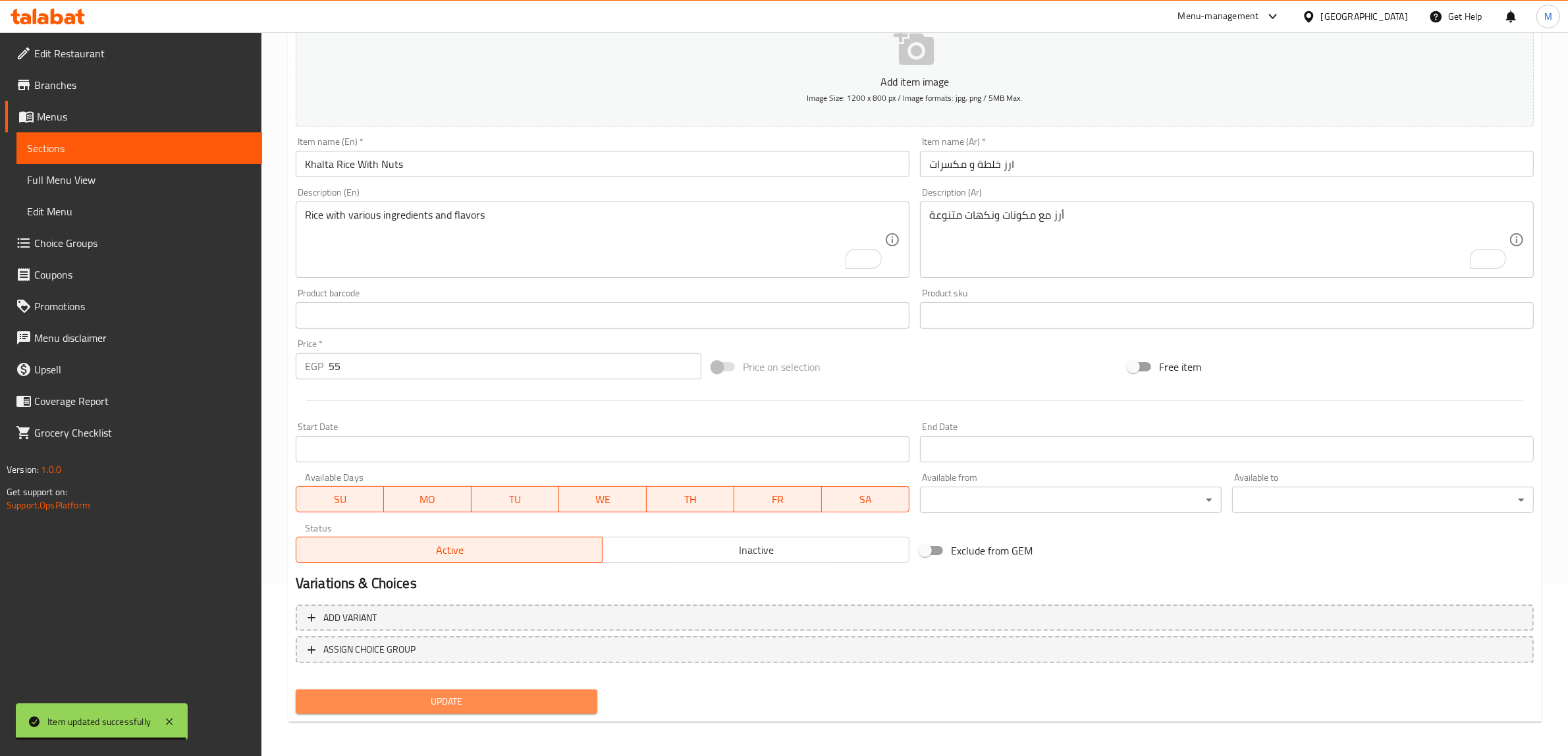
click at [542, 700] on span "Update" at bounding box center [446, 702] width 281 height 16
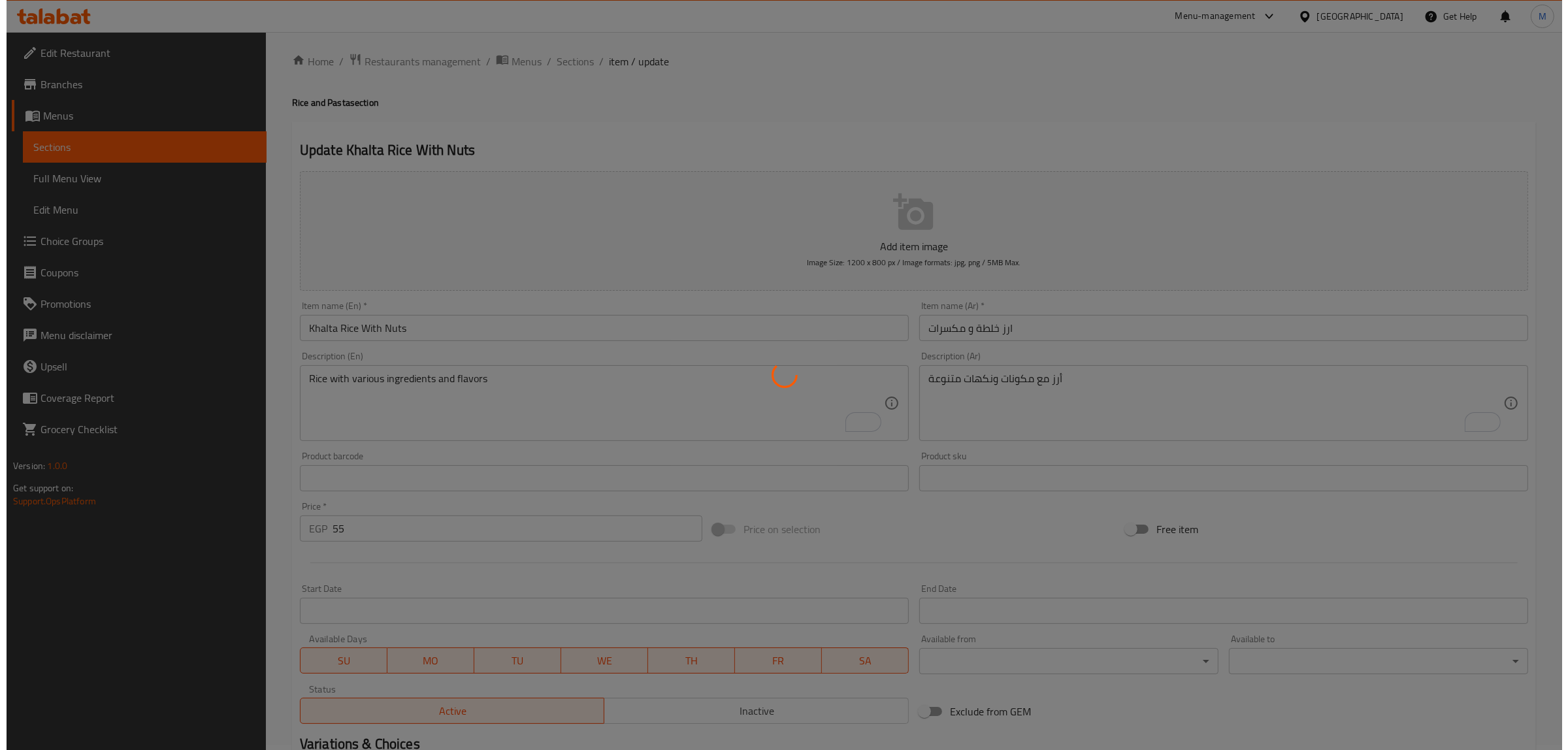
scroll to position [0, 0]
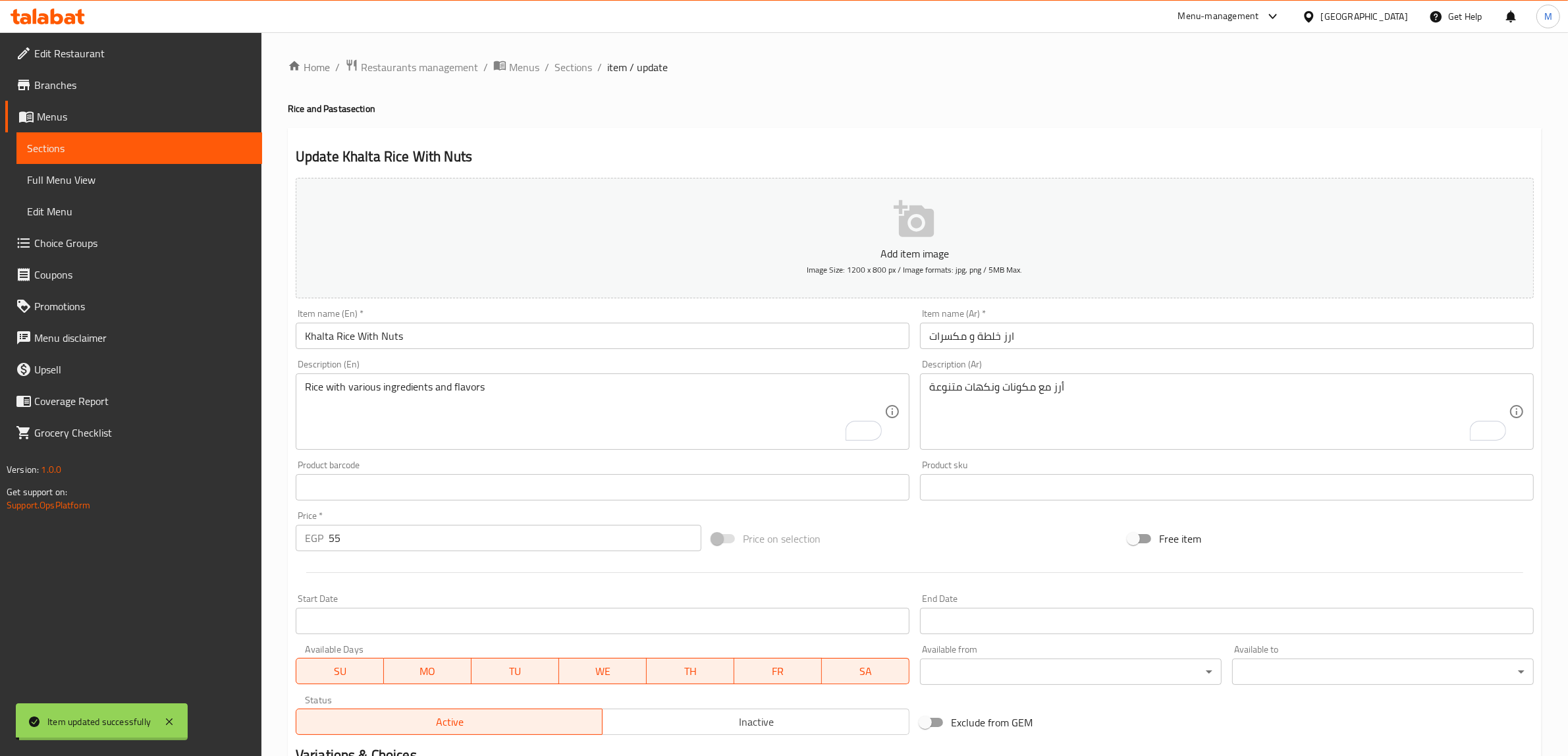
click at [586, 65] on span "Sections" at bounding box center [573, 66] width 38 height 16
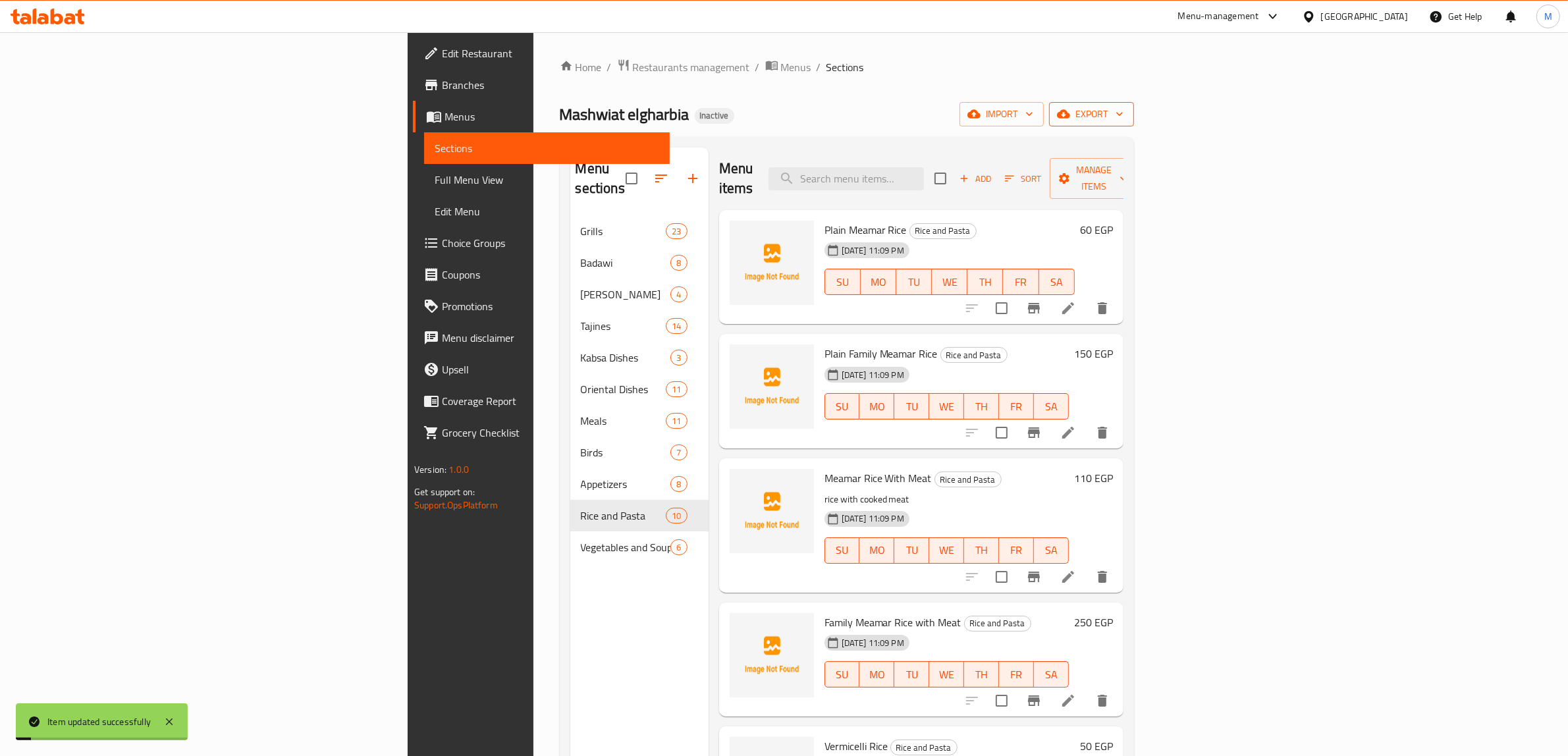
click at [1123, 120] on span "export" at bounding box center [1091, 114] width 64 height 16
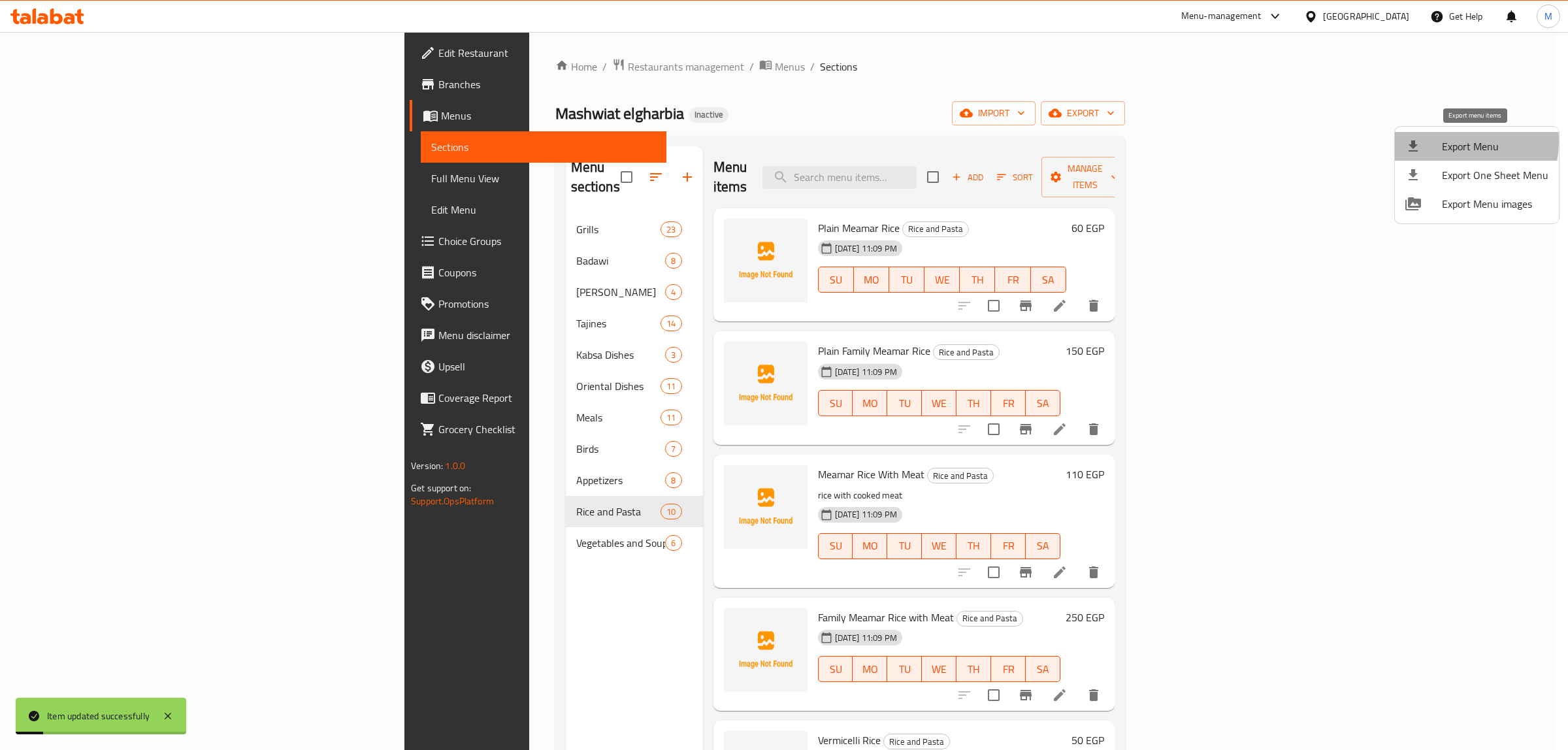
click at [1450, 142] on span "Export Menu" at bounding box center [1495, 145] width 106 height 15
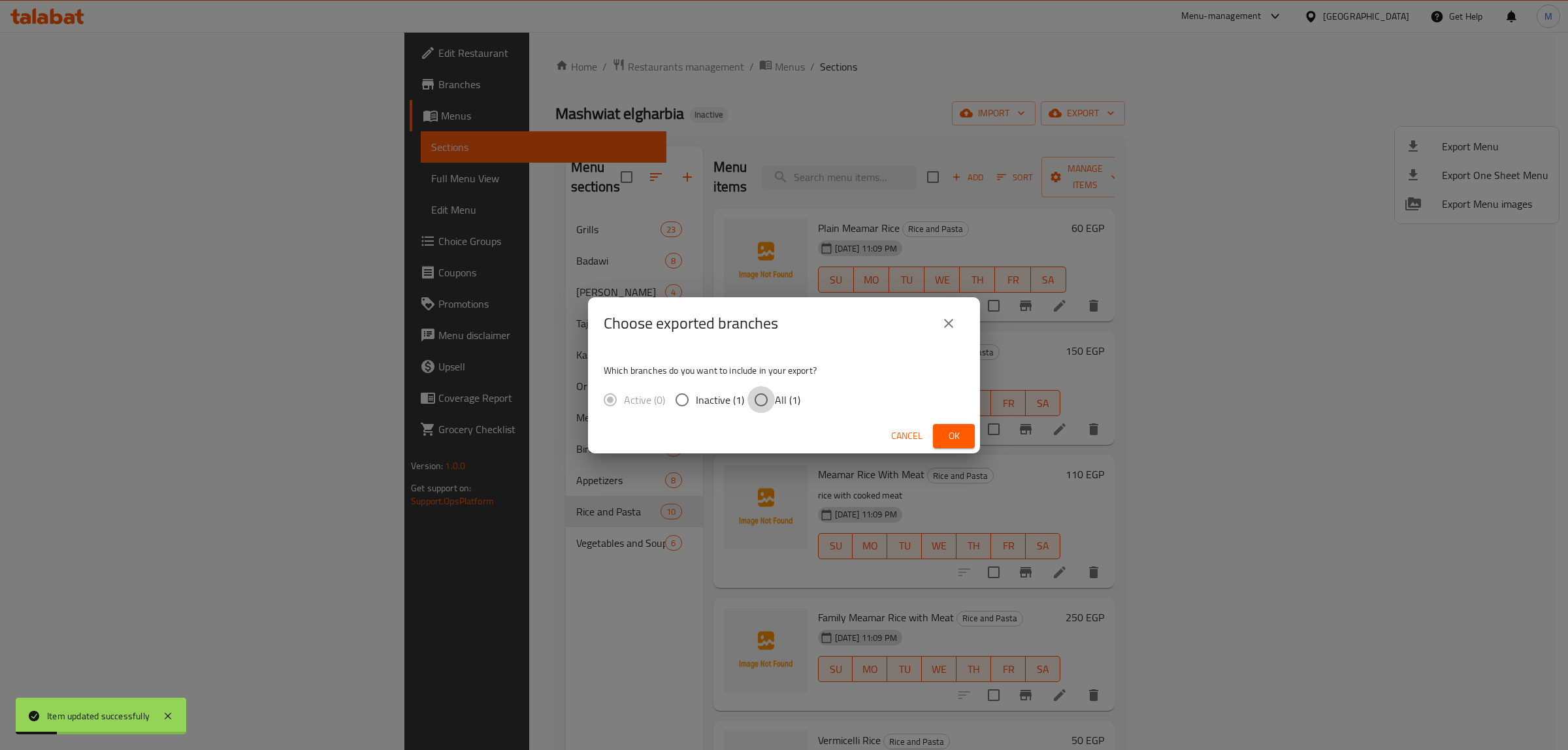
click at [769, 389] on input "All (1)" at bounding box center [761, 400] width 28 height 28
radio input "true"
click at [946, 423] on div "Cancel Ok" at bounding box center [784, 436] width 392 height 35
click at [946, 428] on span "Ok" at bounding box center [954, 436] width 21 height 16
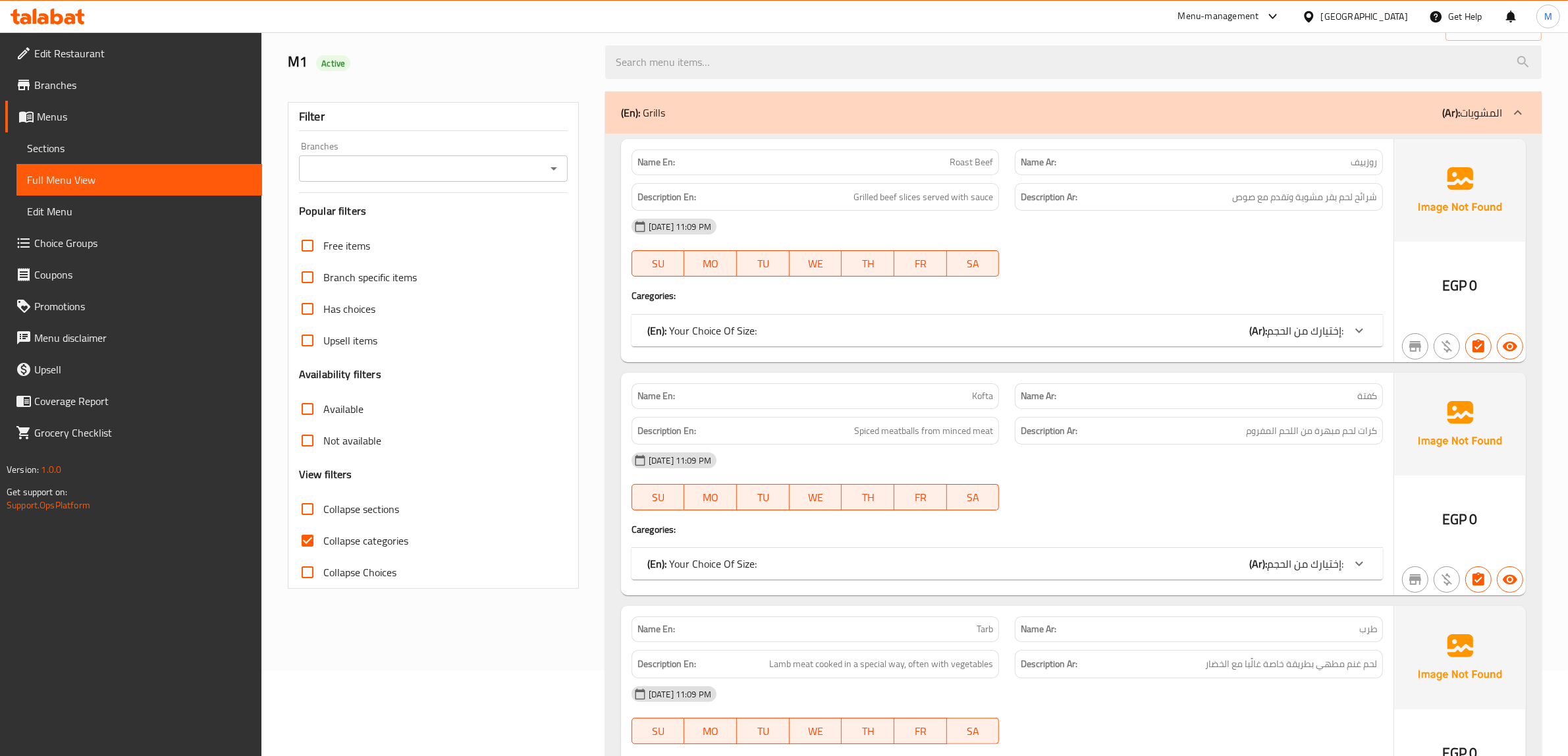
scroll to position [165, 0]
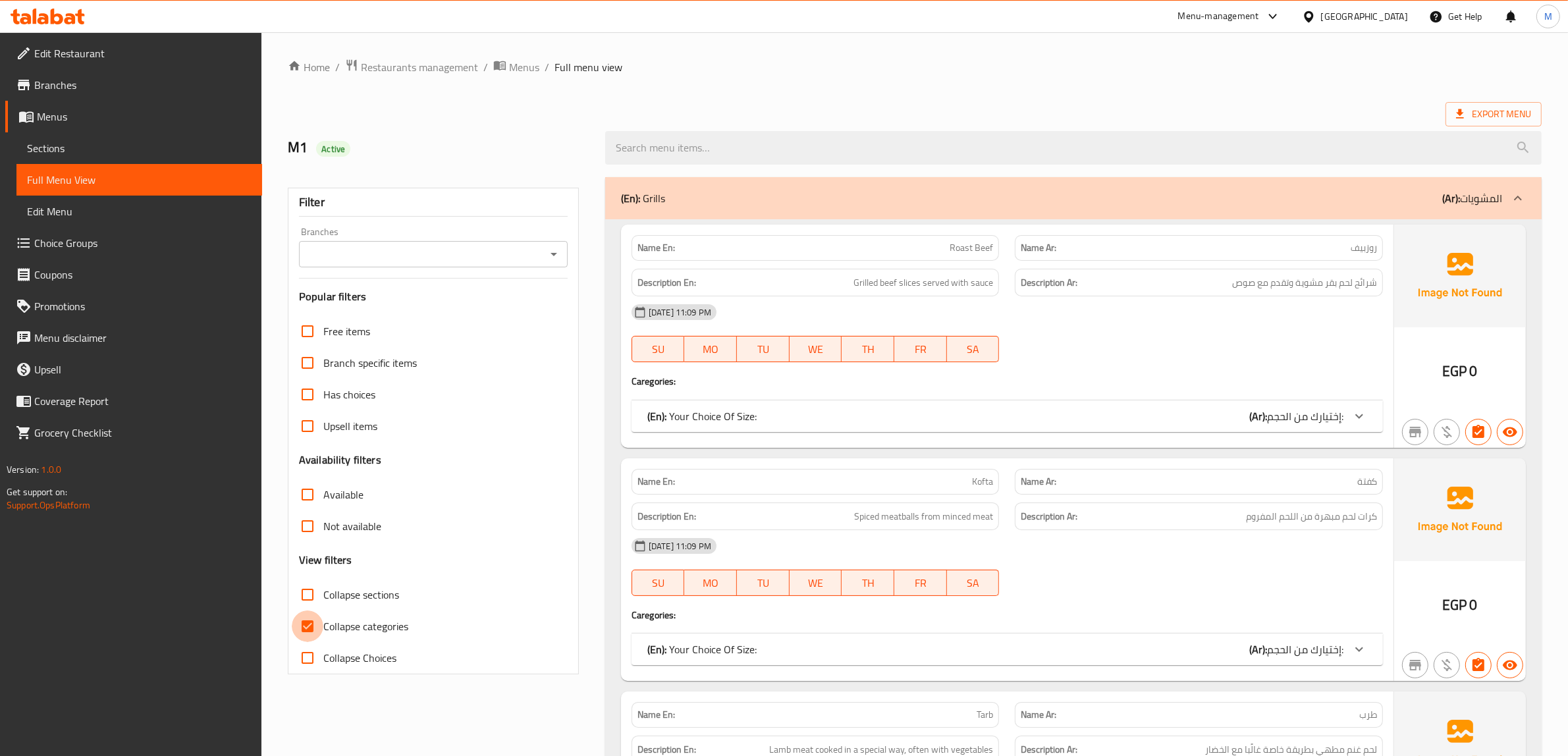
click at [319, 627] on input "Collapse categories" at bounding box center [307, 626] width 32 height 32
checkbox input "false"
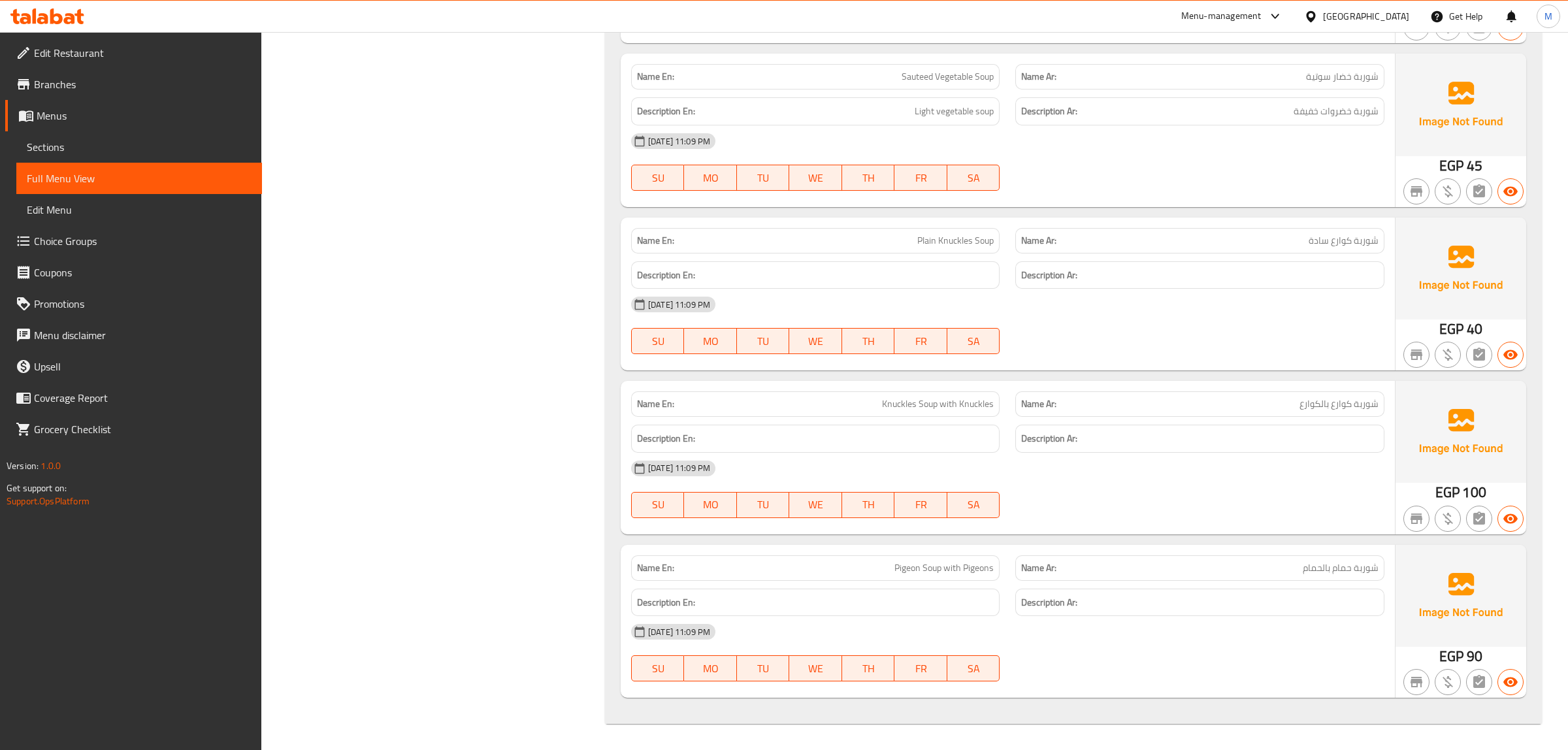
scroll to position [31032, 0]
